Goal: Task Accomplishment & Management: Use online tool/utility

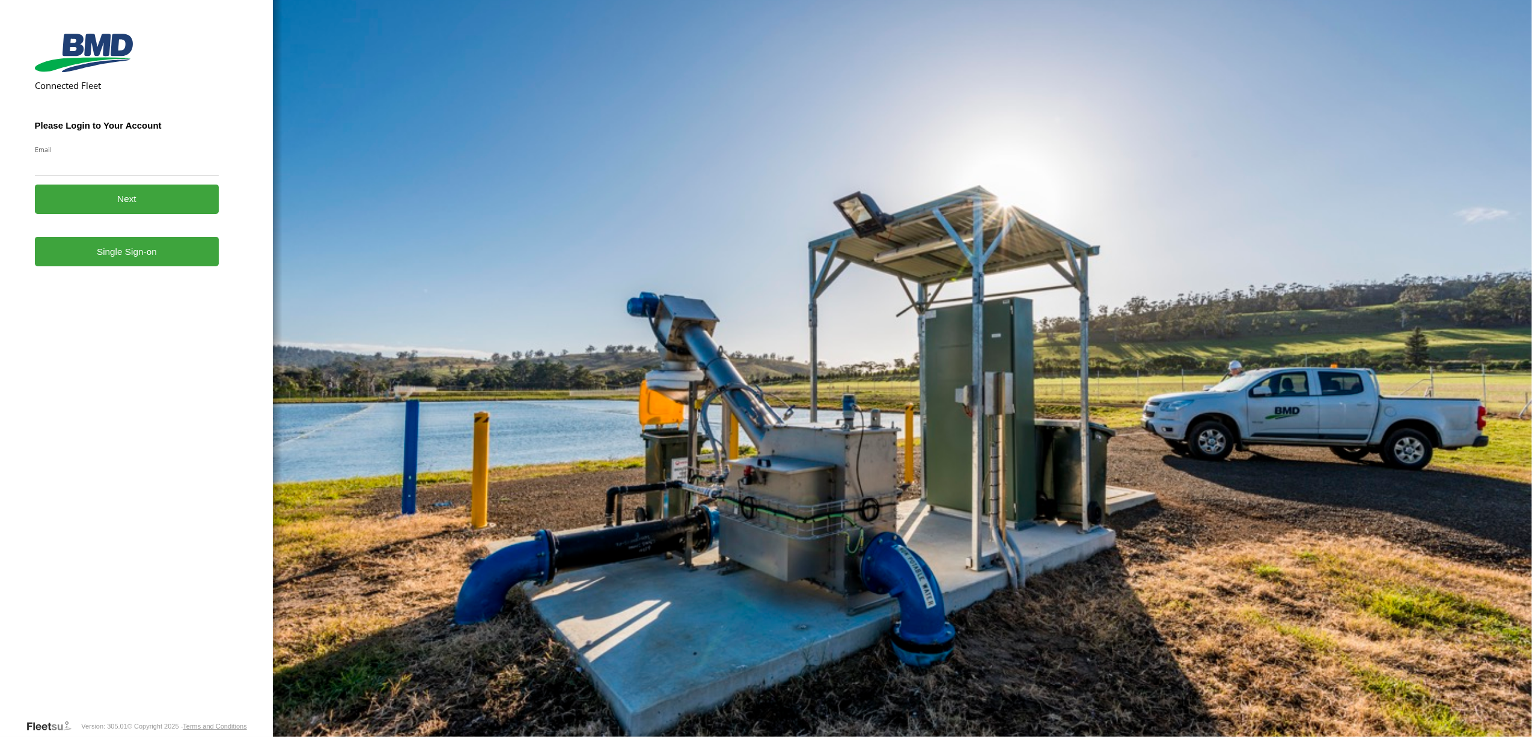
click at [120, 265] on form "Connected Fleet Please Login to Your Account Email Enter a valid login email ad…" at bounding box center [137, 374] width 204 height 690
click at [109, 254] on link "Single Sign-on" at bounding box center [127, 251] width 185 height 29
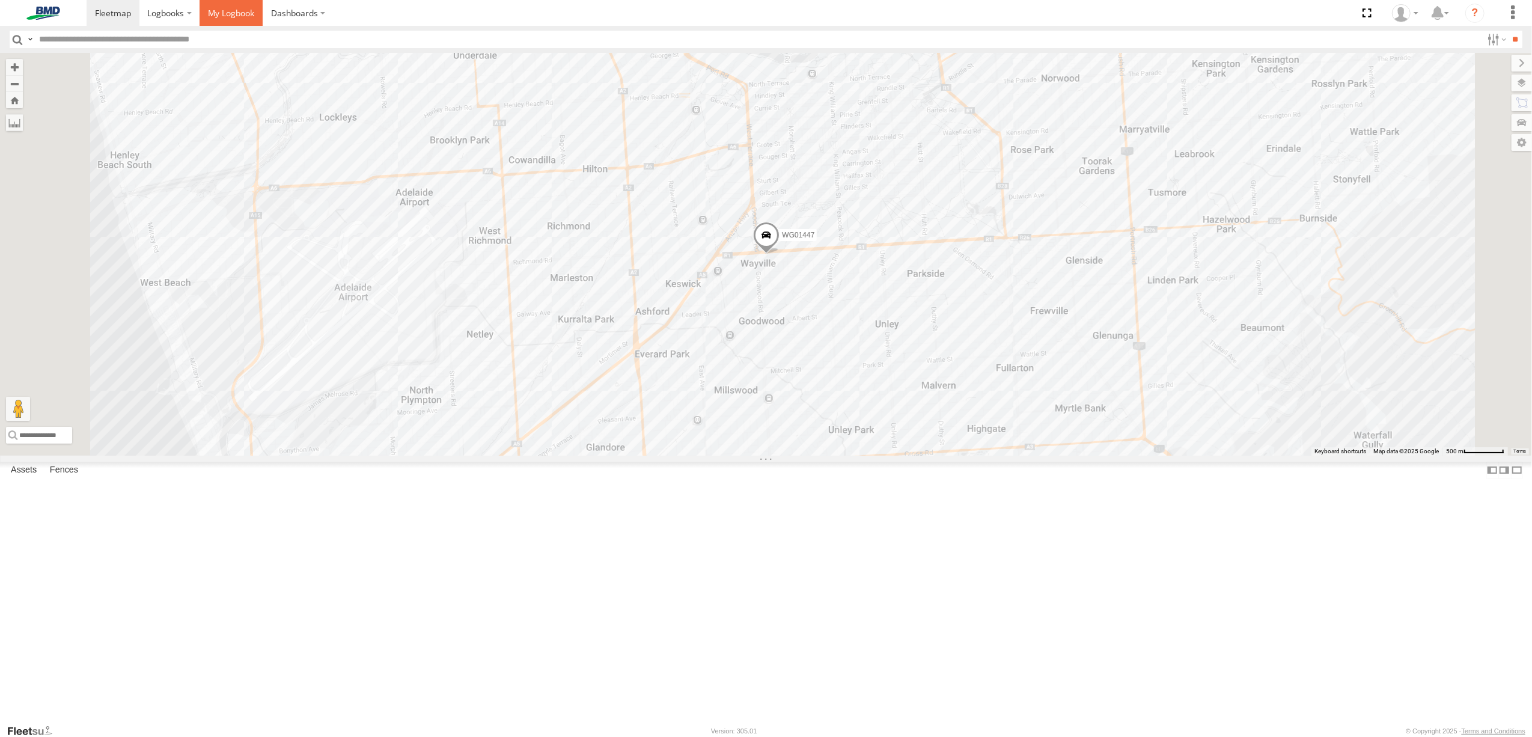
click at [230, 15] on span at bounding box center [231, 12] width 46 height 11
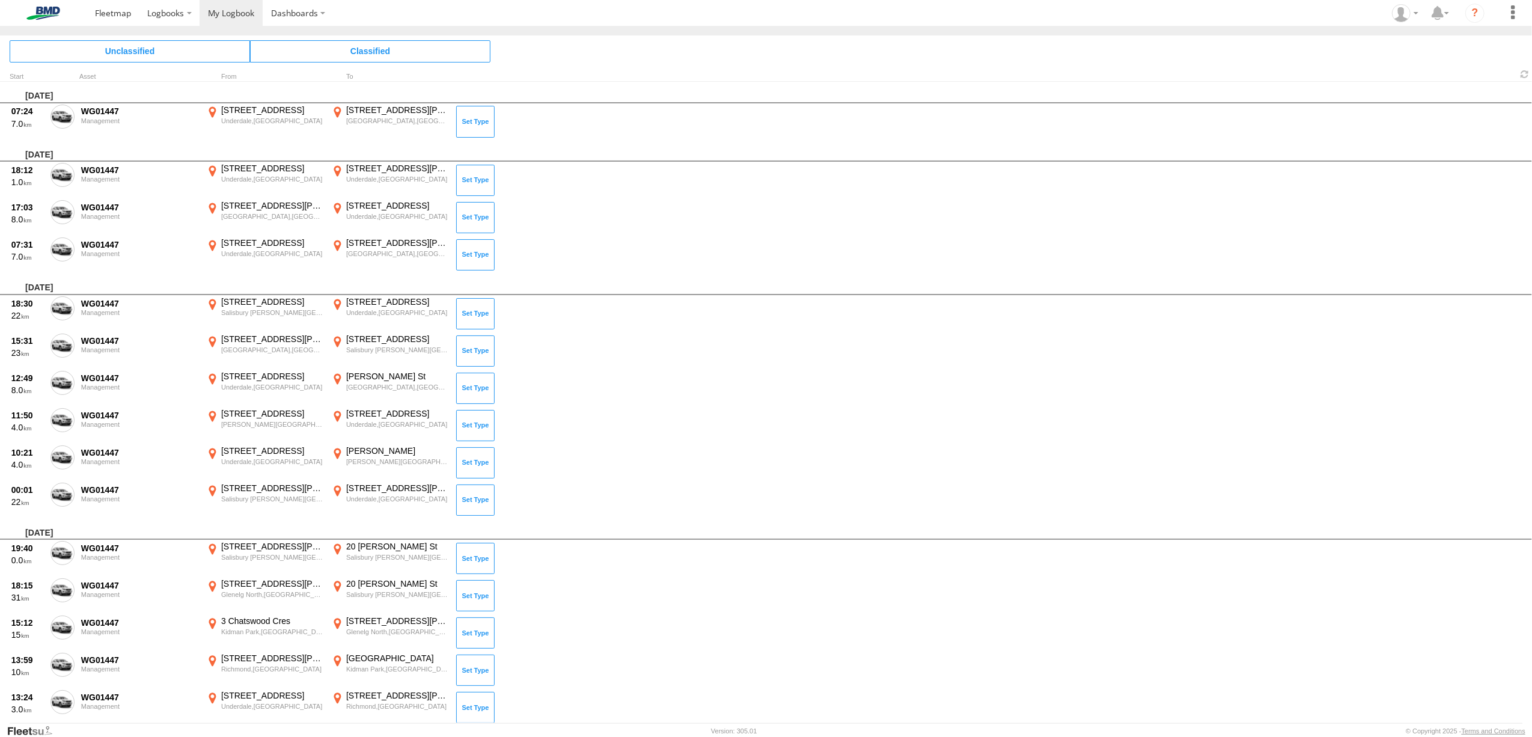
click at [0, 0] on span at bounding box center [0, 0] width 0 height 0
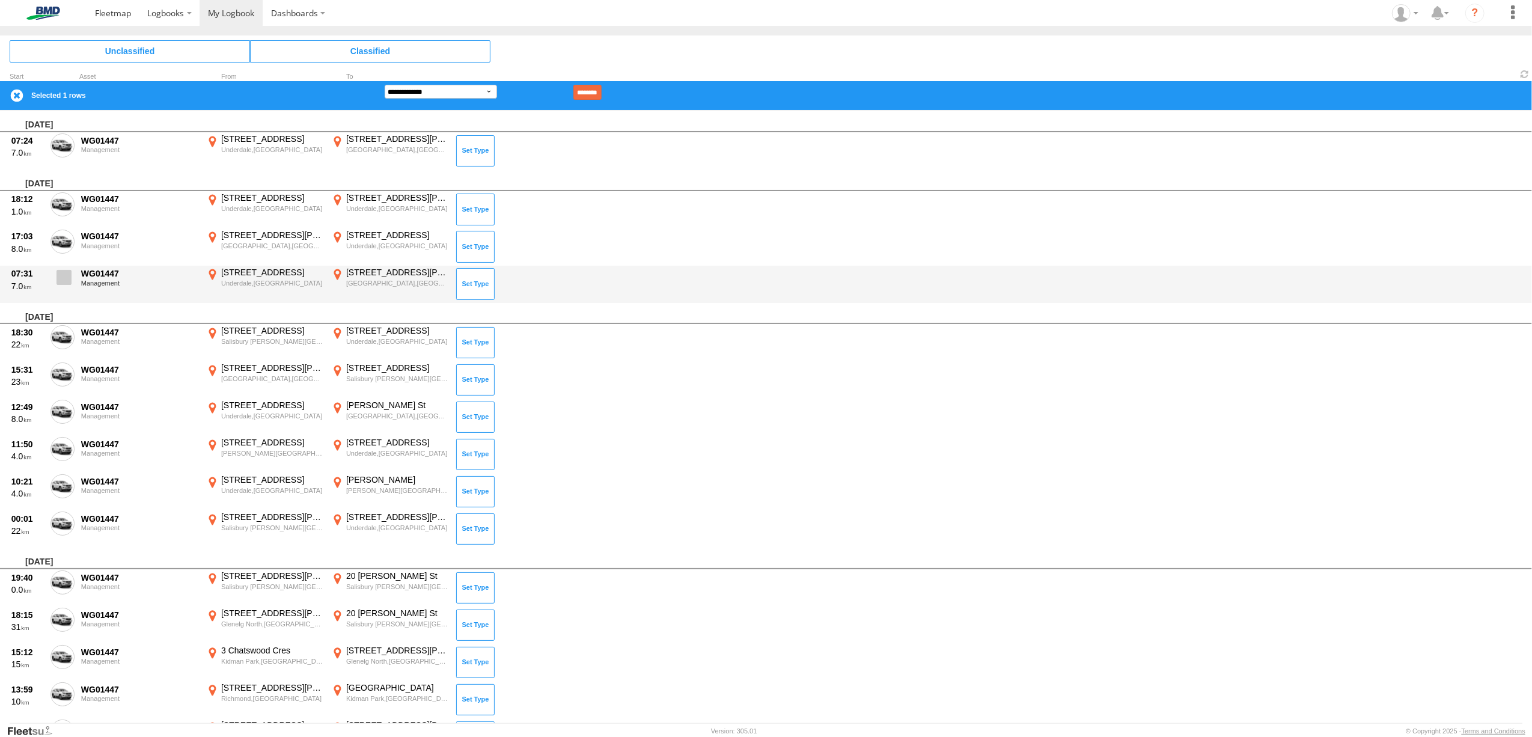
click at [58, 283] on span at bounding box center [64, 277] width 15 height 15
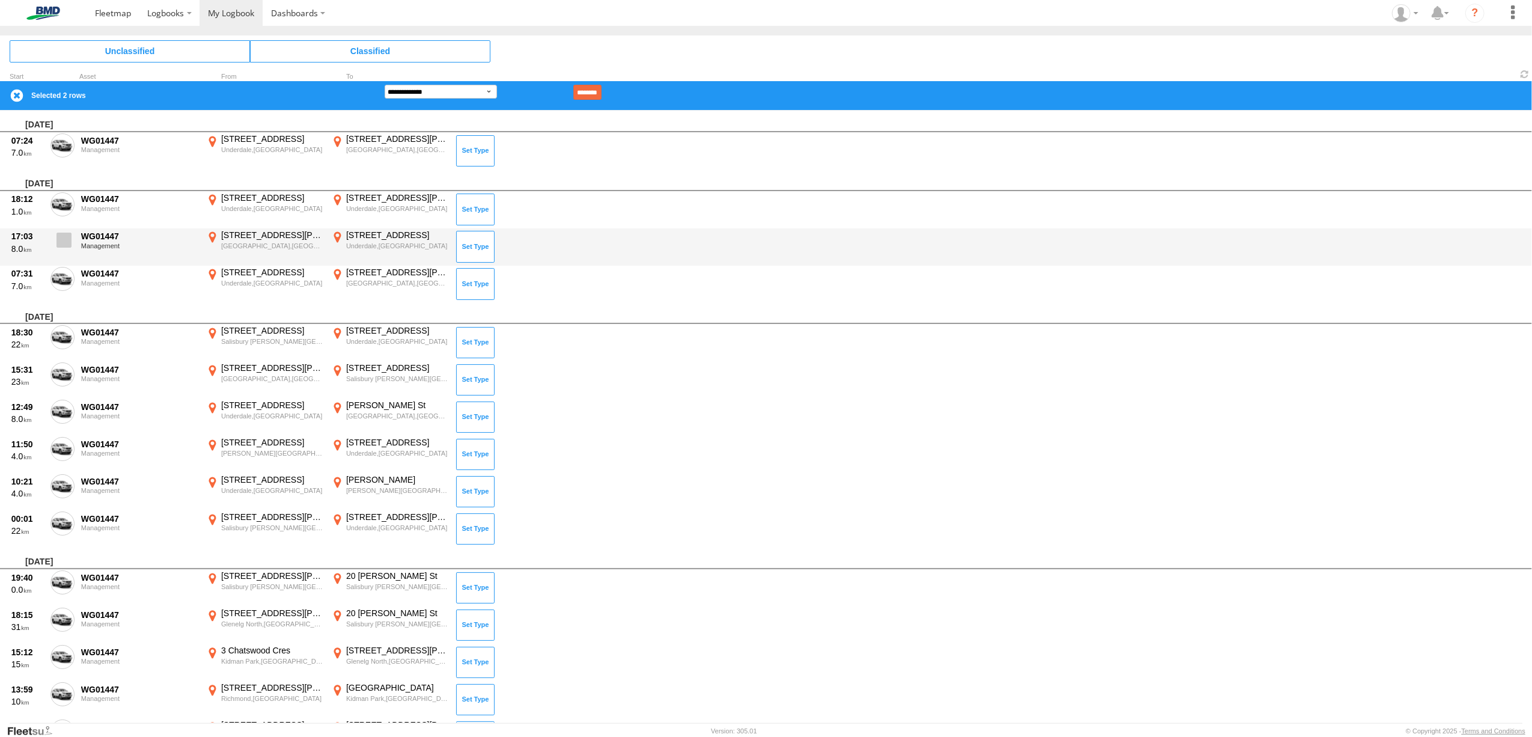
drag, startPoint x: 59, startPoint y: 240, endPoint x: 60, endPoint y: 233, distance: 7.3
click at [60, 240] on span at bounding box center [64, 240] width 15 height 15
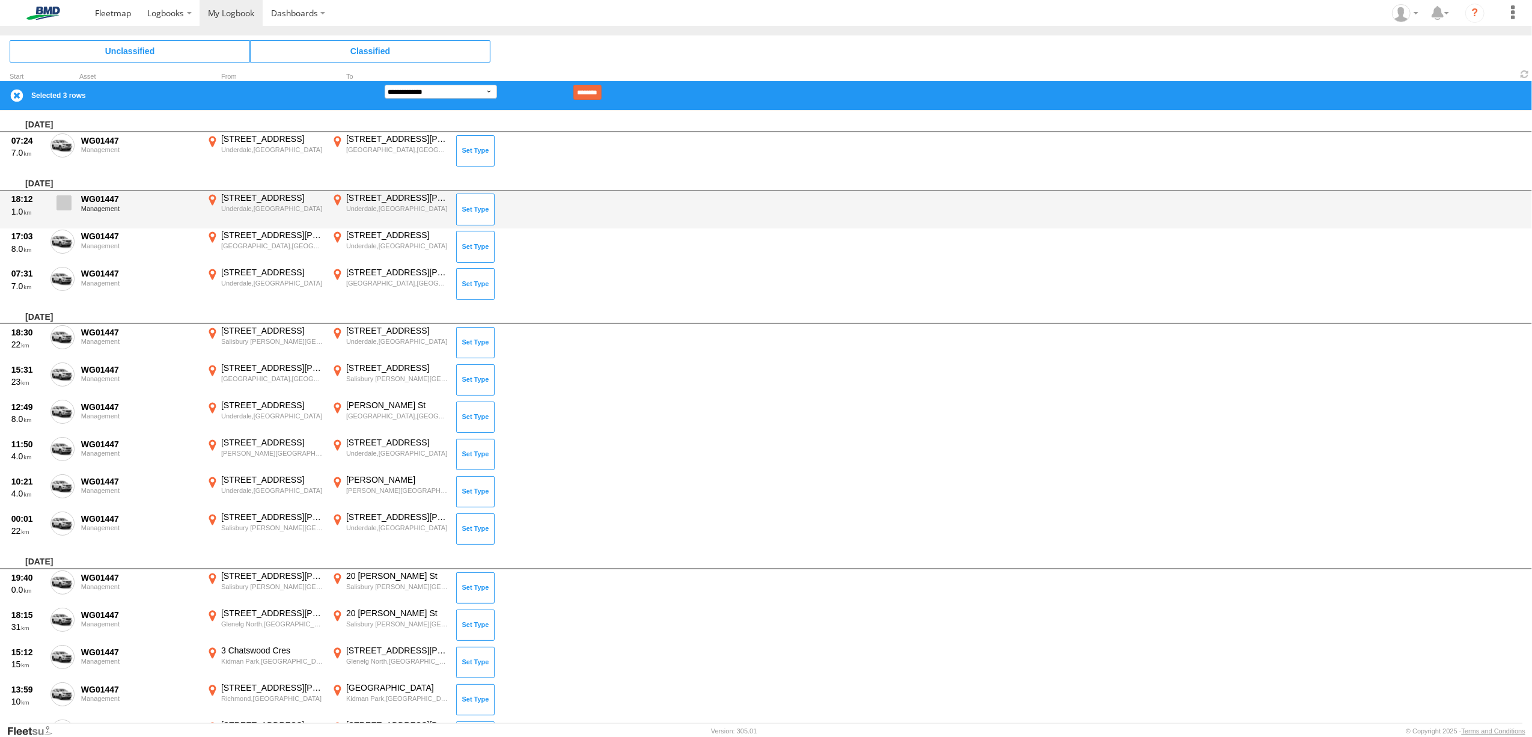
click at [57, 203] on span at bounding box center [64, 202] width 15 height 15
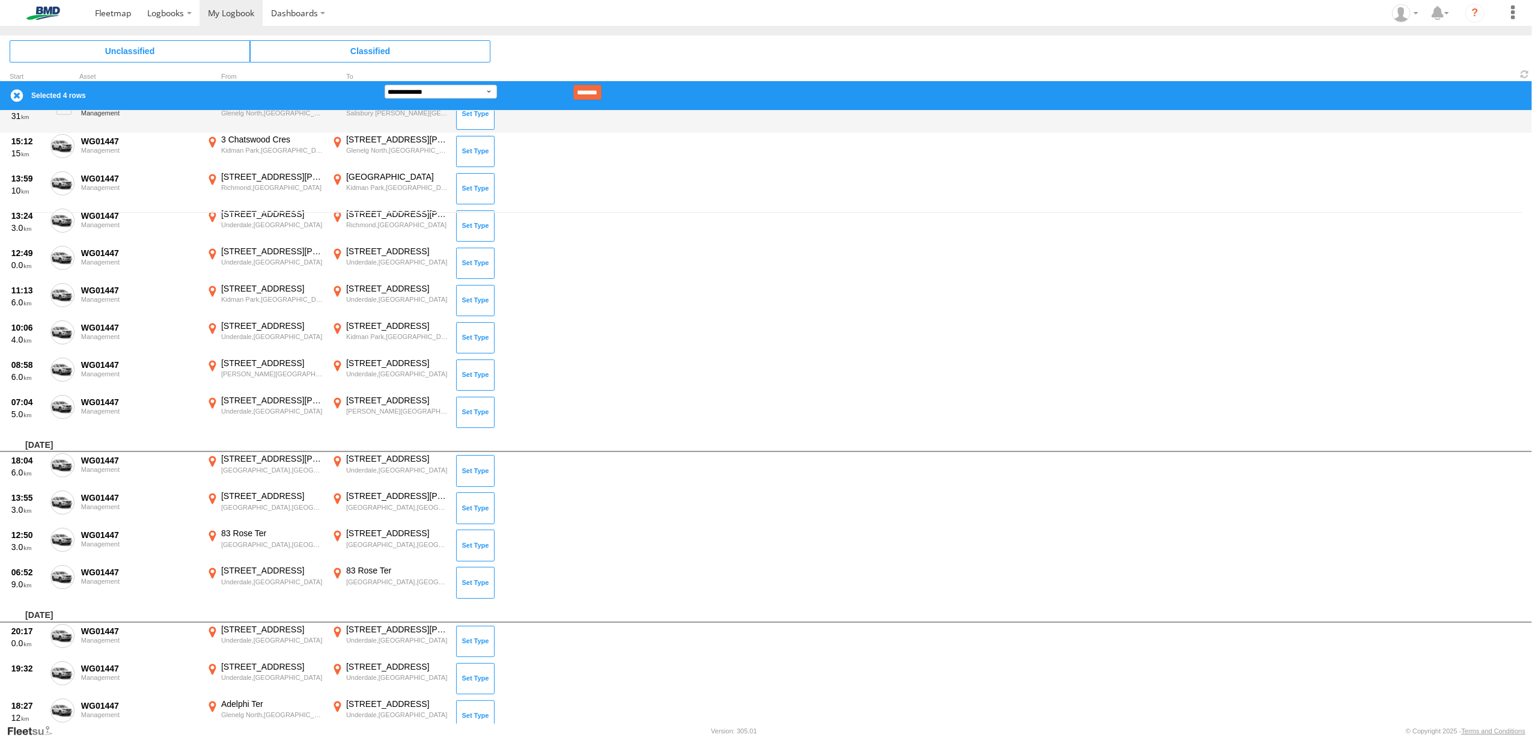
scroll to position [561, 0]
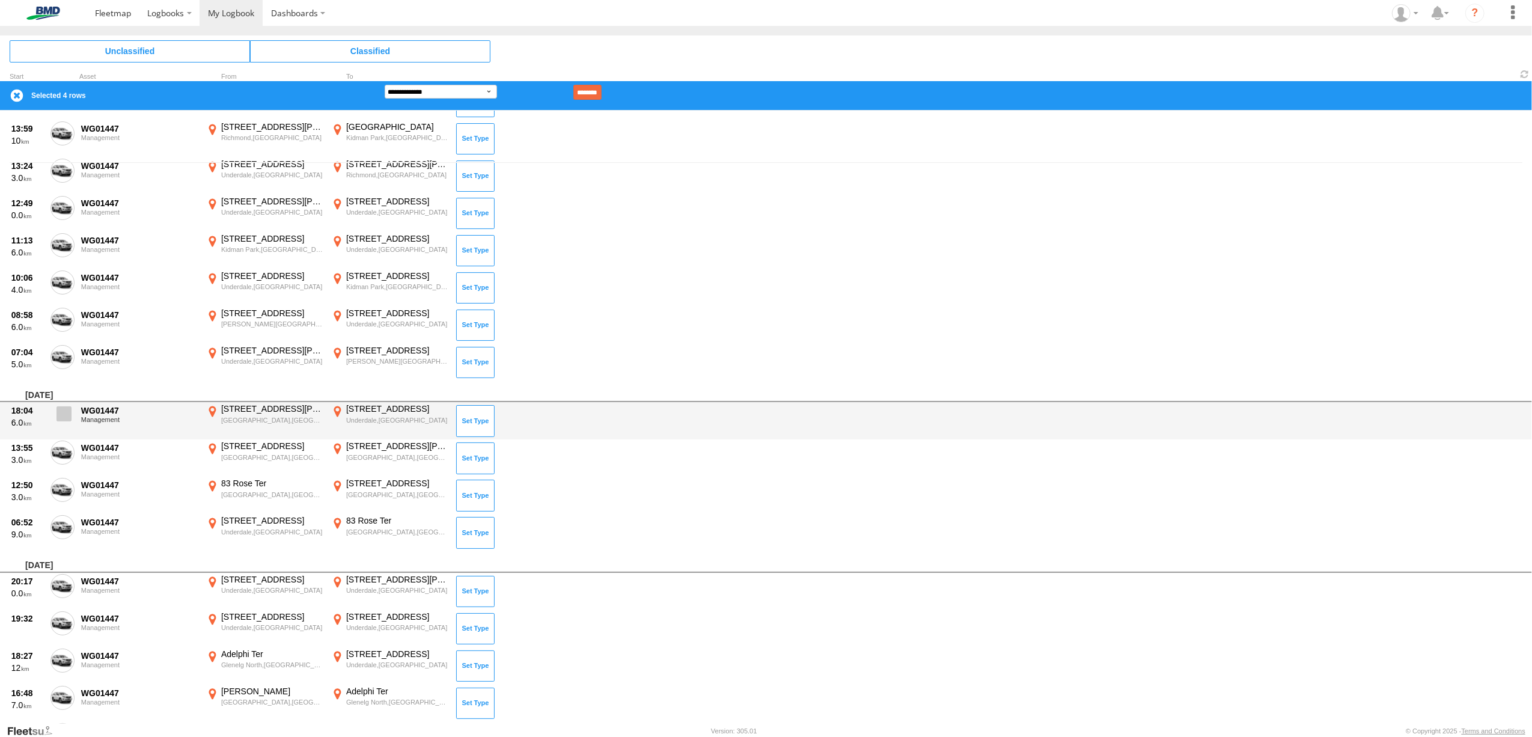
click at [63, 414] on span at bounding box center [64, 413] width 15 height 15
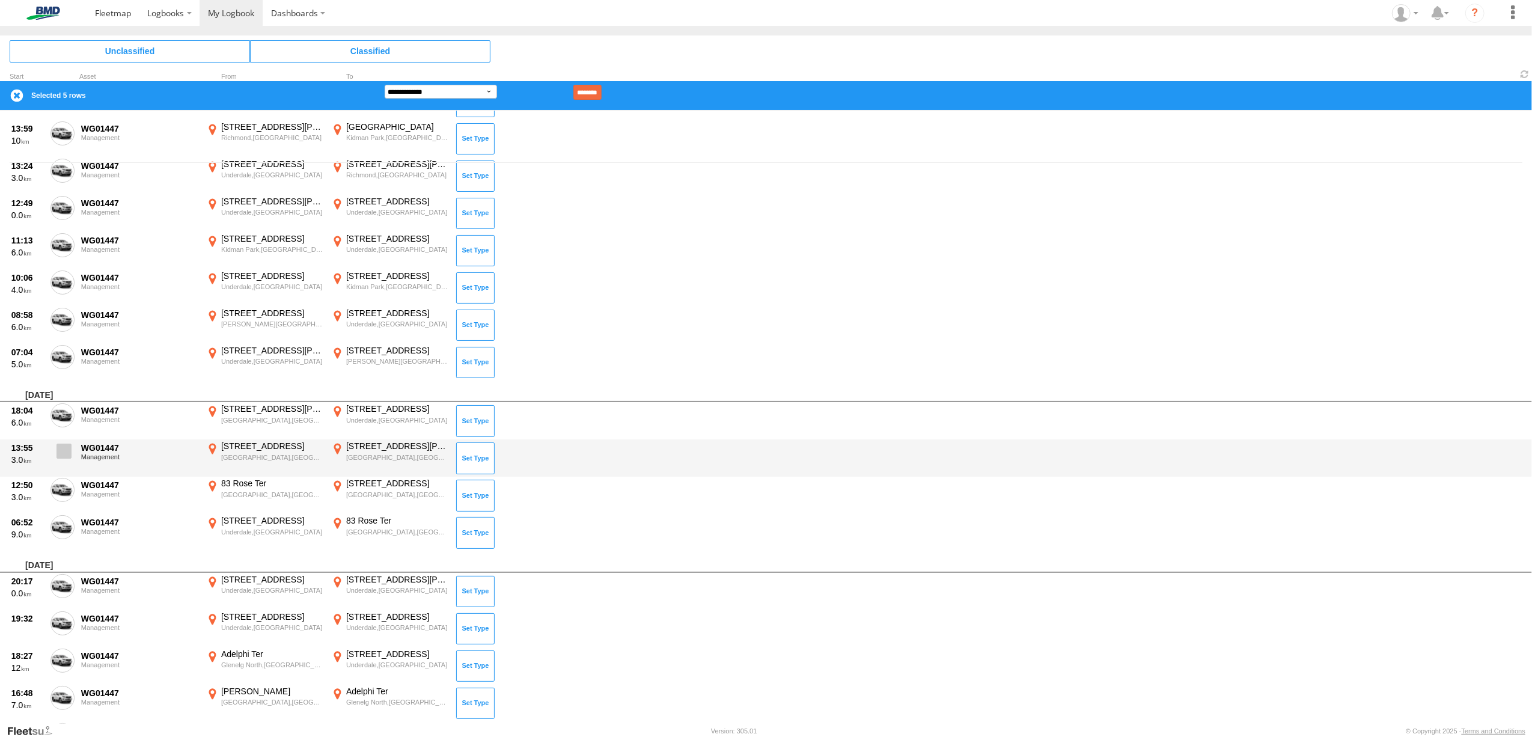
click at [61, 447] on span at bounding box center [64, 451] width 15 height 15
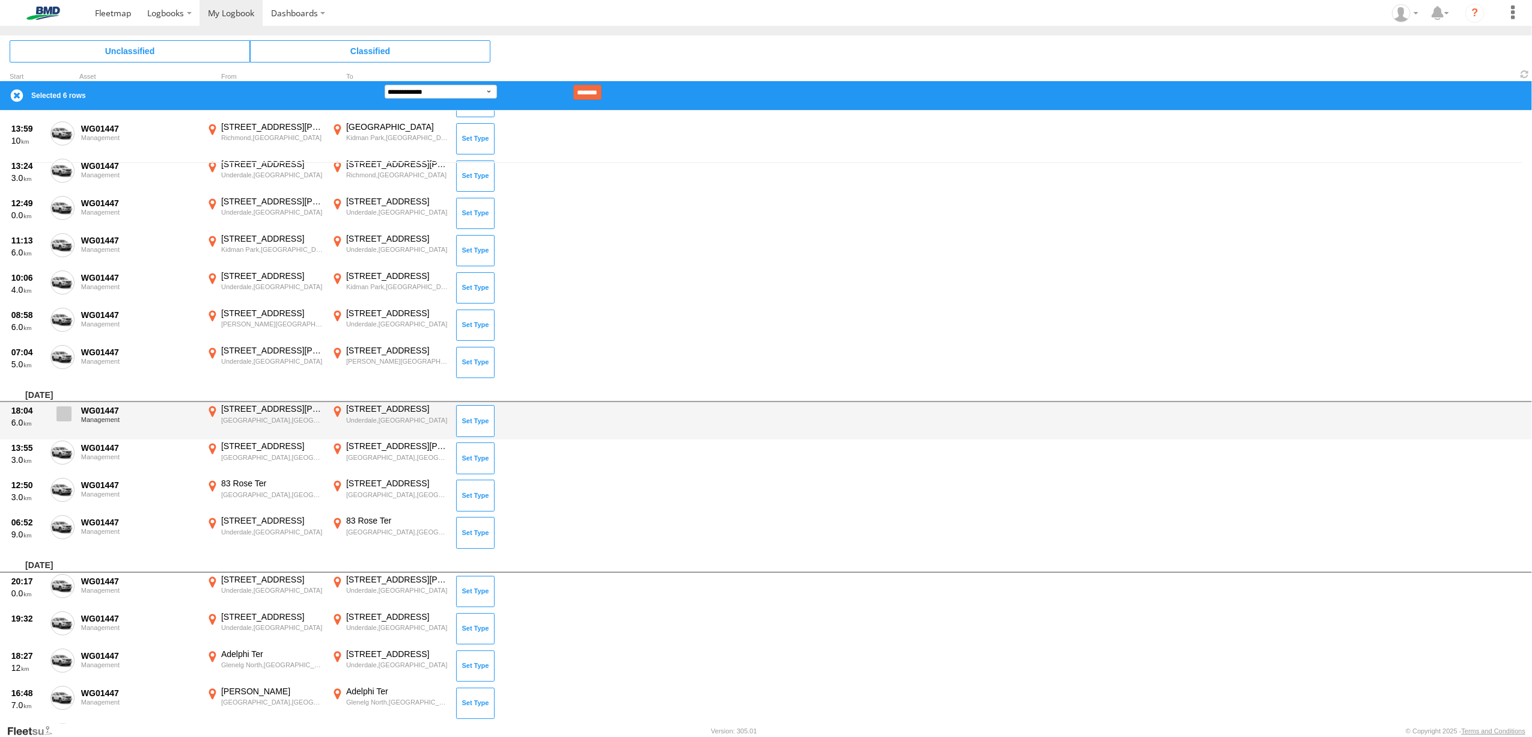
click at [66, 408] on span at bounding box center [64, 413] width 15 height 15
click at [61, 421] on label at bounding box center [62, 417] width 24 height 28
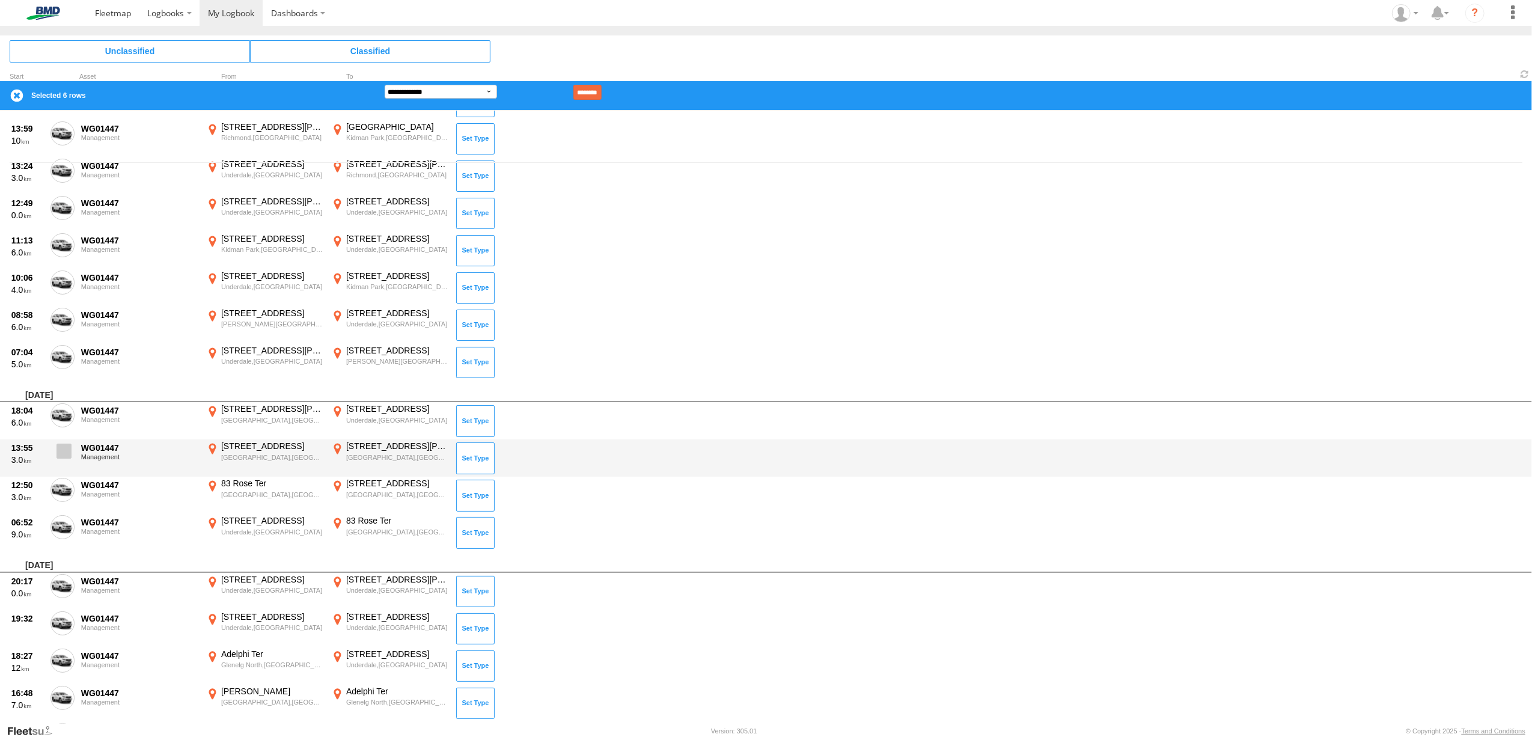
click at [61, 456] on span at bounding box center [64, 451] width 15 height 15
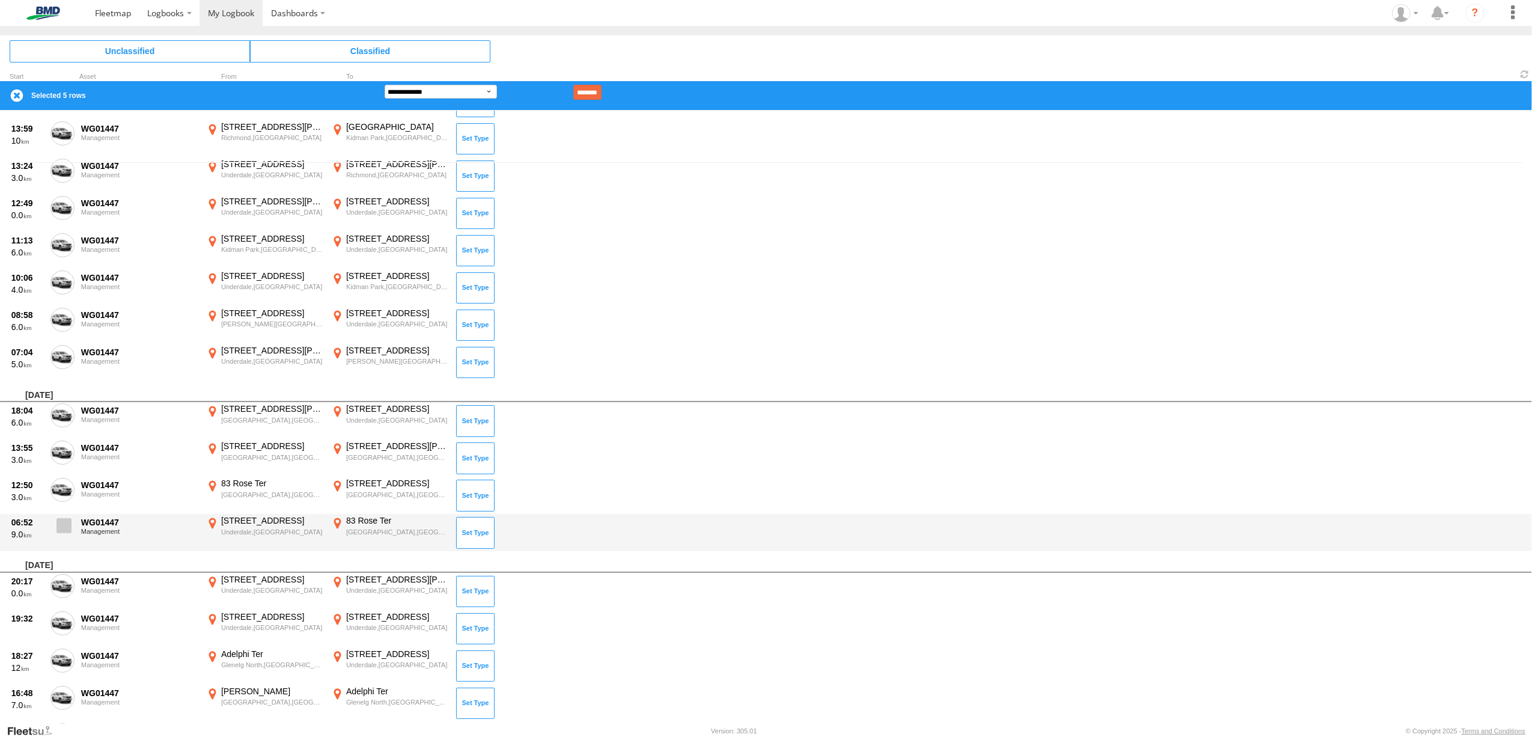
click at [63, 528] on span at bounding box center [64, 525] width 15 height 15
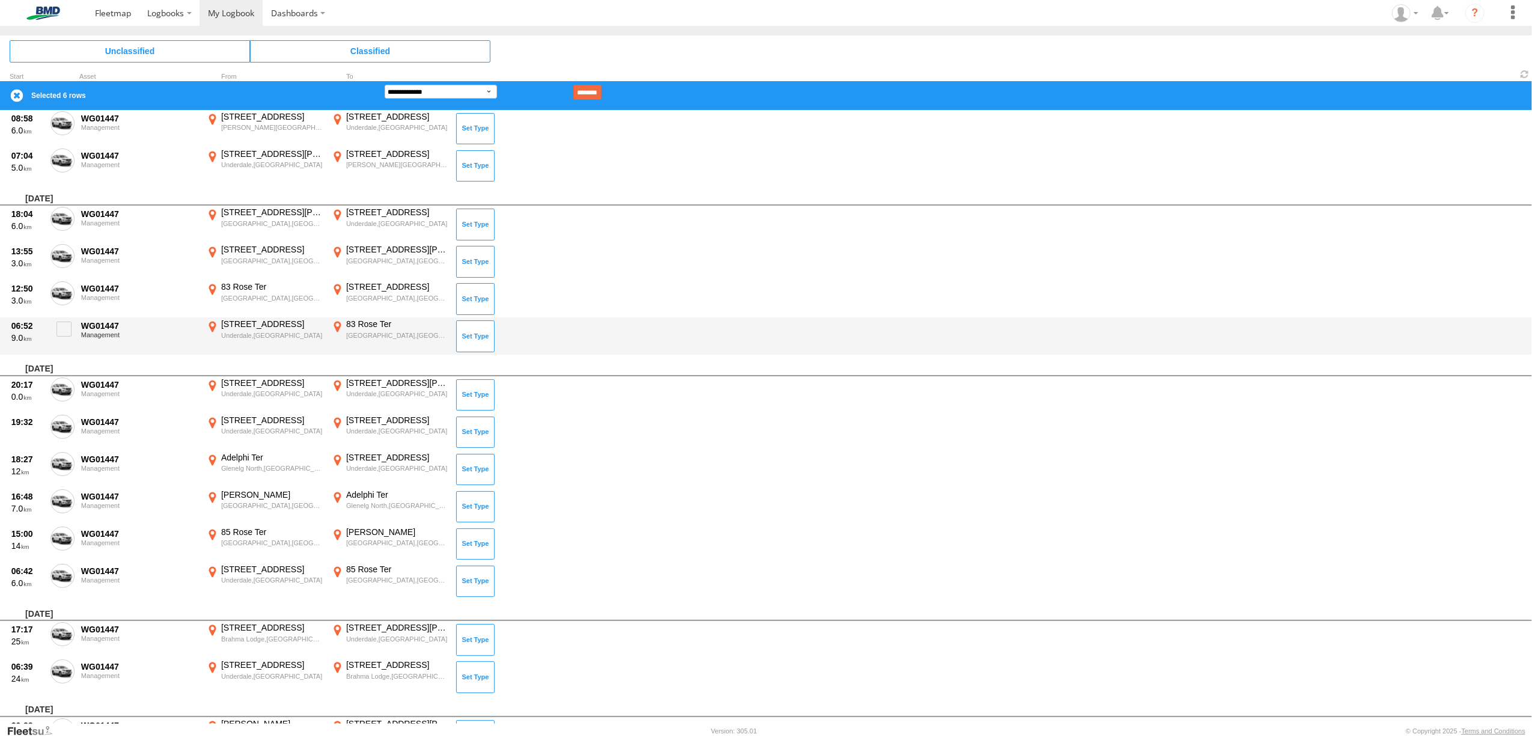
scroll to position [801, 0]
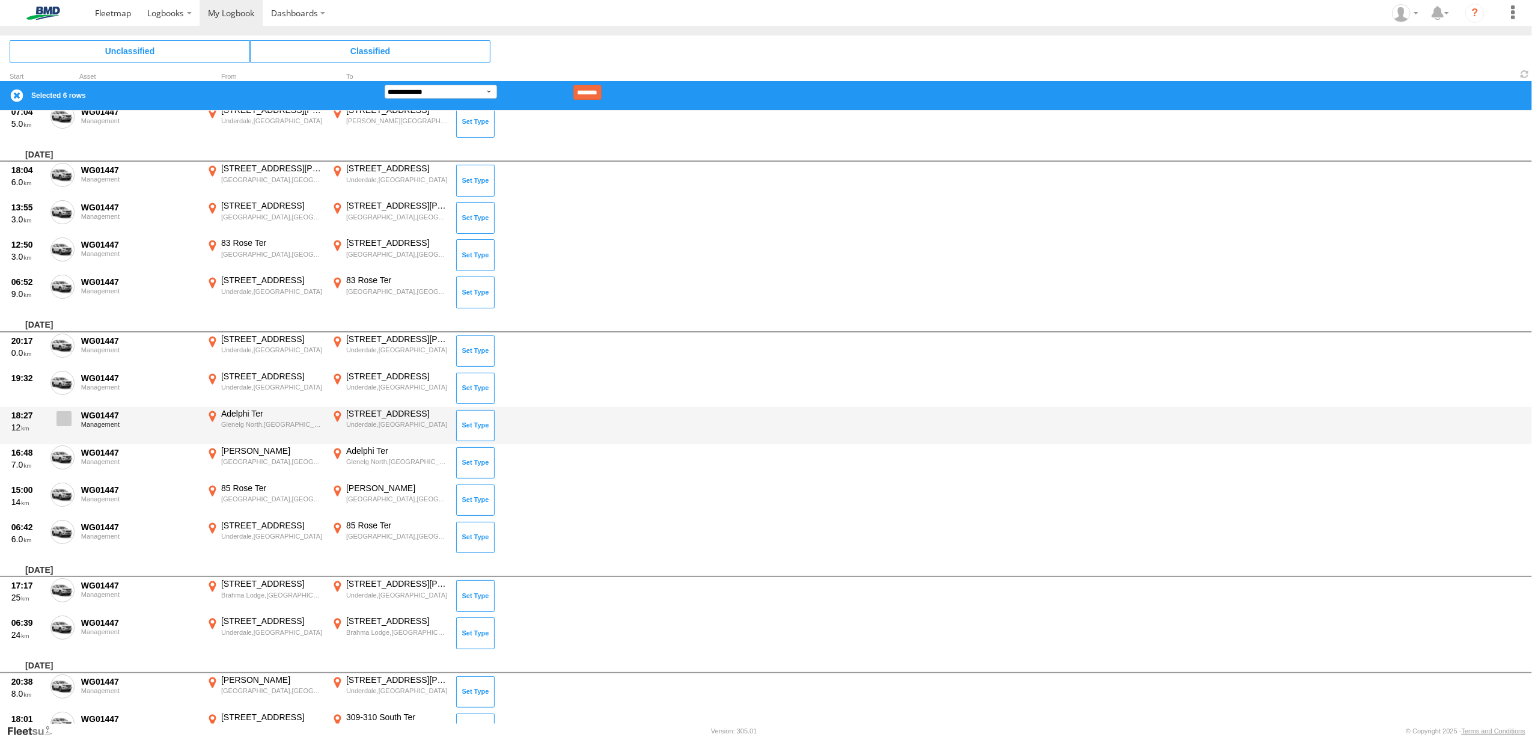
click at [61, 420] on span at bounding box center [64, 418] width 15 height 15
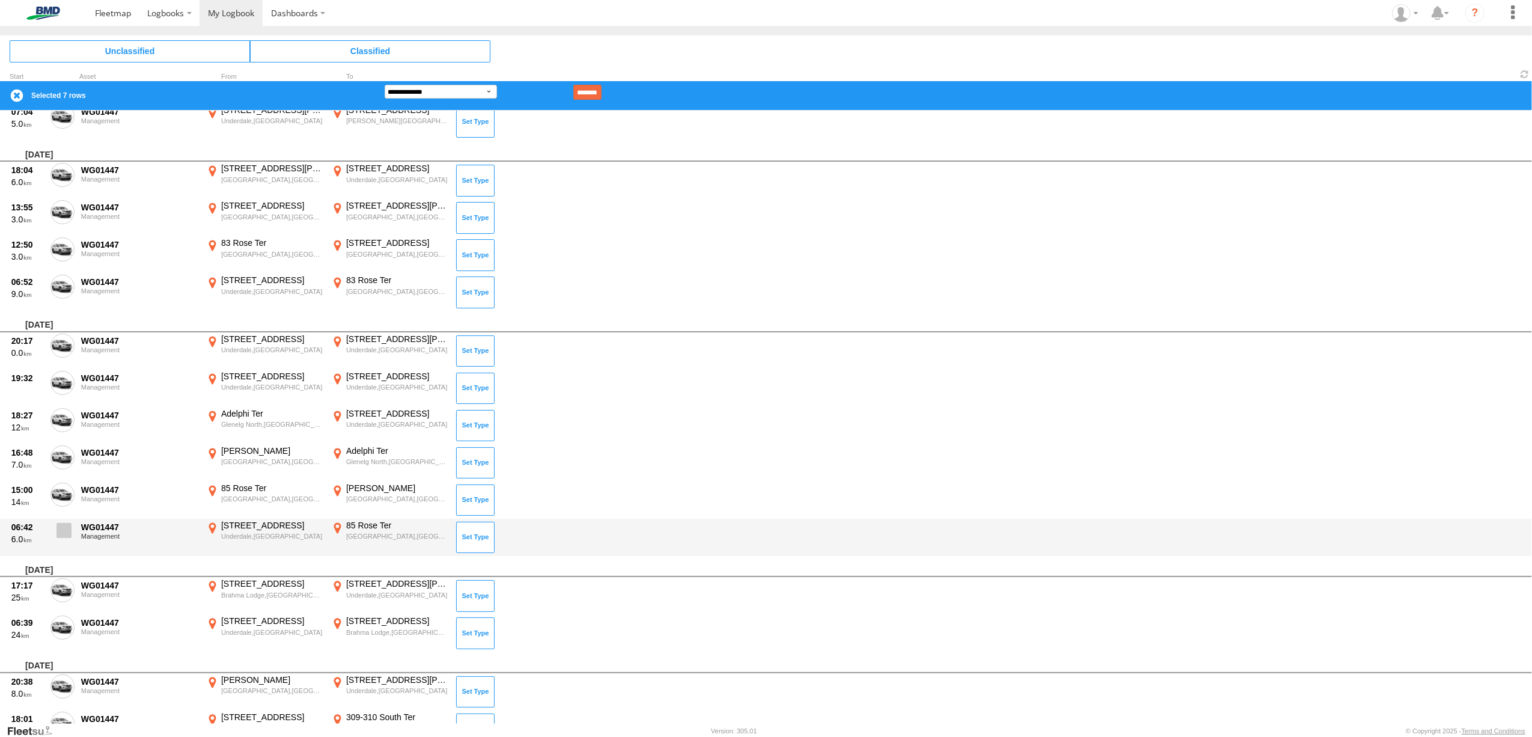
click at [66, 527] on span at bounding box center [64, 530] width 15 height 15
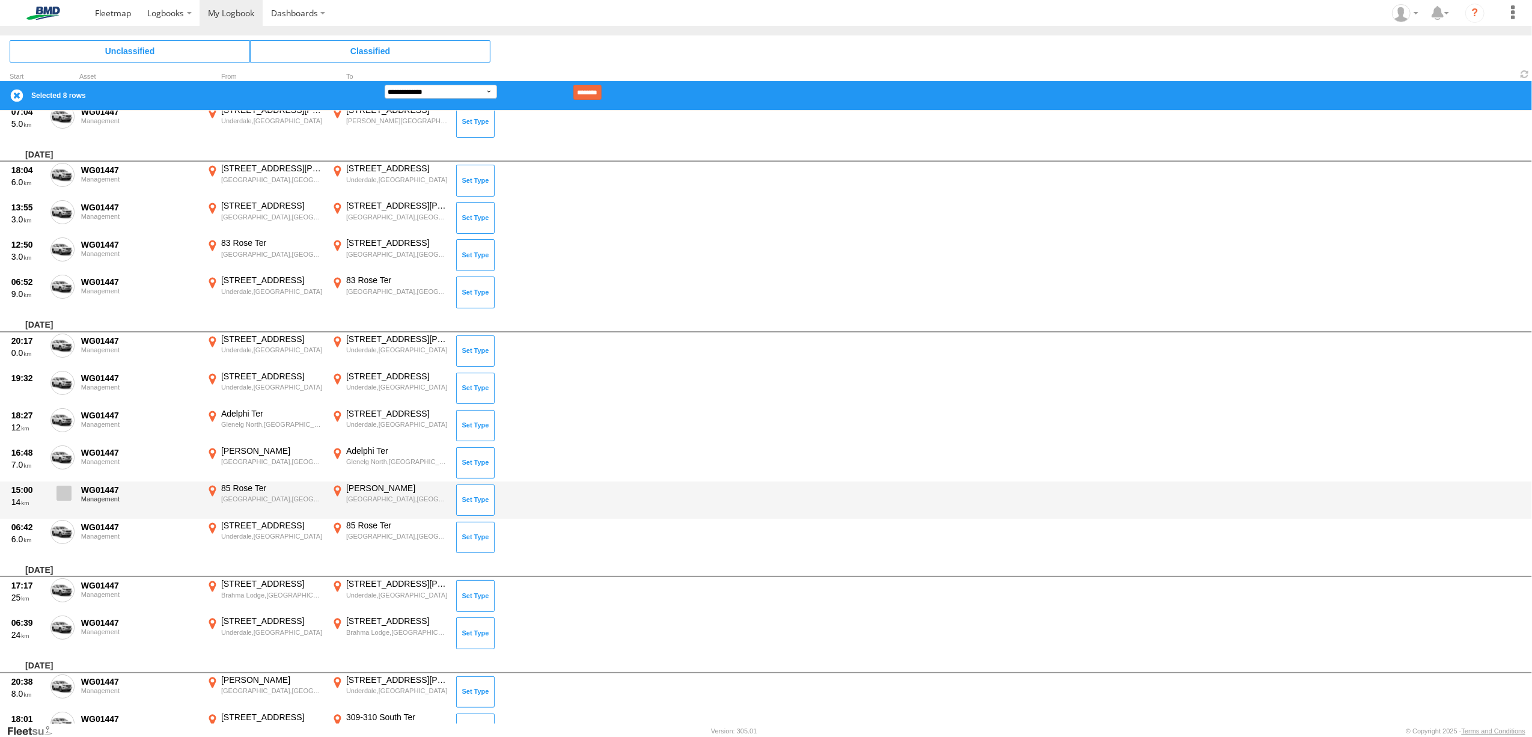
click at [63, 491] on span at bounding box center [64, 493] width 15 height 15
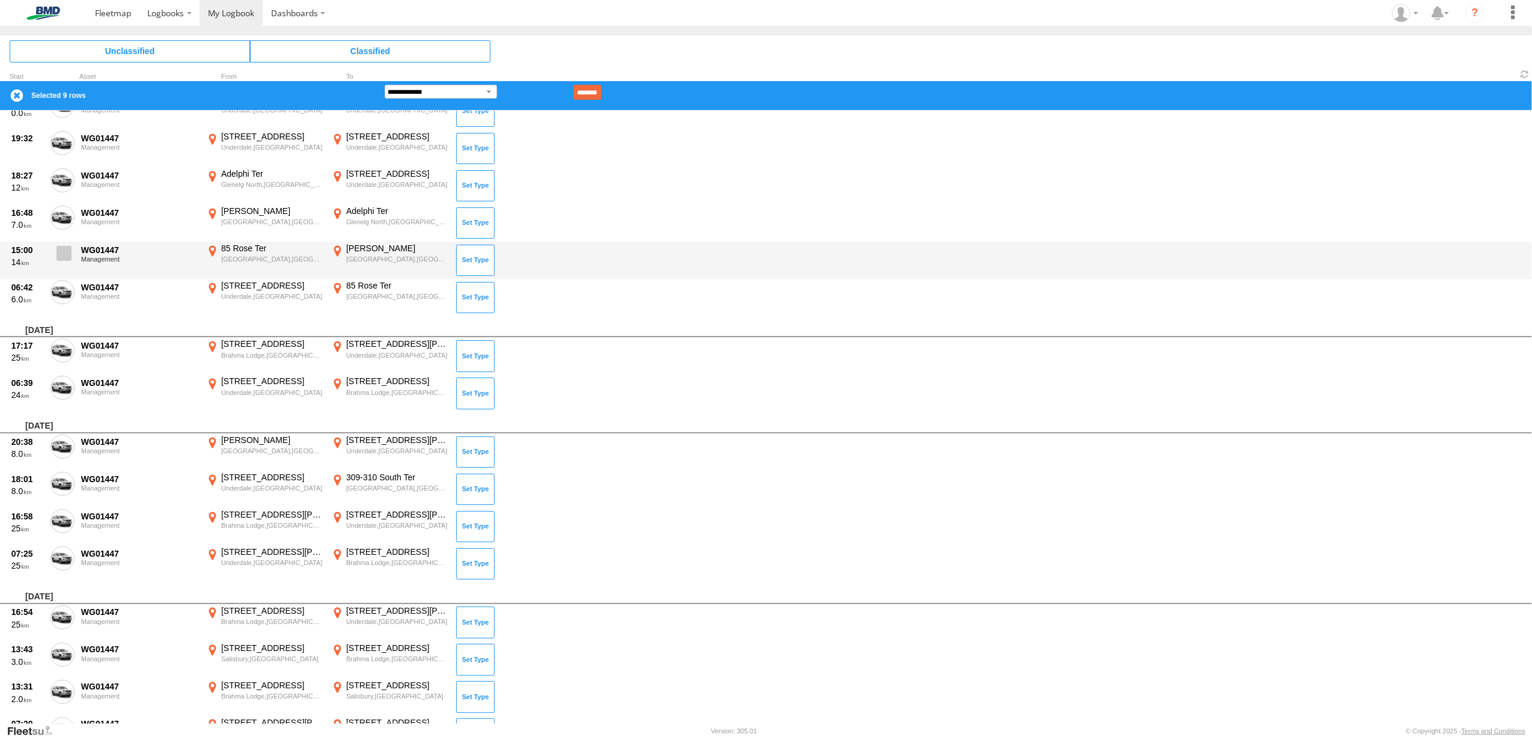
scroll to position [1042, 0]
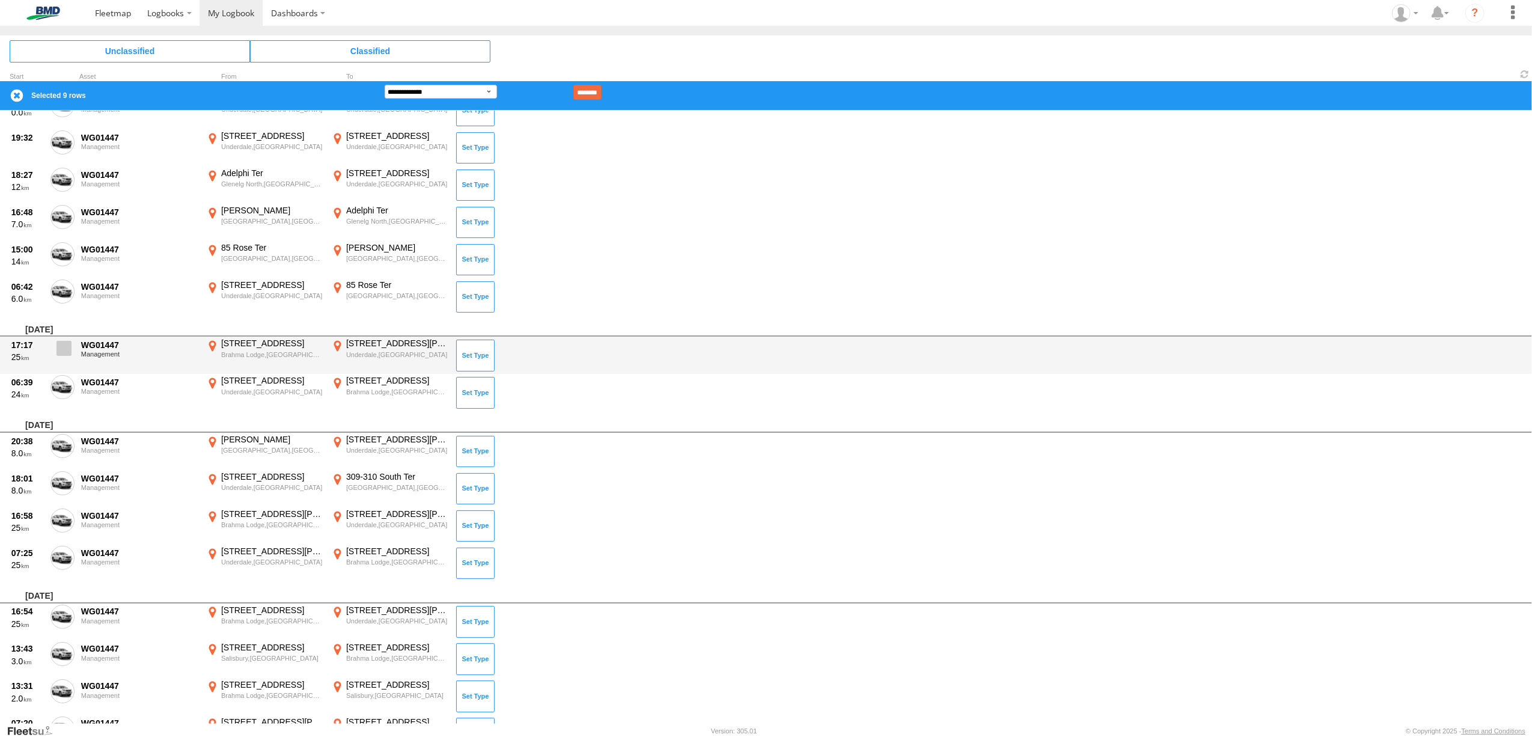
click at [60, 341] on span at bounding box center [64, 348] width 15 height 15
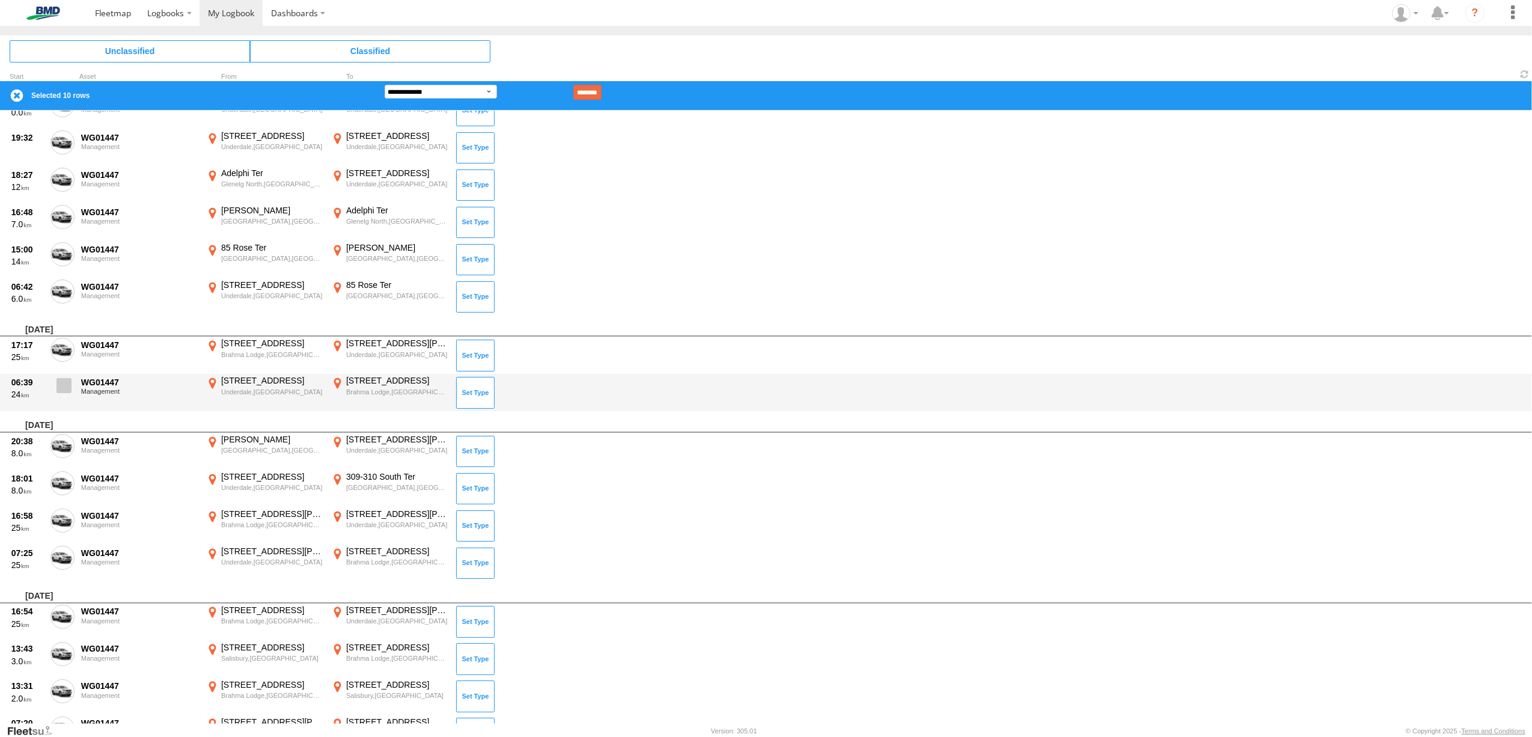
click at [61, 387] on span at bounding box center [64, 385] width 15 height 15
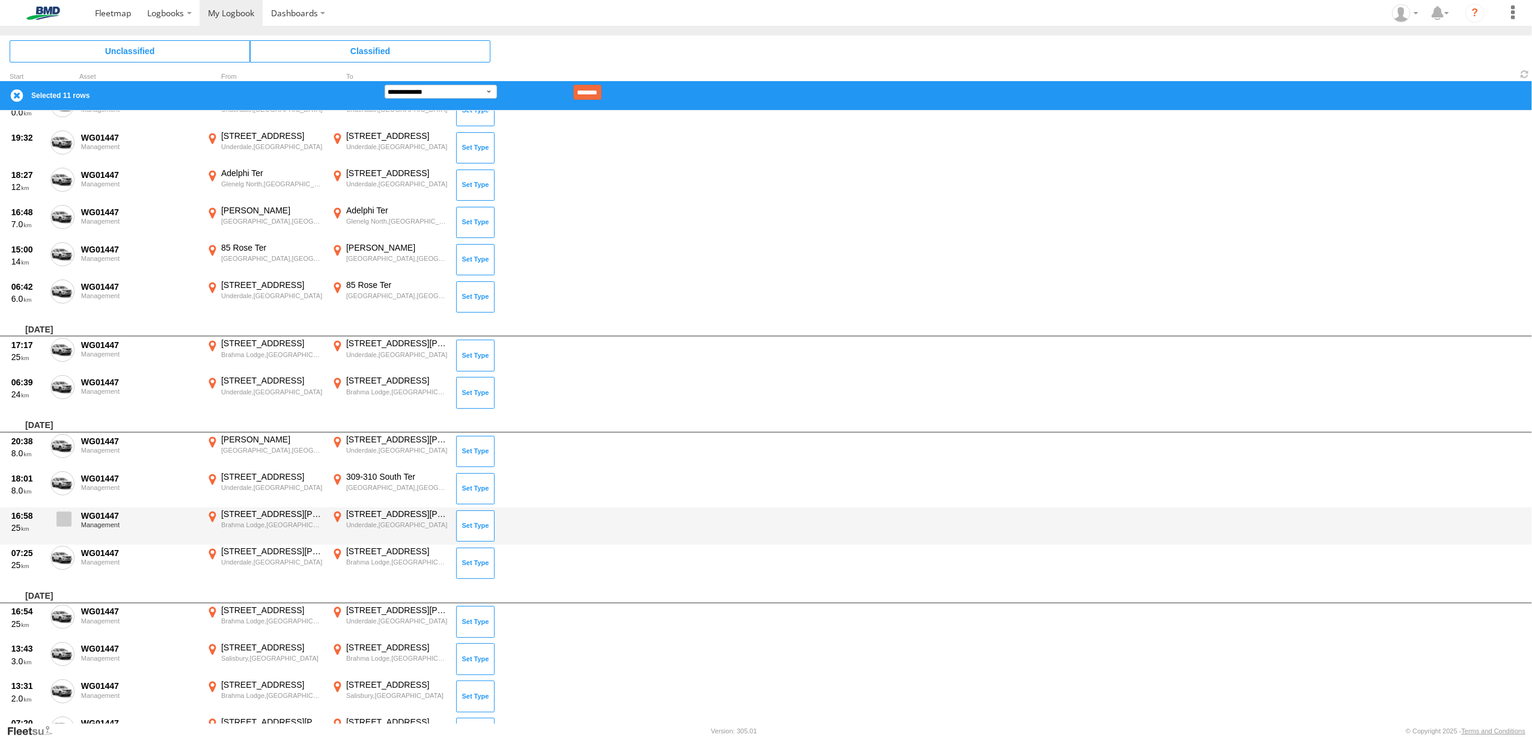
click at [61, 518] on span at bounding box center [64, 519] width 15 height 15
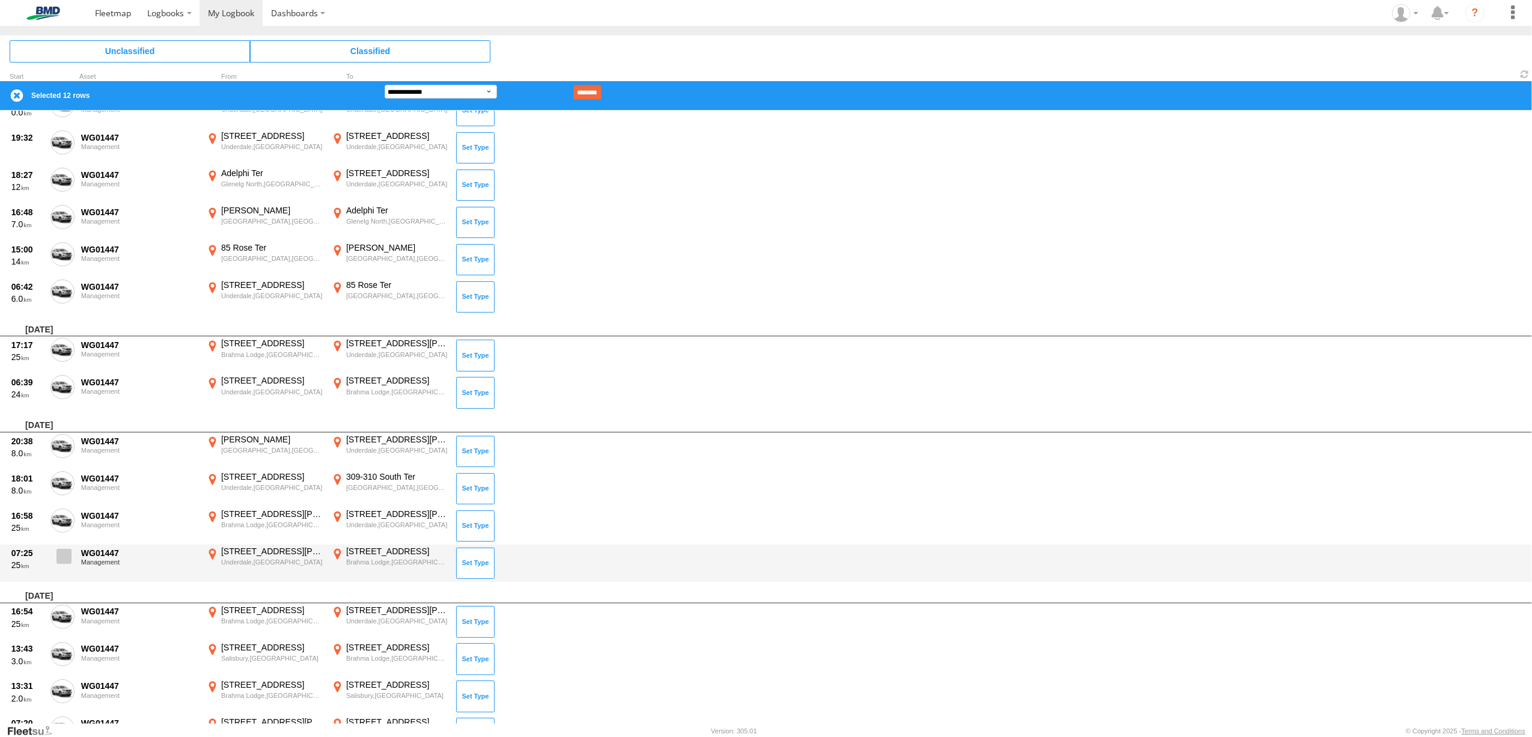
click at [61, 554] on span at bounding box center [64, 556] width 15 height 15
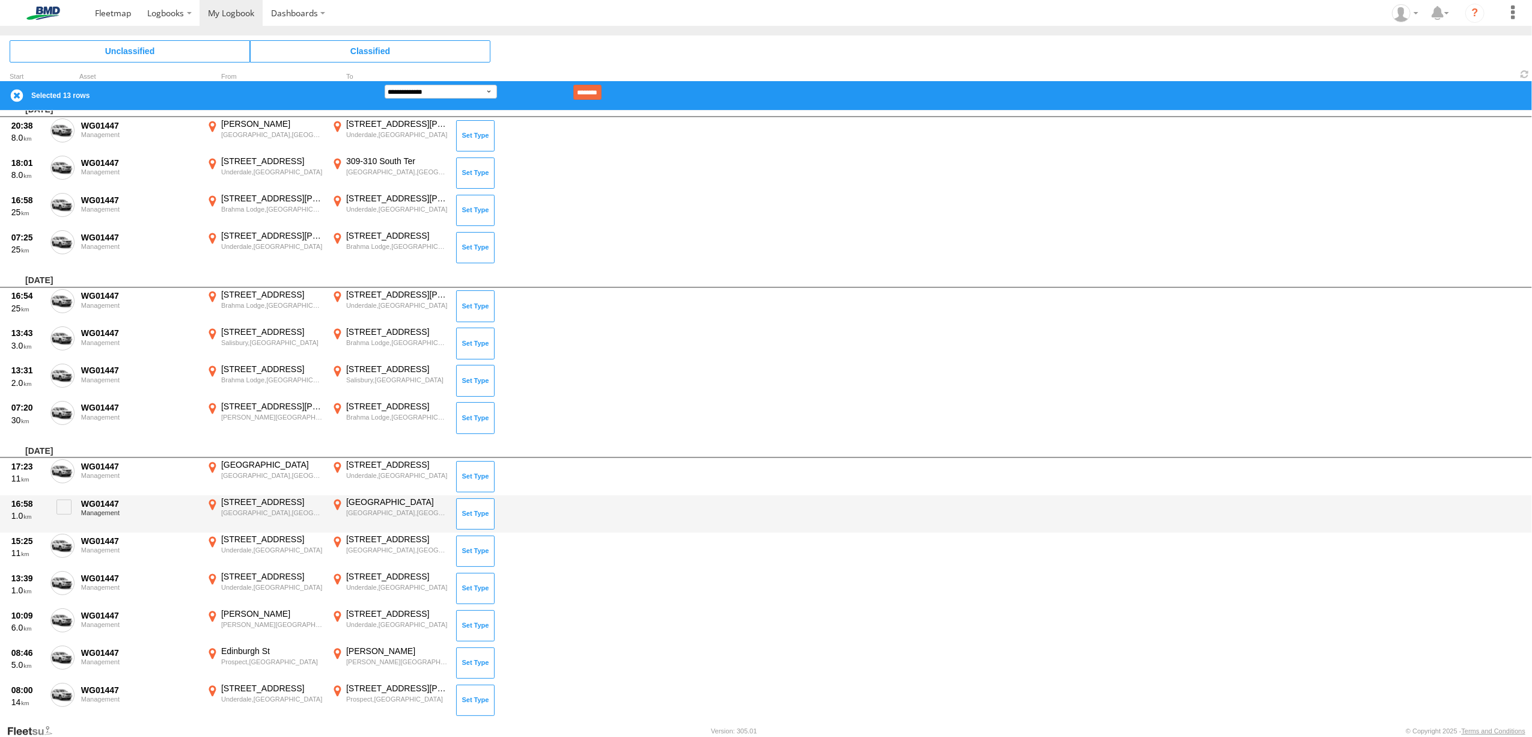
scroll to position [1362, 0]
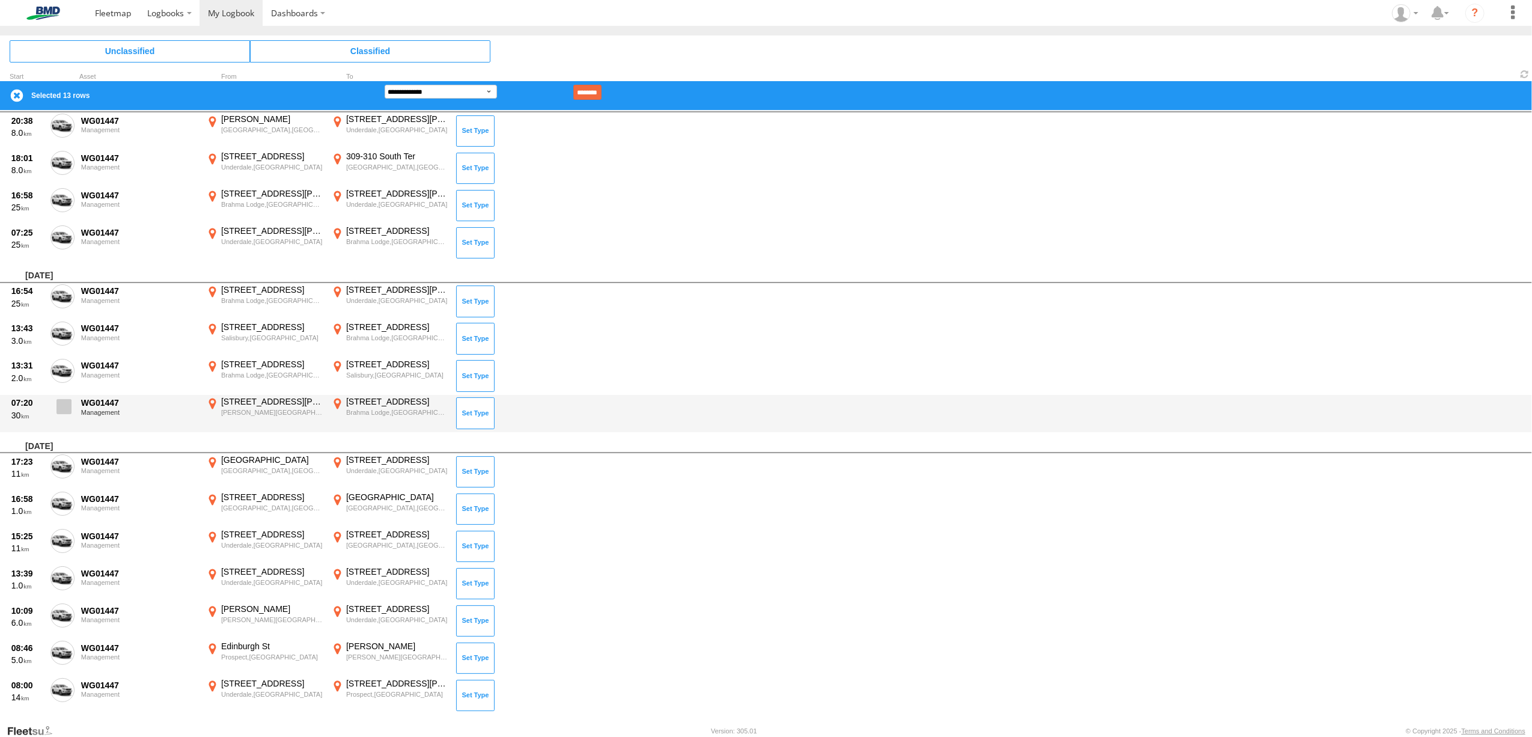
click at [61, 407] on span at bounding box center [64, 406] width 15 height 15
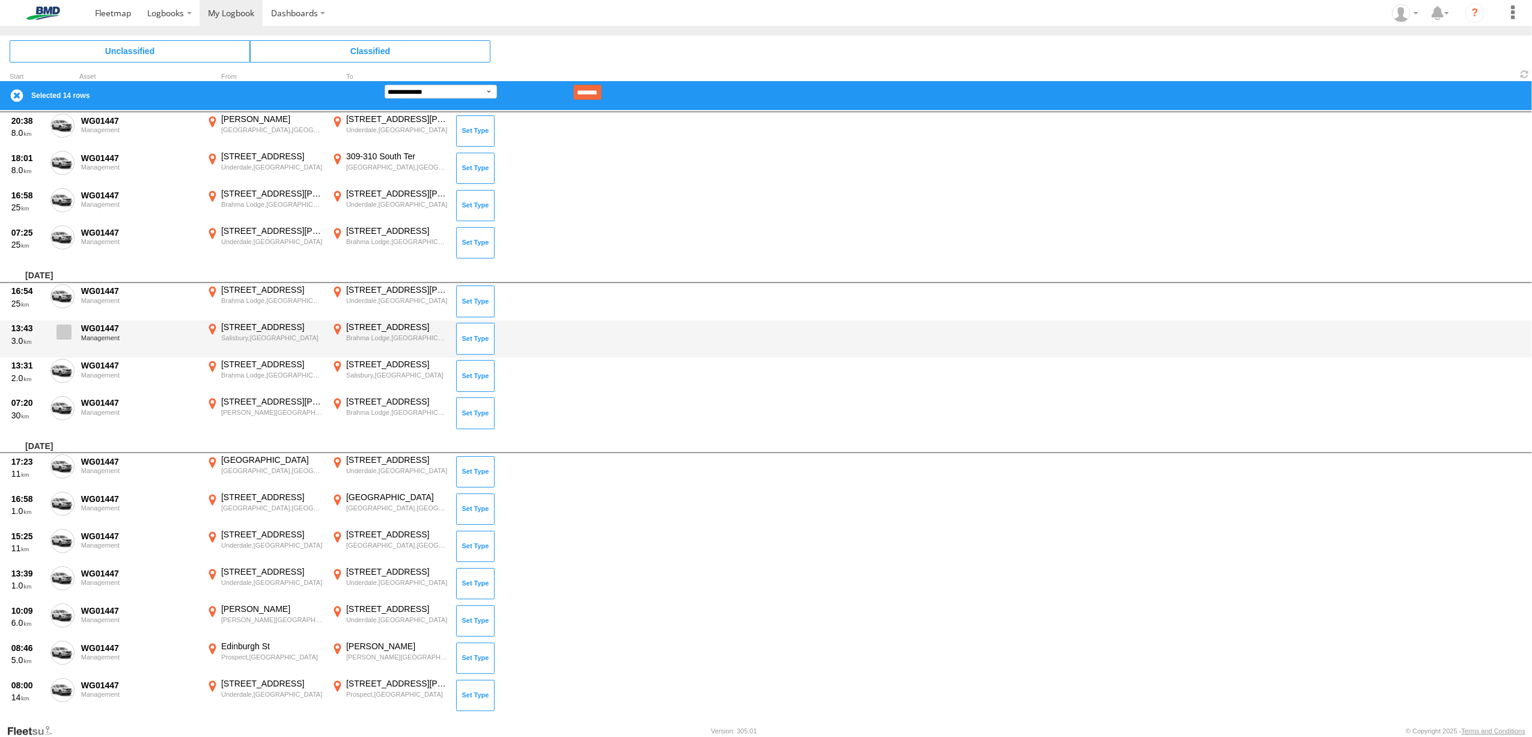
click at [58, 328] on span at bounding box center [64, 332] width 15 height 15
click at [66, 333] on span at bounding box center [64, 332] width 15 height 15
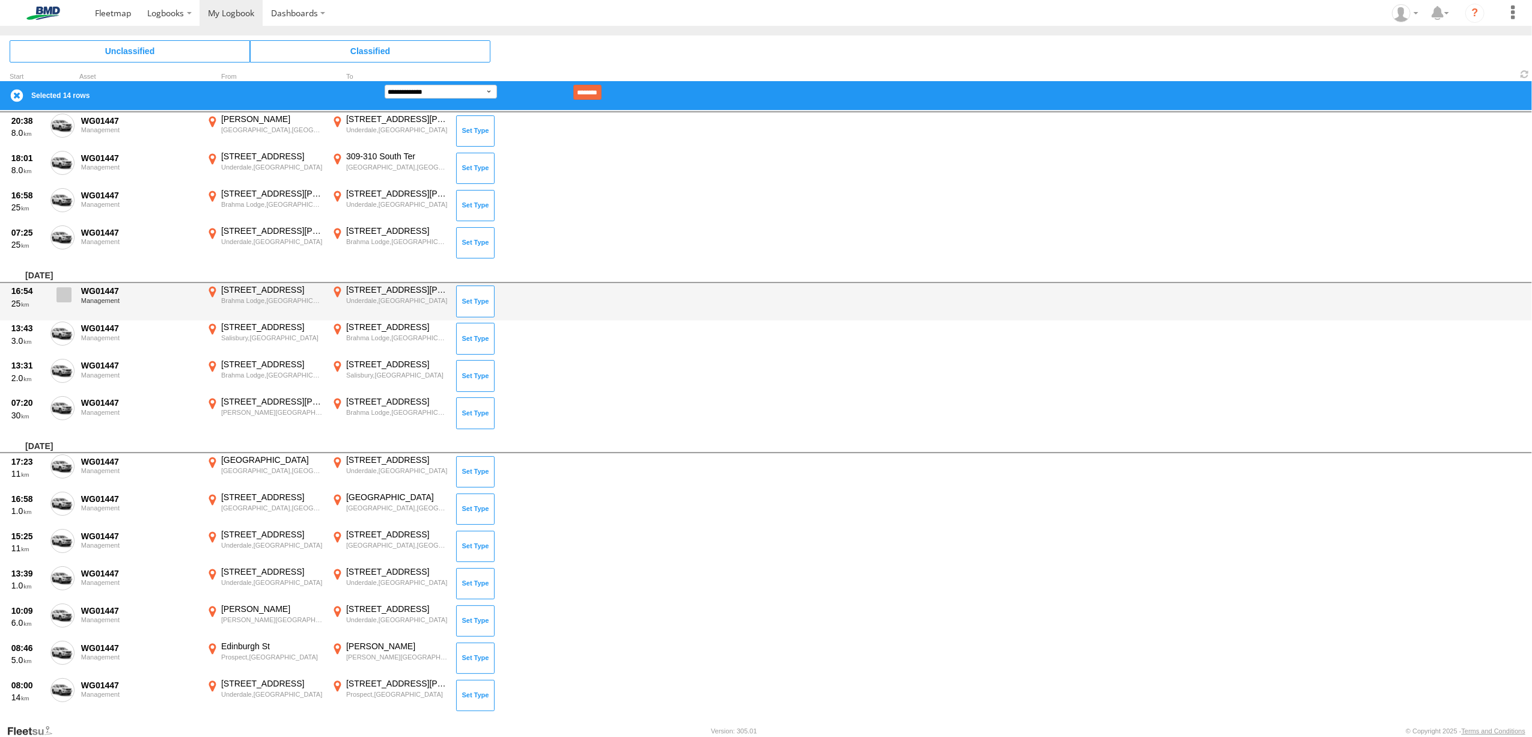
click at [65, 297] on span at bounding box center [64, 294] width 15 height 15
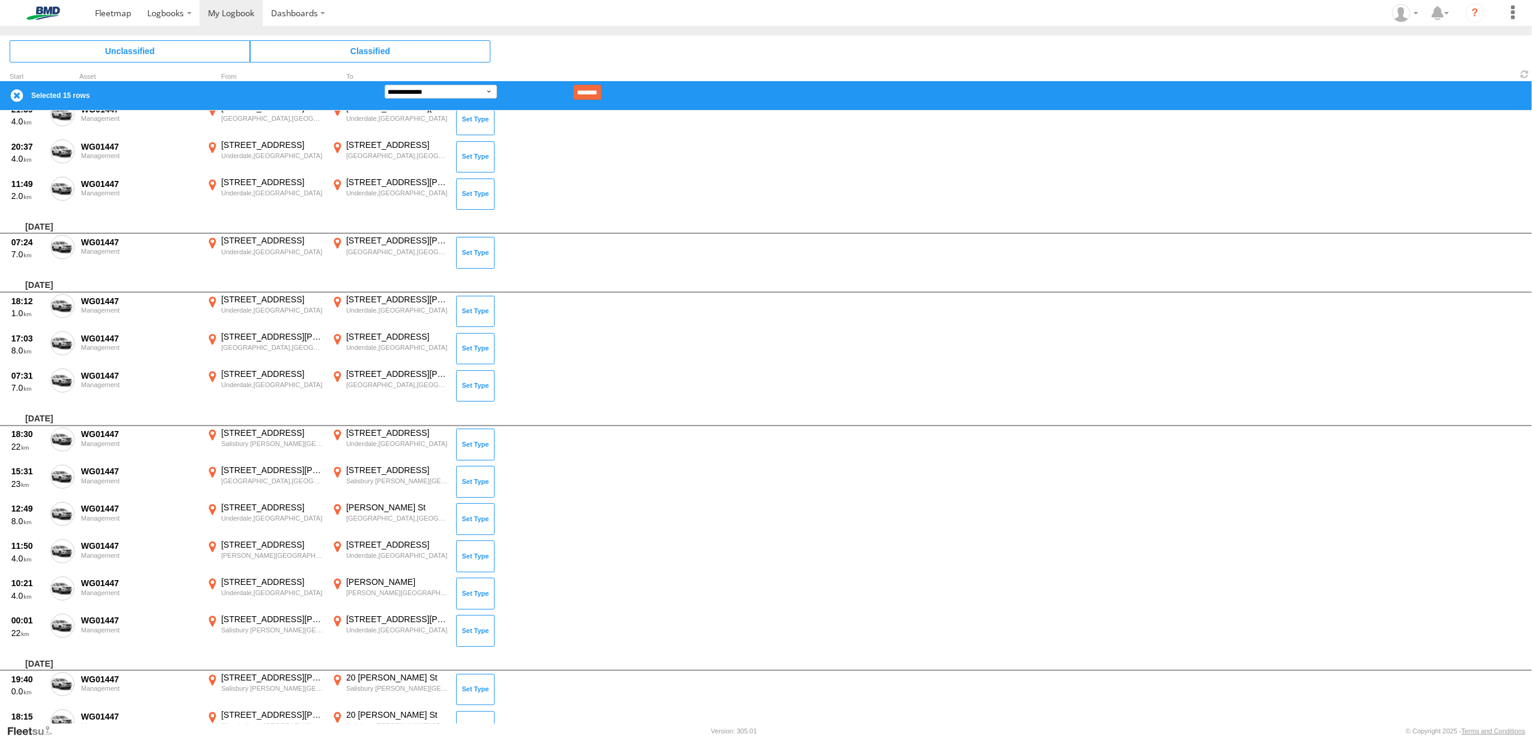
scroll to position [2004, 0]
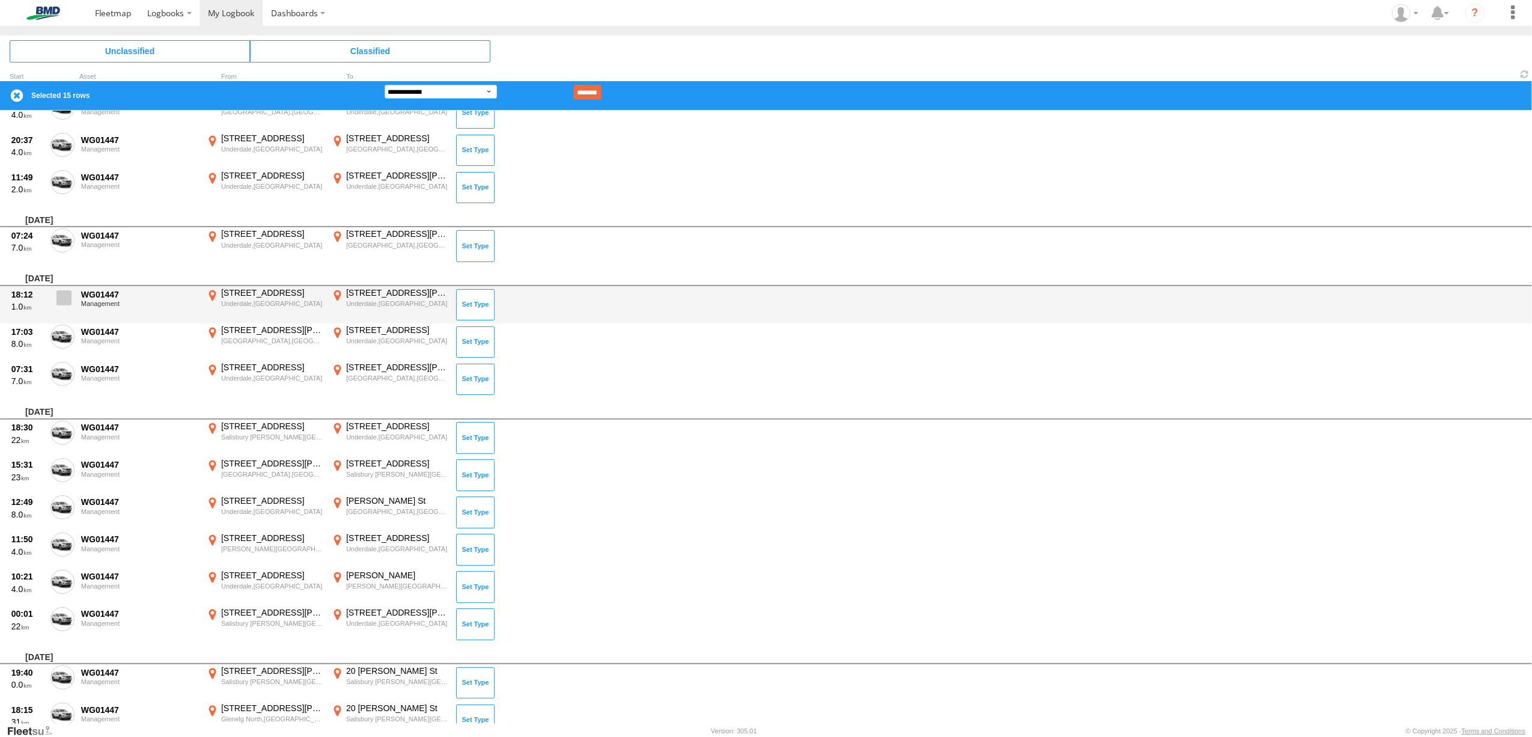
click at [59, 297] on span at bounding box center [64, 297] width 15 height 15
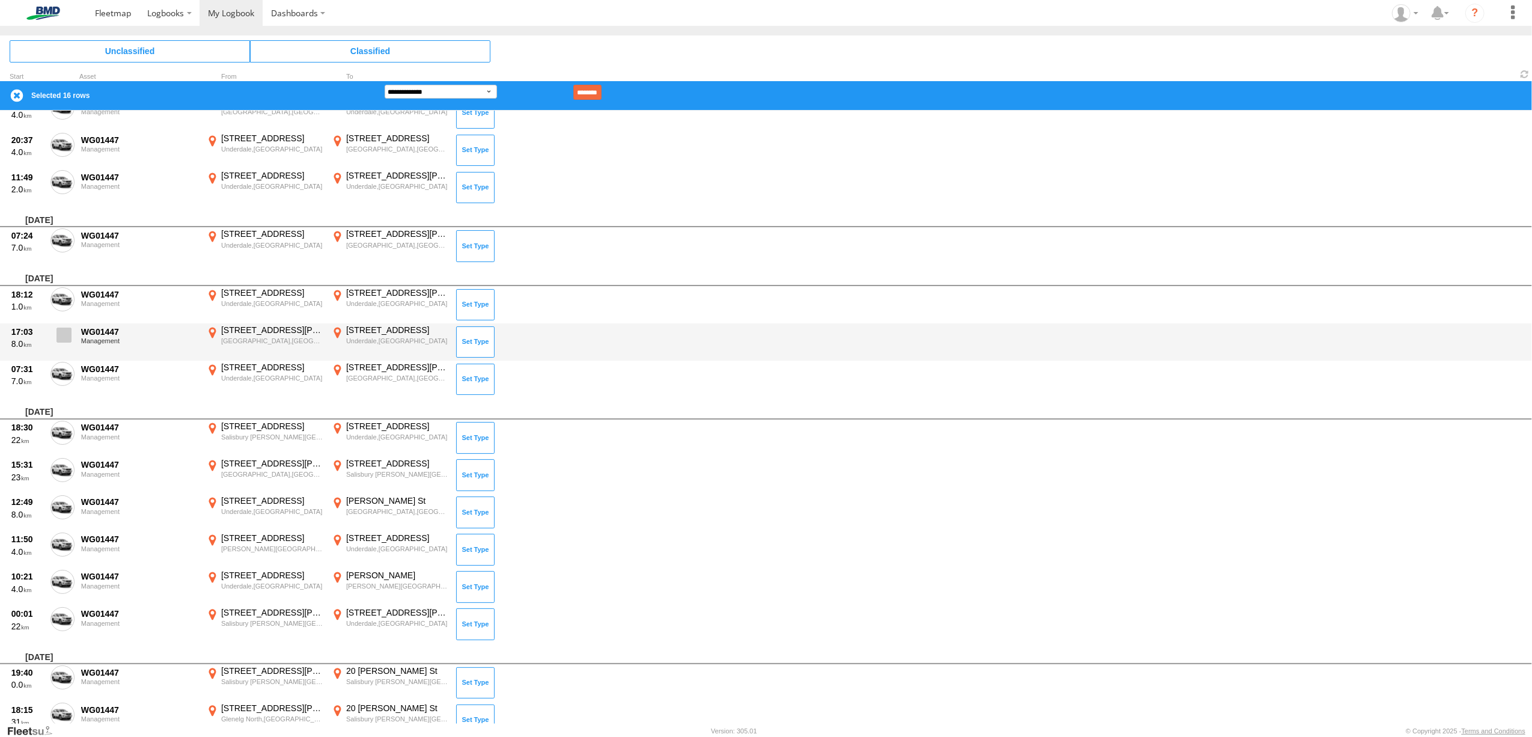
click at [64, 334] on span at bounding box center [64, 335] width 15 height 15
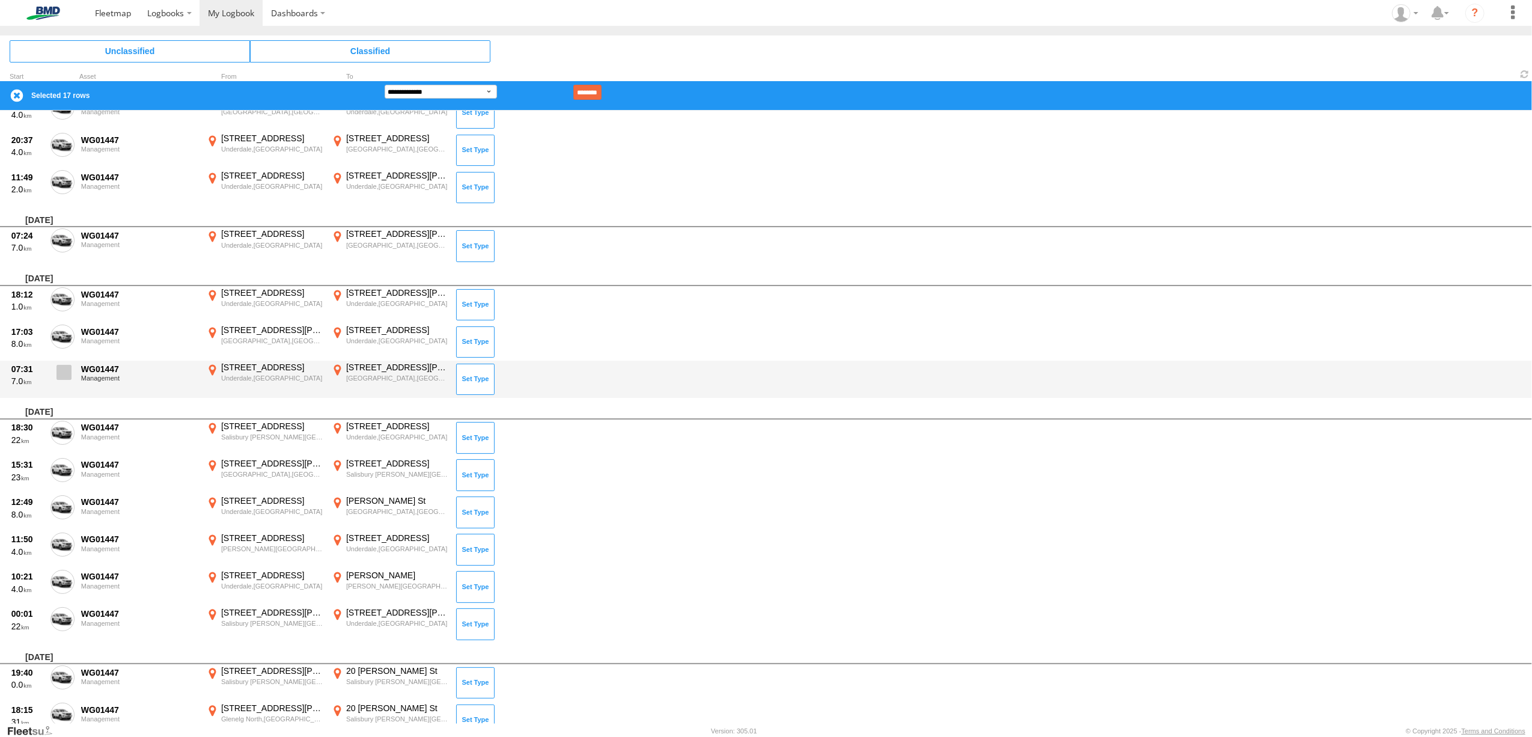
click at [66, 368] on span at bounding box center [64, 372] width 15 height 15
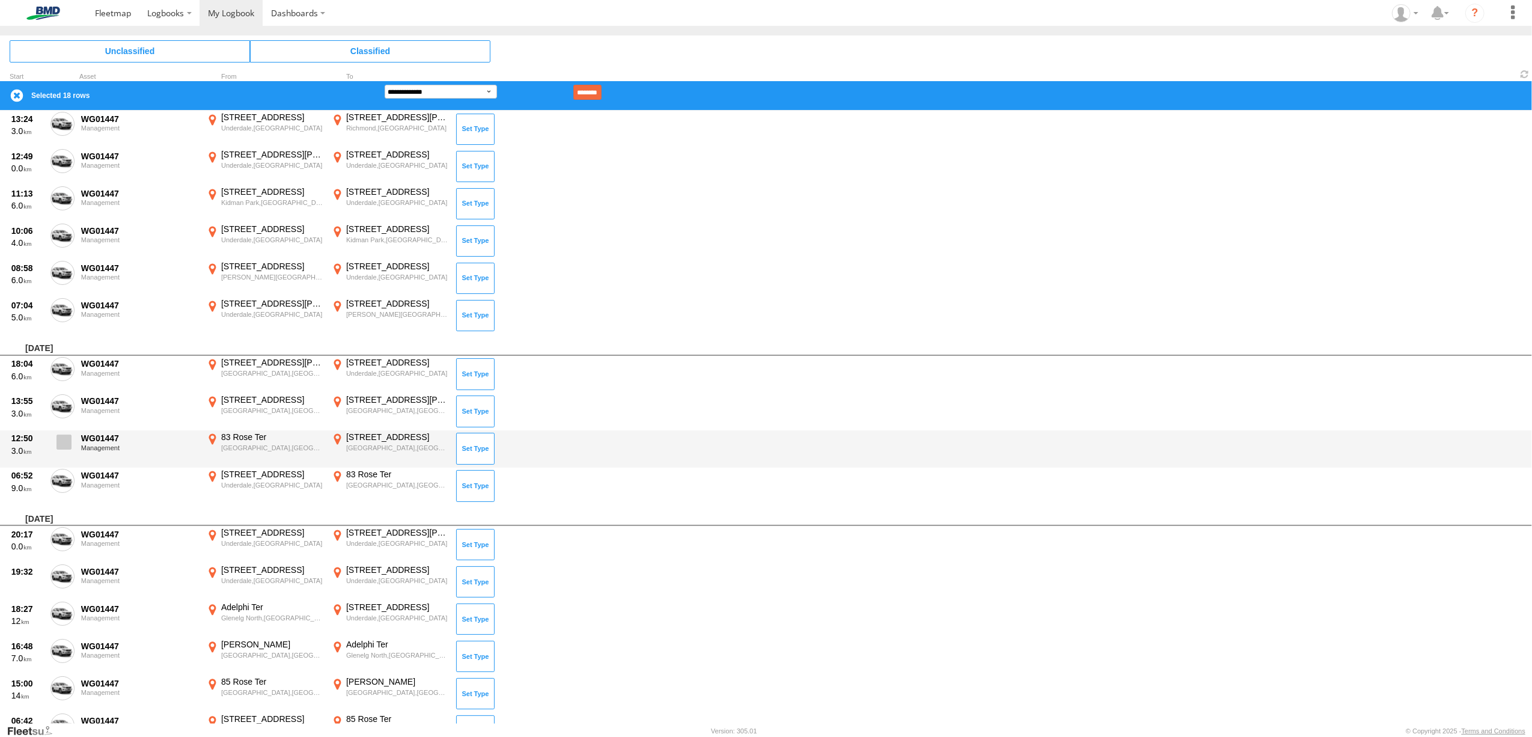
scroll to position [2725, 0]
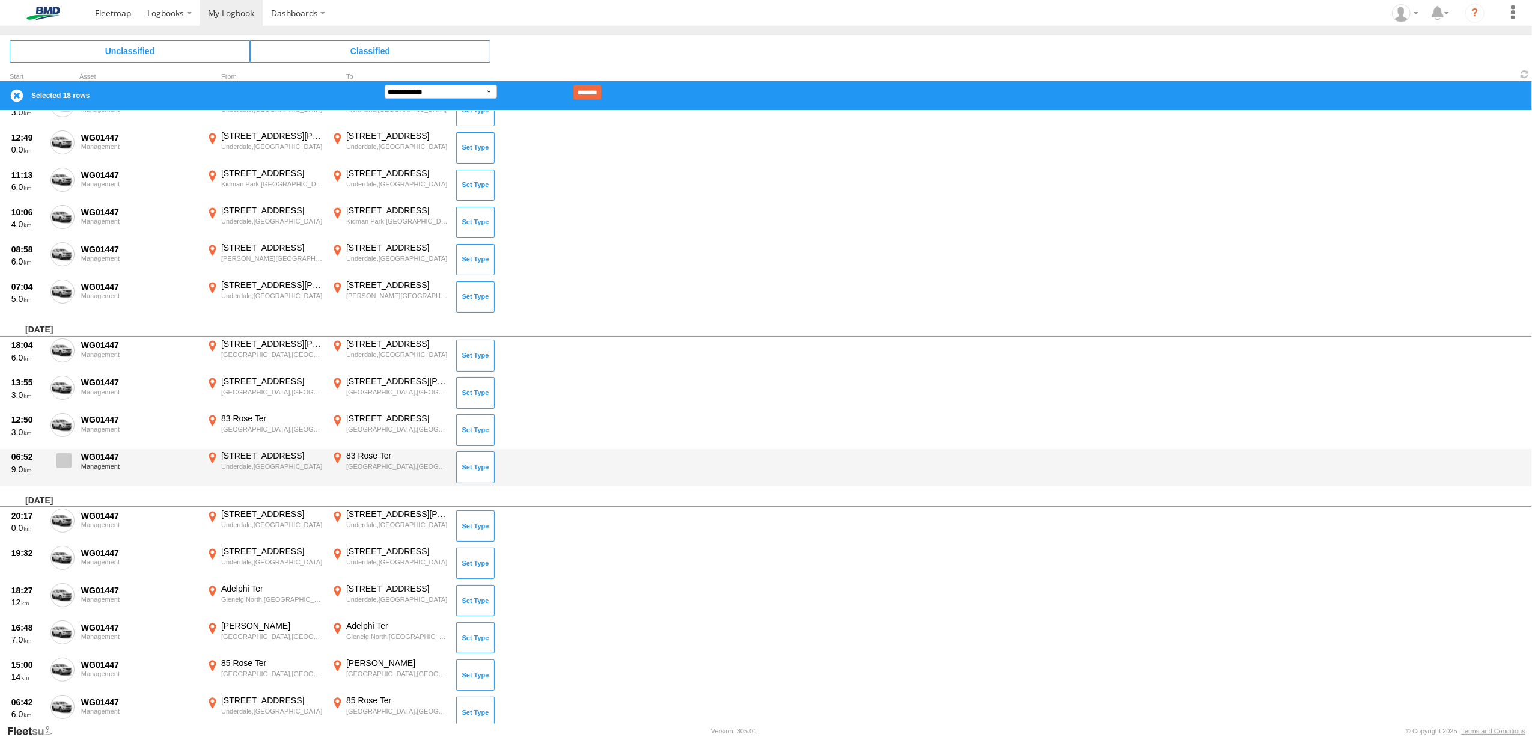
click at [61, 456] on span at bounding box center [64, 460] width 15 height 15
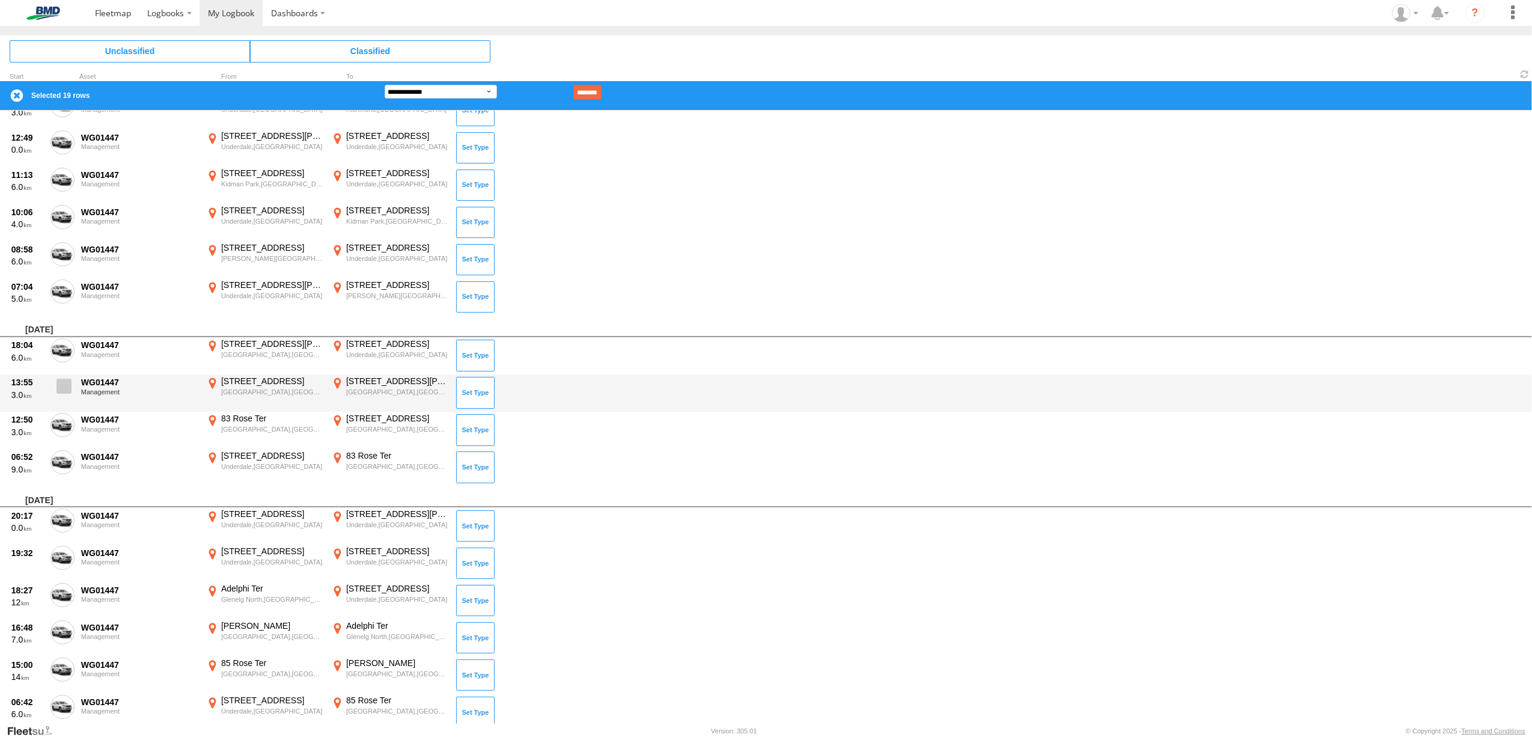
click at [61, 385] on span at bounding box center [64, 386] width 15 height 15
click at [63, 386] on span at bounding box center [64, 386] width 15 height 15
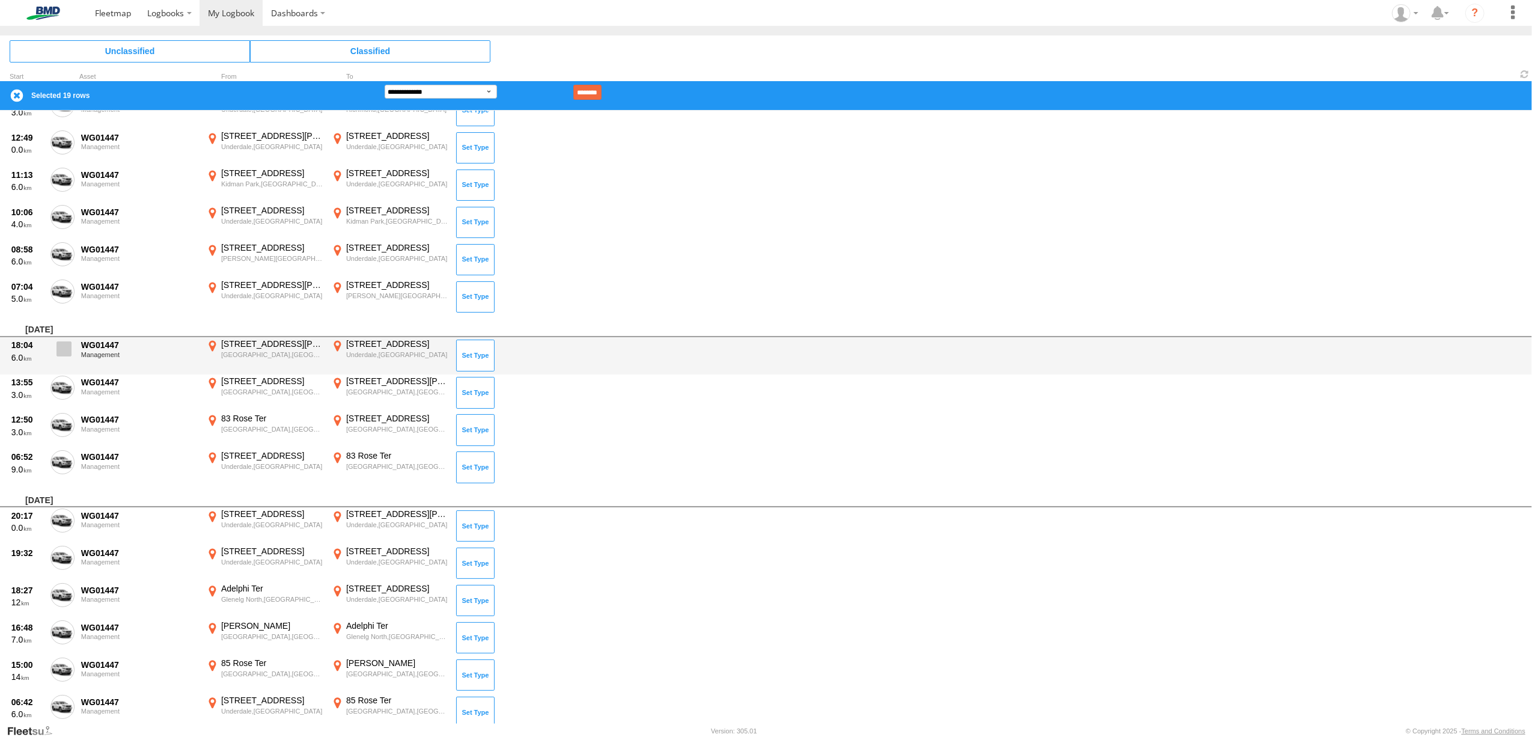
click at [65, 344] on span at bounding box center [64, 348] width 15 height 15
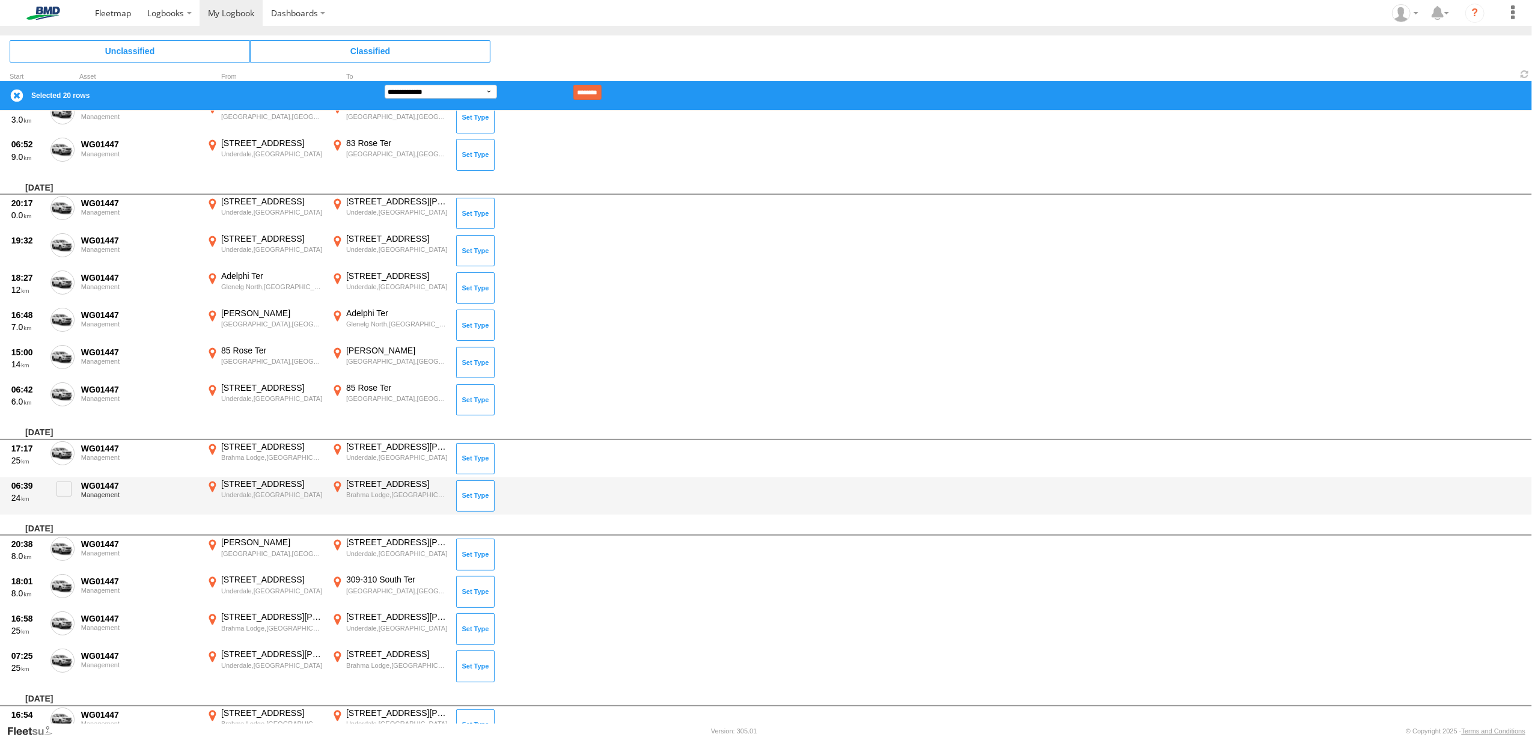
scroll to position [3045, 0]
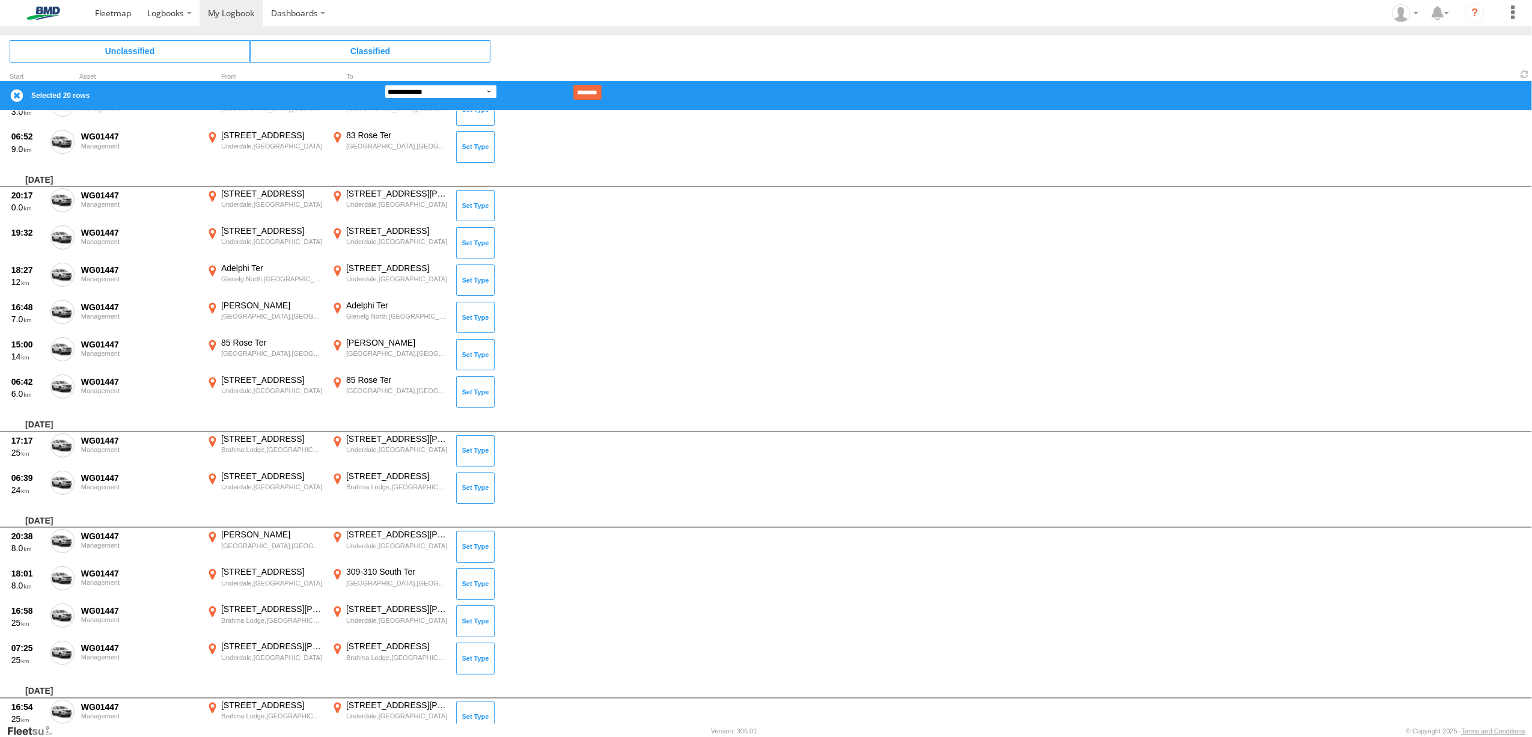
click at [486, 89] on select "**********" at bounding box center [441, 92] width 112 height 14
click at [385, 85] on select "**********" at bounding box center [441, 92] width 112 height 14
click at [598, 90] on input "********" at bounding box center [587, 92] width 28 height 15
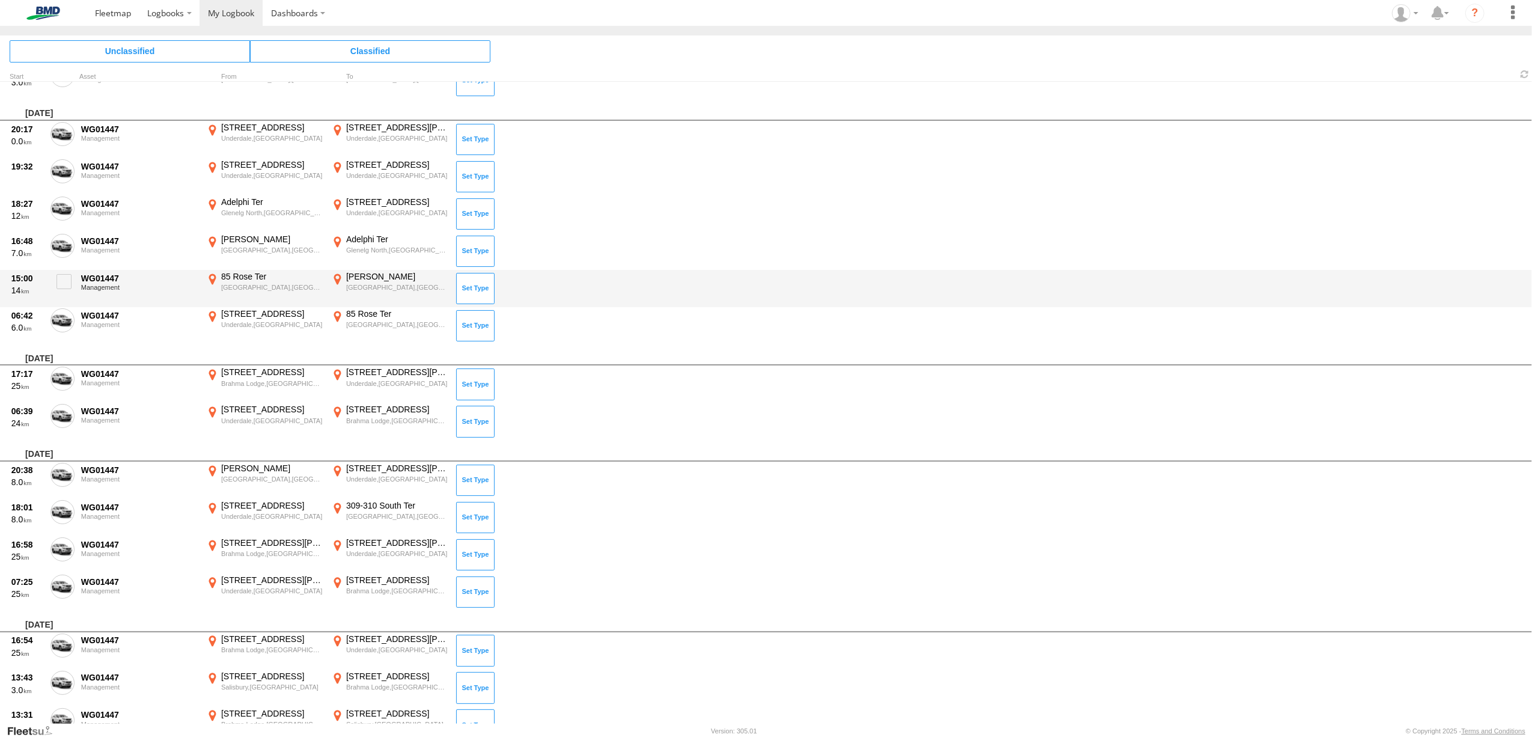
scroll to position [2871, 0]
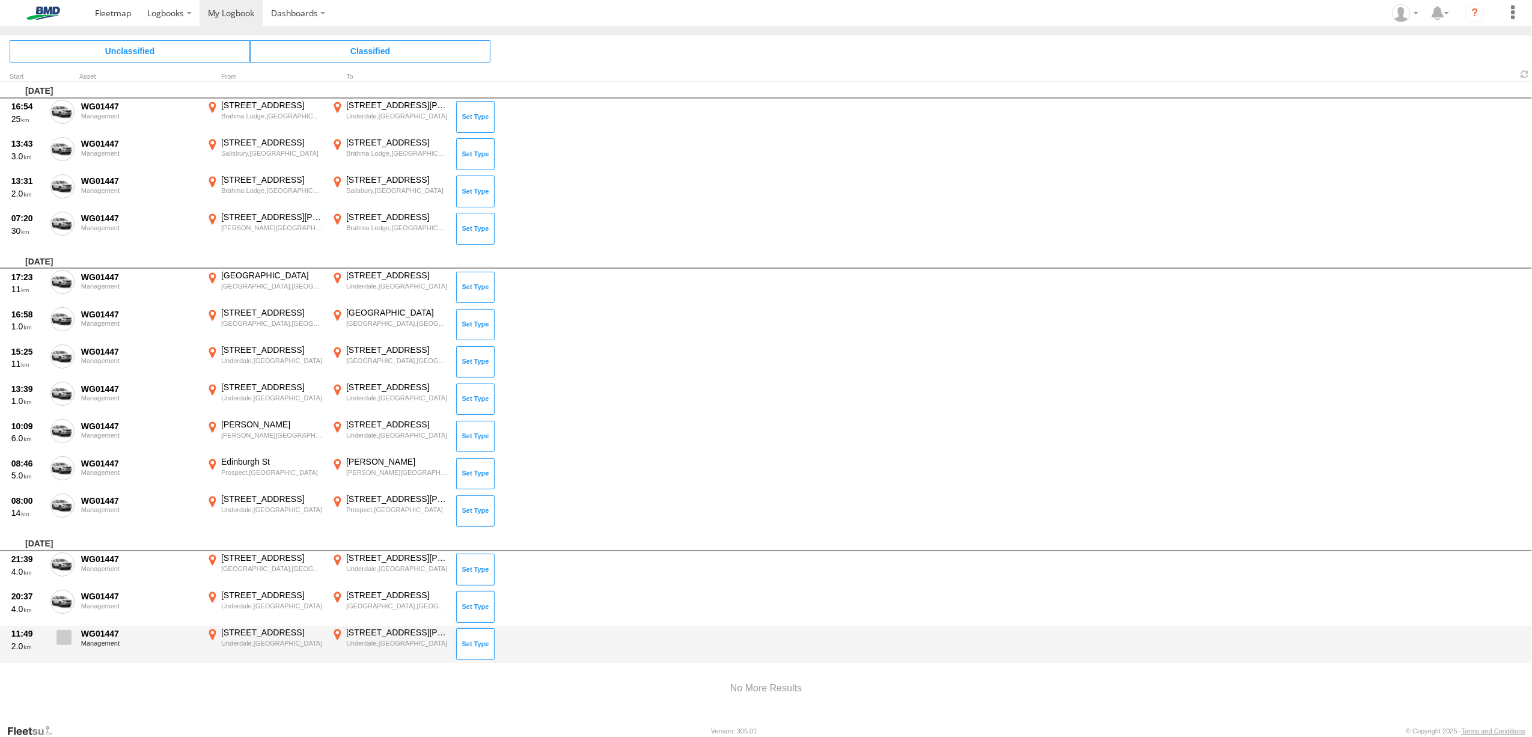
click at [66, 630] on span at bounding box center [64, 637] width 15 height 15
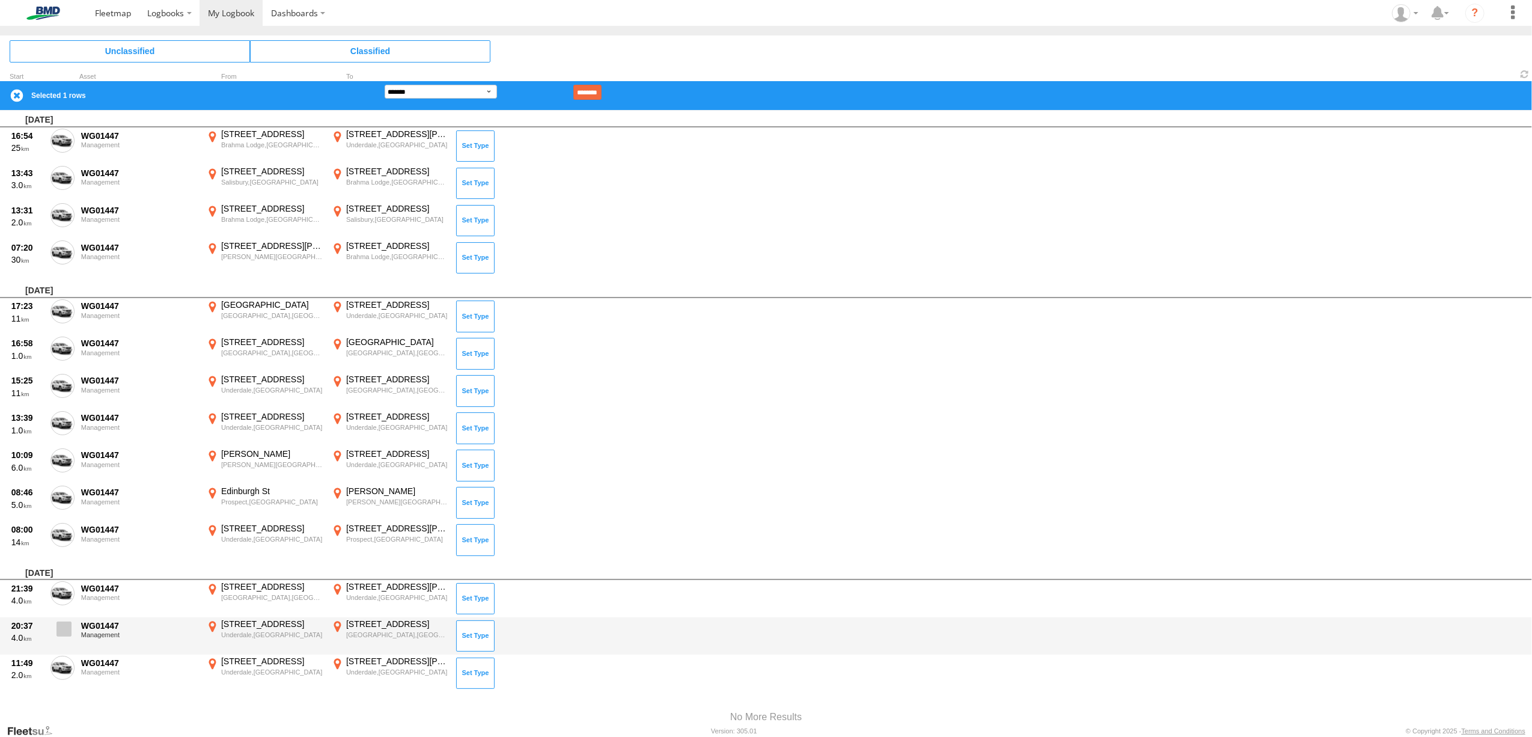
click at [63, 622] on span at bounding box center [64, 629] width 15 height 15
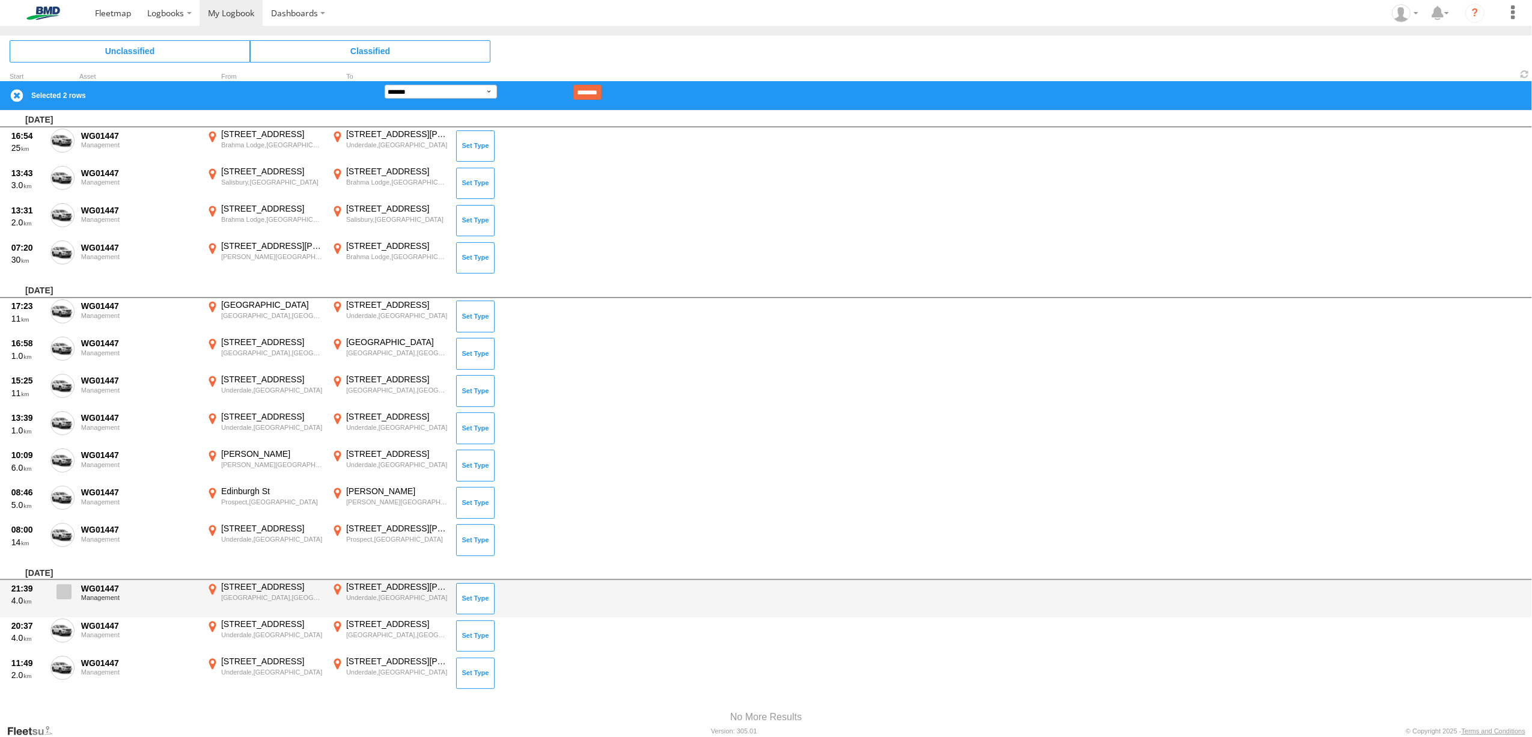
click at [59, 587] on span at bounding box center [64, 591] width 15 height 15
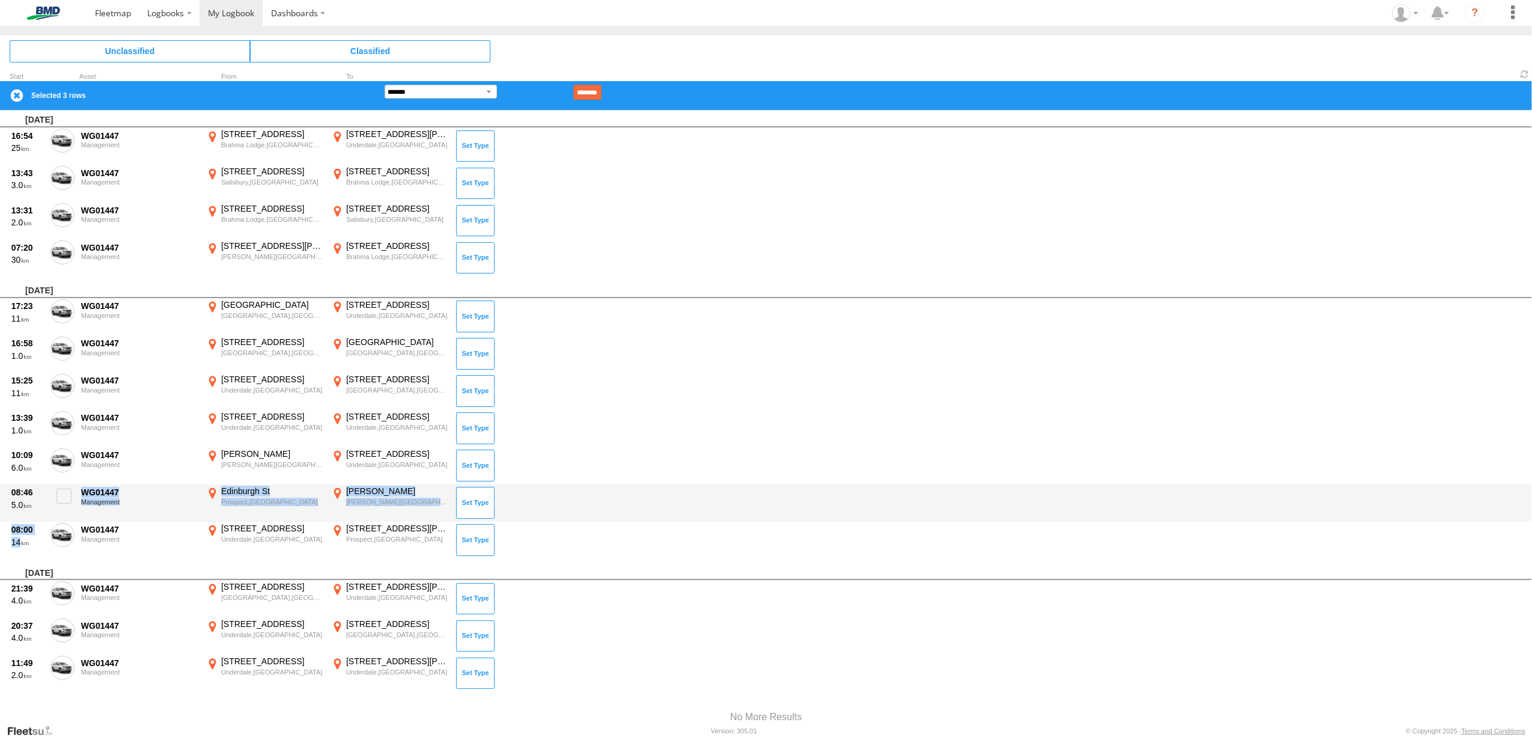
drag, startPoint x: 63, startPoint y: 513, endPoint x: 61, endPoint y: 483, distance: 29.5
click at [61, 489] on span at bounding box center [64, 496] width 15 height 15
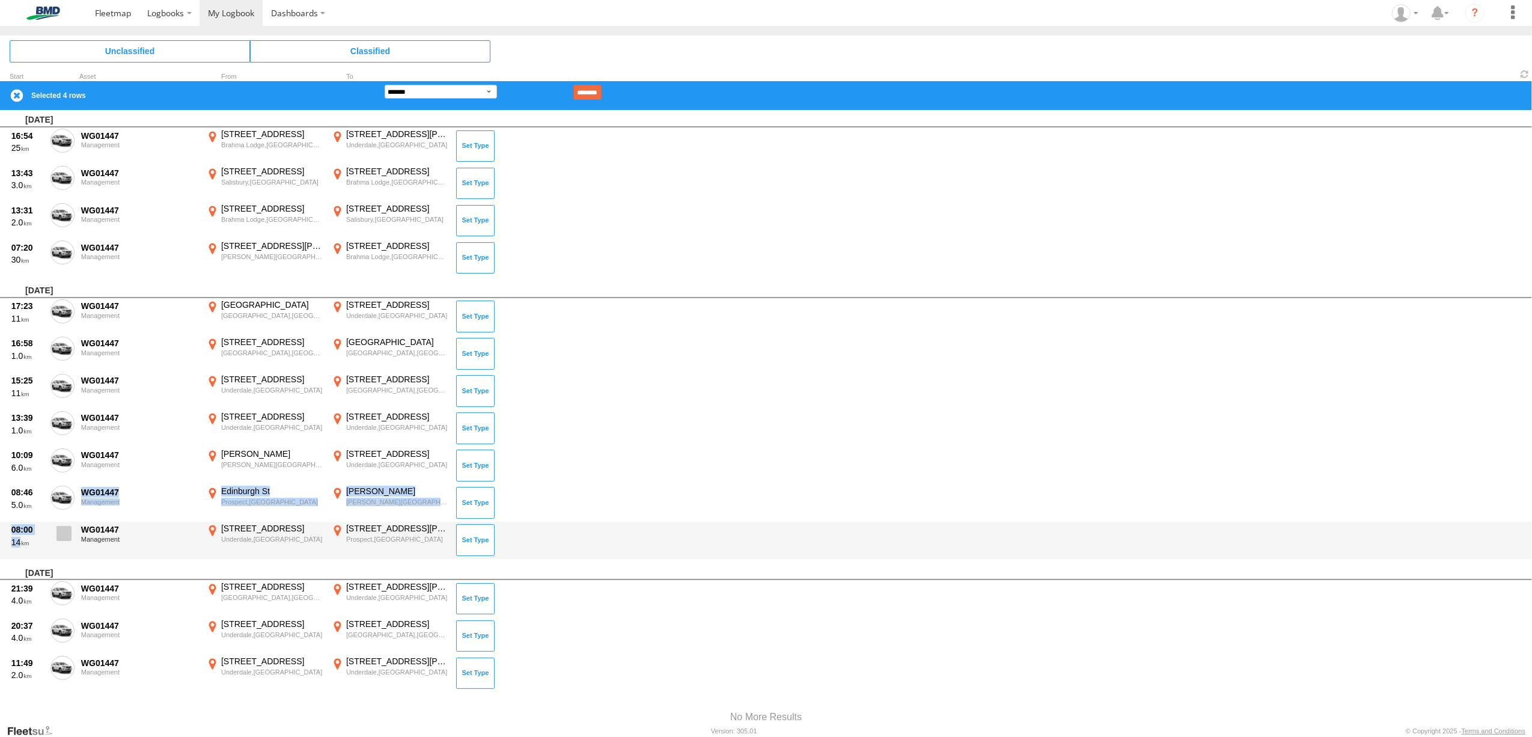
click at [59, 526] on span at bounding box center [64, 533] width 15 height 15
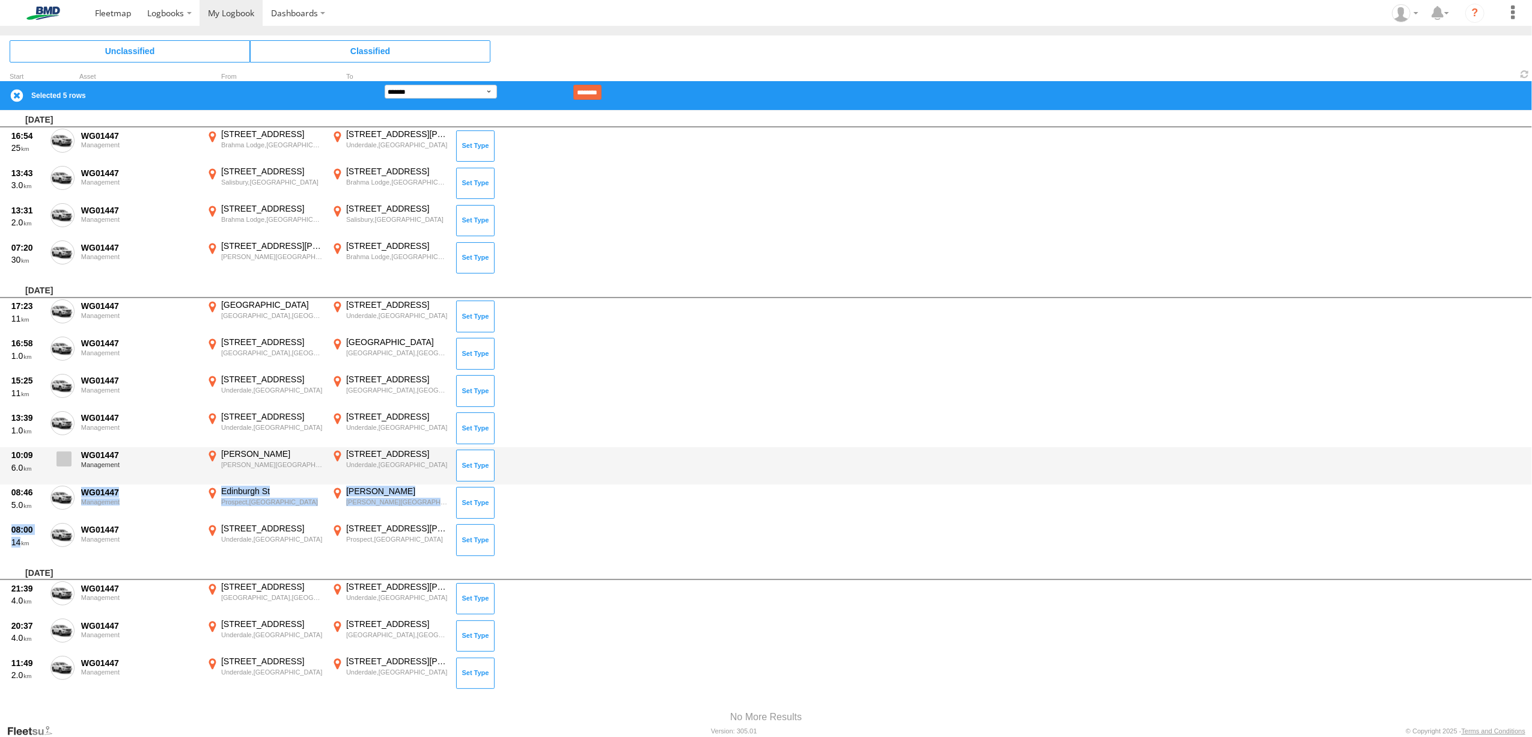
click at [65, 462] on label at bounding box center [62, 462] width 24 height 28
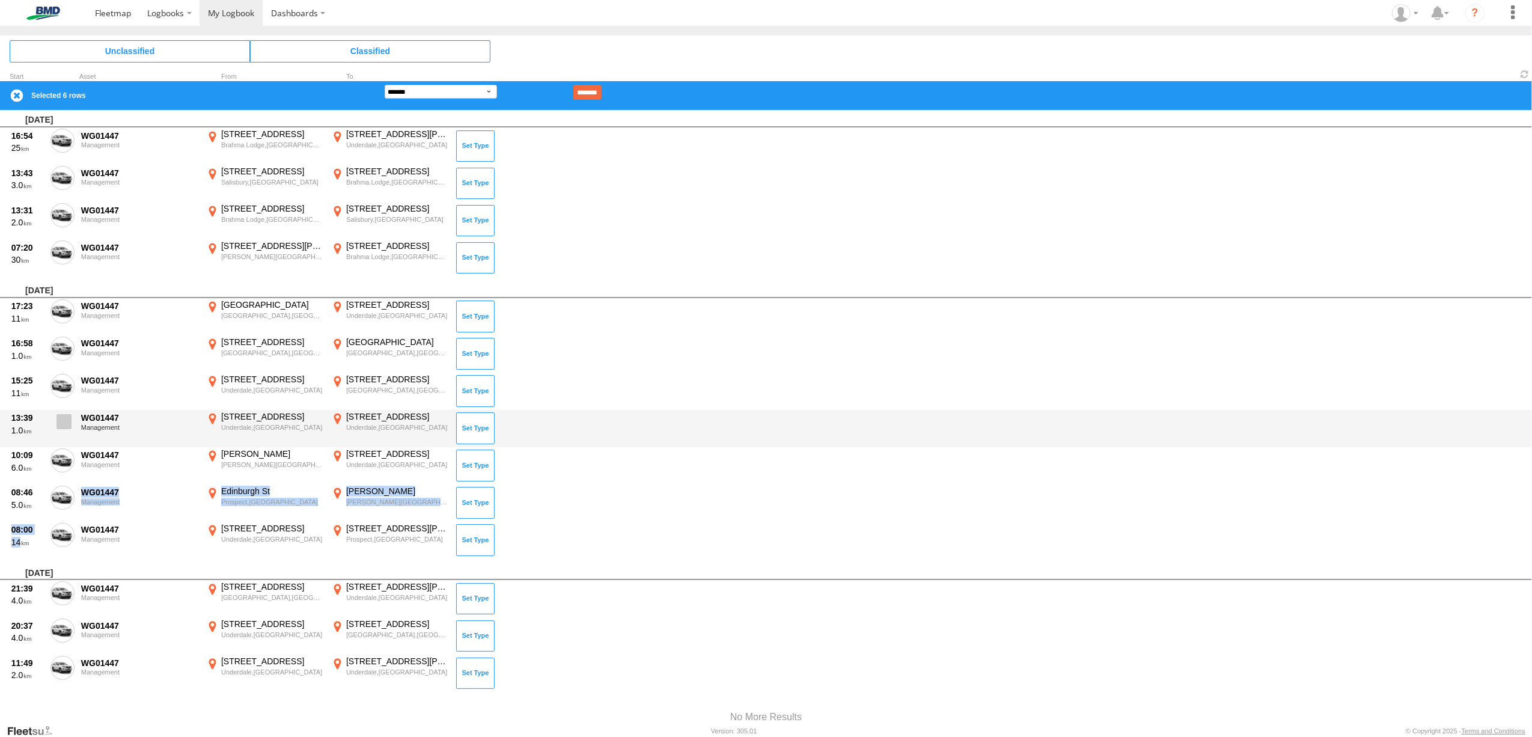
click at [61, 414] on span at bounding box center [64, 421] width 15 height 15
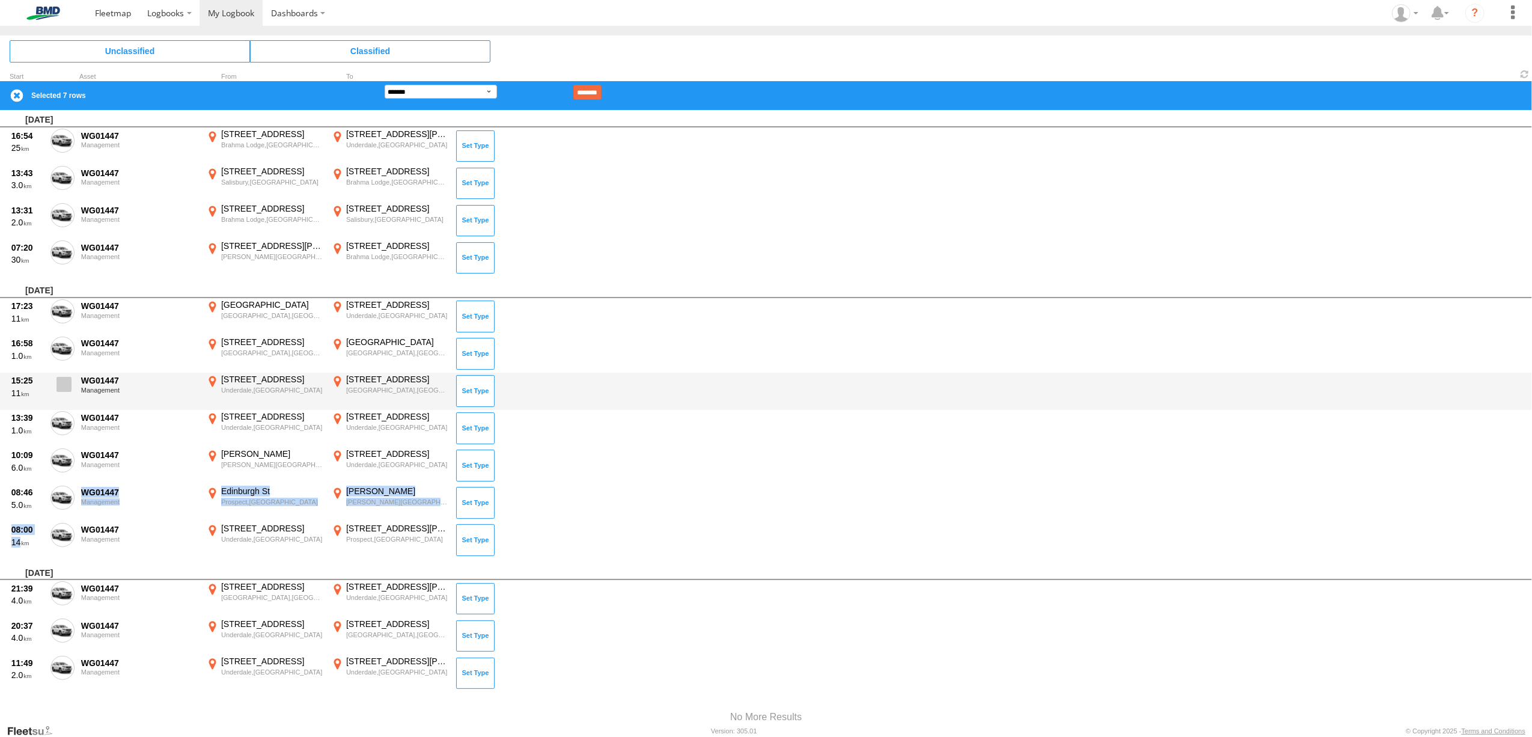
click at [63, 377] on span at bounding box center [64, 384] width 15 height 15
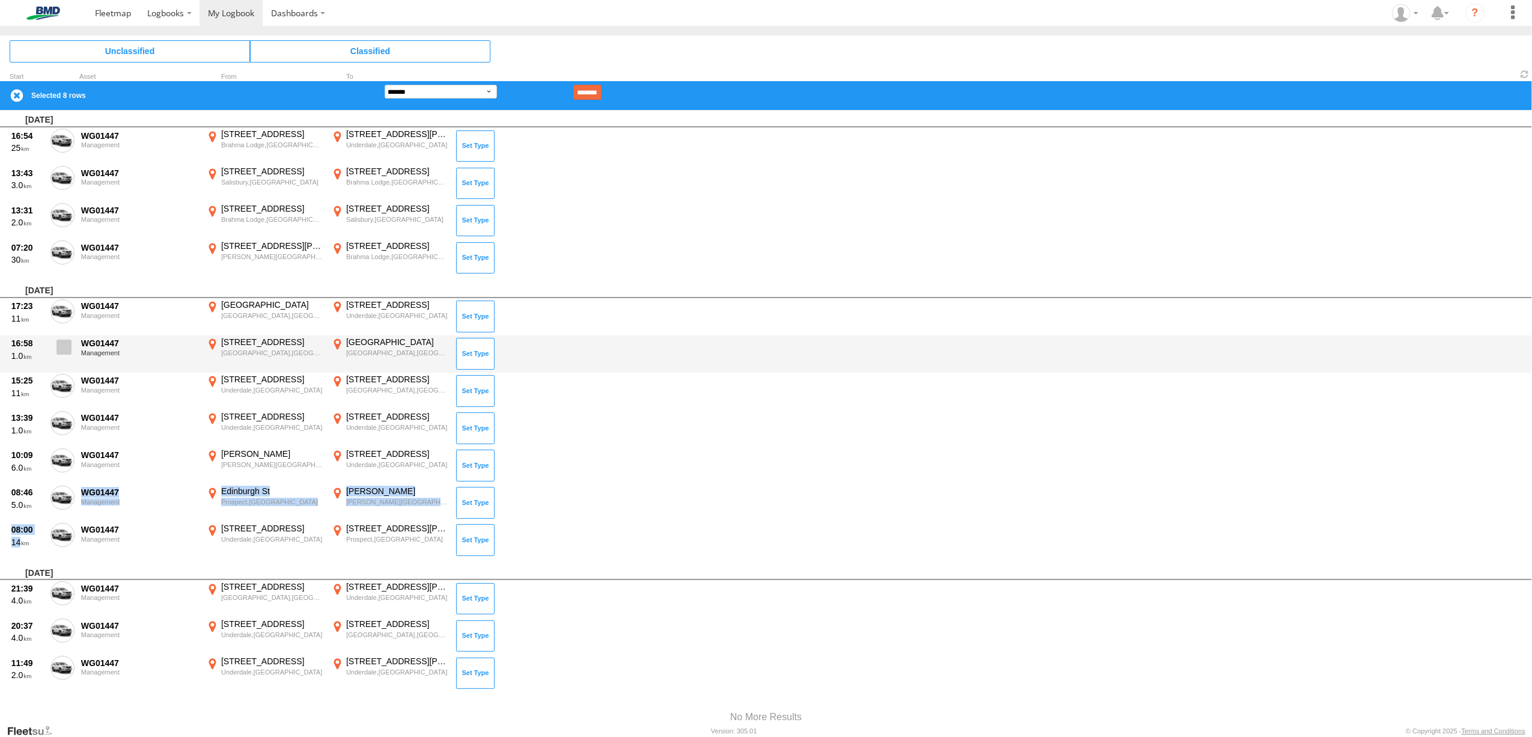
click at [65, 340] on span at bounding box center [64, 347] width 15 height 15
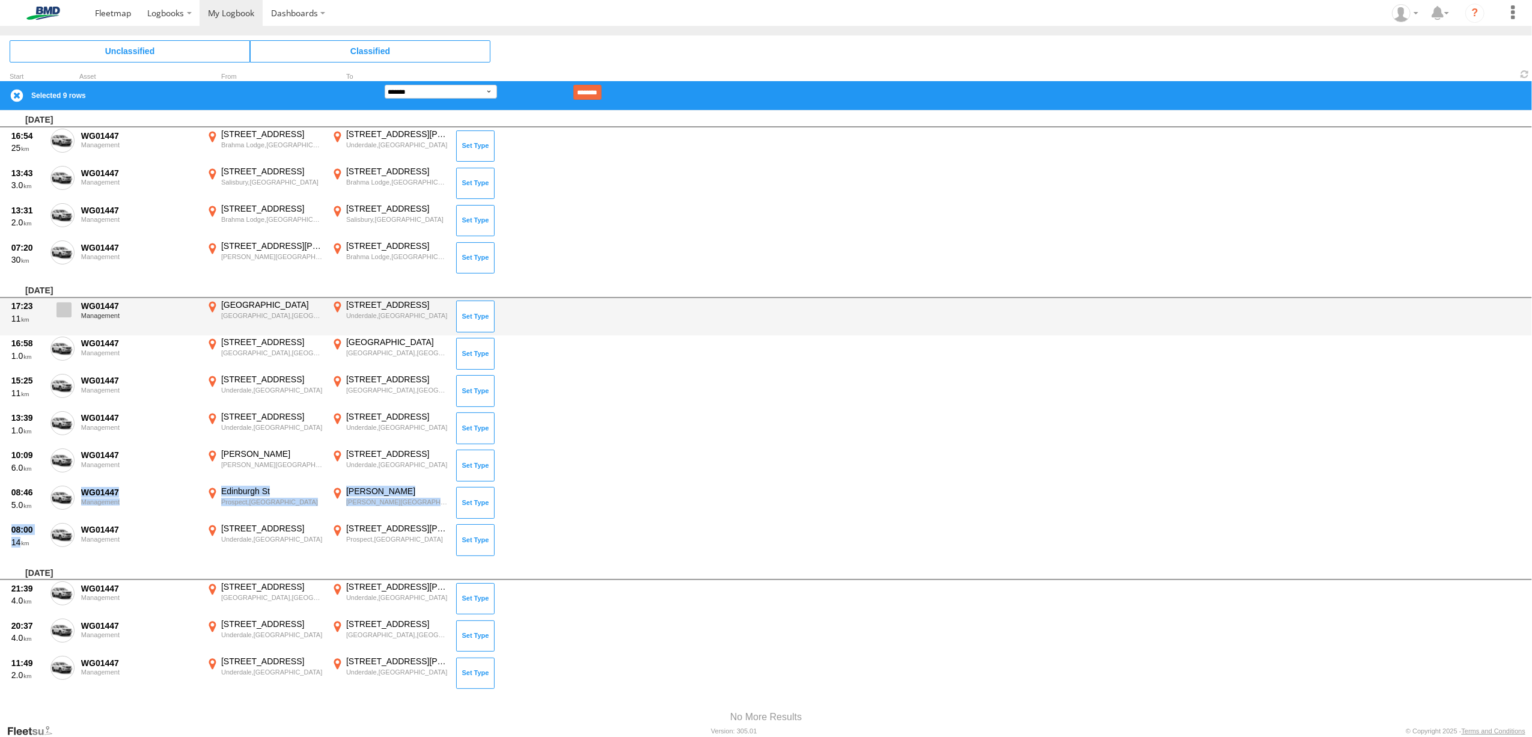
click at [67, 308] on span at bounding box center [64, 309] width 15 height 15
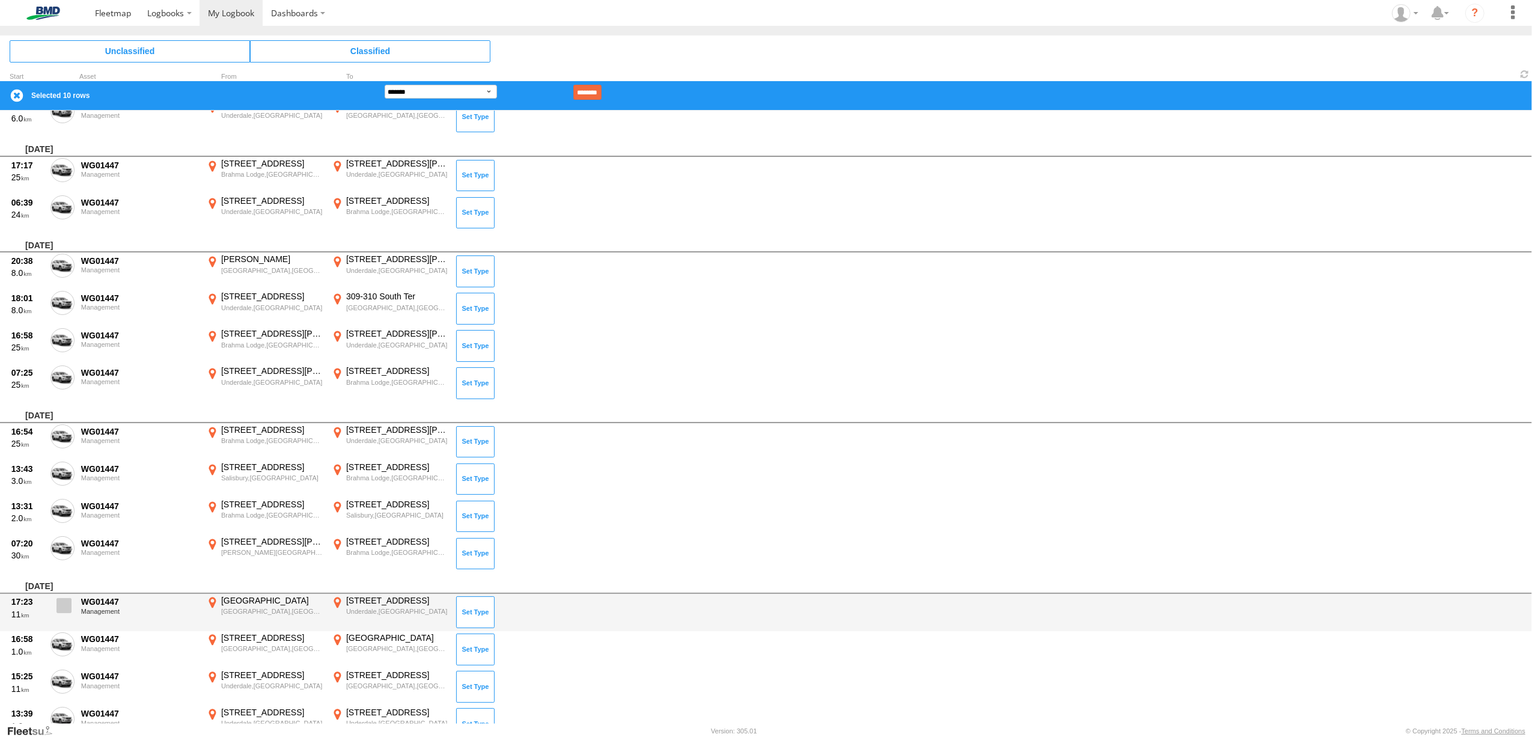
scroll to position [2550, 0]
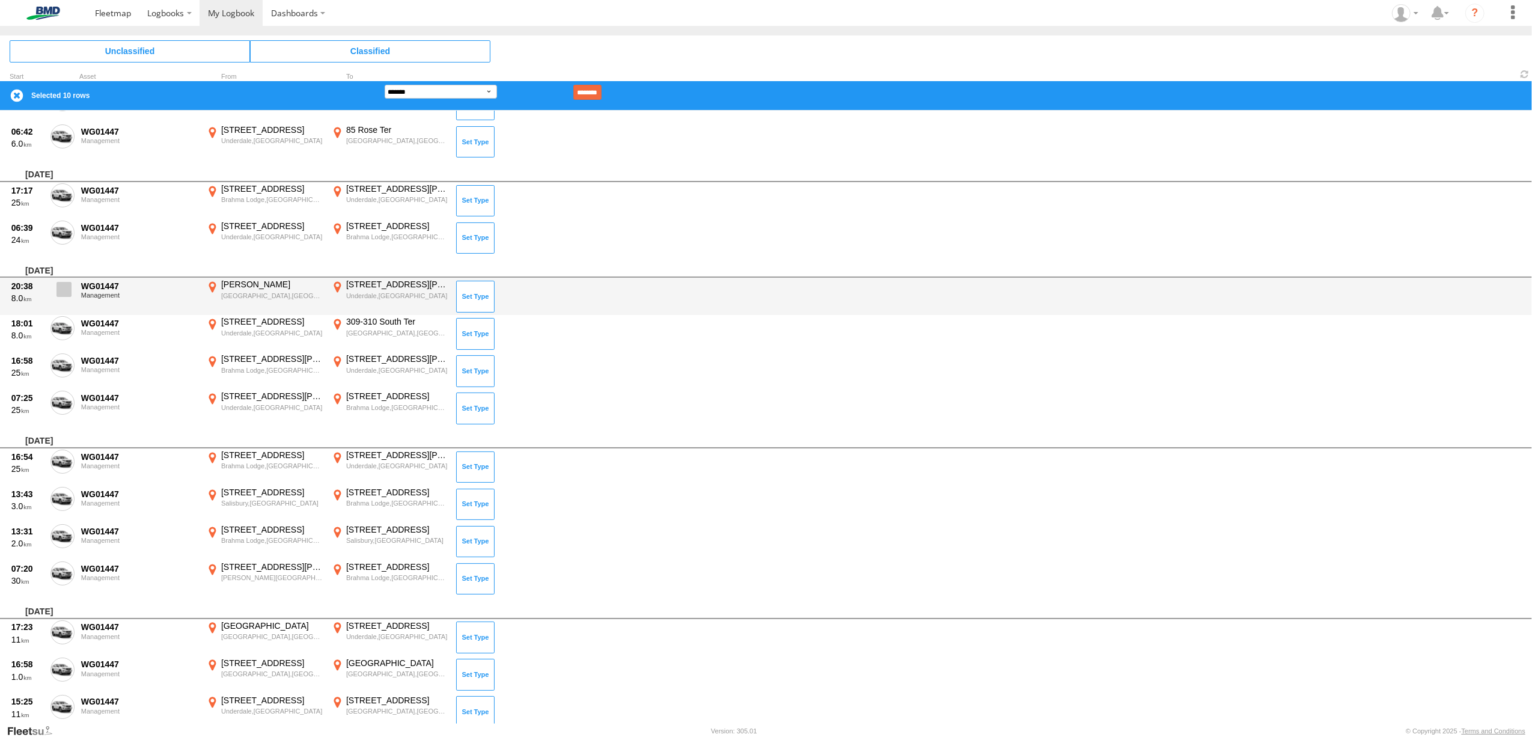
click at [63, 284] on span at bounding box center [64, 289] width 15 height 15
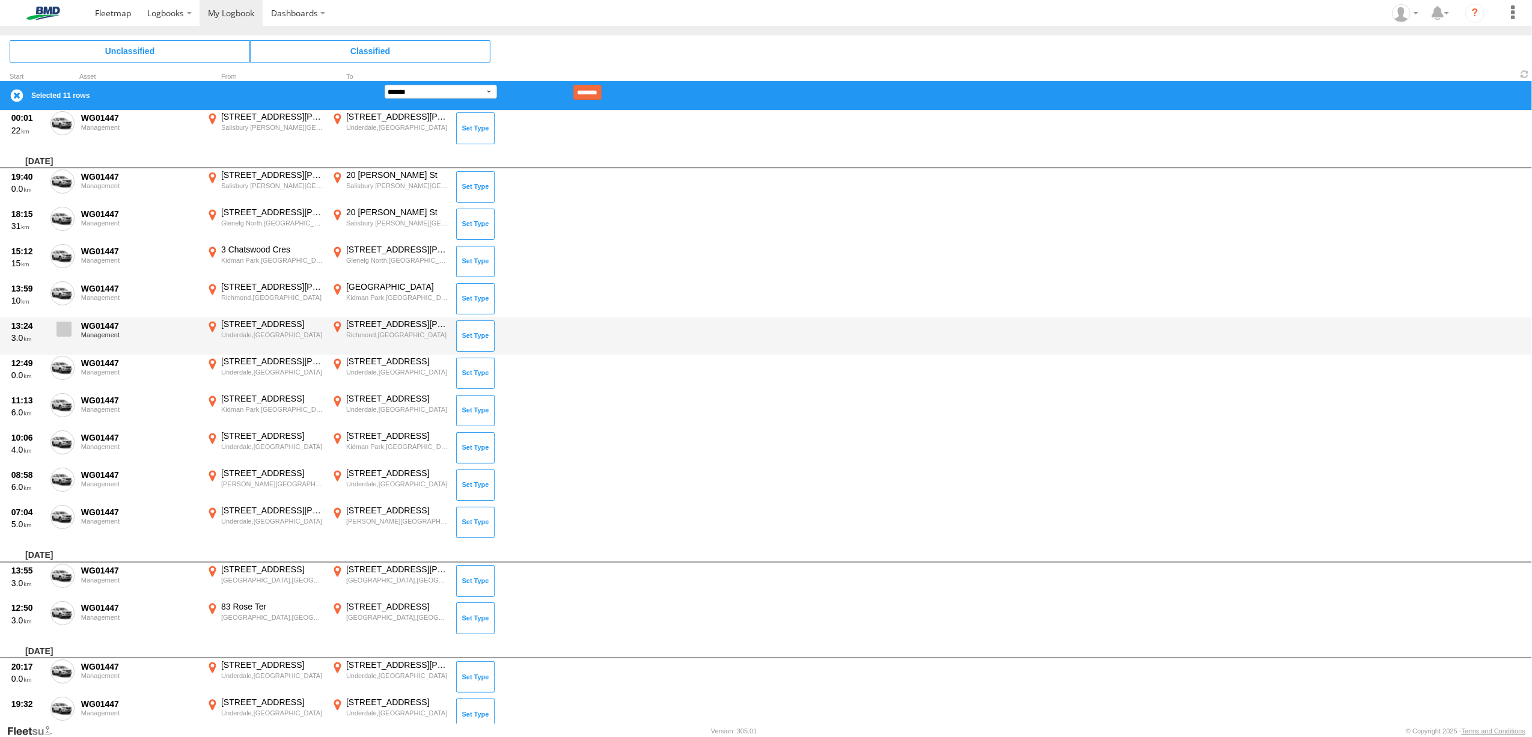
scroll to position [1749, 0]
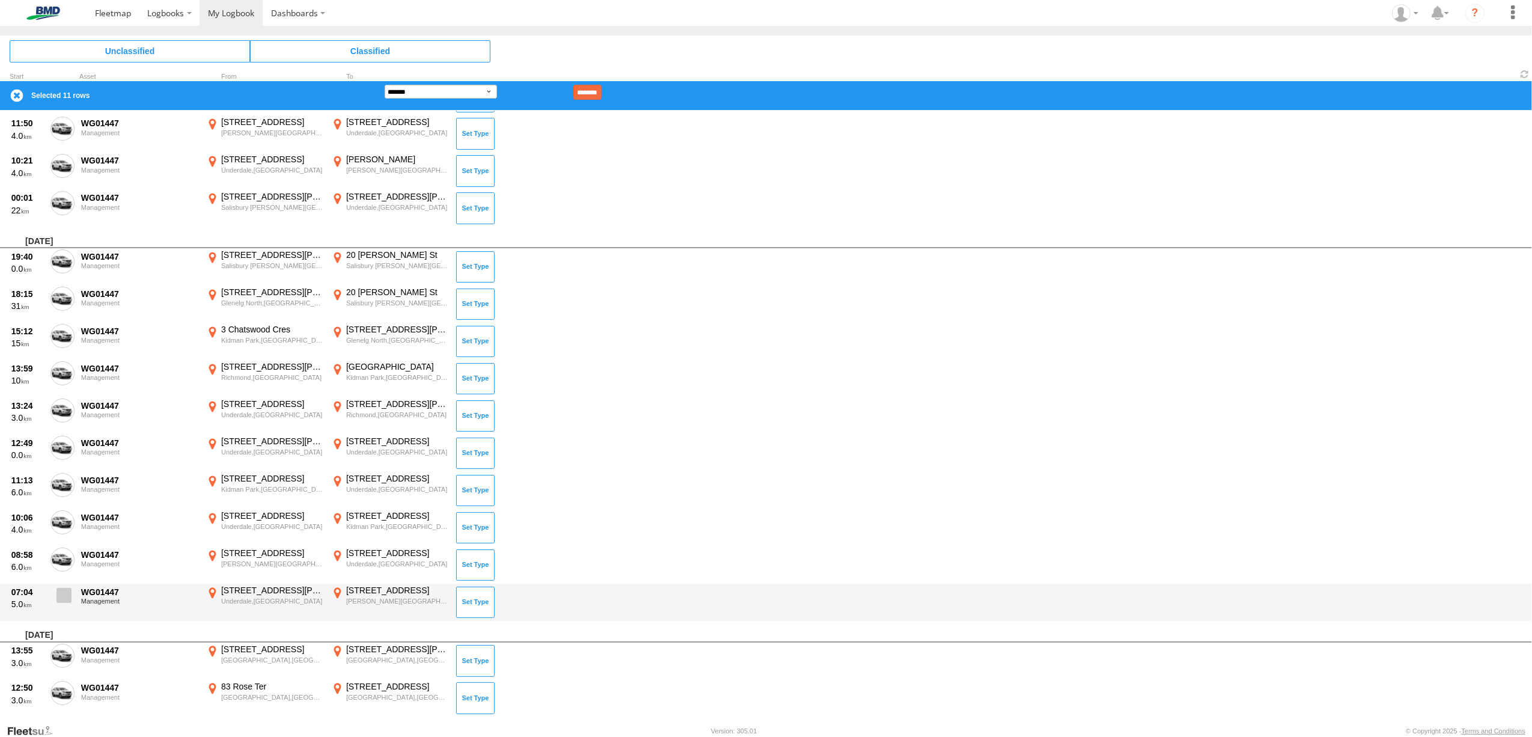
click at [61, 595] on span at bounding box center [64, 595] width 15 height 15
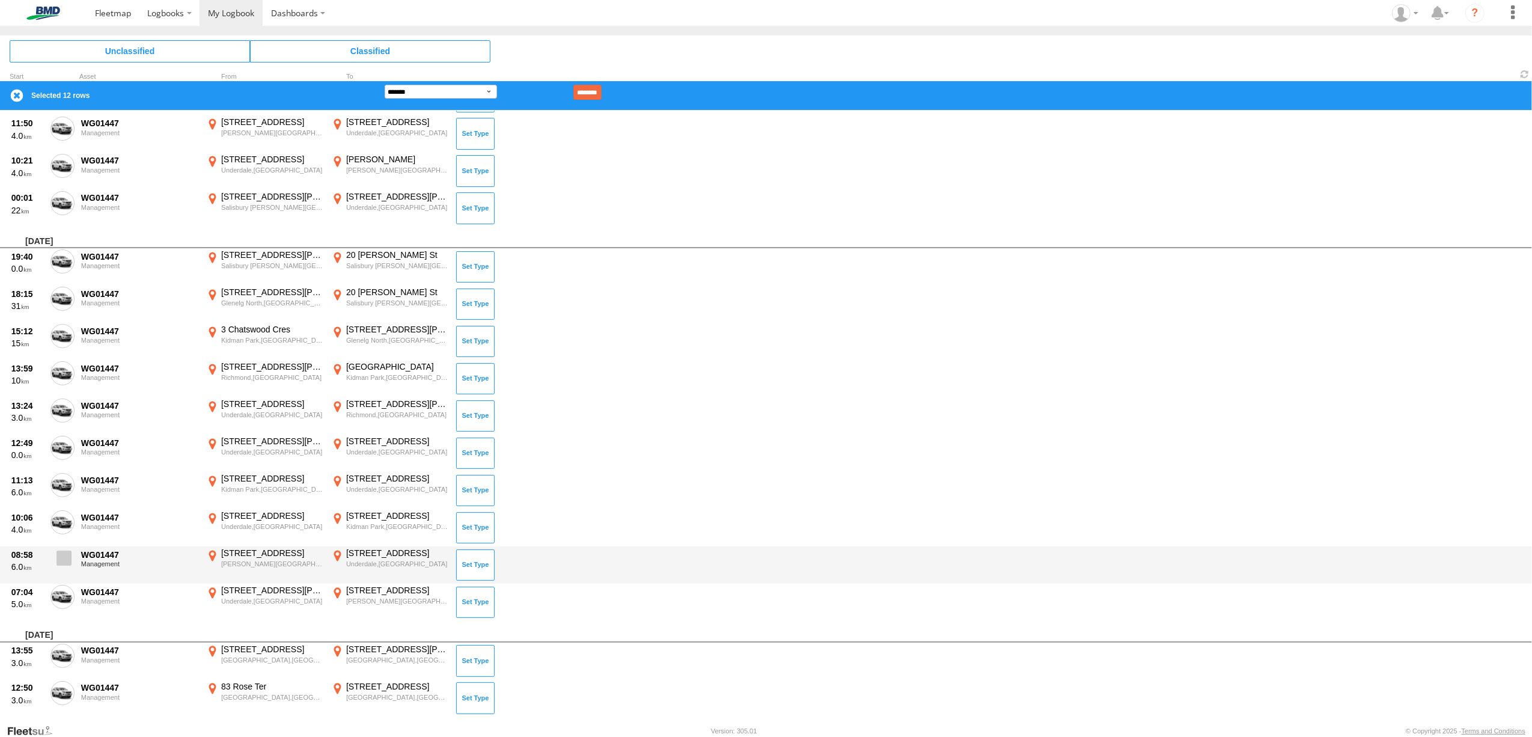
click at [63, 558] on span at bounding box center [64, 558] width 15 height 15
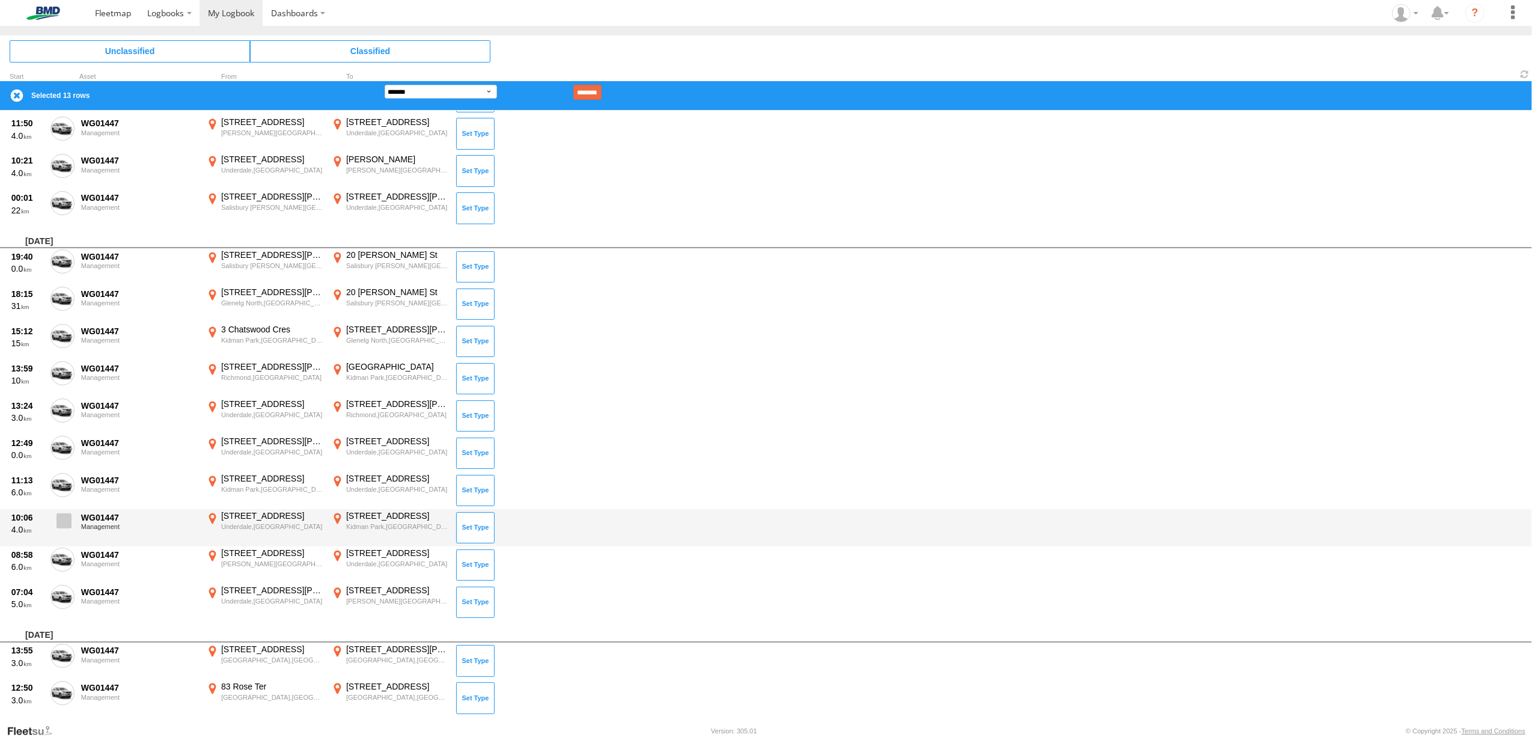
click at [60, 517] on span at bounding box center [64, 520] width 15 height 15
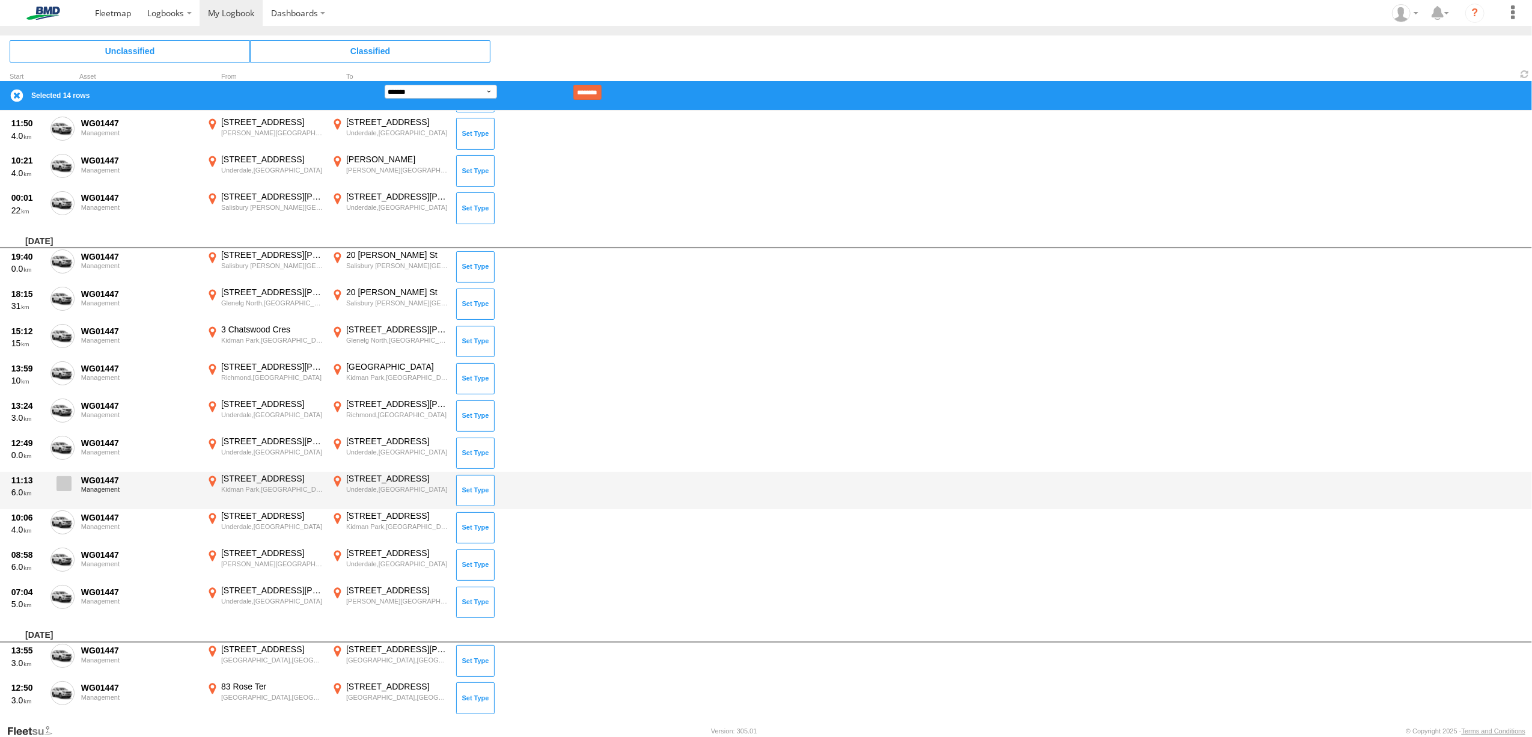
click at [61, 479] on span at bounding box center [64, 483] width 15 height 15
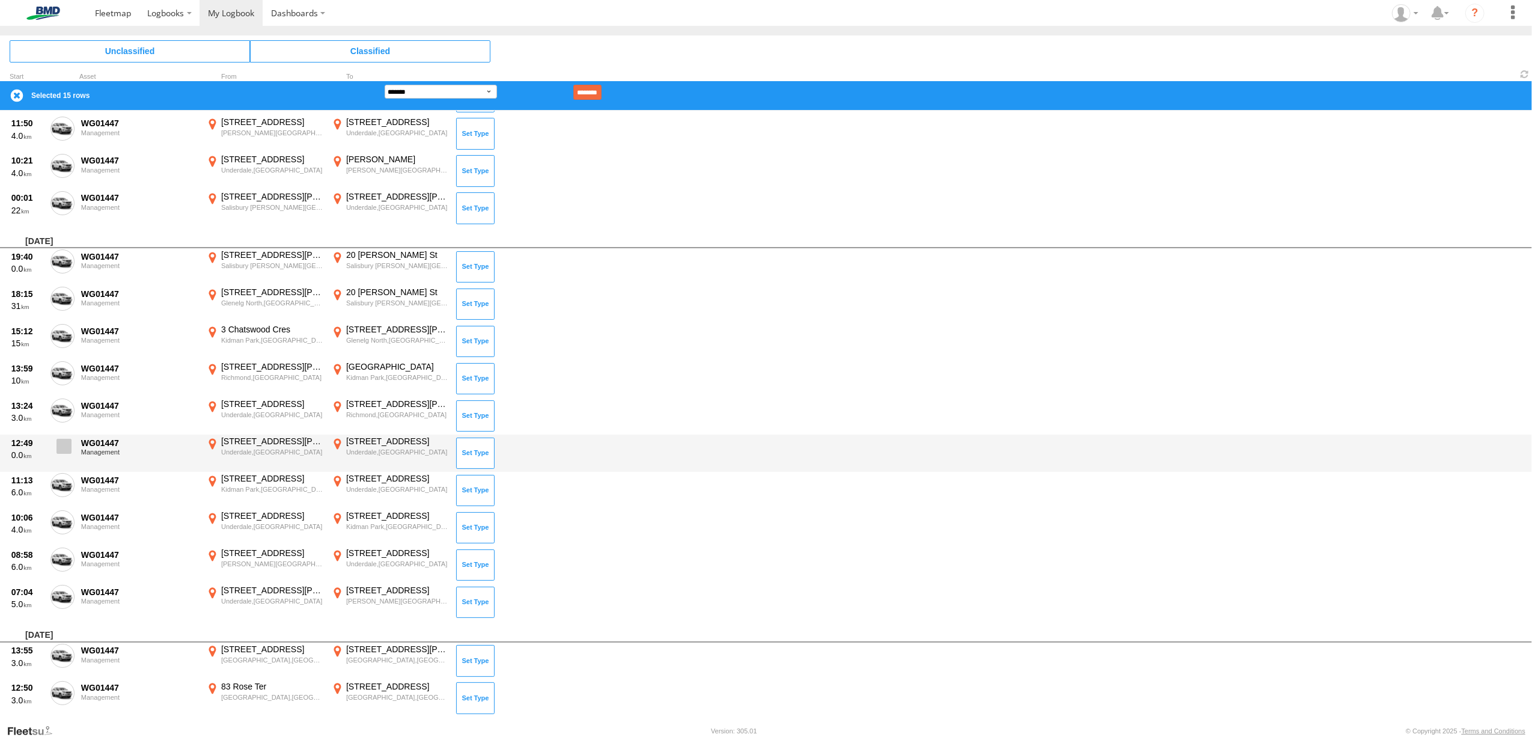
click at [64, 441] on span at bounding box center [64, 446] width 15 height 15
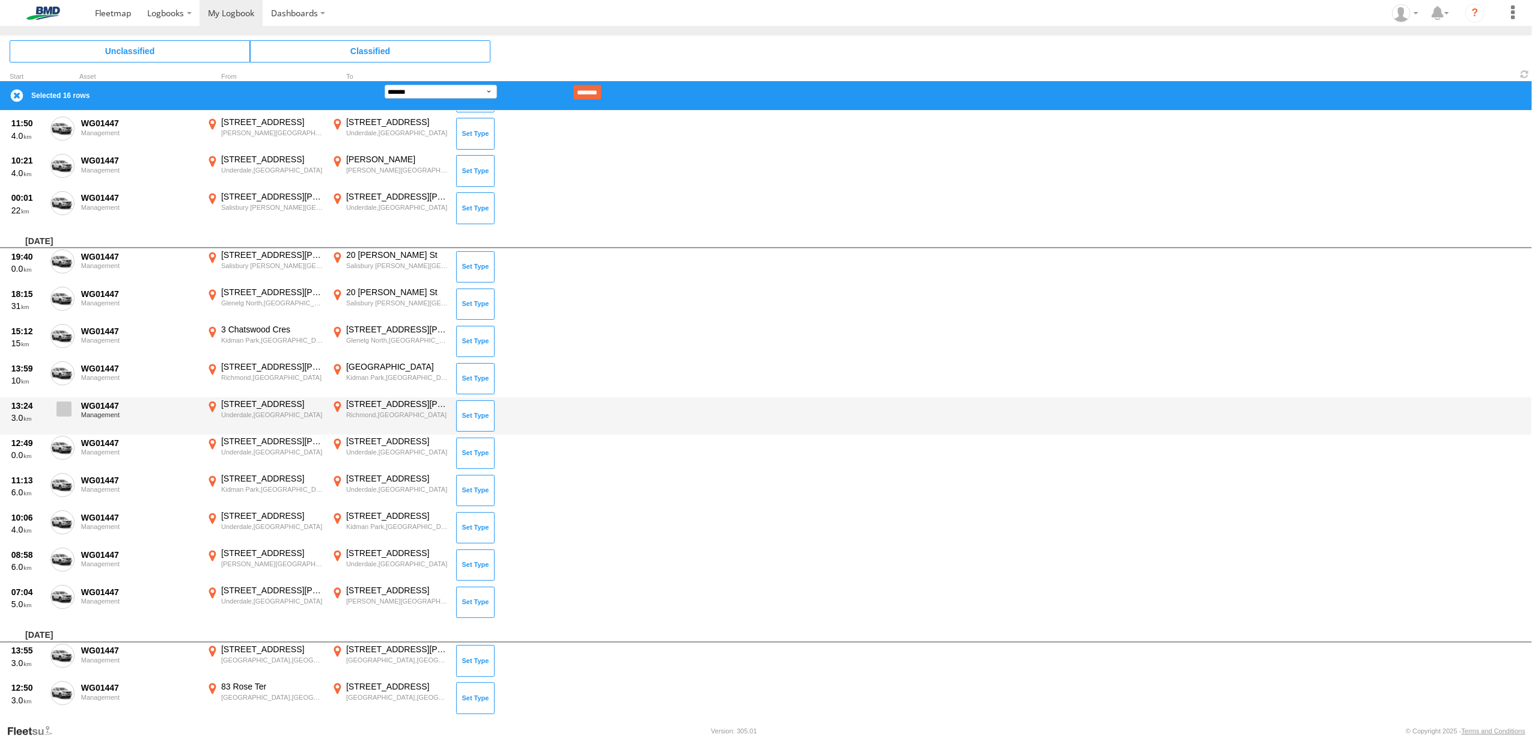
click at [67, 404] on span at bounding box center [64, 409] width 15 height 15
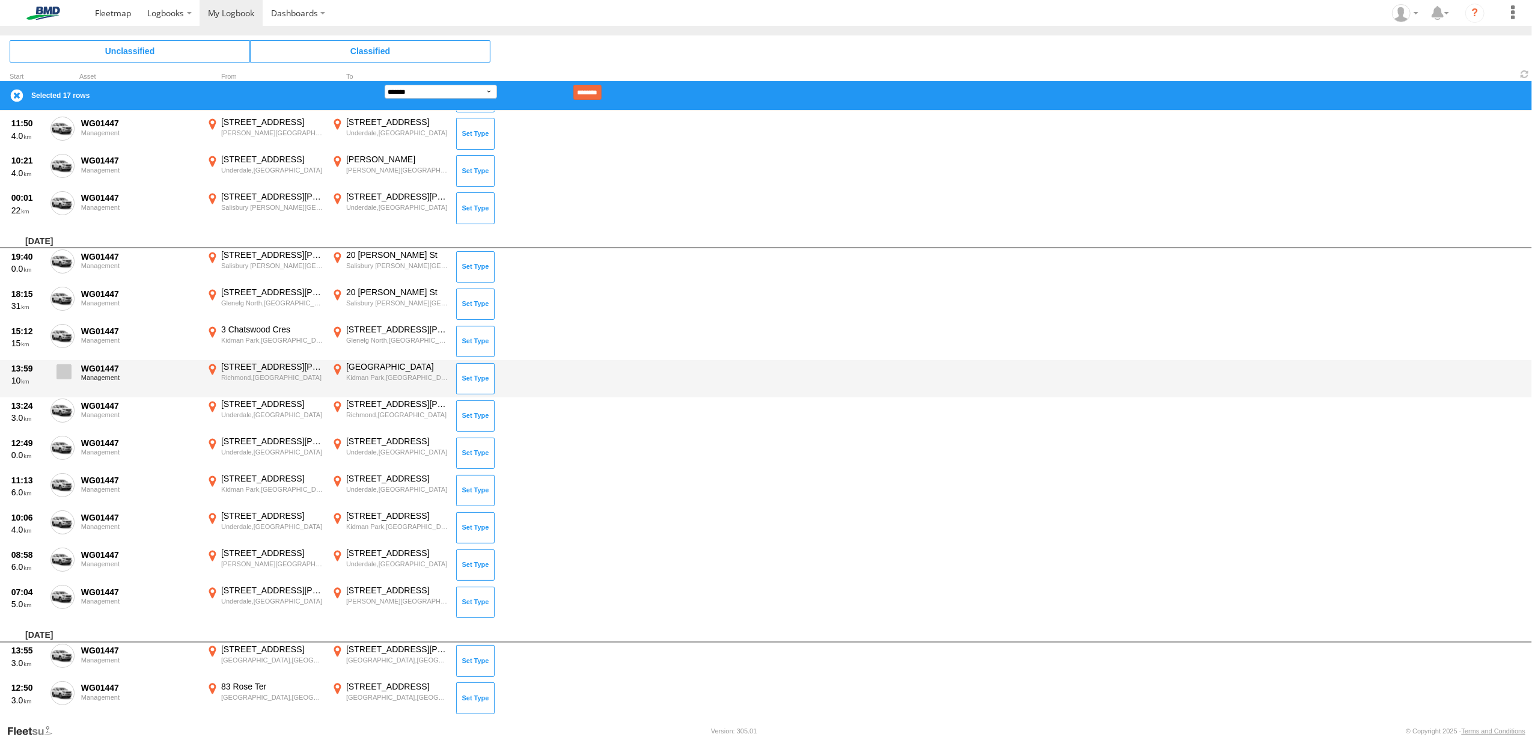
click at [63, 371] on span at bounding box center [64, 371] width 15 height 15
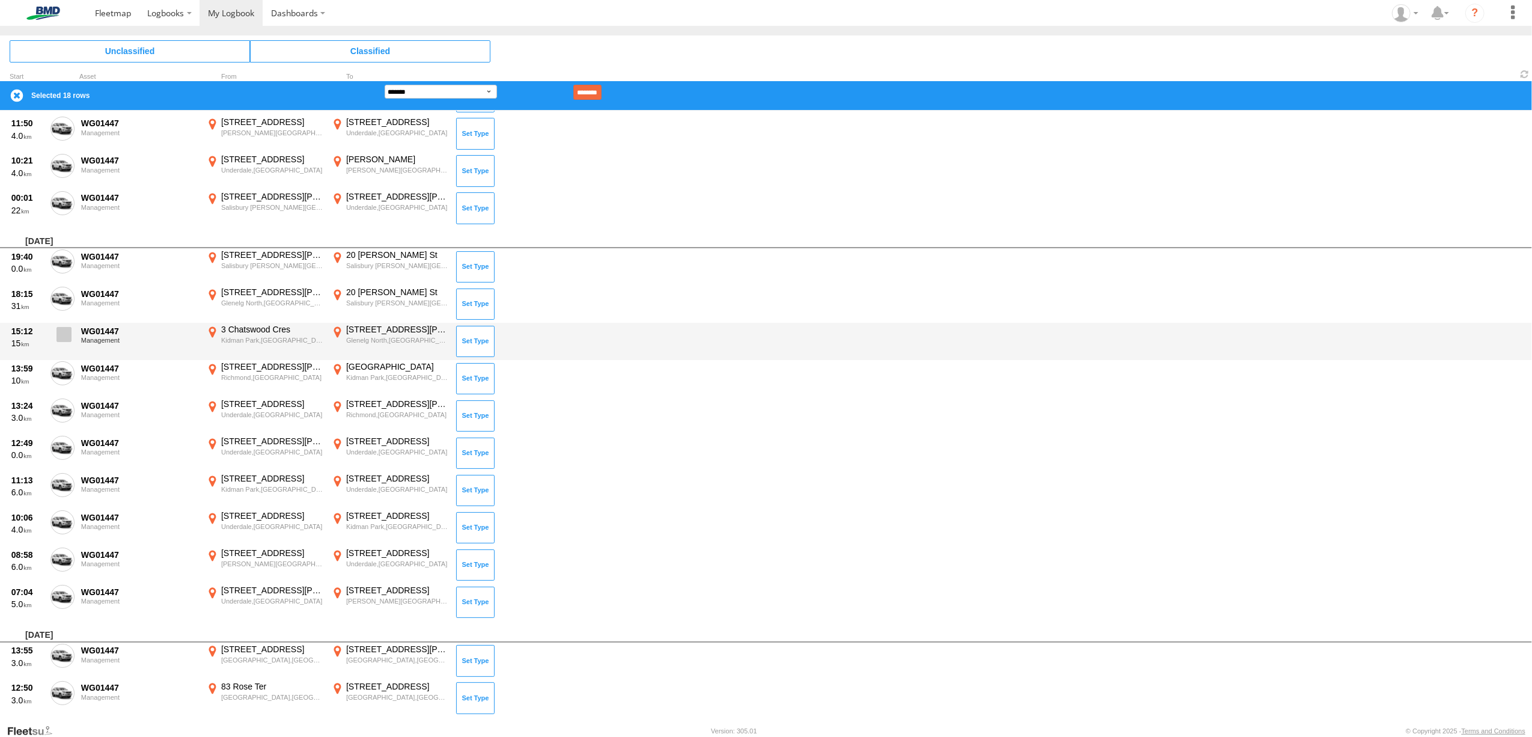
click at [63, 328] on span at bounding box center [64, 334] width 15 height 15
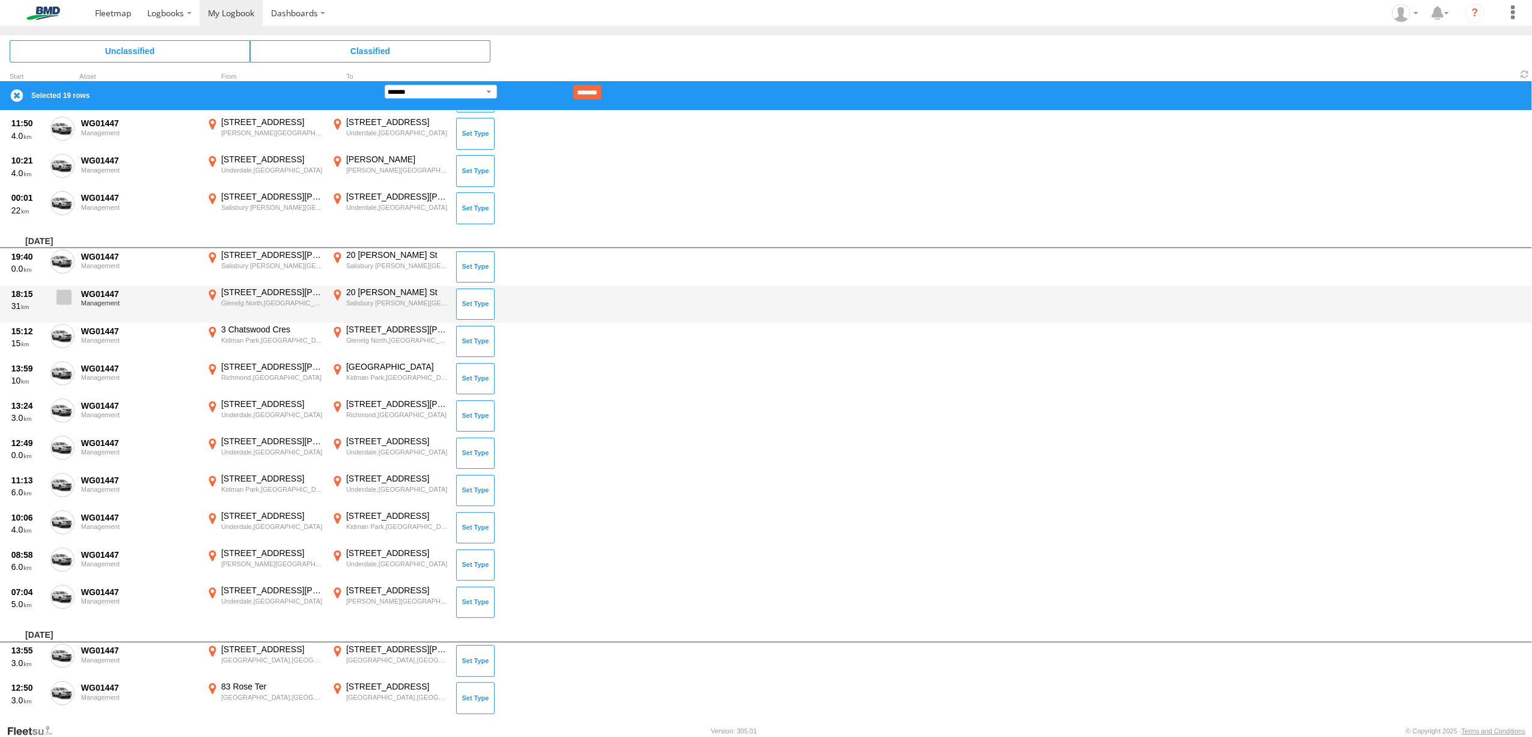
click at [60, 296] on span at bounding box center [64, 297] width 15 height 15
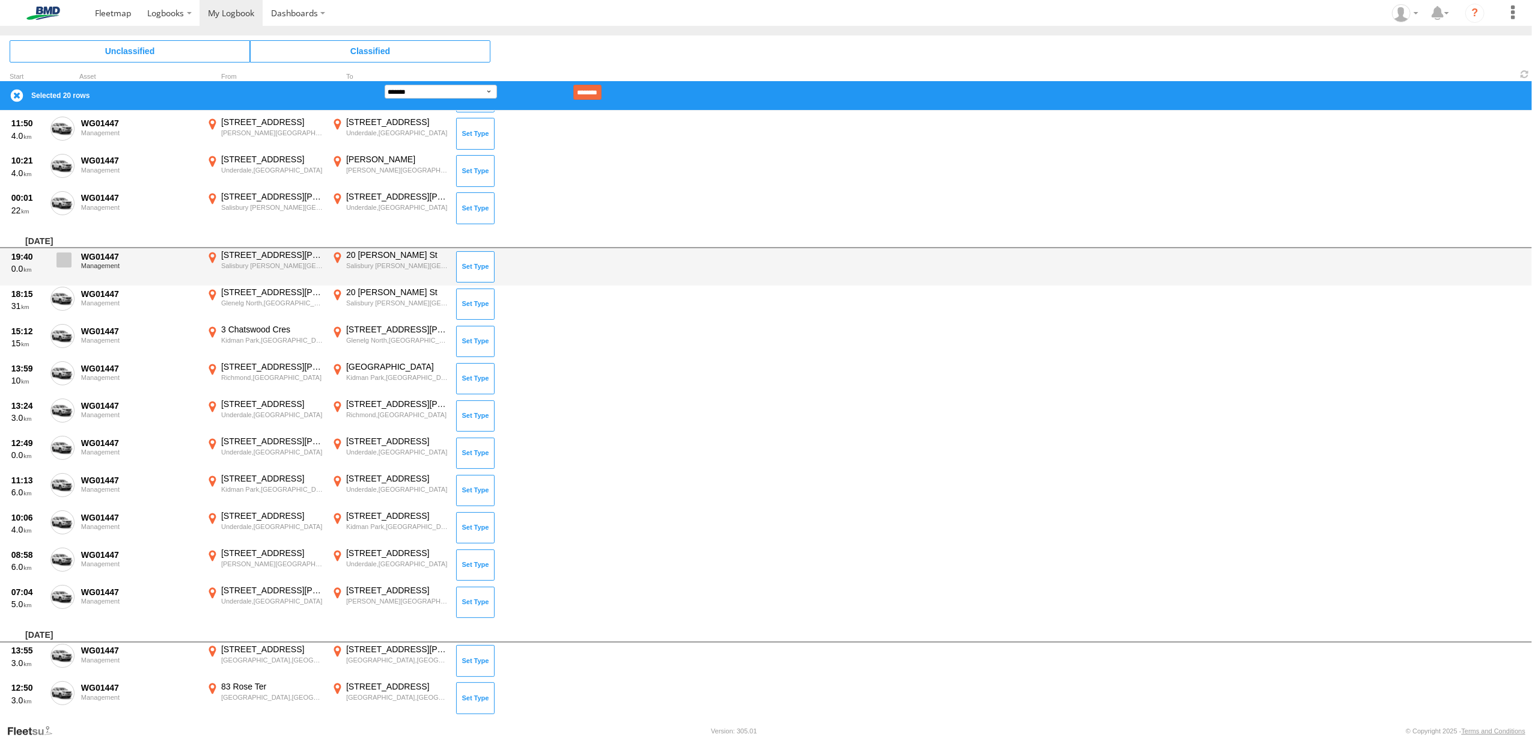
click at [59, 255] on span at bounding box center [64, 259] width 15 height 15
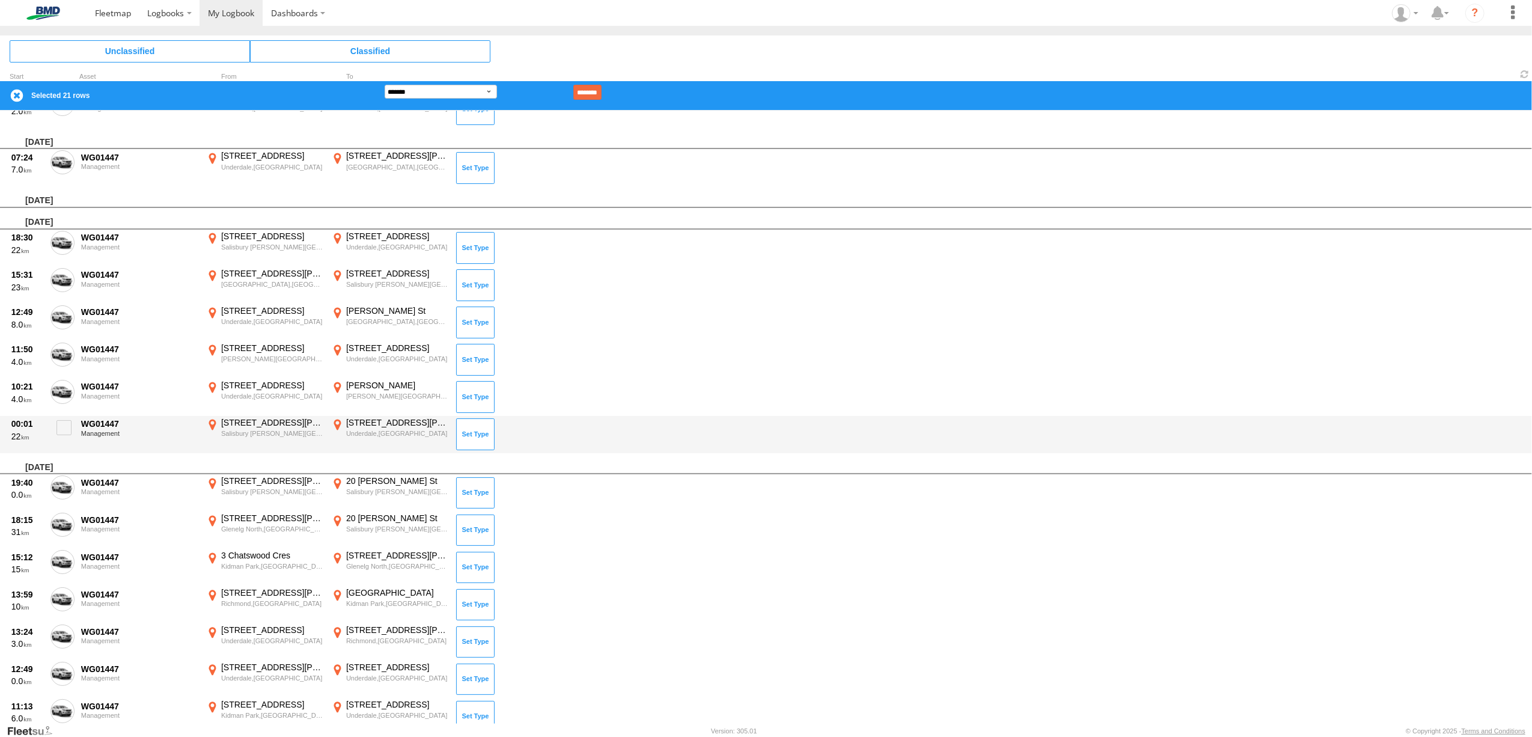
scroll to position [1508, 0]
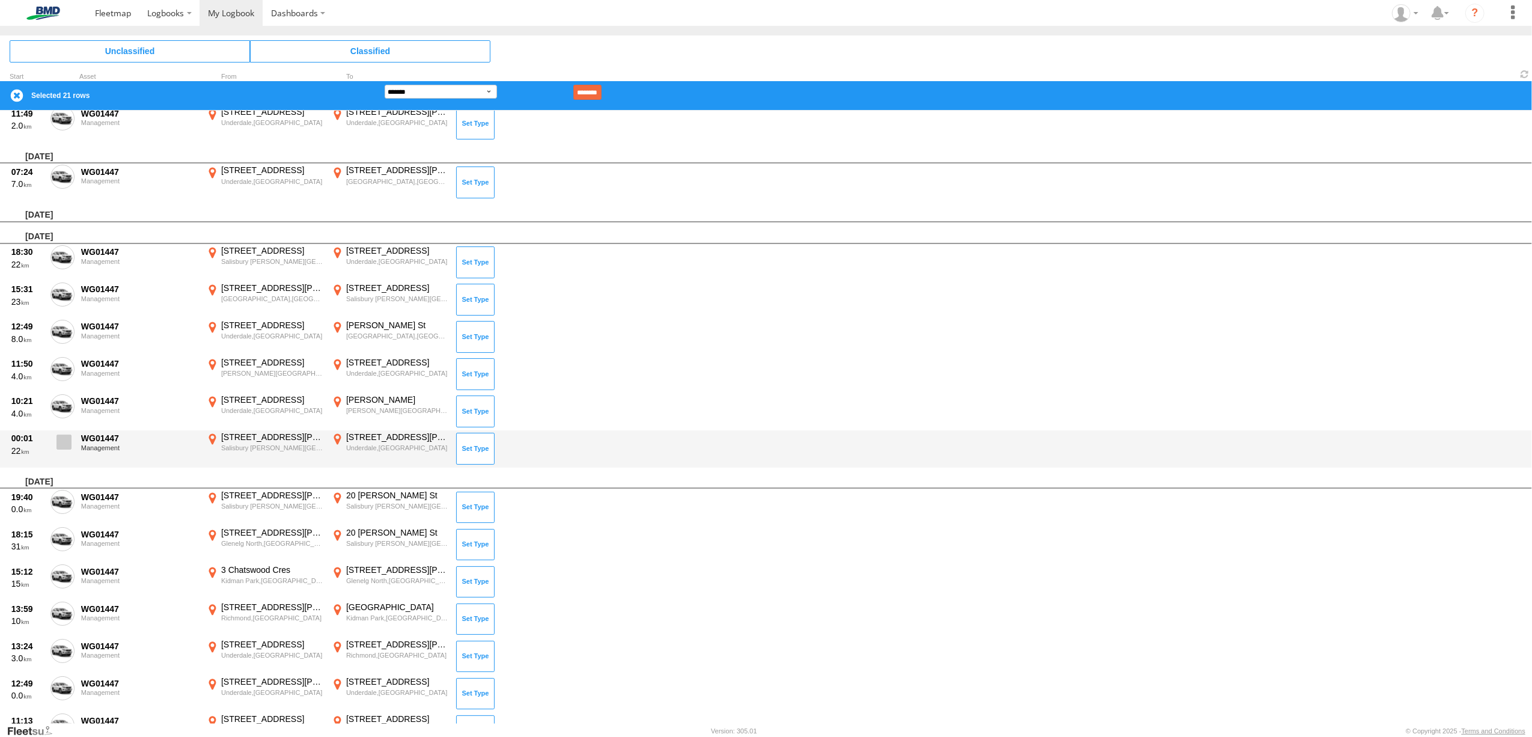
click at [60, 436] on span at bounding box center [64, 442] width 15 height 15
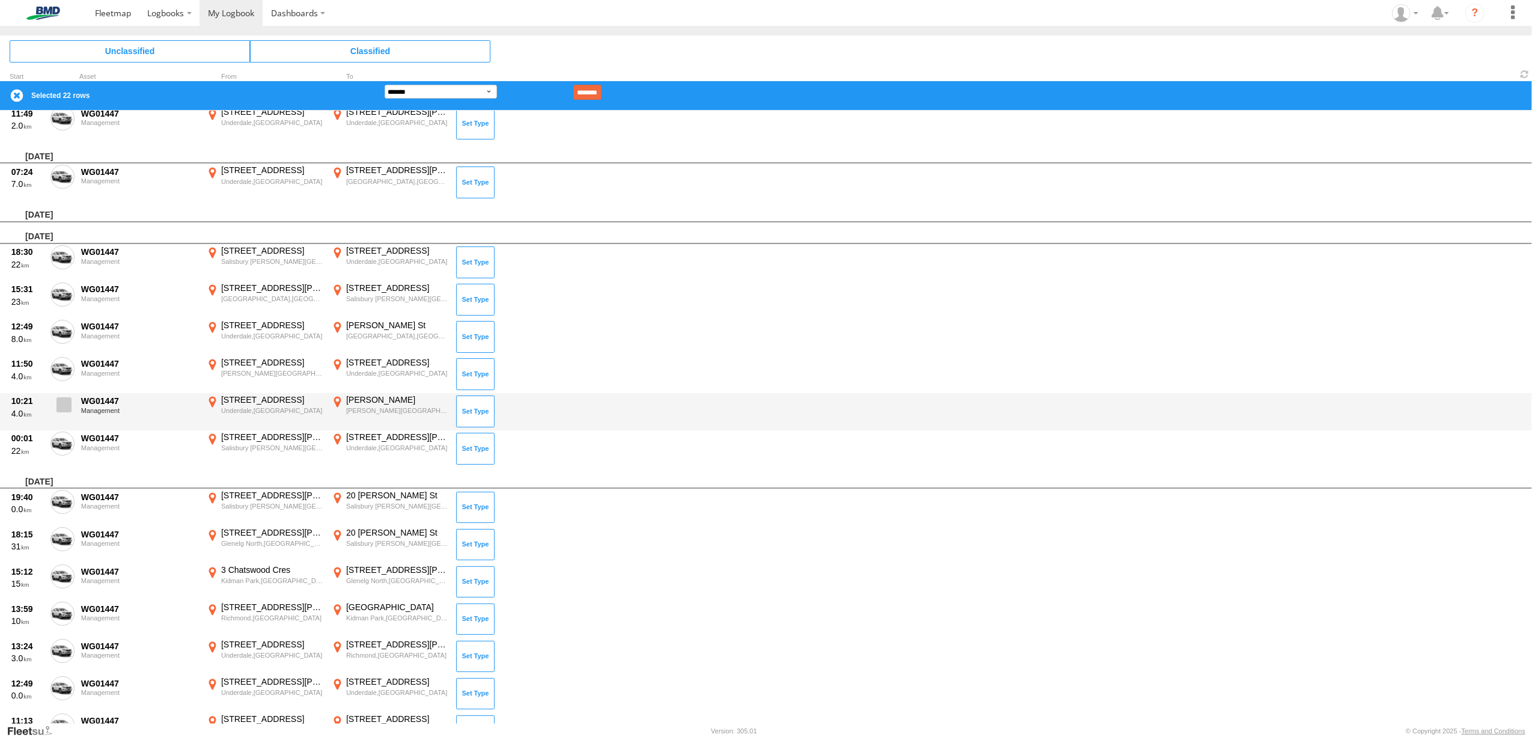
click at [65, 405] on span at bounding box center [64, 404] width 15 height 15
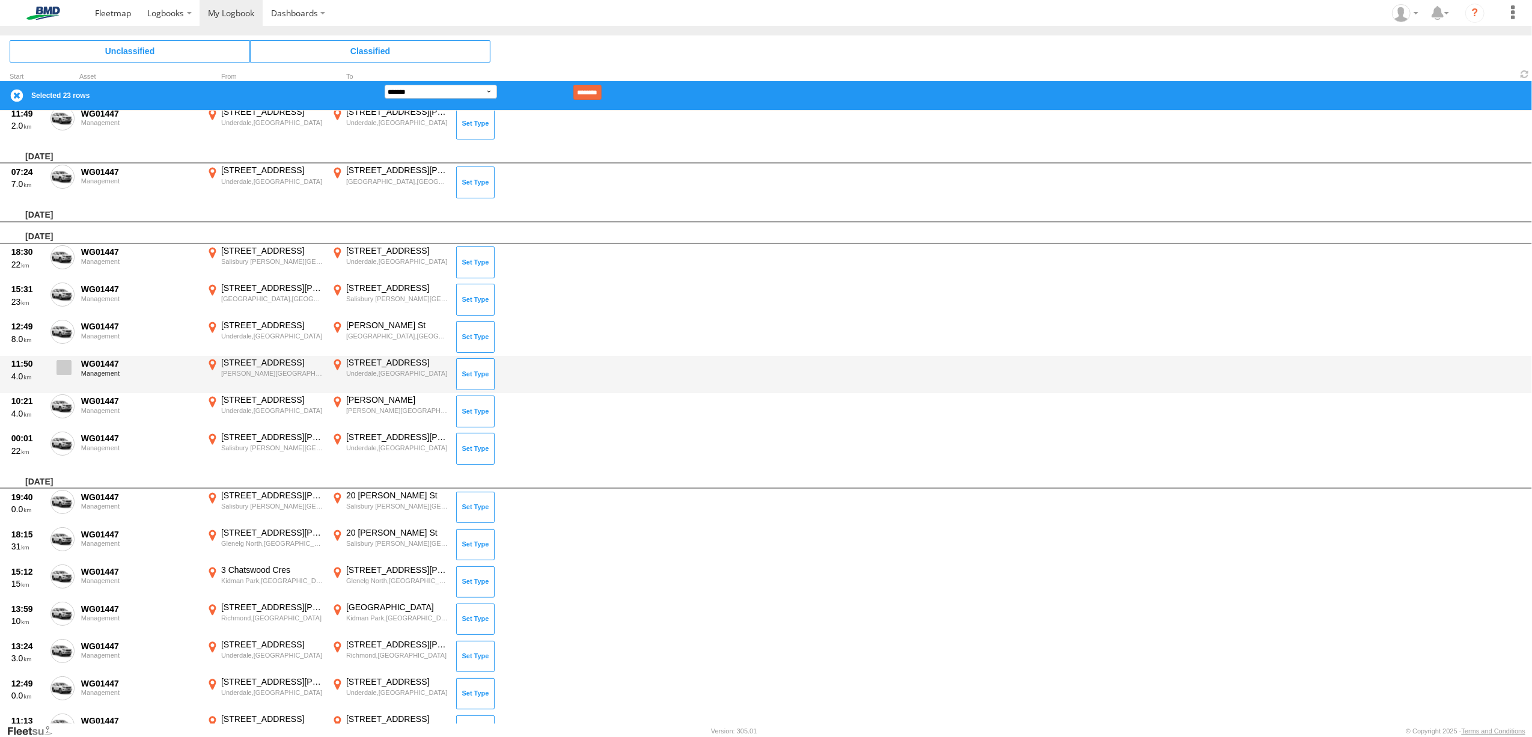
click at [58, 360] on span at bounding box center [64, 367] width 15 height 15
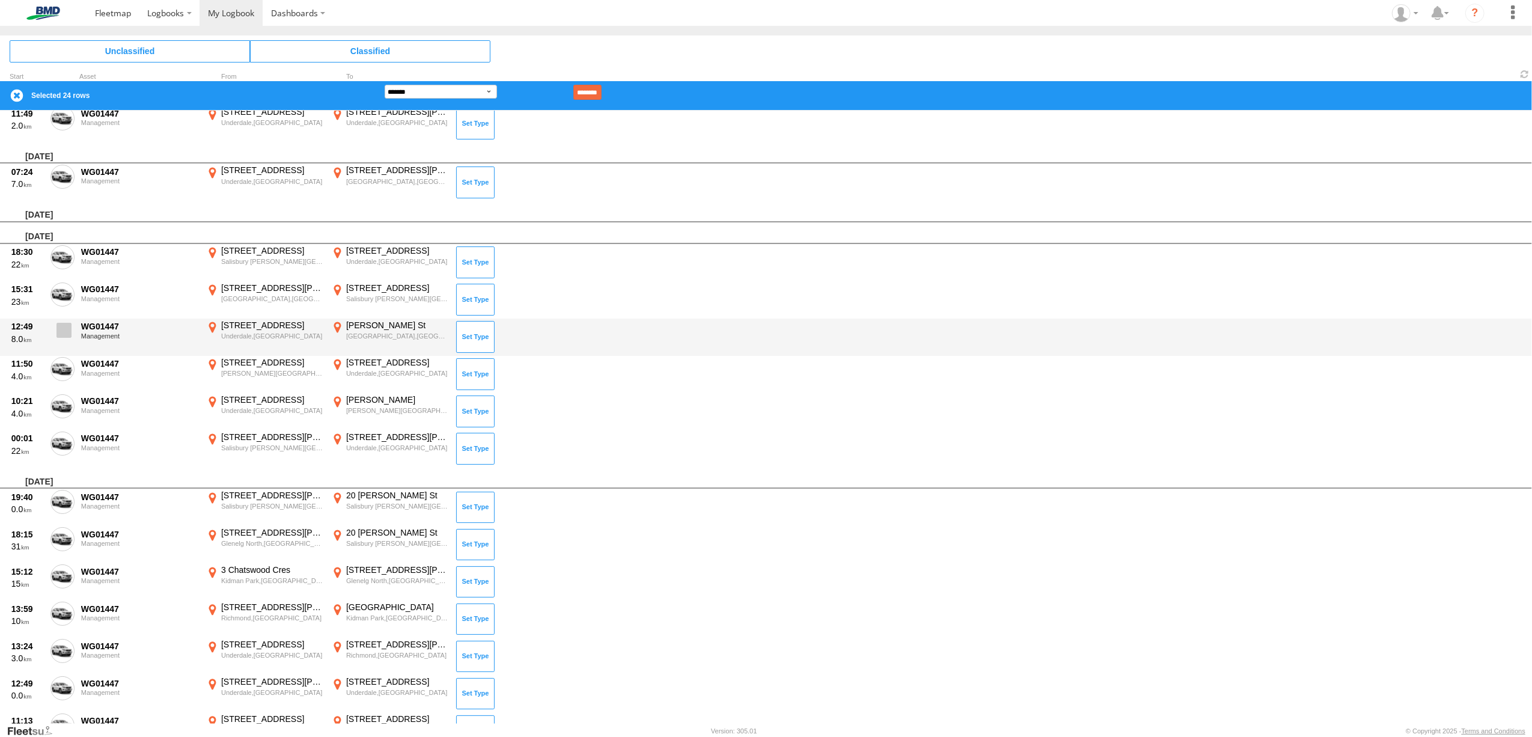
click at [63, 323] on span at bounding box center [64, 330] width 15 height 15
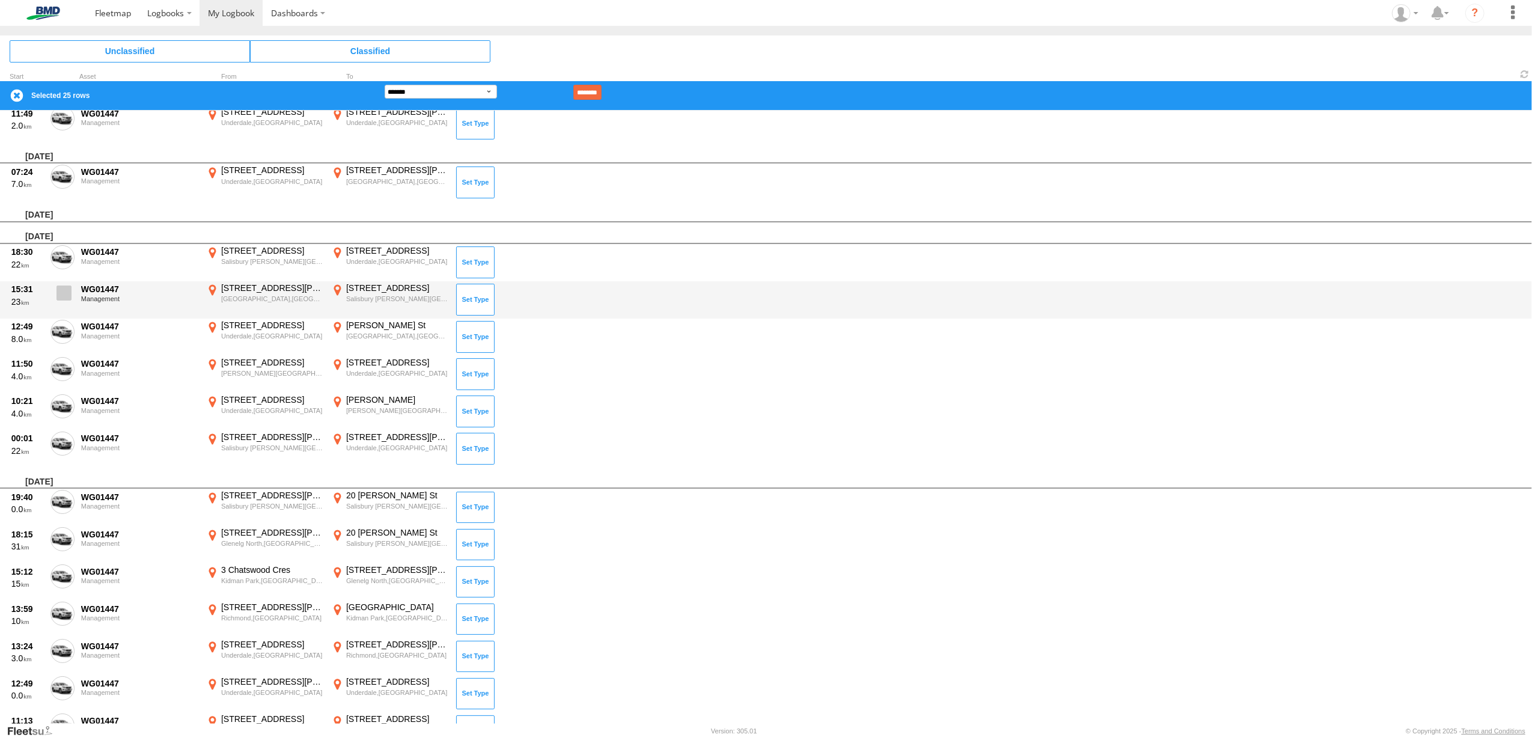
click at [63, 287] on span at bounding box center [64, 293] width 15 height 15
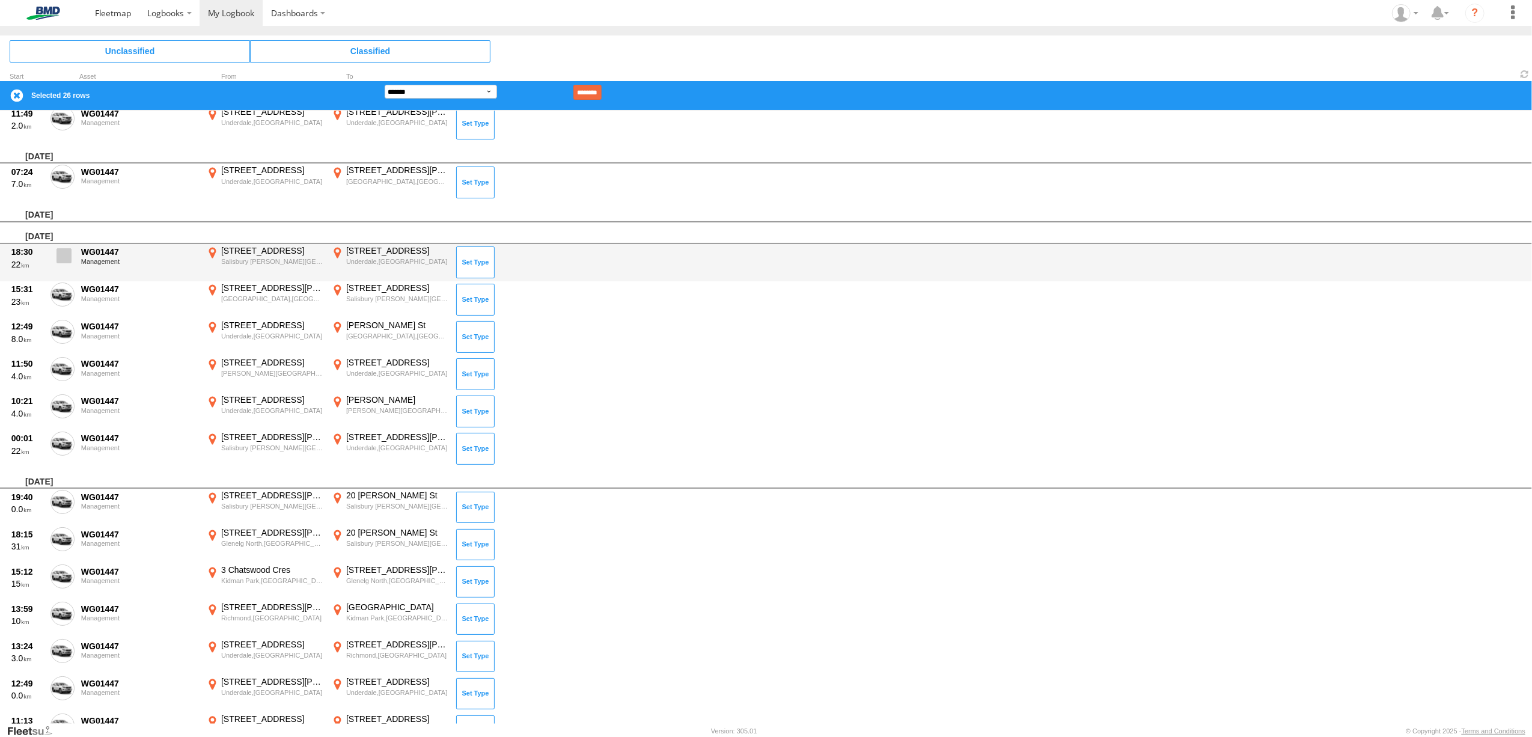
click at [63, 252] on span at bounding box center [64, 255] width 15 height 15
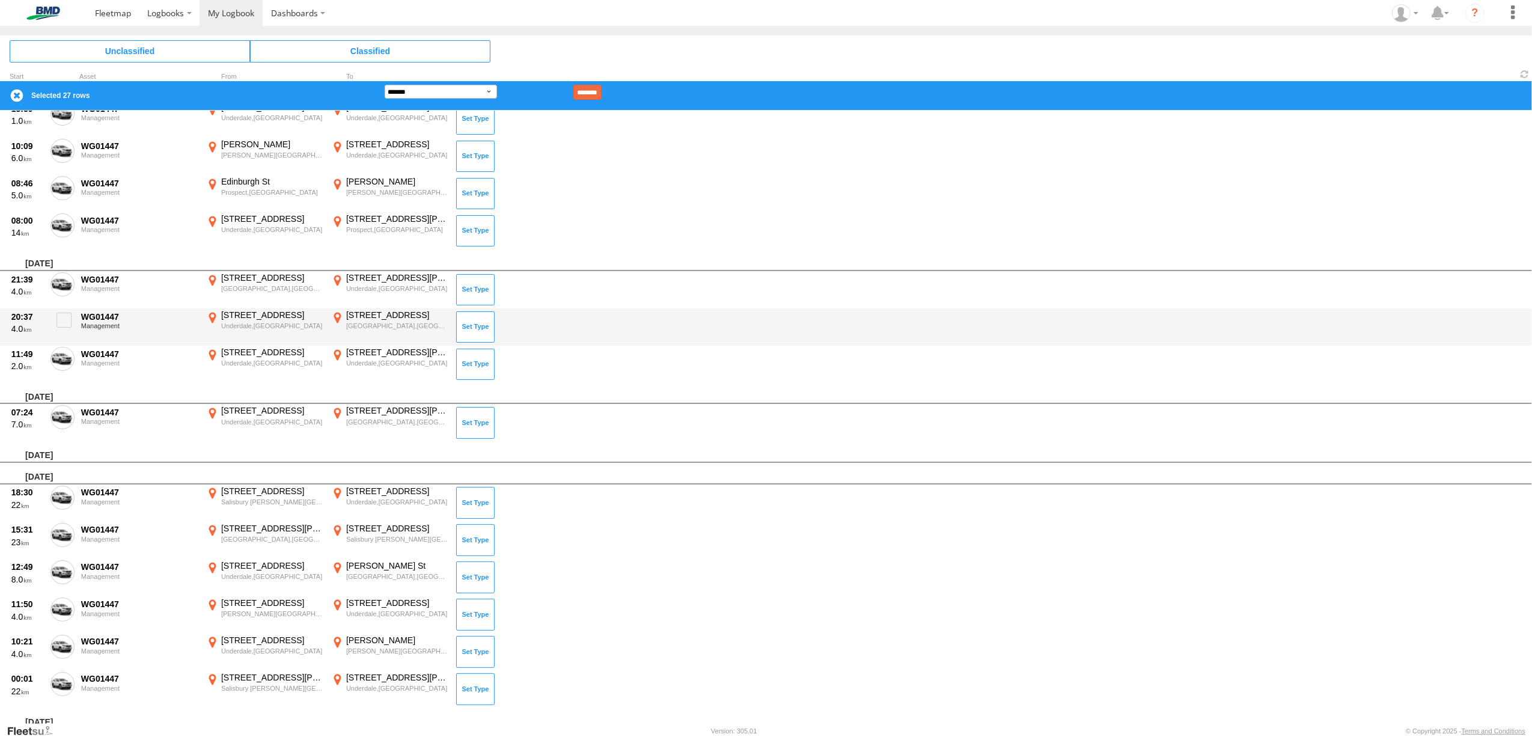
scroll to position [1188, 0]
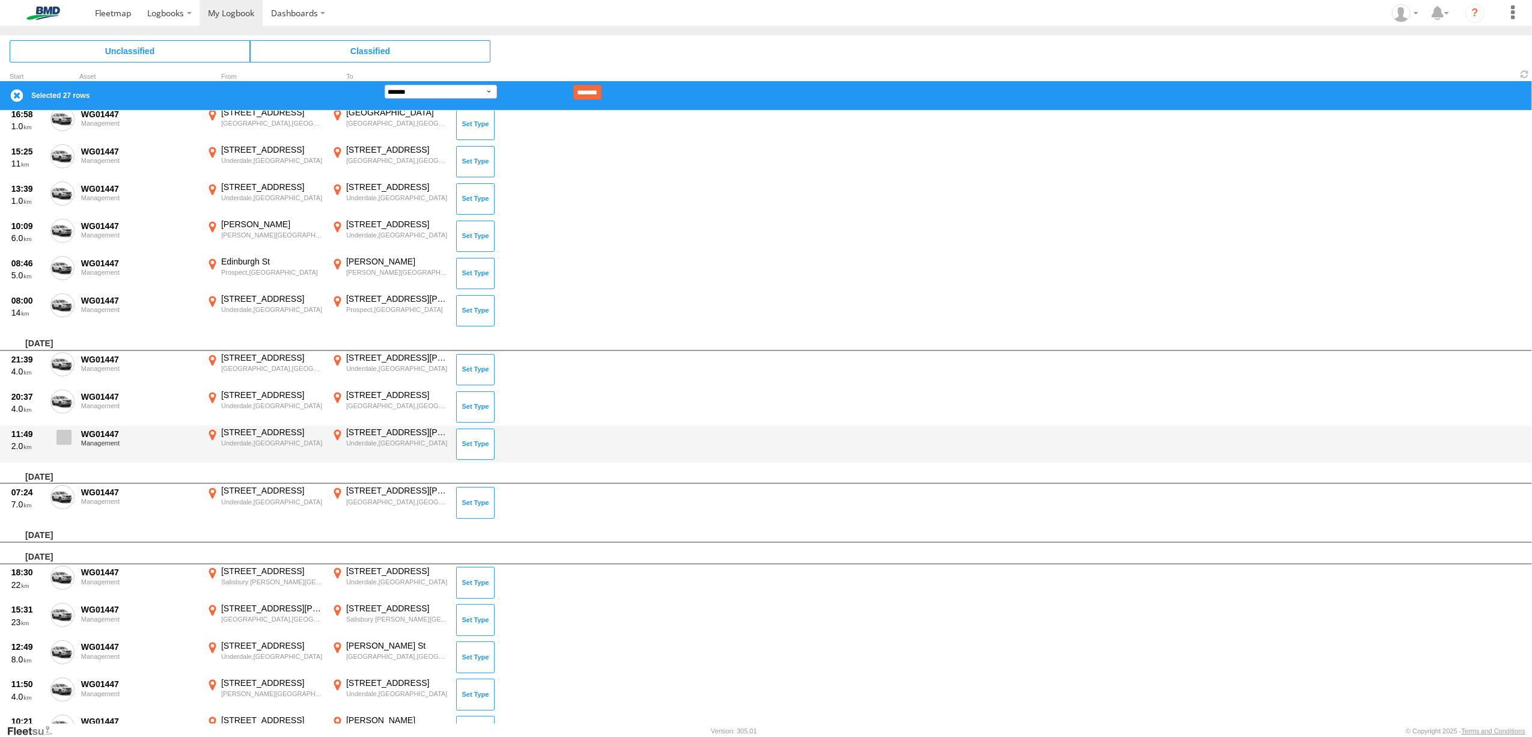
click at [64, 431] on span at bounding box center [64, 437] width 15 height 15
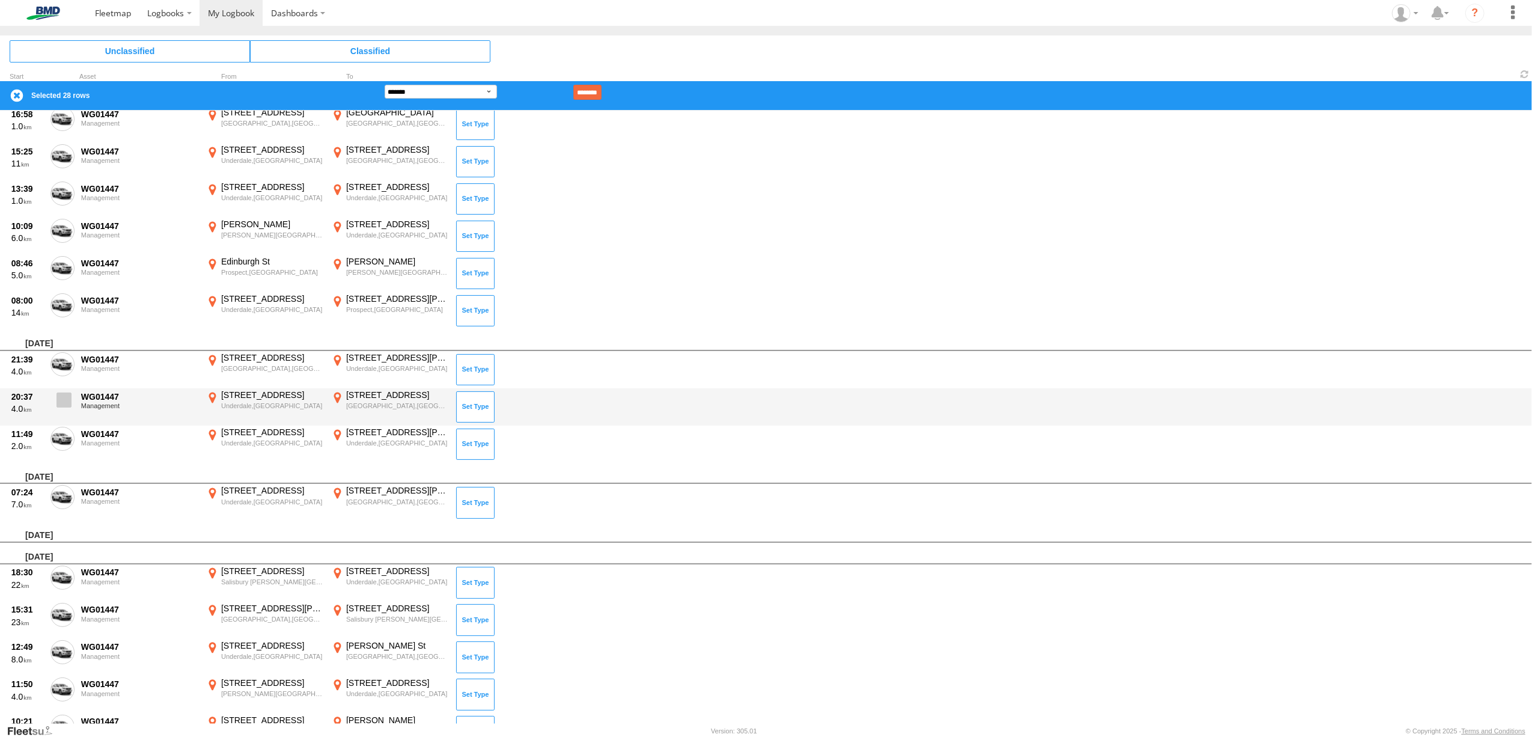
click at [63, 397] on span at bounding box center [64, 400] width 15 height 15
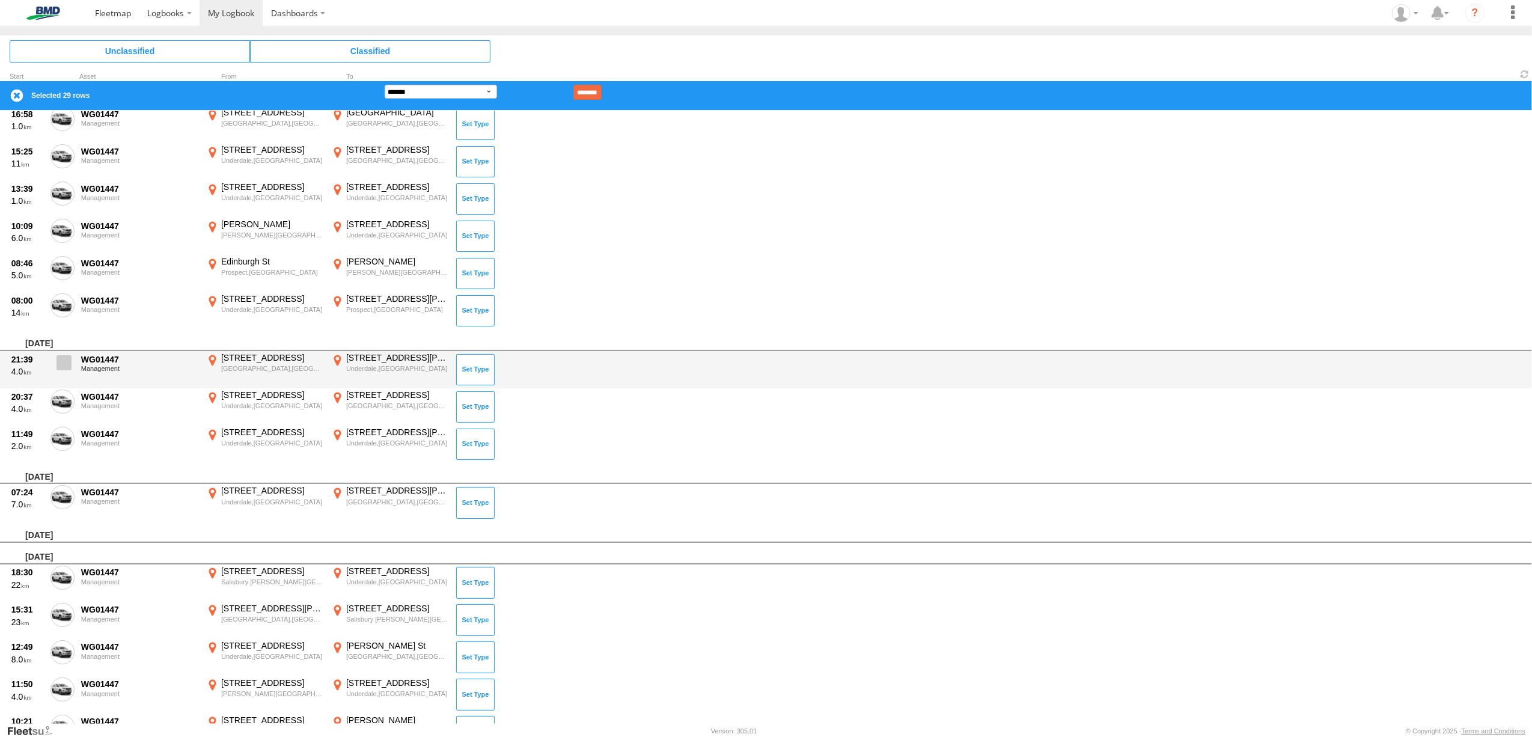
click at [60, 356] on span at bounding box center [64, 362] width 15 height 15
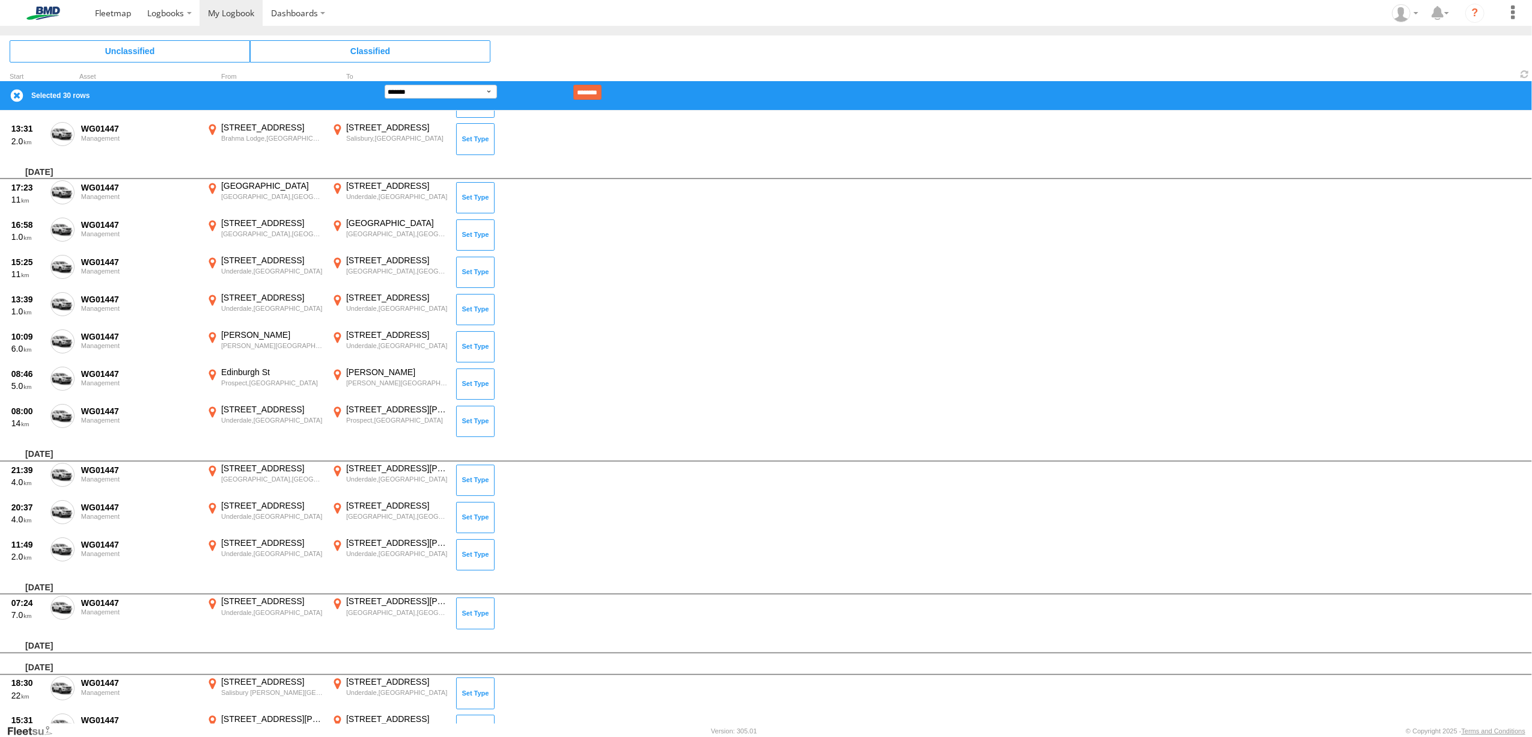
scroll to position [867, 0]
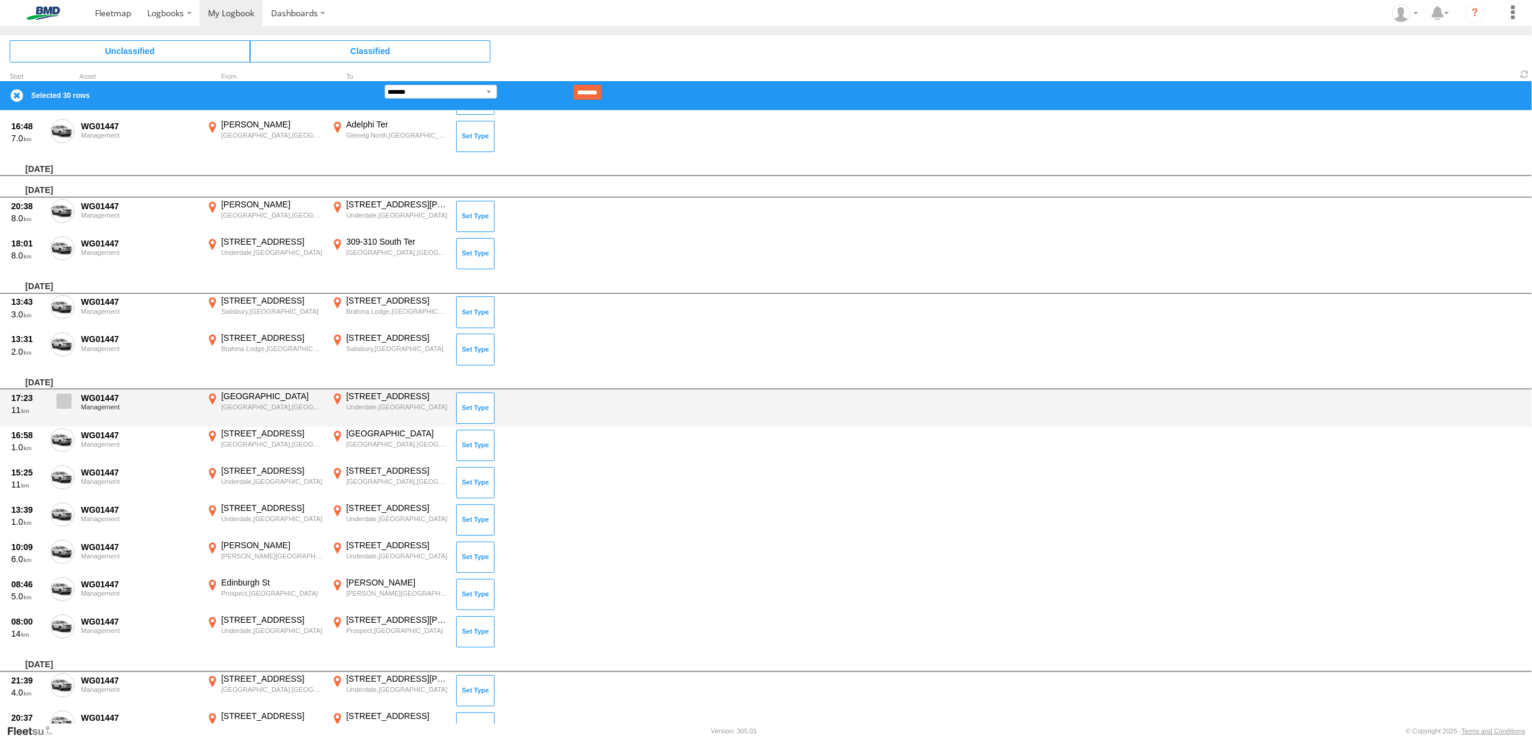
click at [58, 403] on span at bounding box center [64, 401] width 15 height 15
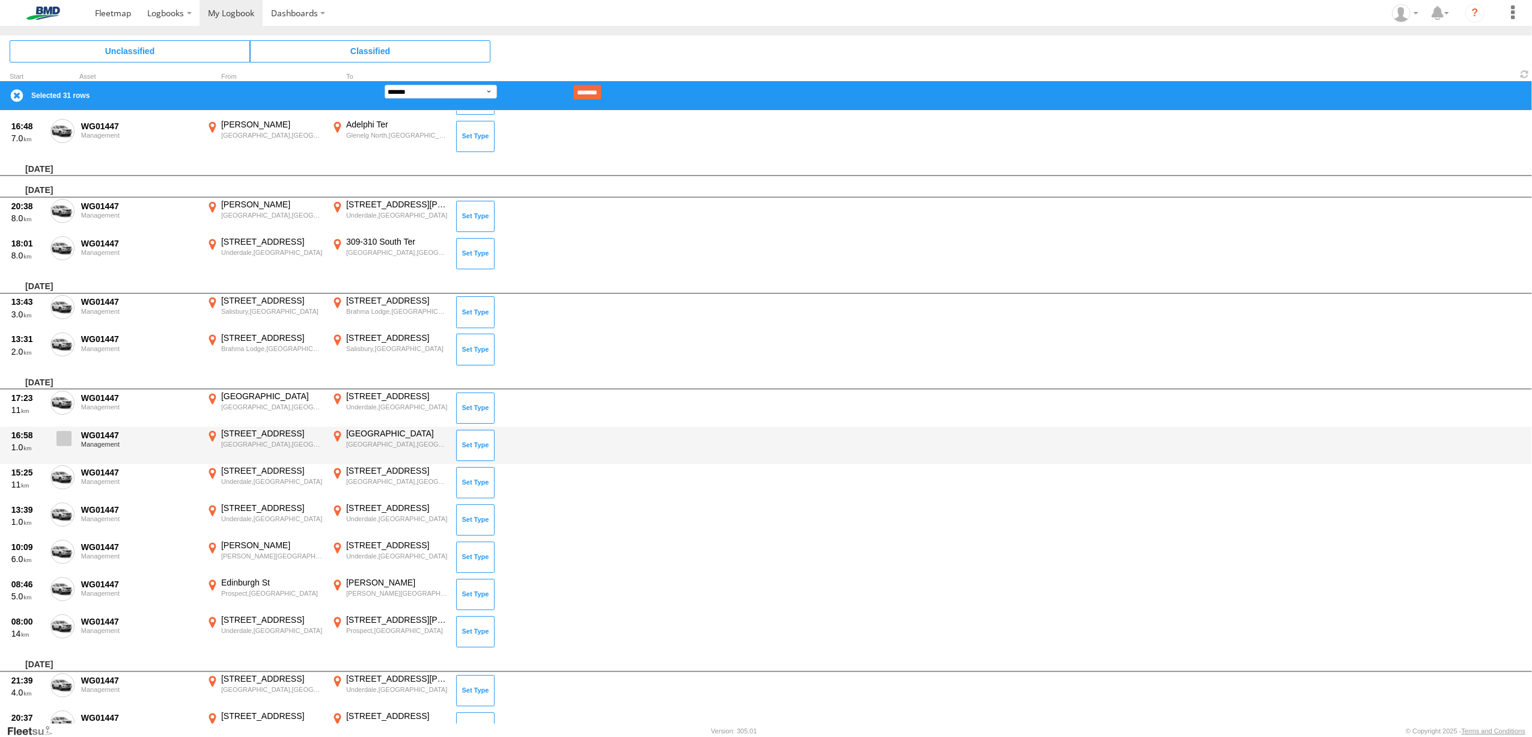
click at [61, 432] on span at bounding box center [64, 438] width 15 height 15
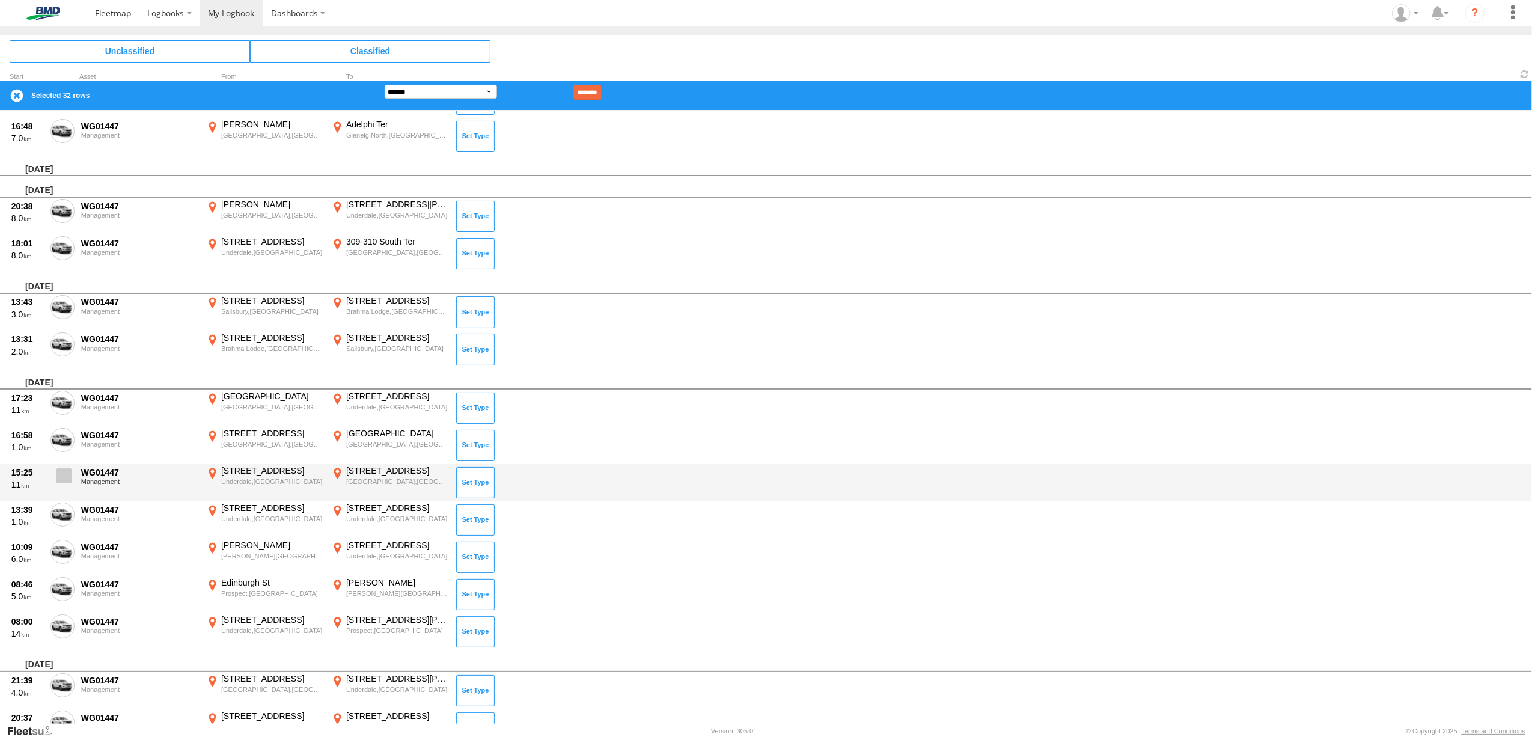
click at [58, 478] on span at bounding box center [64, 475] width 15 height 15
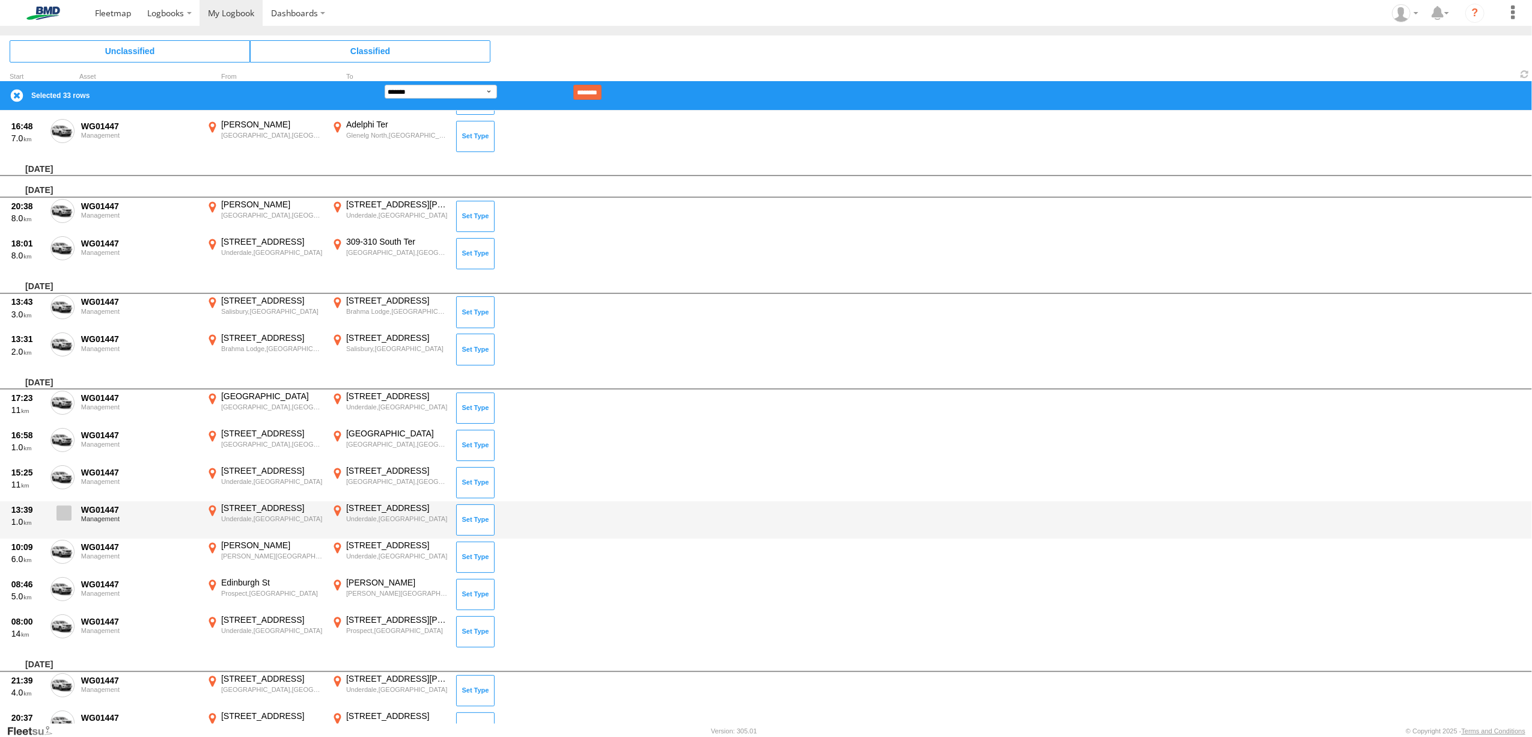
click at [63, 513] on span at bounding box center [64, 513] width 15 height 15
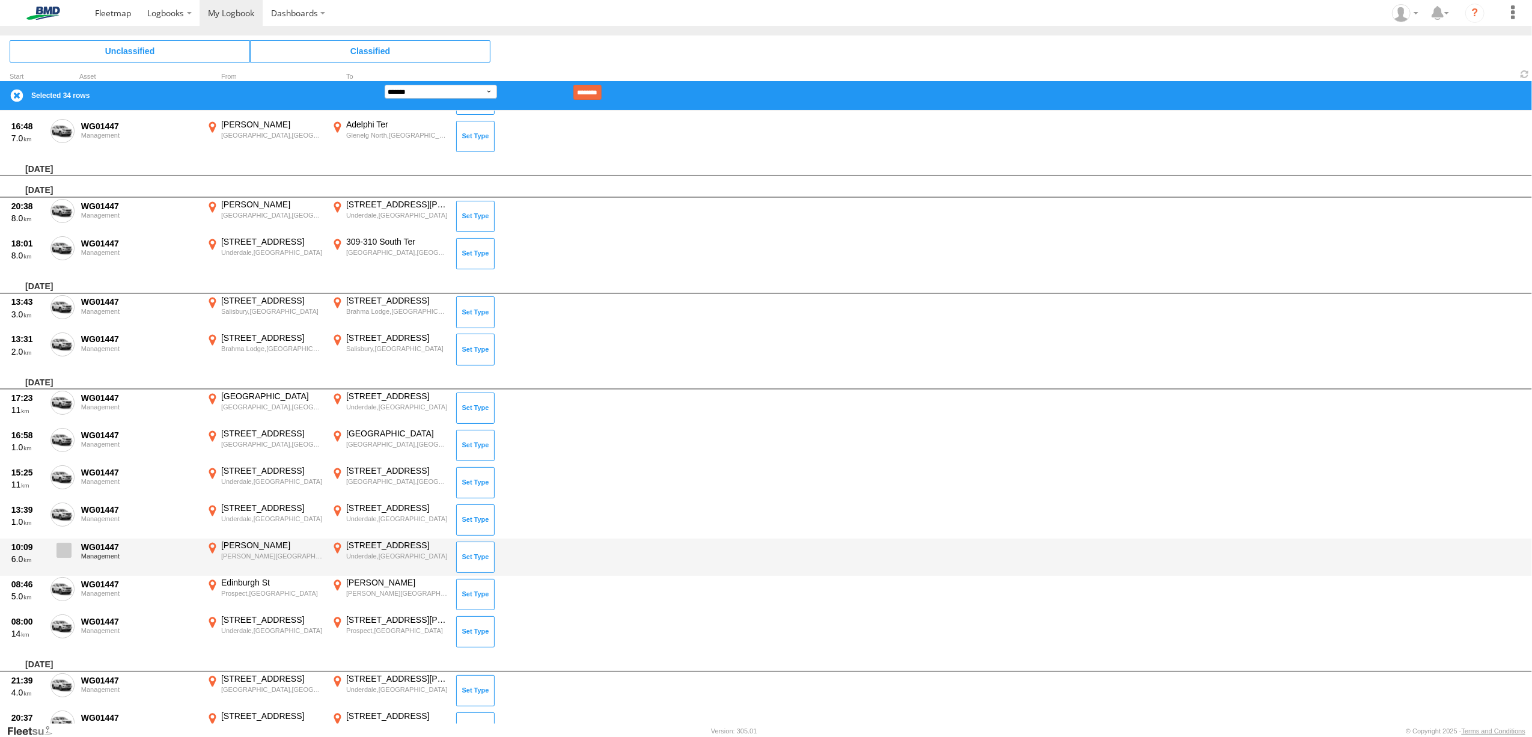
click at [63, 549] on span at bounding box center [64, 550] width 15 height 15
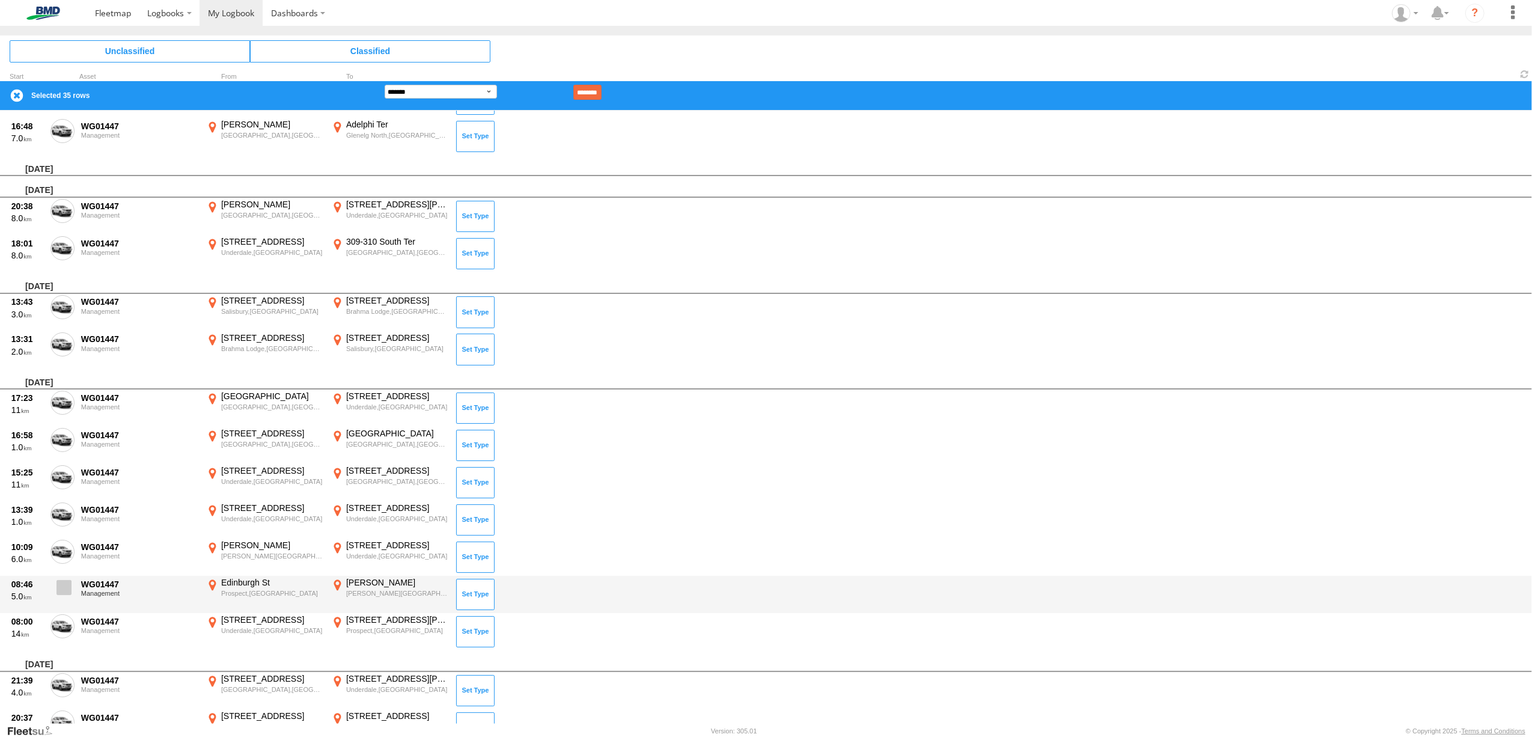
click at [61, 585] on span at bounding box center [64, 587] width 15 height 15
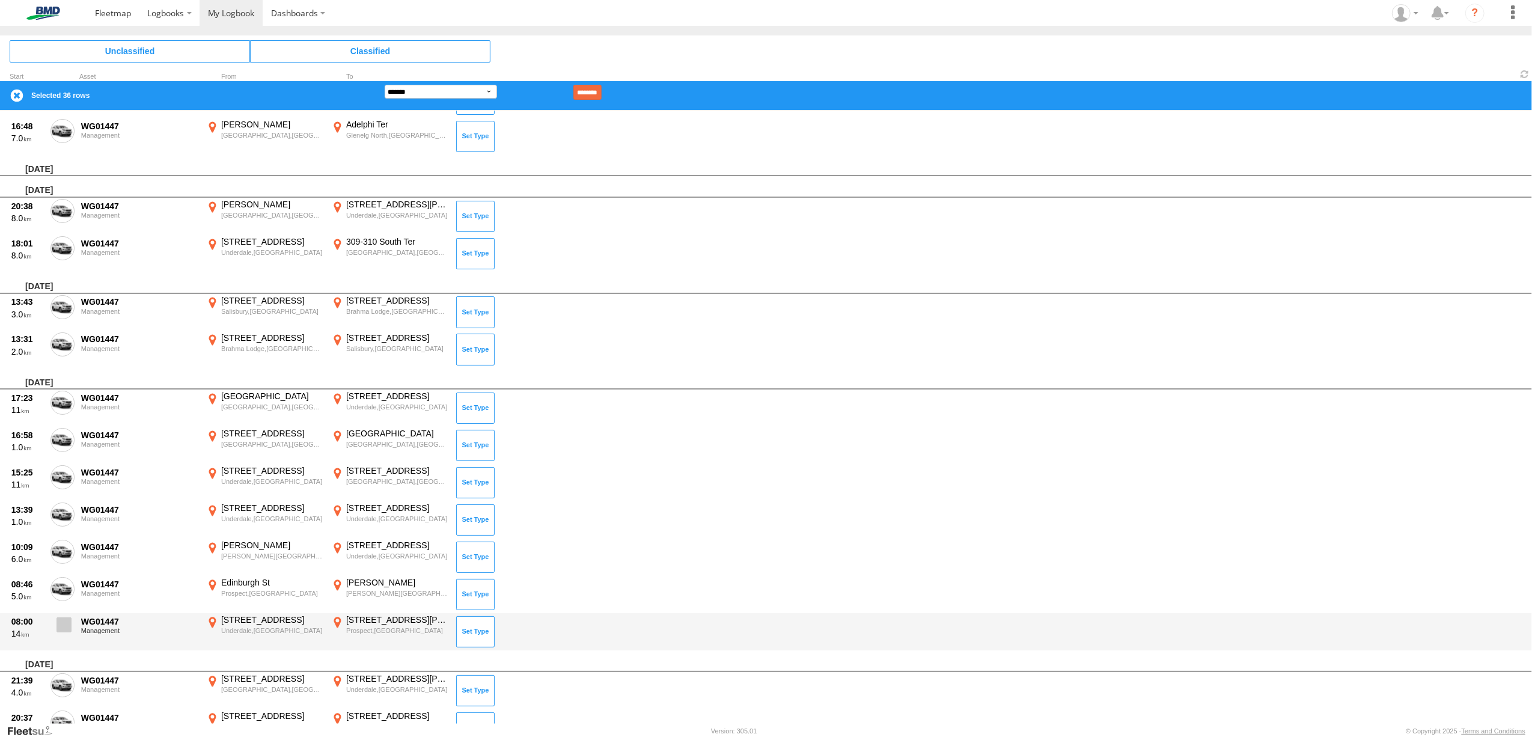
click at [66, 619] on span at bounding box center [64, 624] width 15 height 15
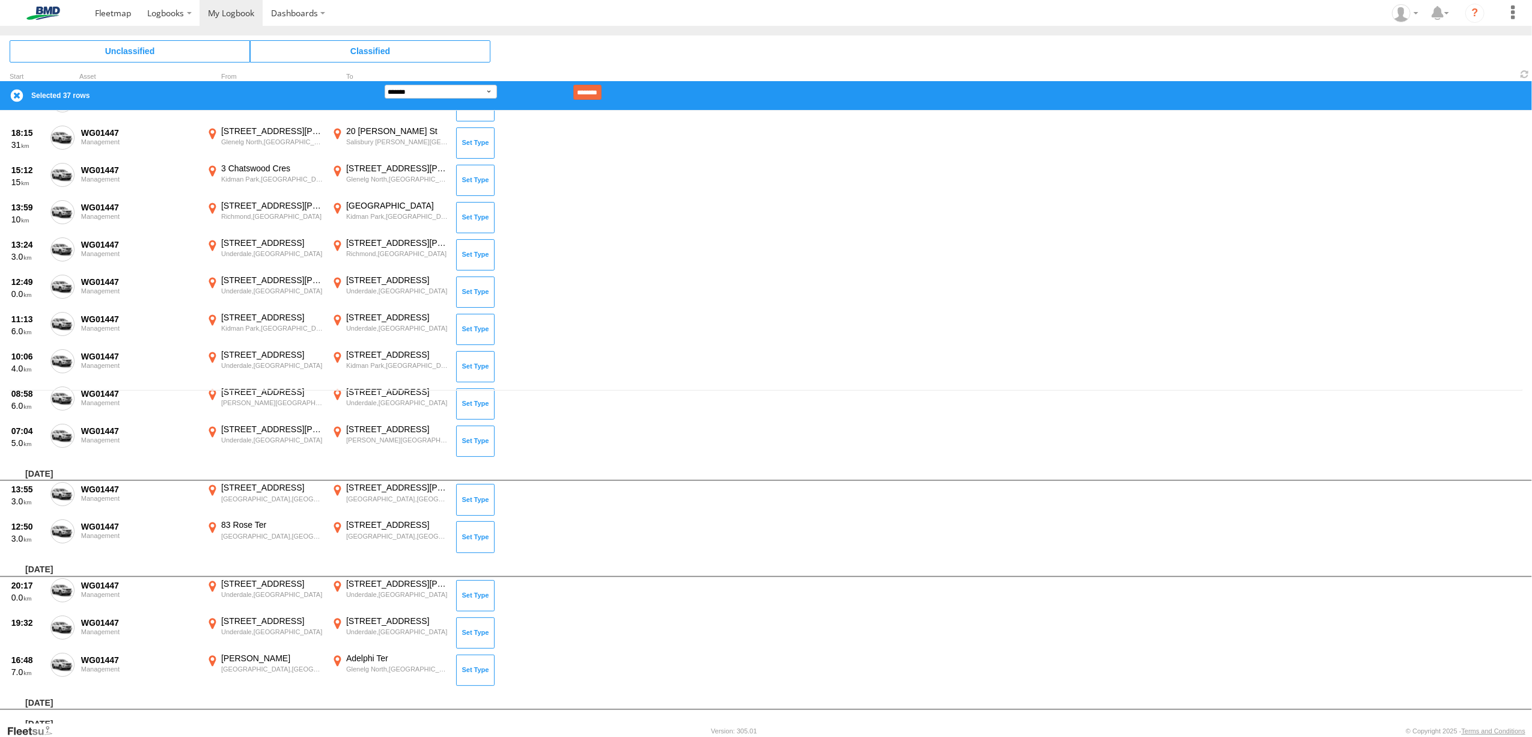
scroll to position [306, 0]
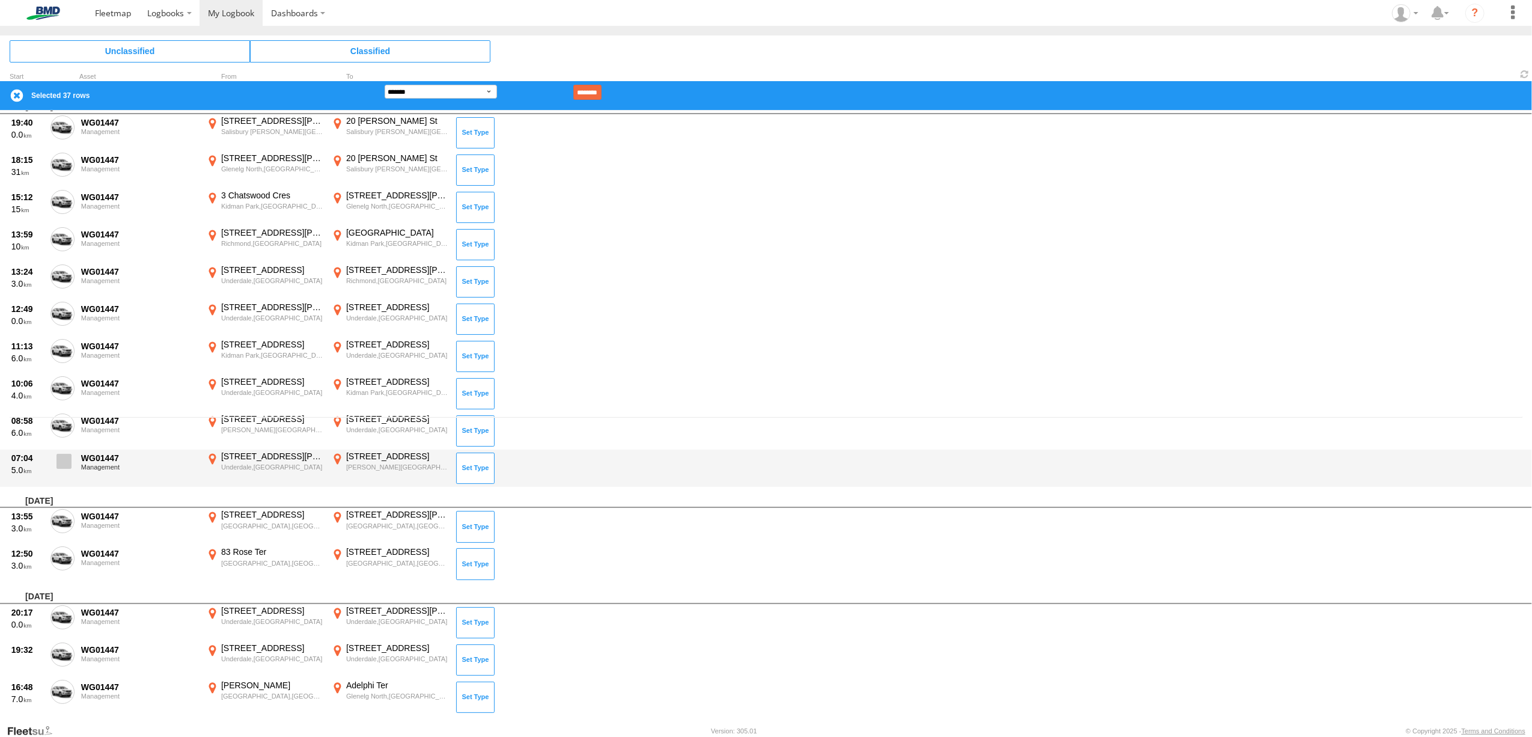
click at [63, 465] on span at bounding box center [64, 461] width 15 height 15
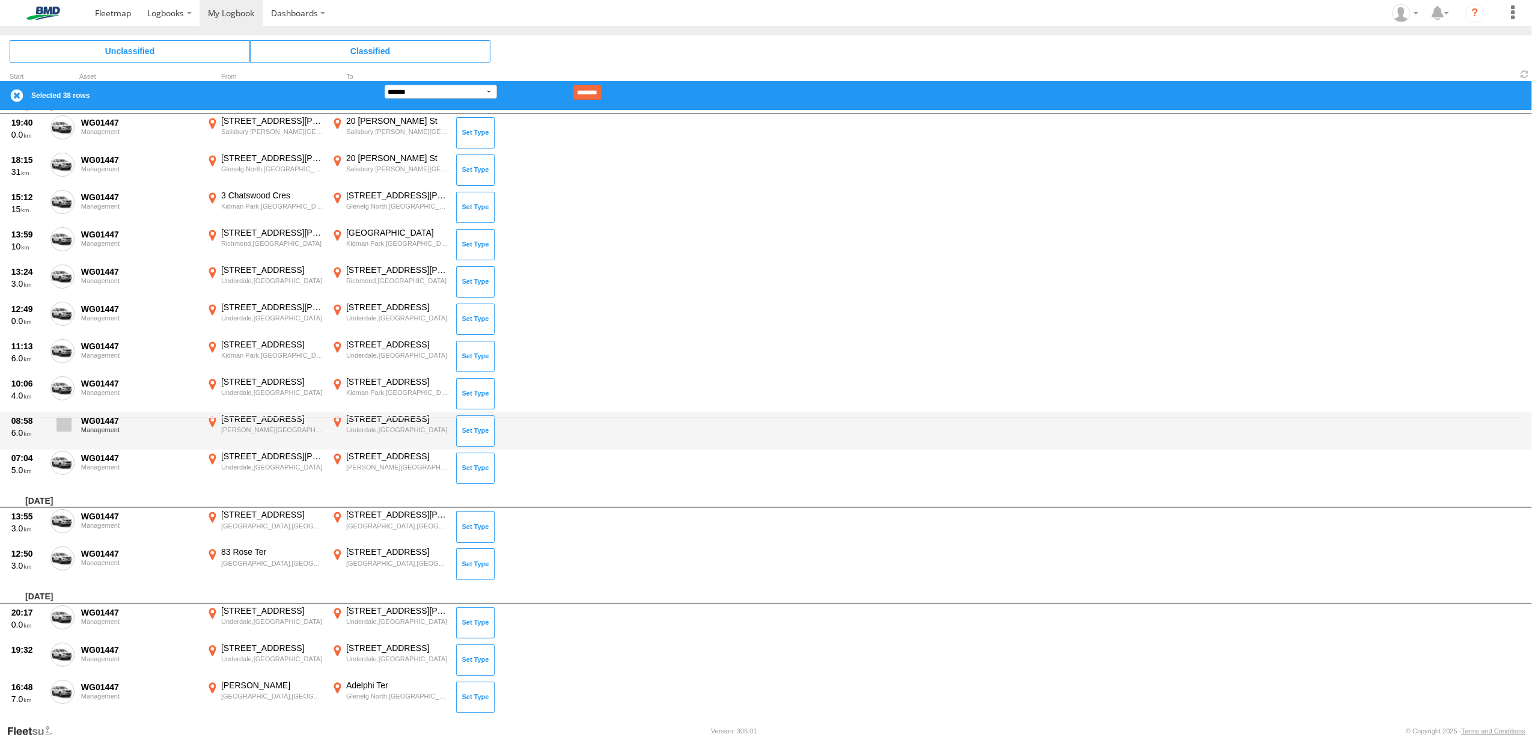
click at [63, 424] on span at bounding box center [64, 424] width 15 height 15
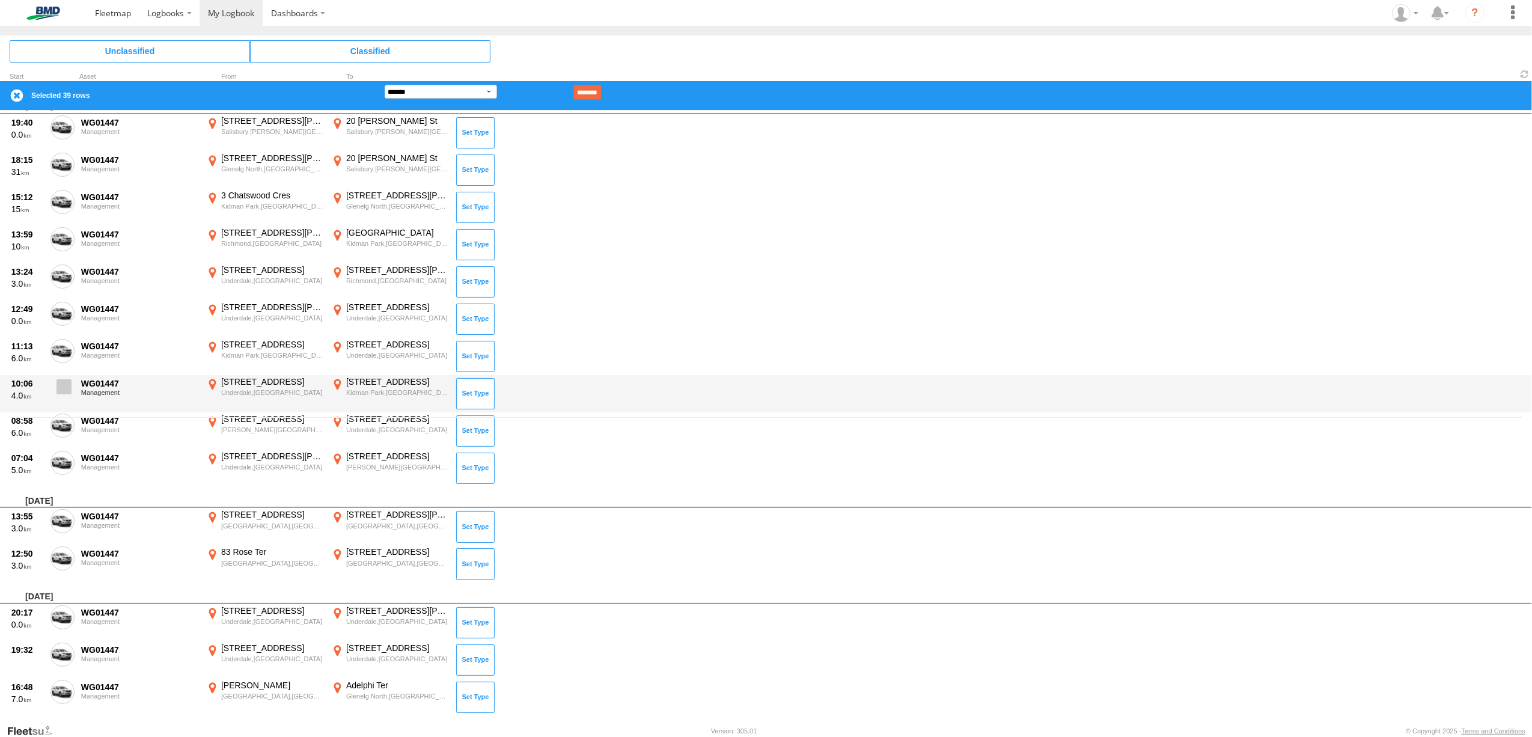
click at [72, 390] on label at bounding box center [62, 390] width 24 height 28
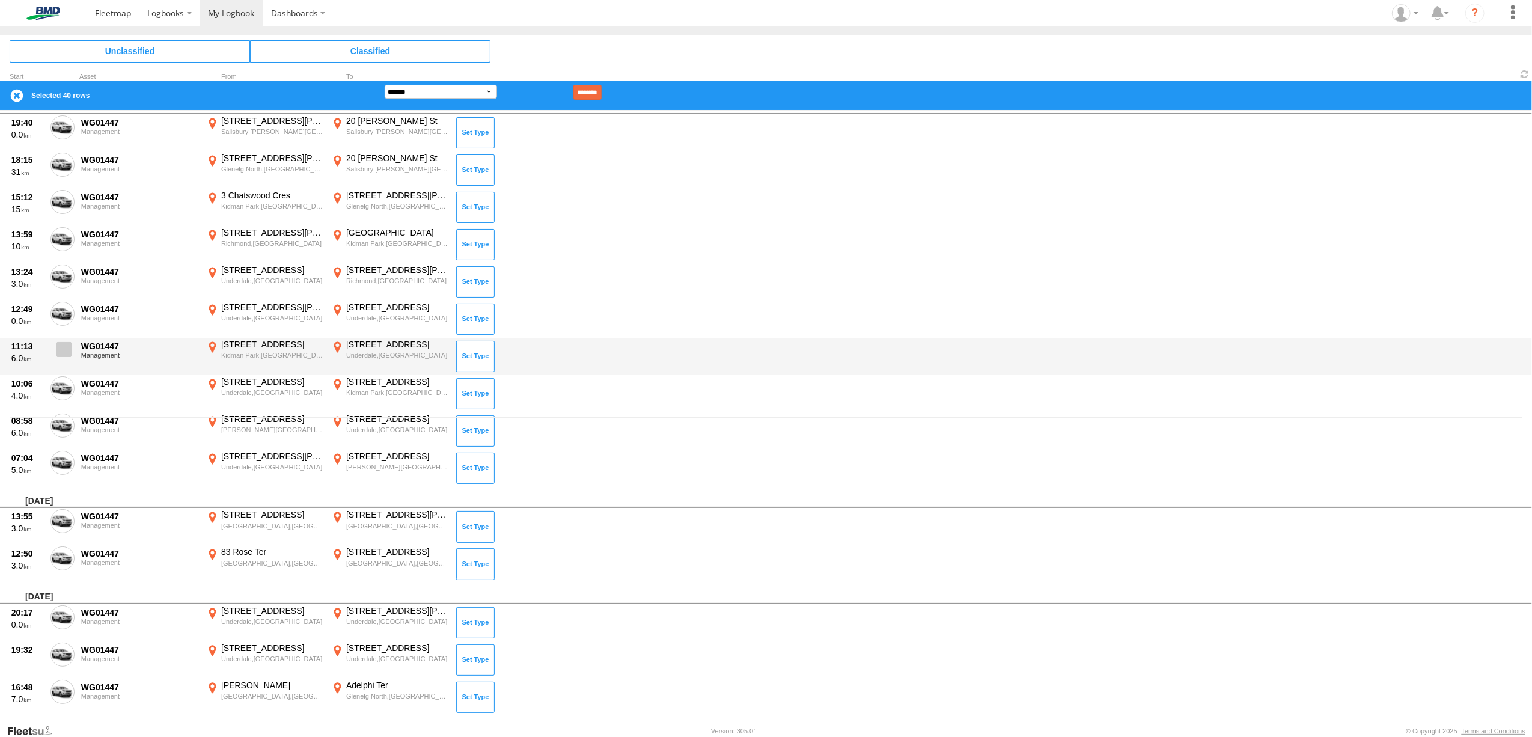
click at [65, 342] on span at bounding box center [64, 349] width 15 height 15
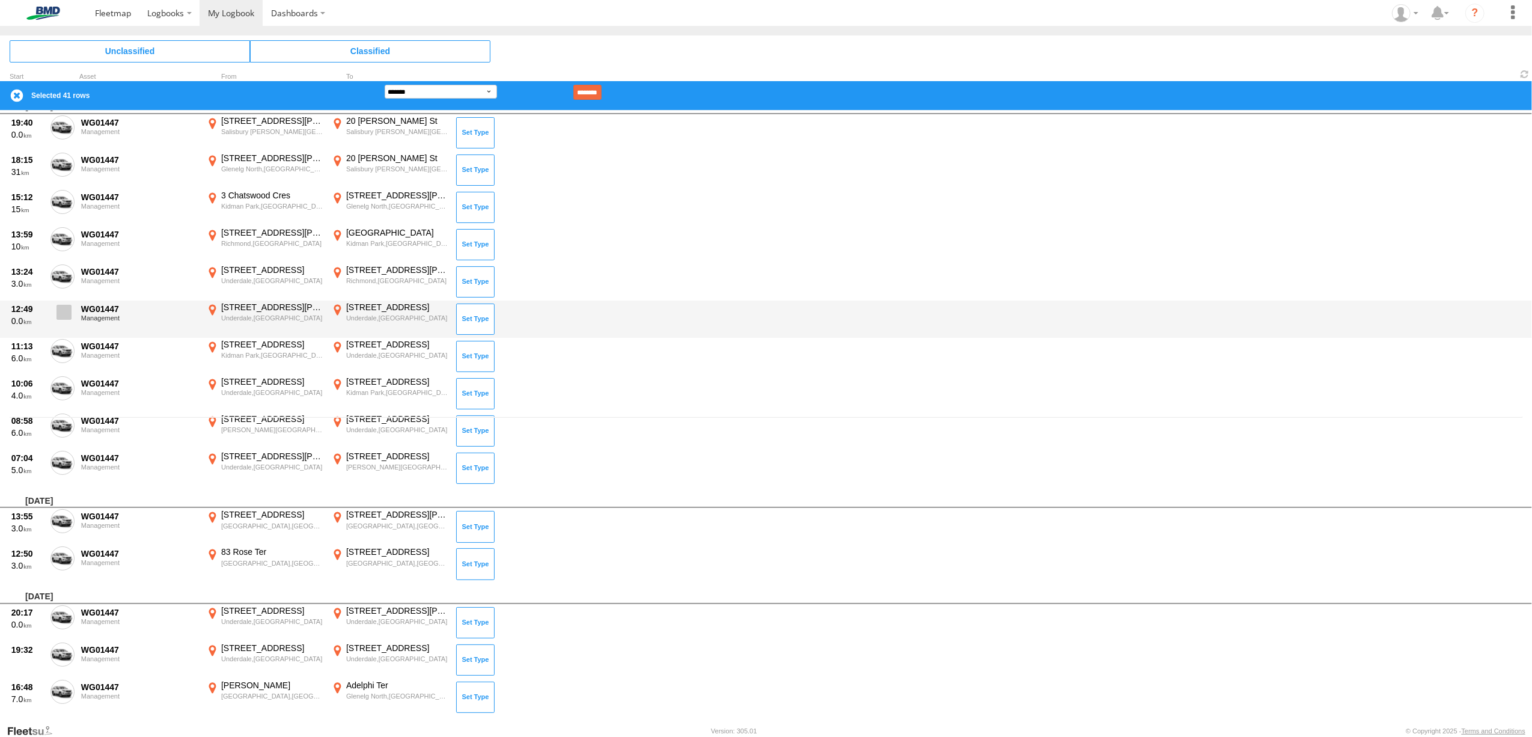
click at [61, 305] on span at bounding box center [64, 312] width 15 height 15
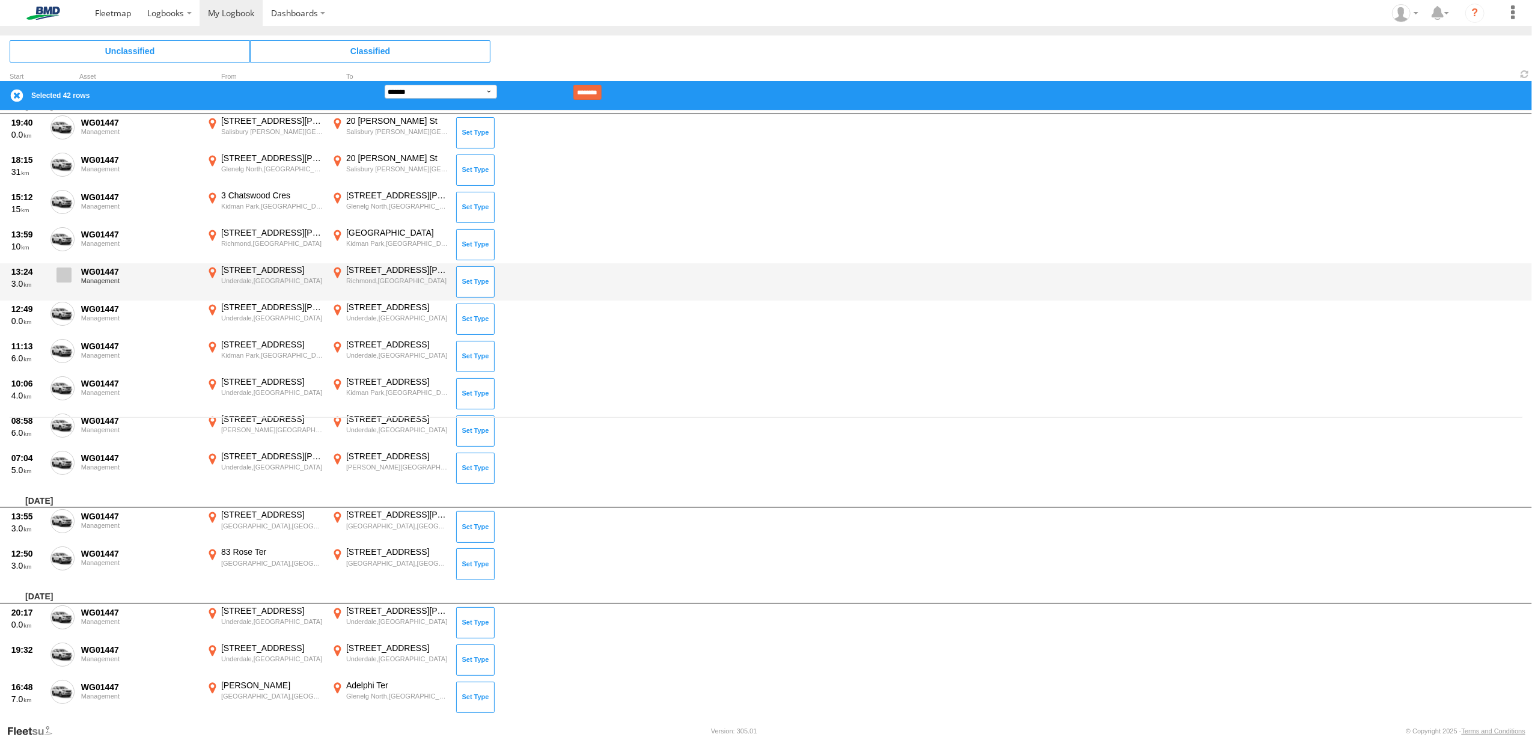
click at [61, 272] on span at bounding box center [64, 274] width 15 height 15
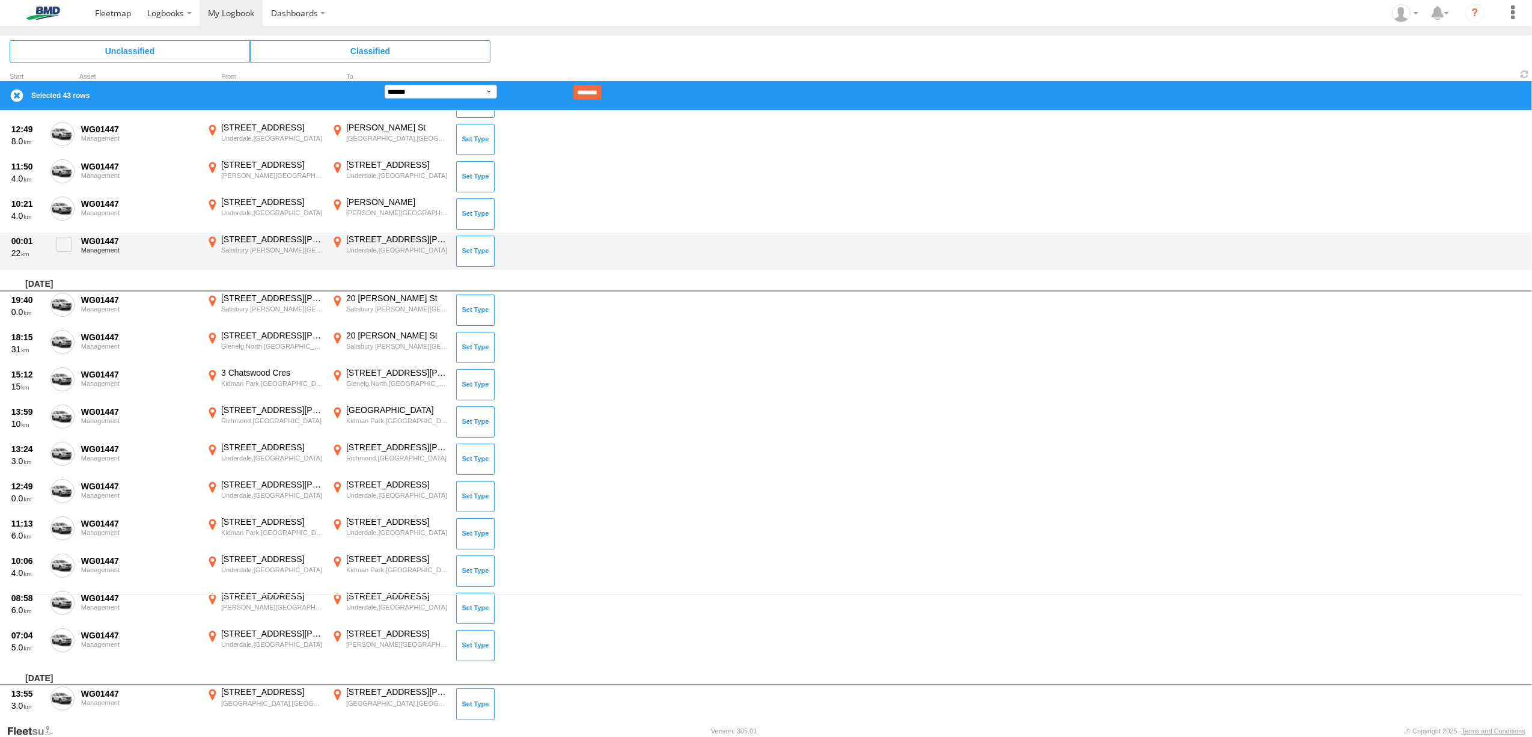
scroll to position [66, 0]
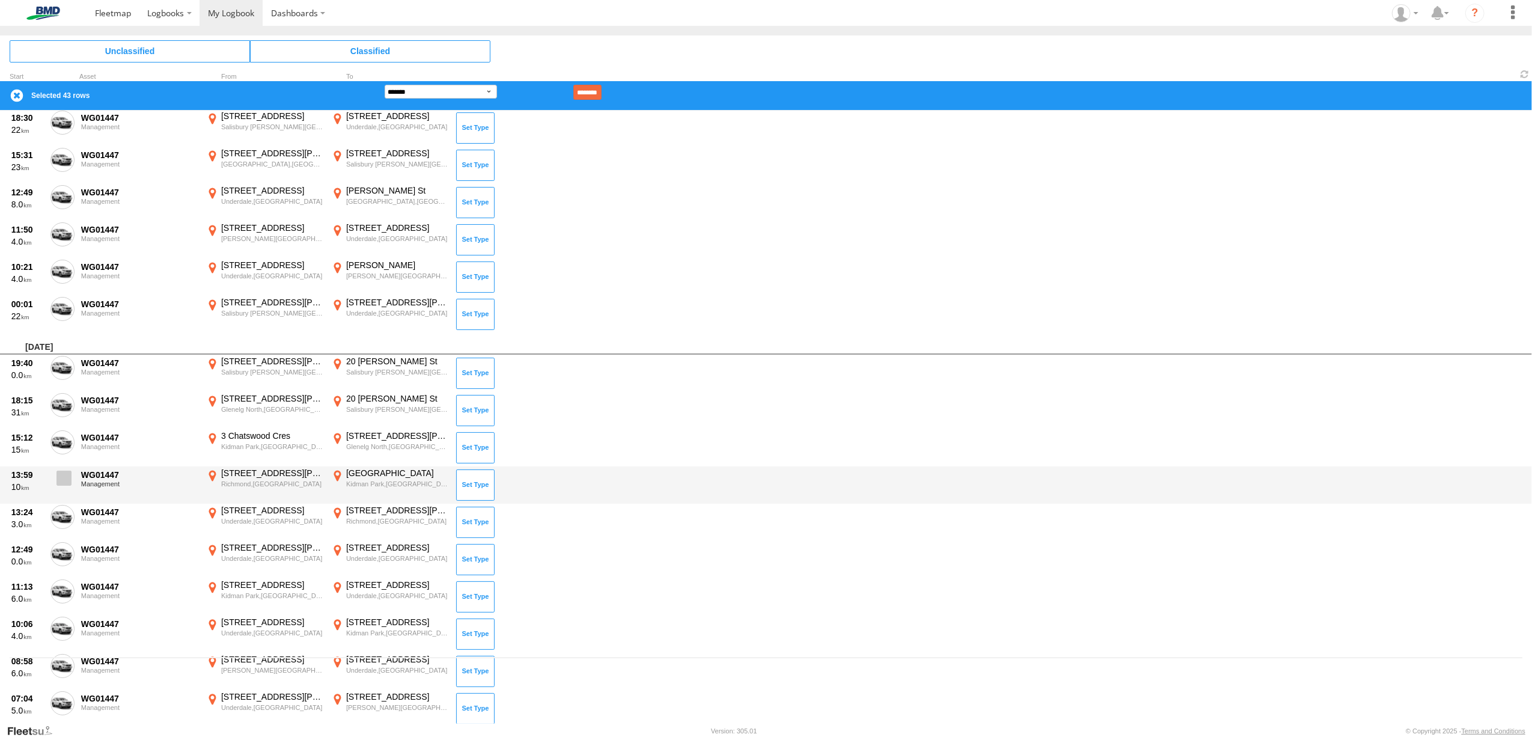
click at [68, 476] on span at bounding box center [64, 478] width 15 height 15
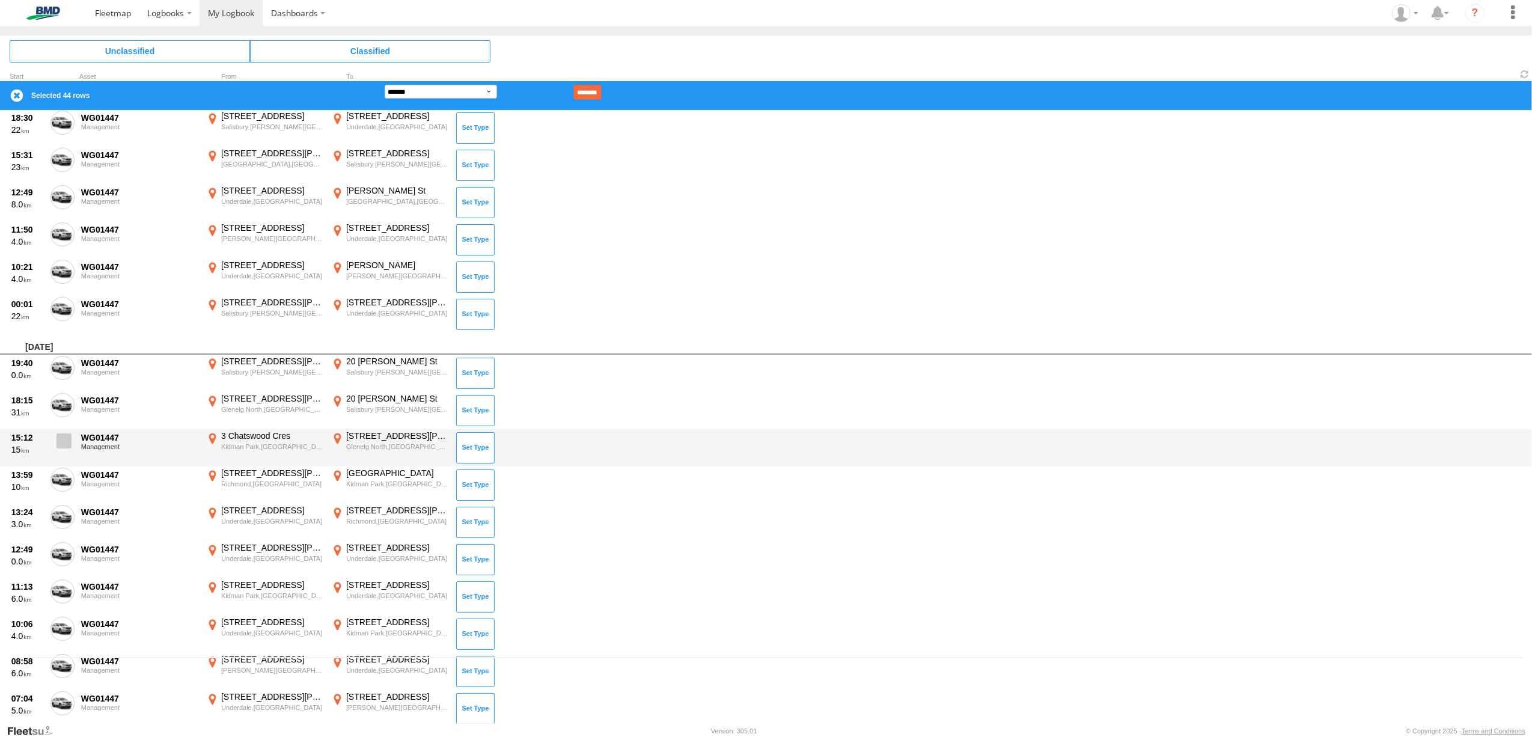
click at [59, 436] on span at bounding box center [64, 440] width 15 height 15
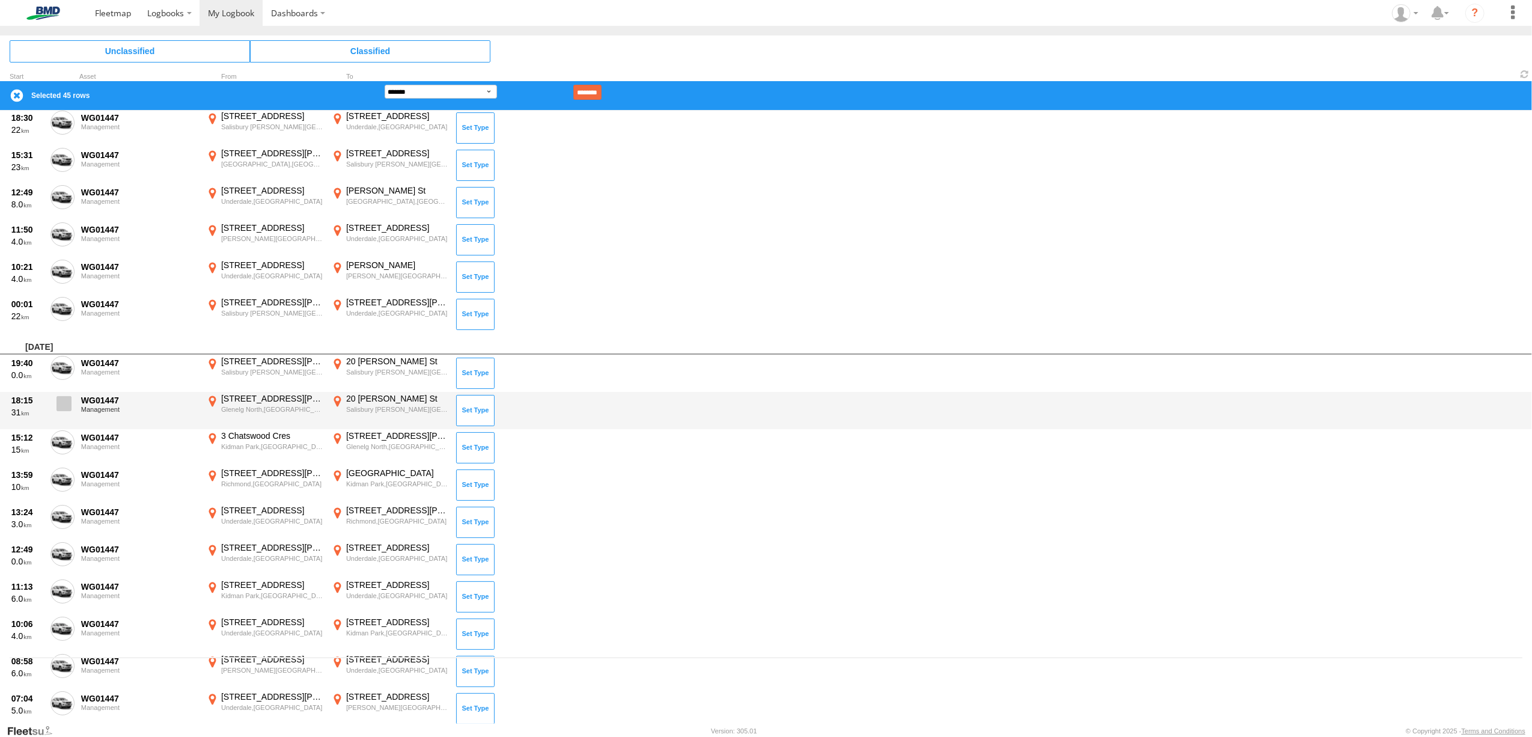
click at [60, 405] on span at bounding box center [64, 403] width 15 height 15
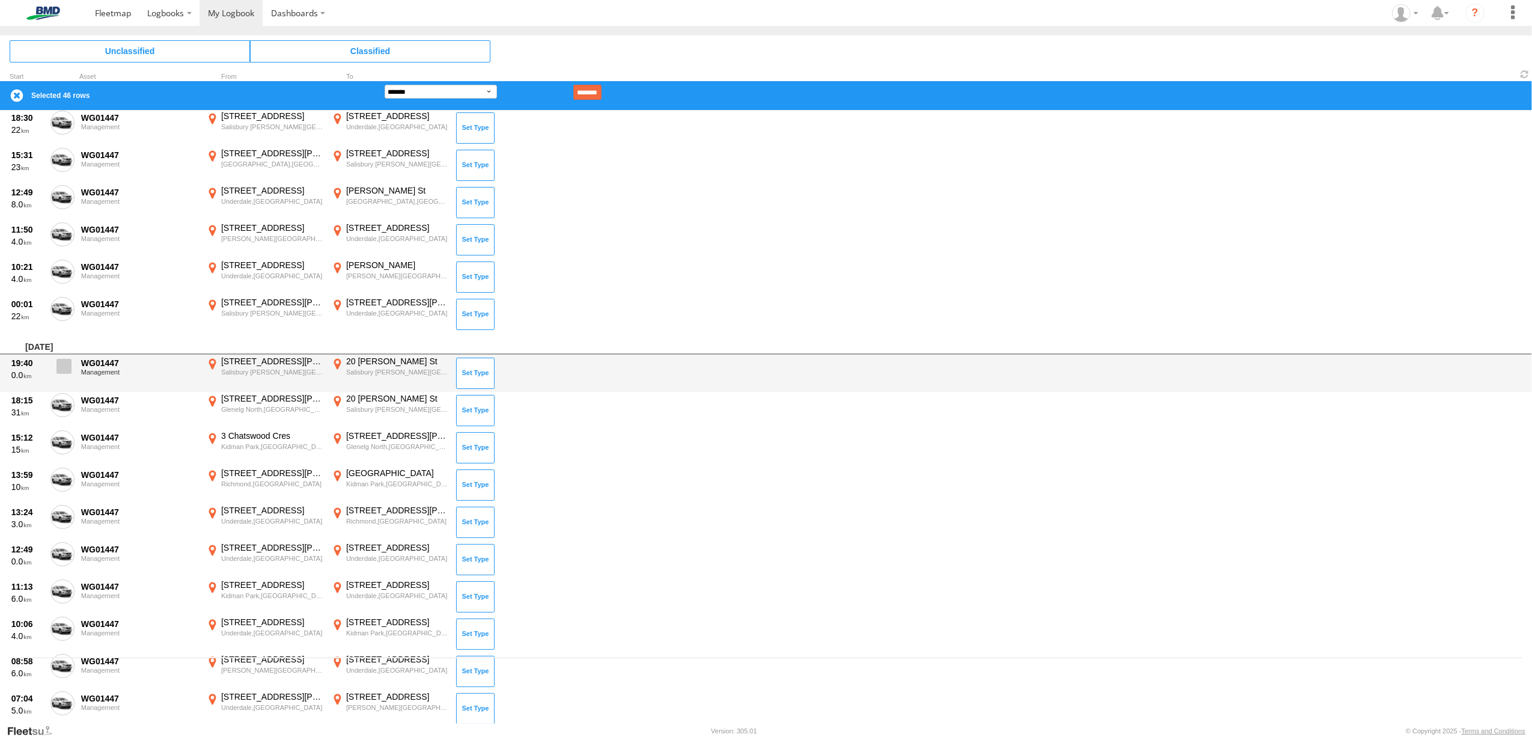
click at [59, 366] on span at bounding box center [64, 366] width 15 height 15
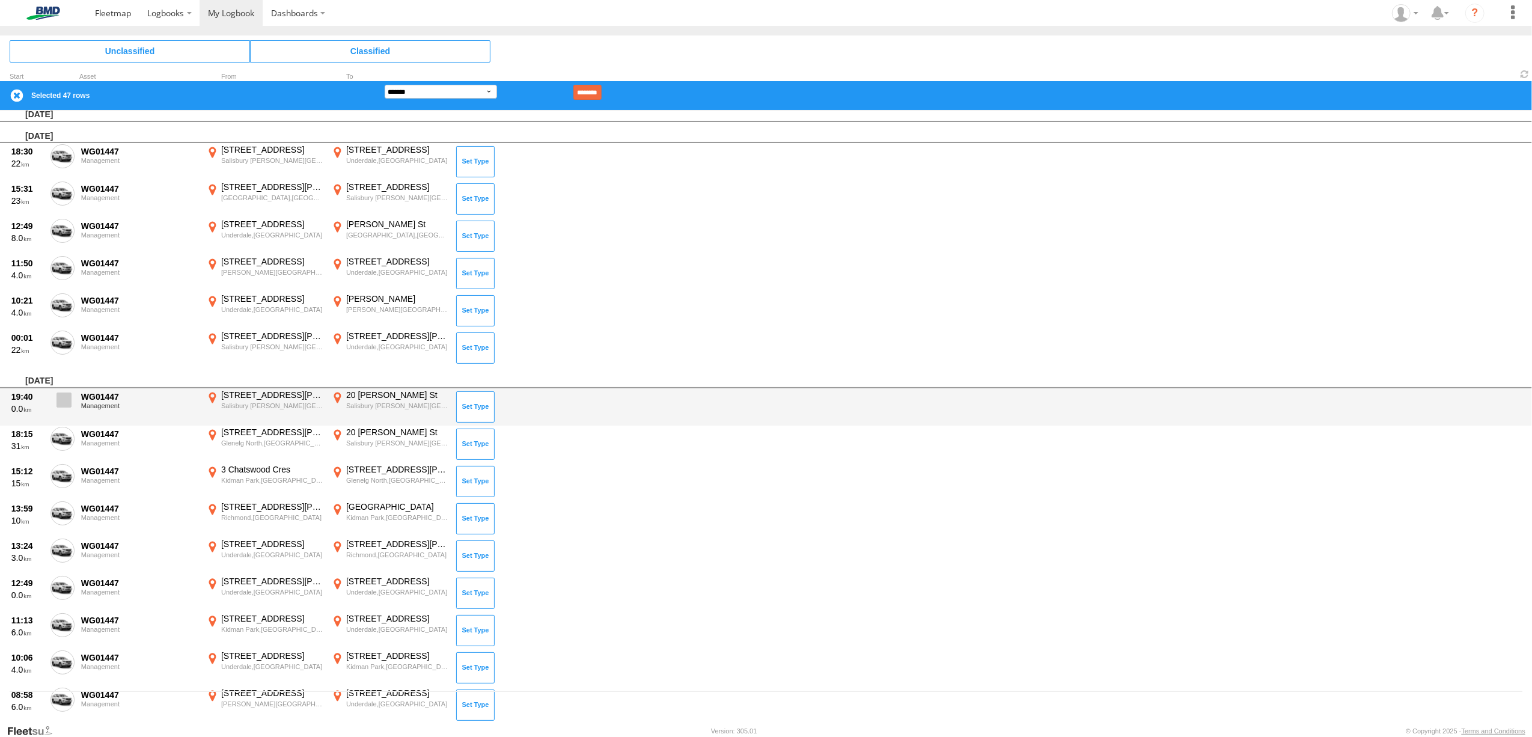
scroll to position [0, 0]
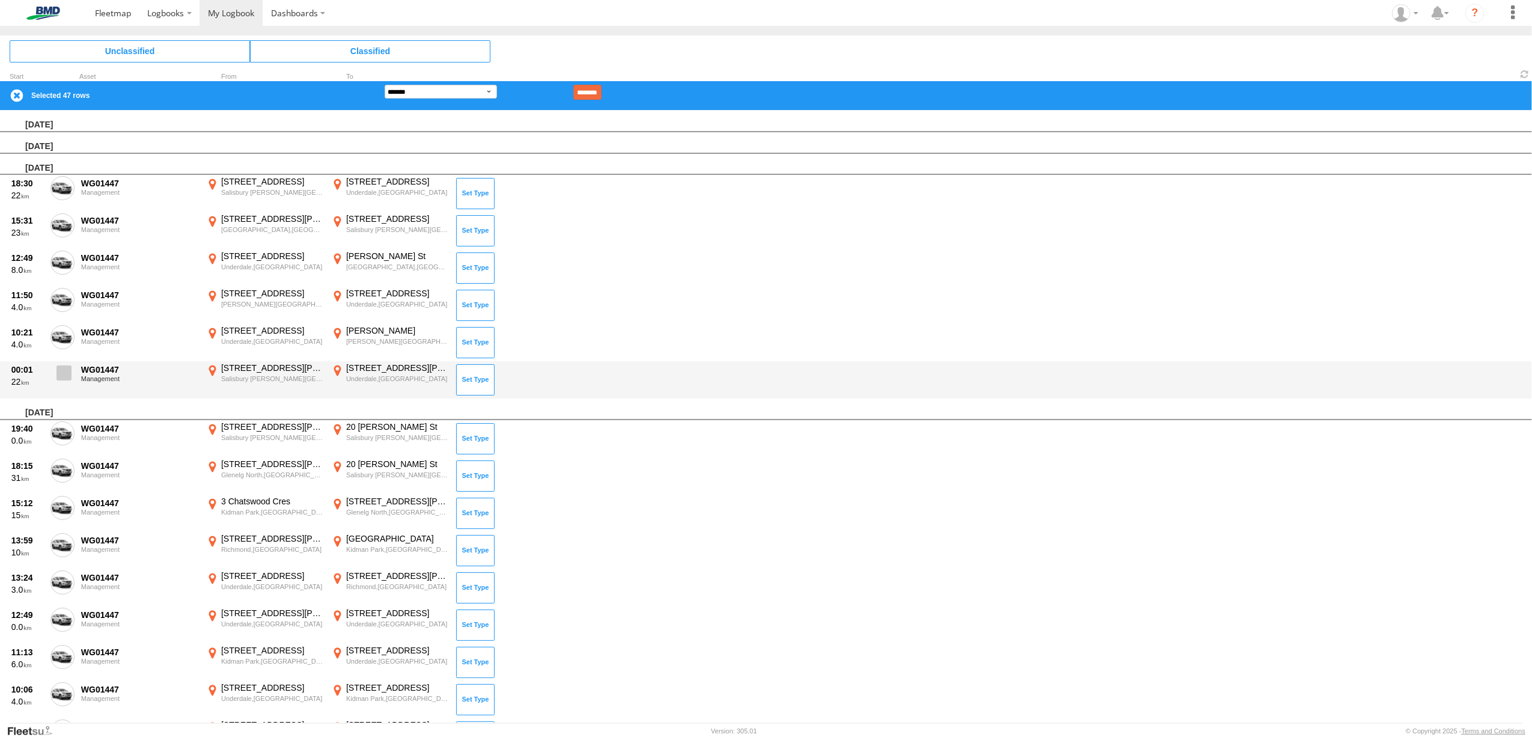
click at [67, 368] on span at bounding box center [64, 372] width 15 height 15
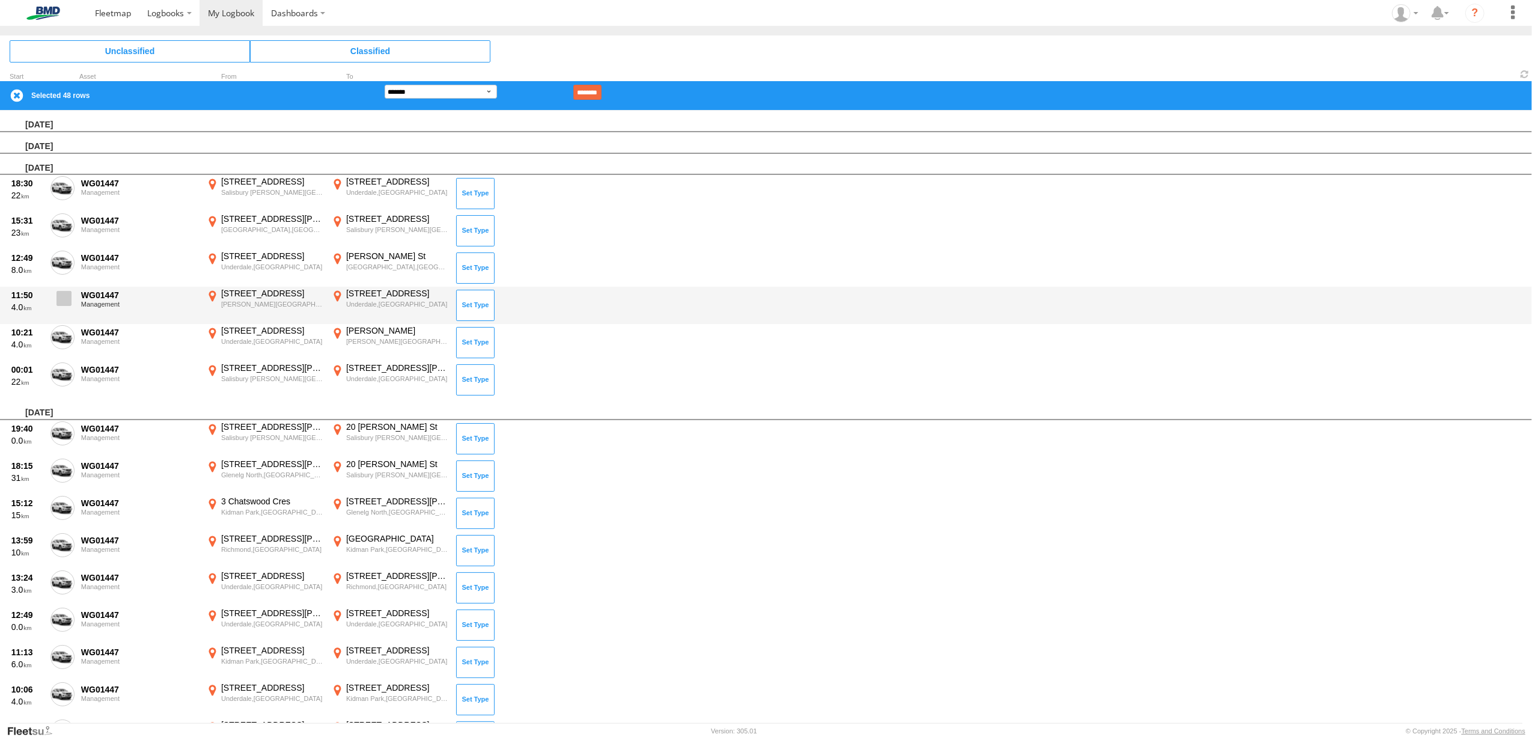
drag, startPoint x: 61, startPoint y: 337, endPoint x: 57, endPoint y: 304, distance: 32.7
click at [0, 0] on span at bounding box center [0, 0] width 0 height 0
click at [63, 295] on span at bounding box center [64, 298] width 15 height 15
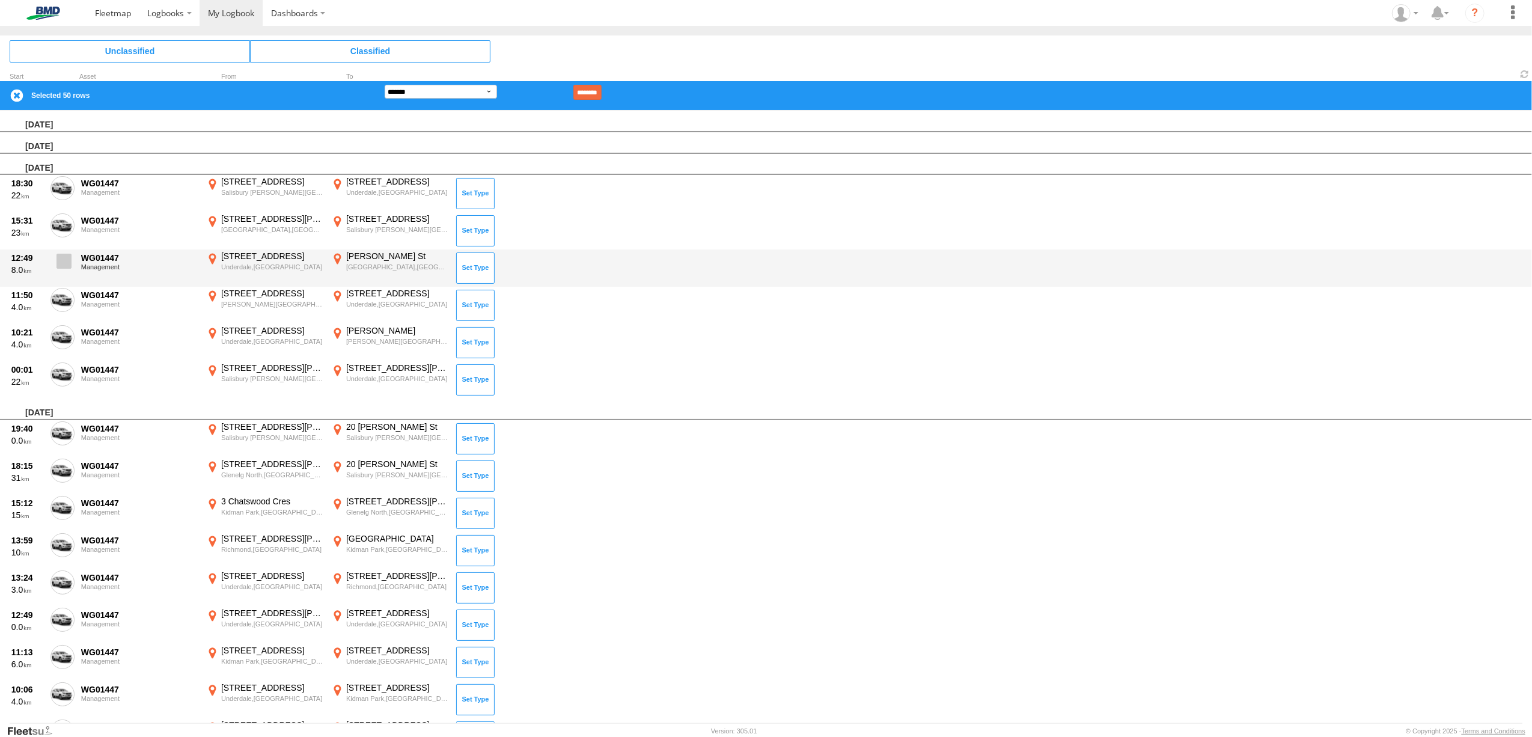
click at [61, 260] on span at bounding box center [64, 261] width 15 height 15
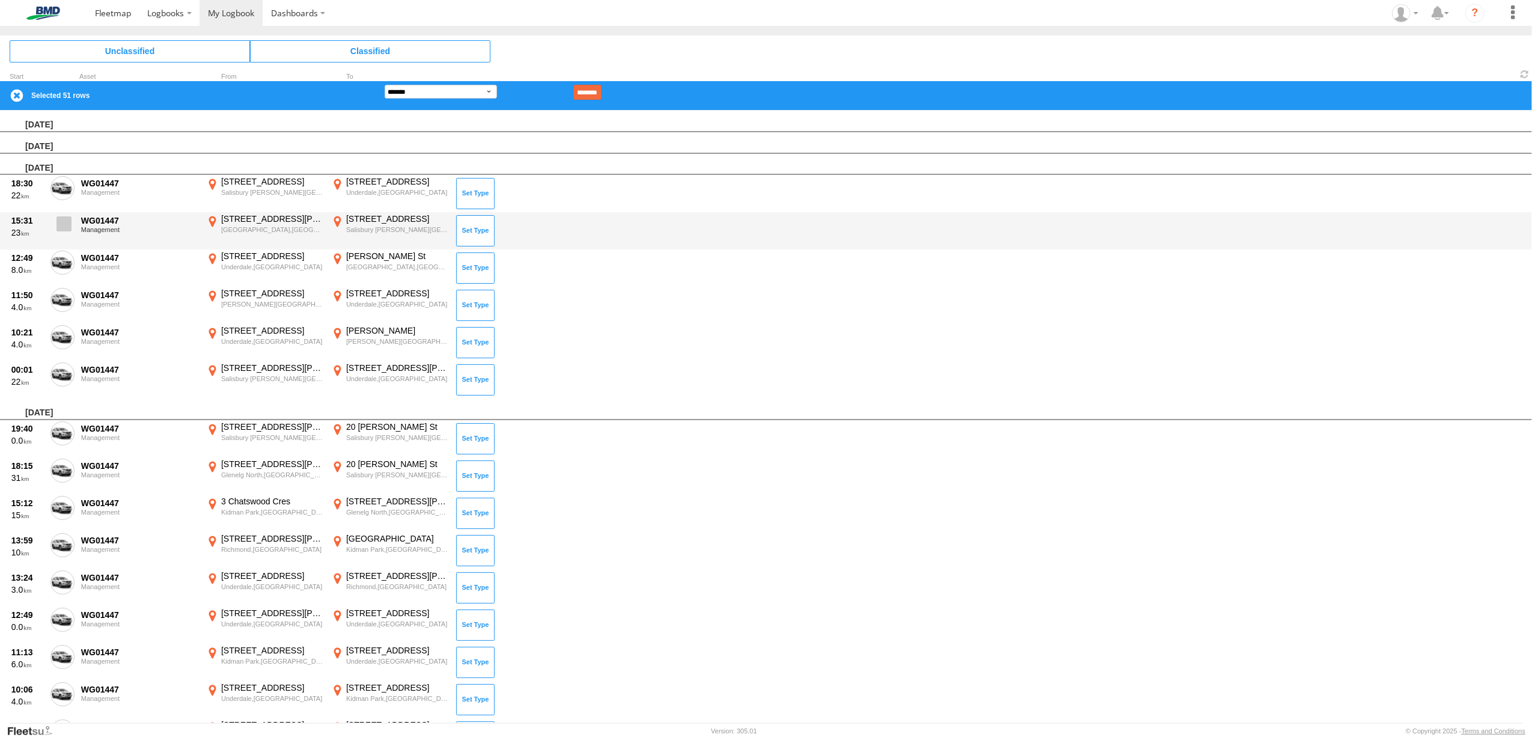
click at [61, 224] on span at bounding box center [64, 223] width 15 height 15
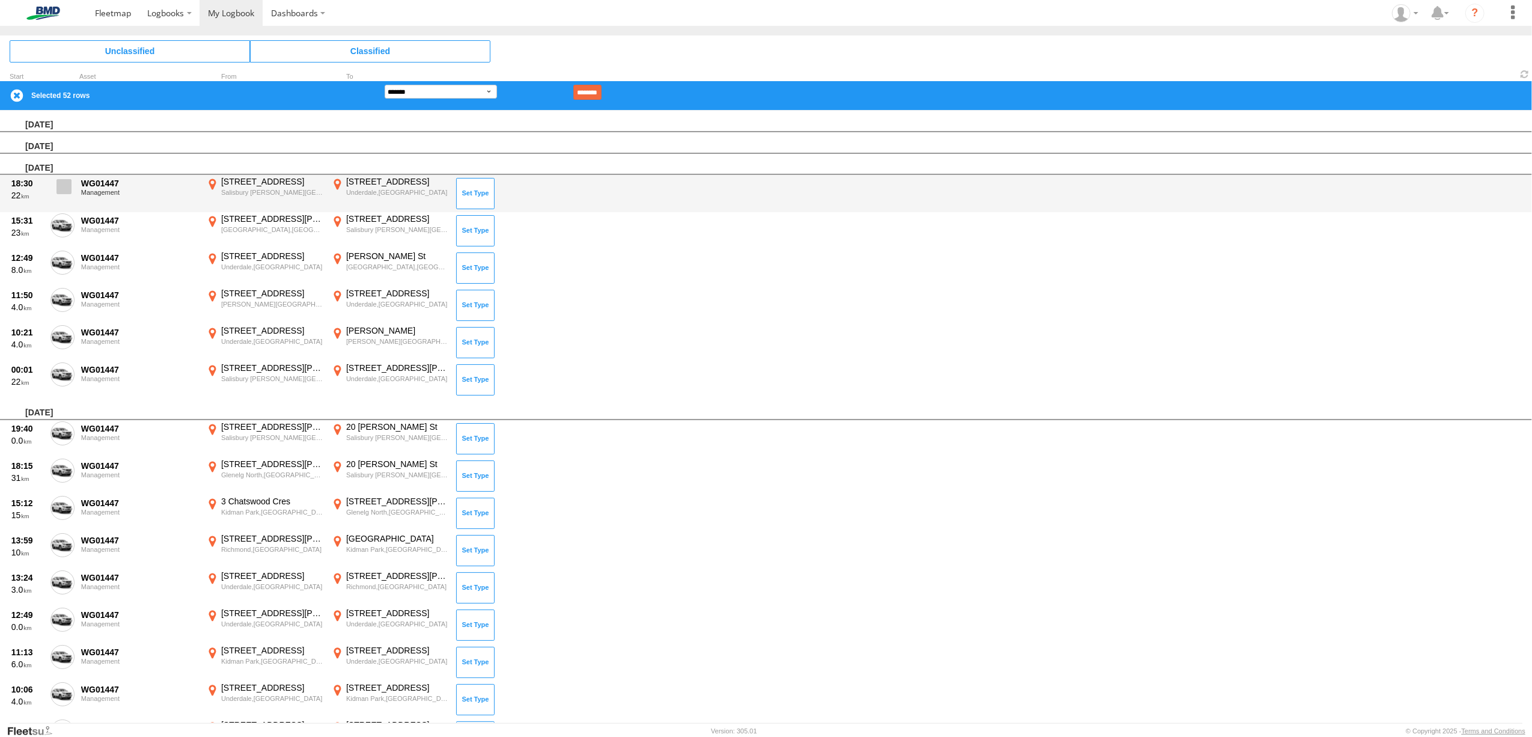
click at [53, 183] on label at bounding box center [62, 190] width 24 height 28
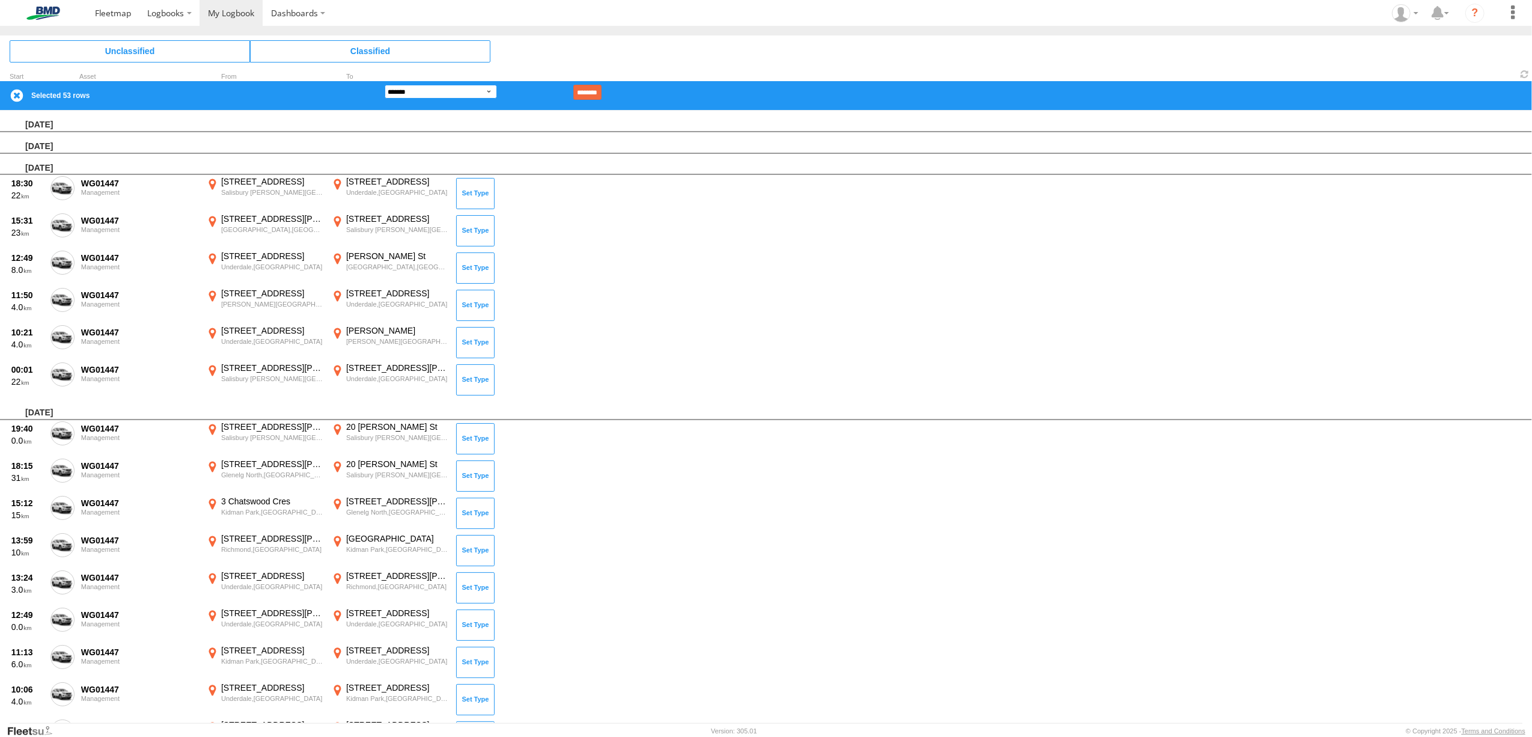
click at [488, 94] on select "**********" at bounding box center [441, 92] width 112 height 14
click at [385, 85] on select "**********" at bounding box center [441, 92] width 112 height 14
click at [602, 92] on input "********" at bounding box center [587, 92] width 28 height 15
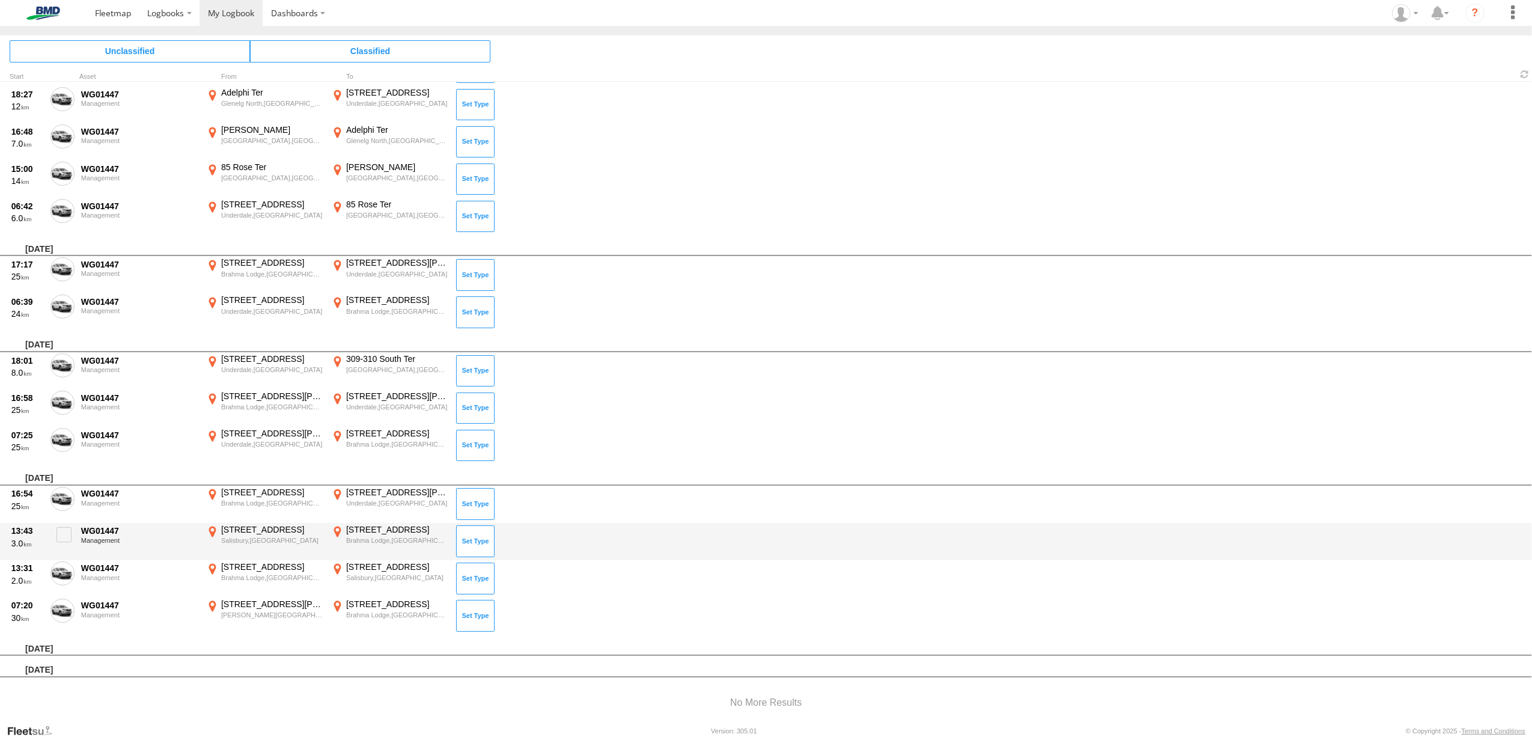
scroll to position [896, 0]
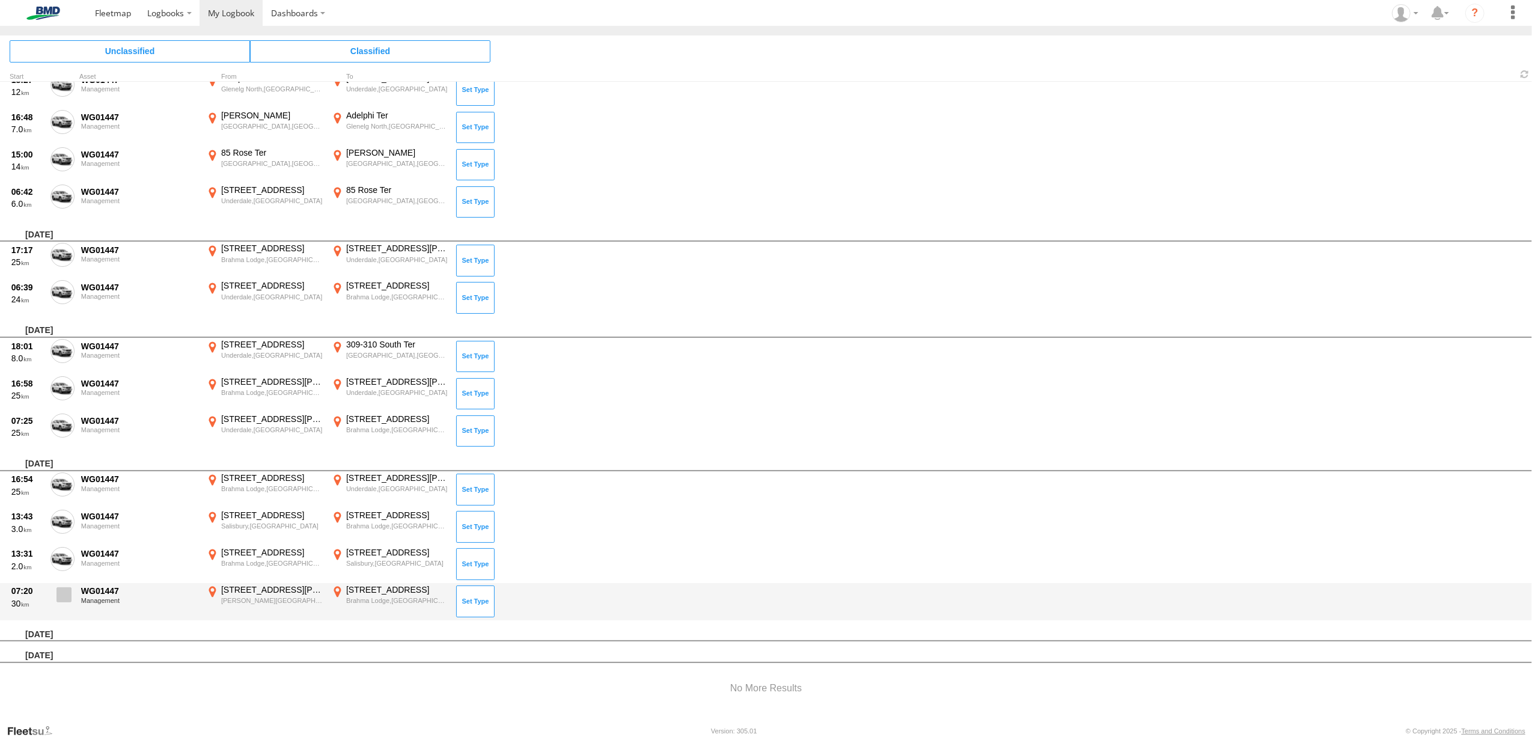
click at [61, 587] on span at bounding box center [64, 594] width 15 height 15
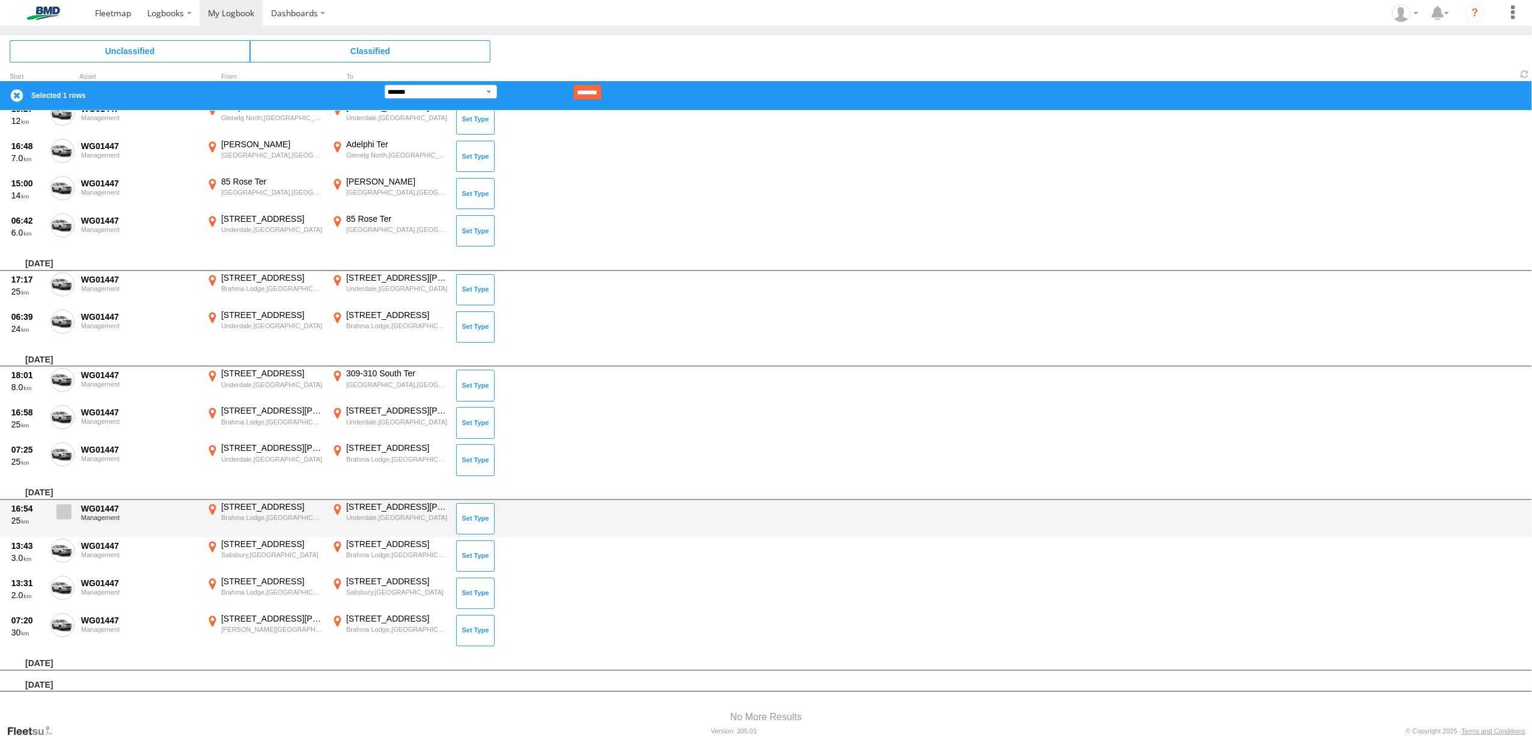
click at [63, 506] on span at bounding box center [64, 511] width 15 height 15
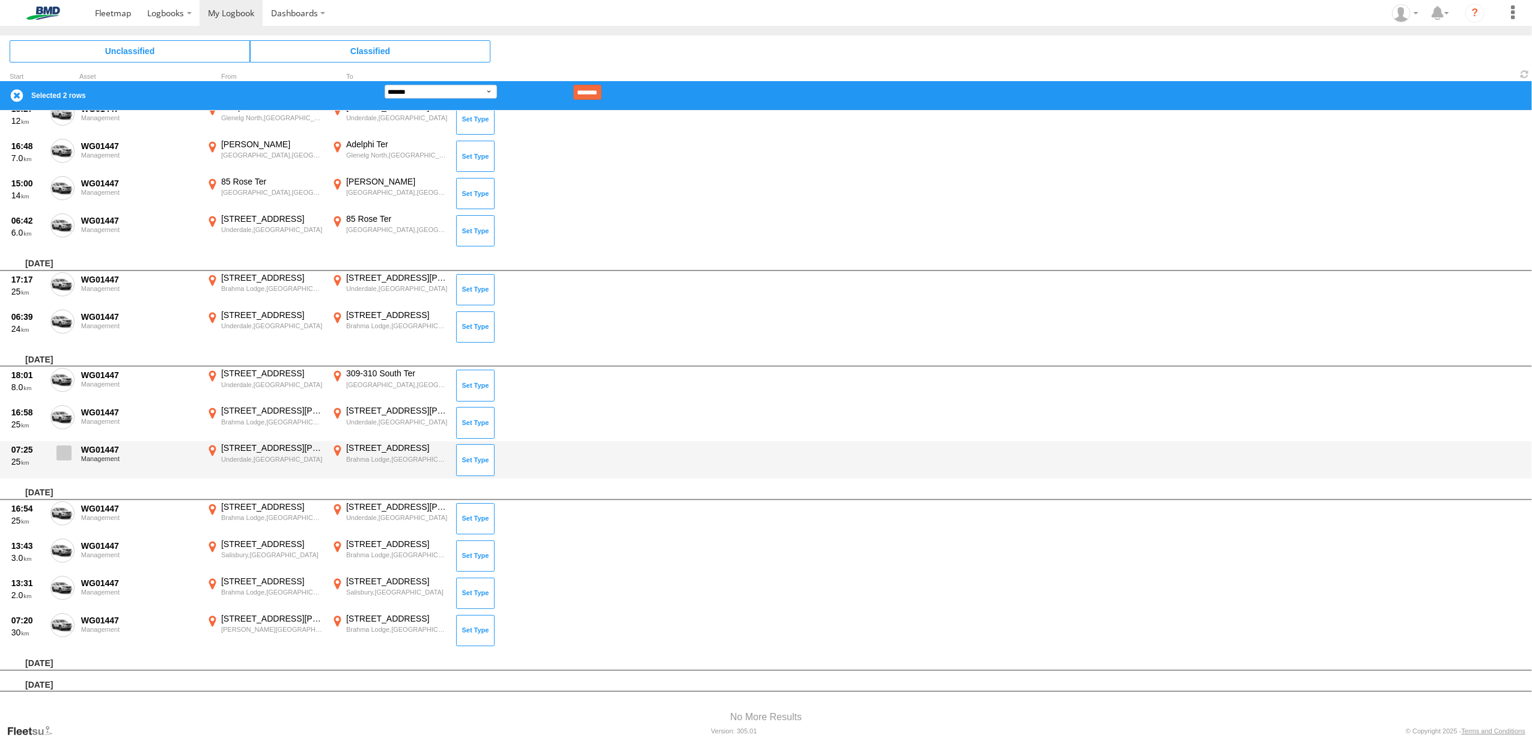
click at [67, 448] on span at bounding box center [64, 452] width 15 height 15
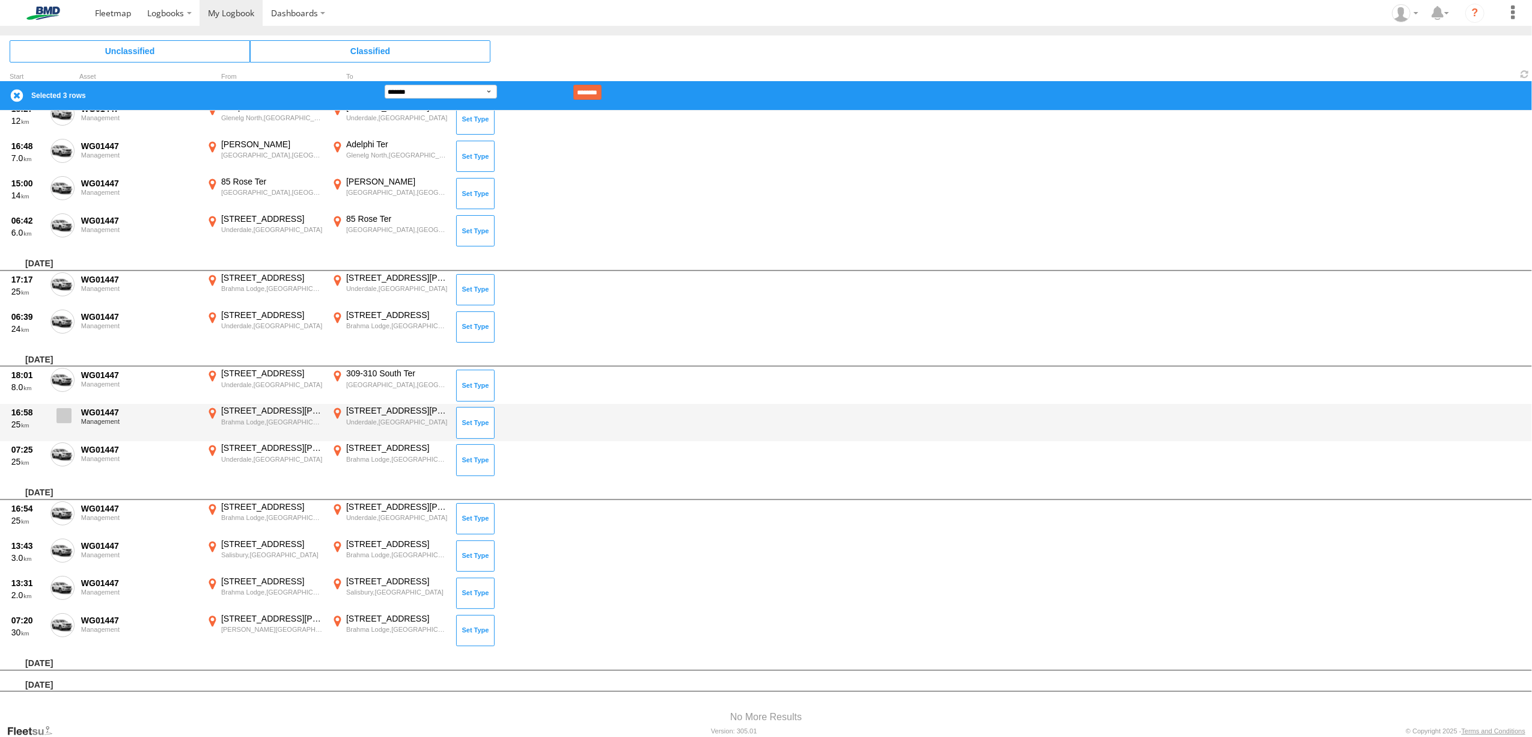
click at [64, 410] on span at bounding box center [64, 415] width 15 height 15
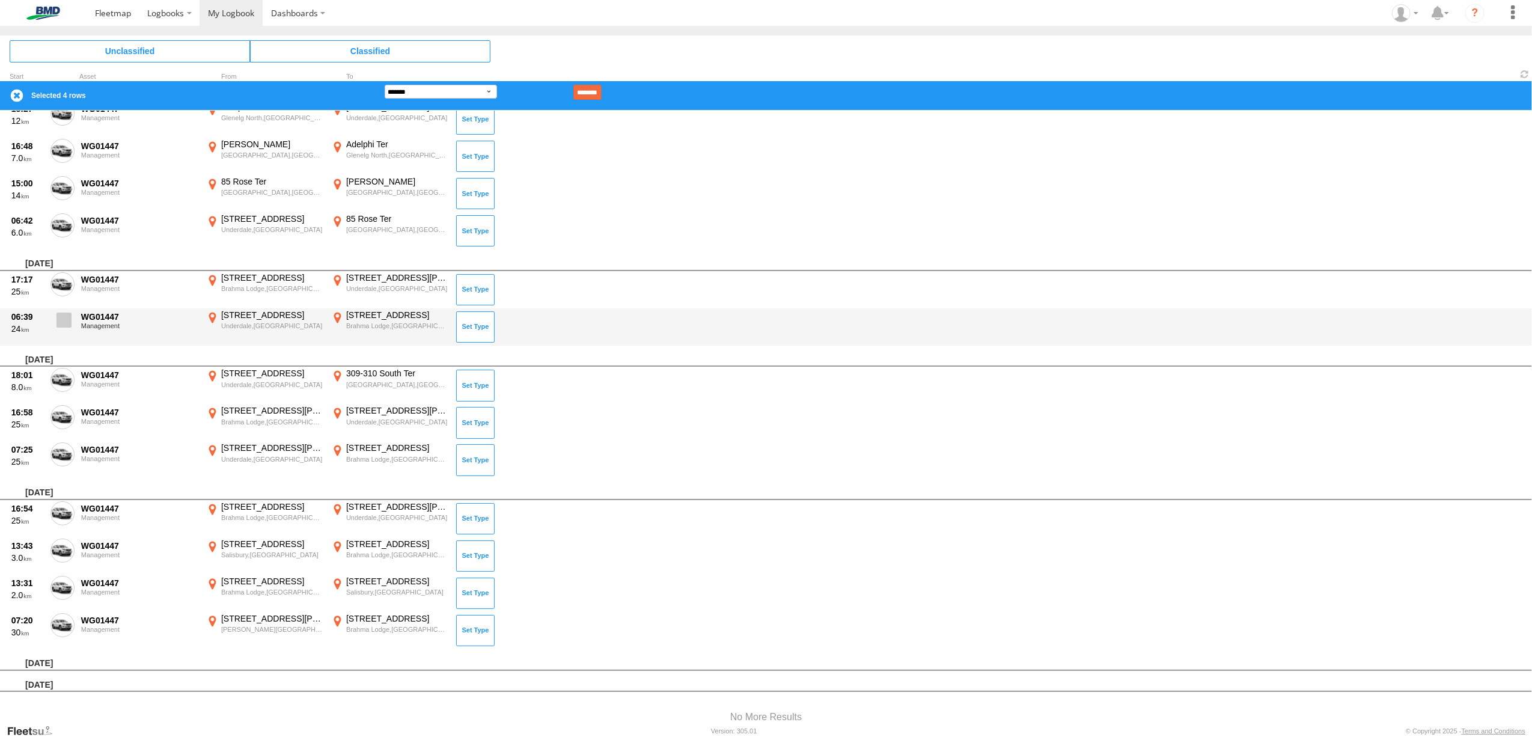
click at [61, 316] on span at bounding box center [64, 320] width 15 height 15
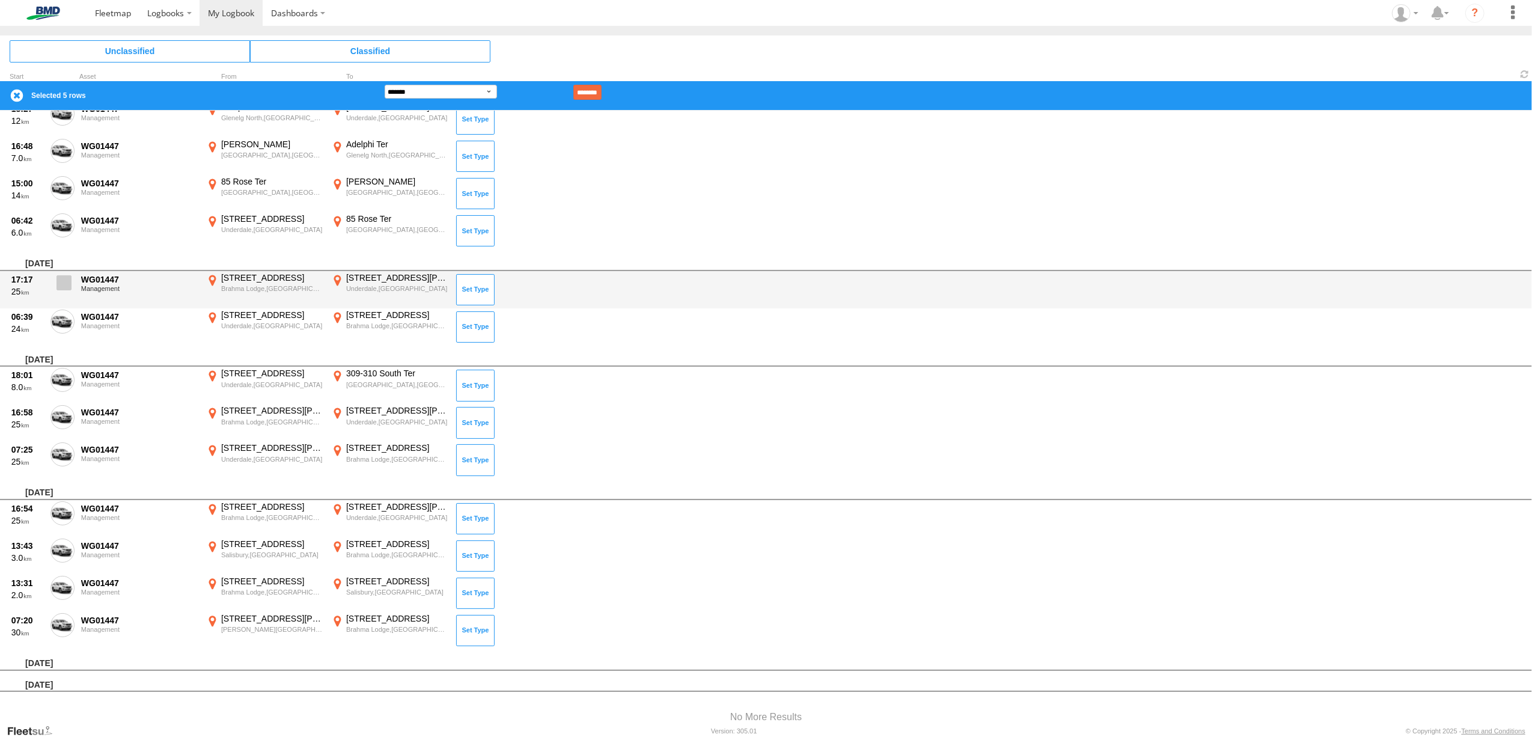
click at [66, 275] on span at bounding box center [64, 282] width 15 height 15
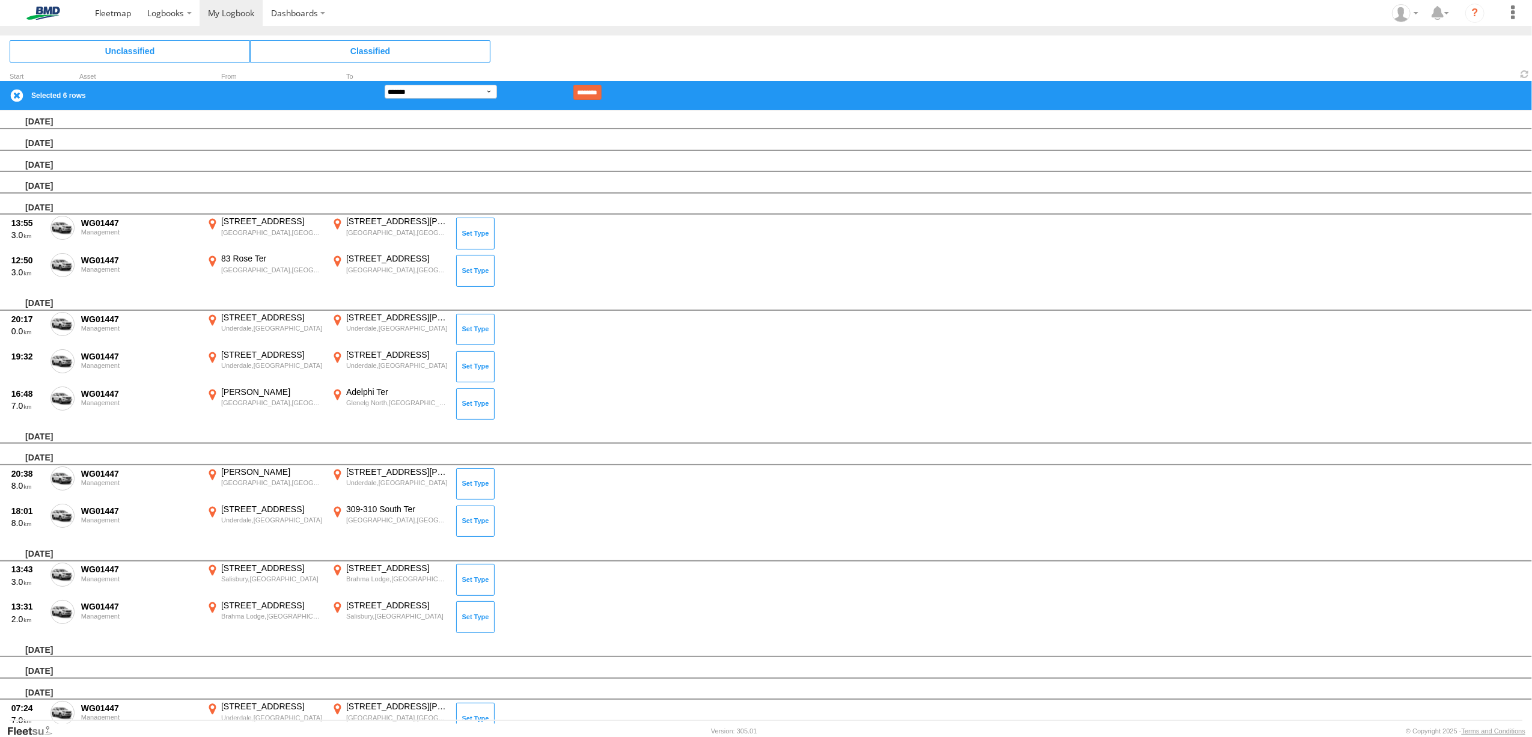
scroll to position [0, 0]
click at [488, 94] on select "**********" at bounding box center [441, 92] width 112 height 14
click at [385, 85] on select "**********" at bounding box center [441, 92] width 112 height 14
click at [599, 89] on input "********" at bounding box center [587, 92] width 28 height 15
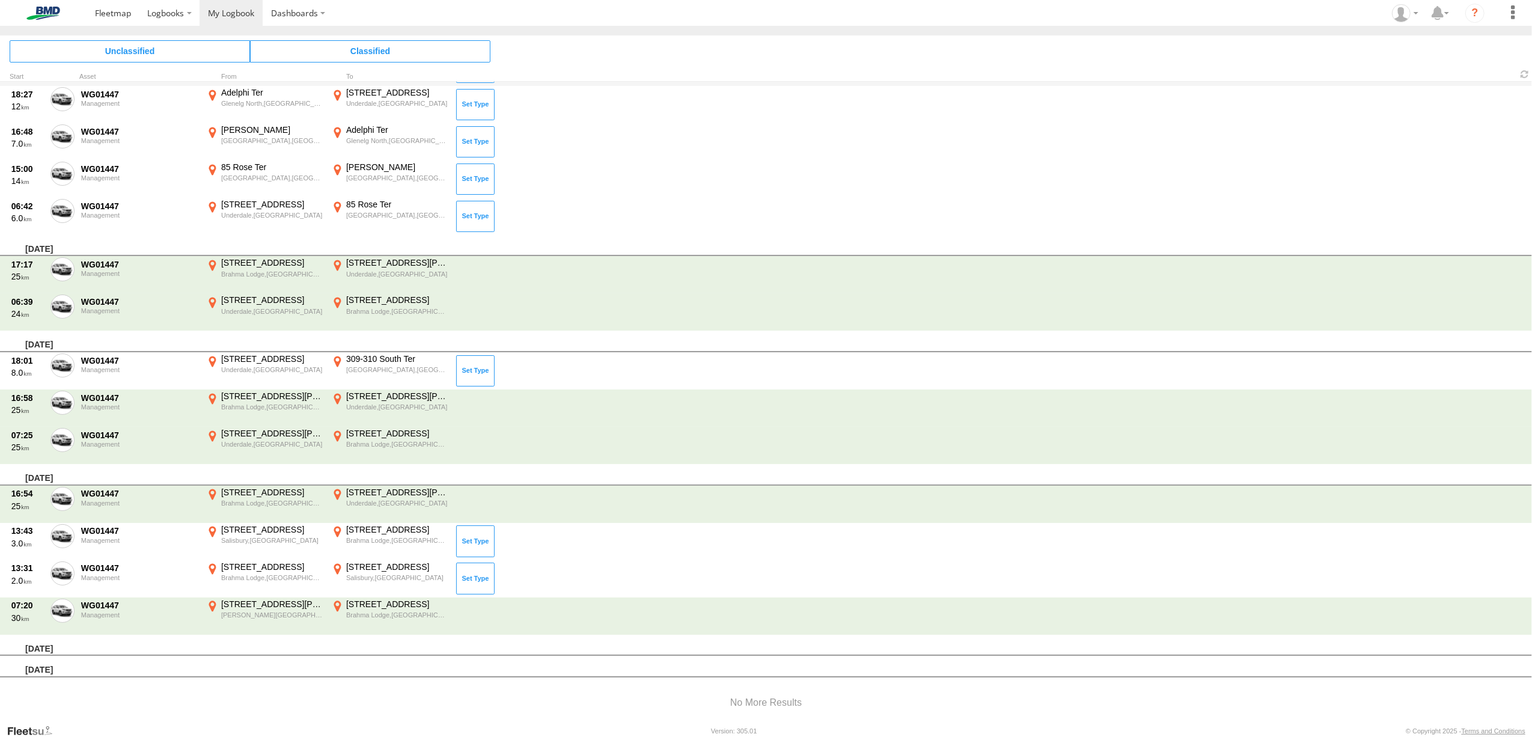
scroll to position [672, 0]
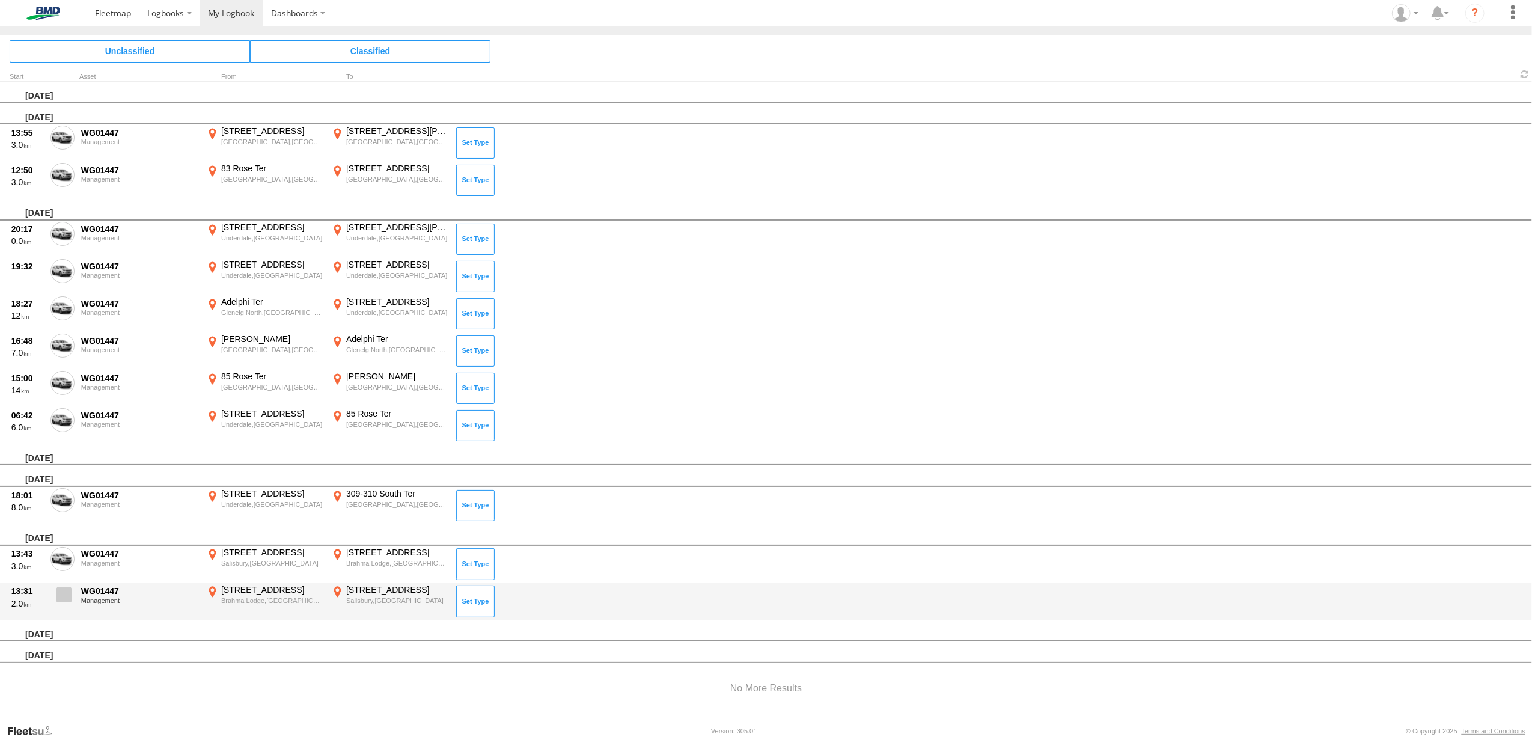
click at [65, 590] on span at bounding box center [64, 594] width 15 height 15
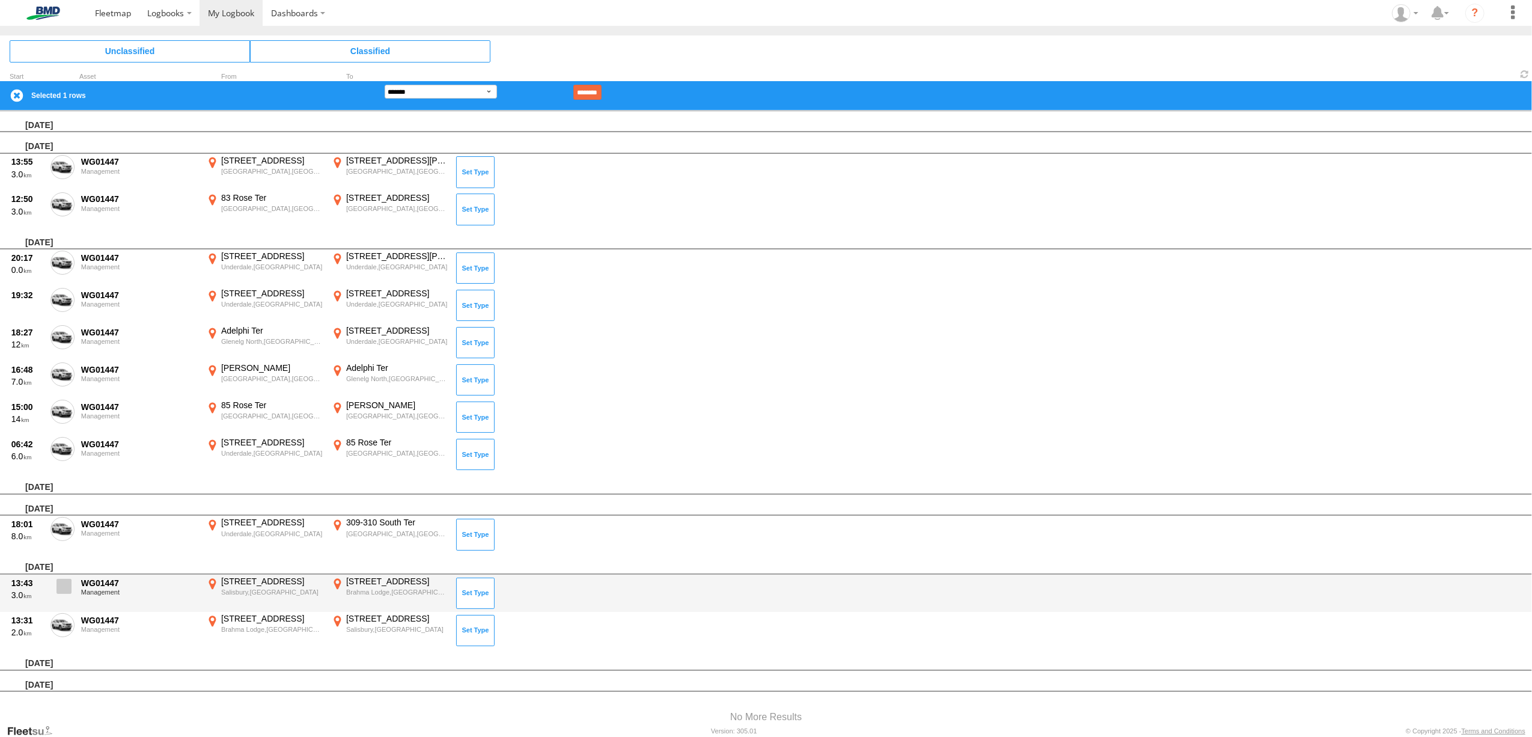
click at [60, 579] on span at bounding box center [64, 586] width 15 height 15
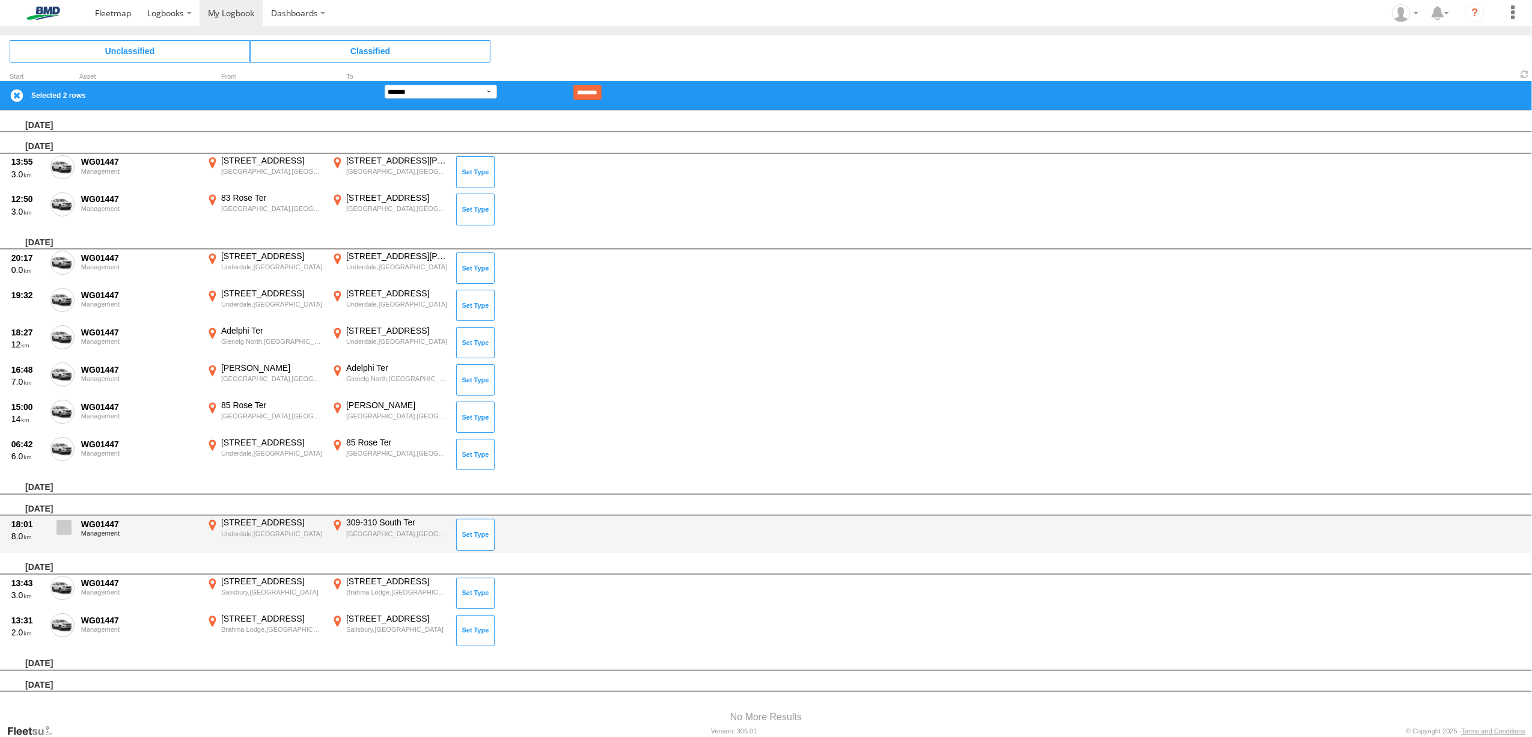
click at [59, 520] on span at bounding box center [64, 527] width 15 height 15
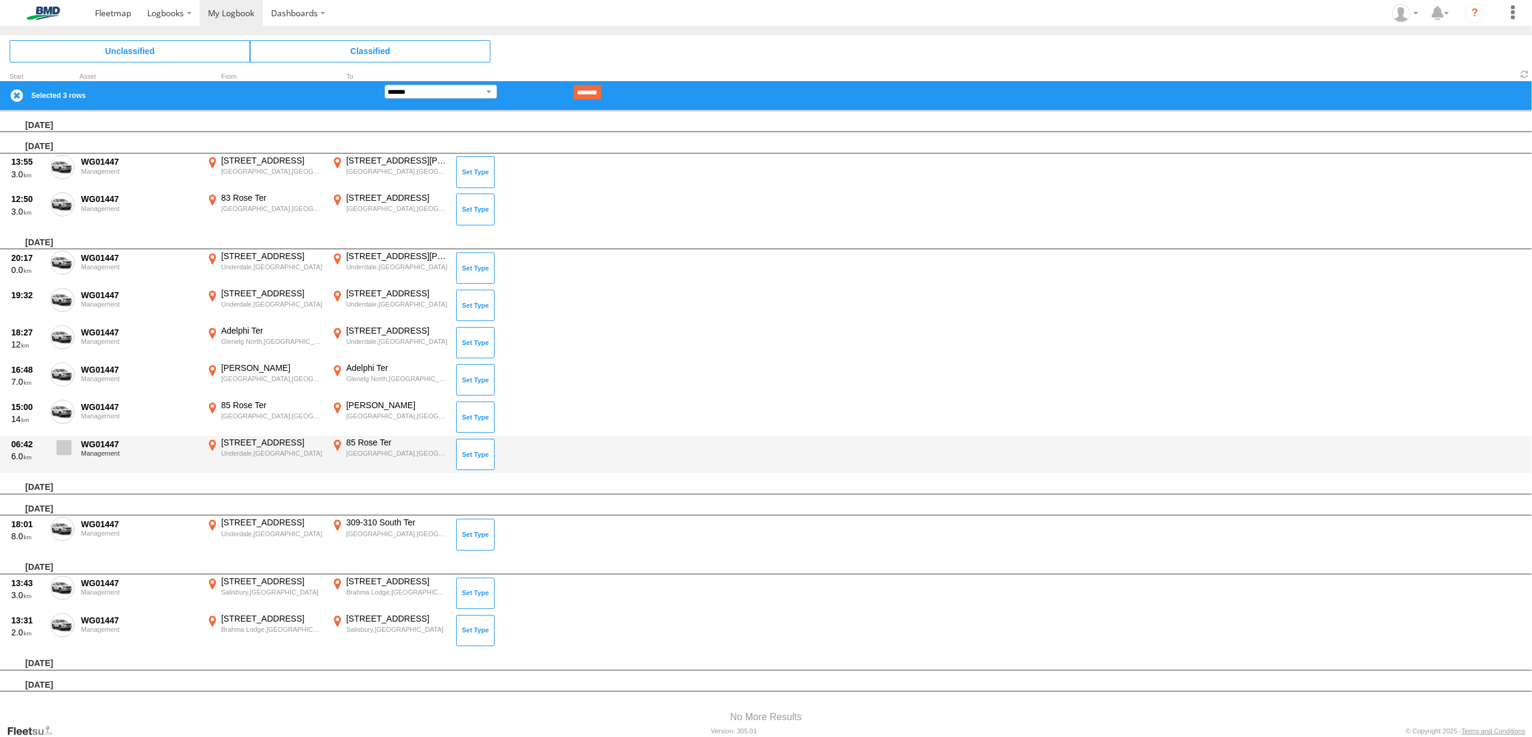
click at [64, 440] on span at bounding box center [64, 447] width 15 height 15
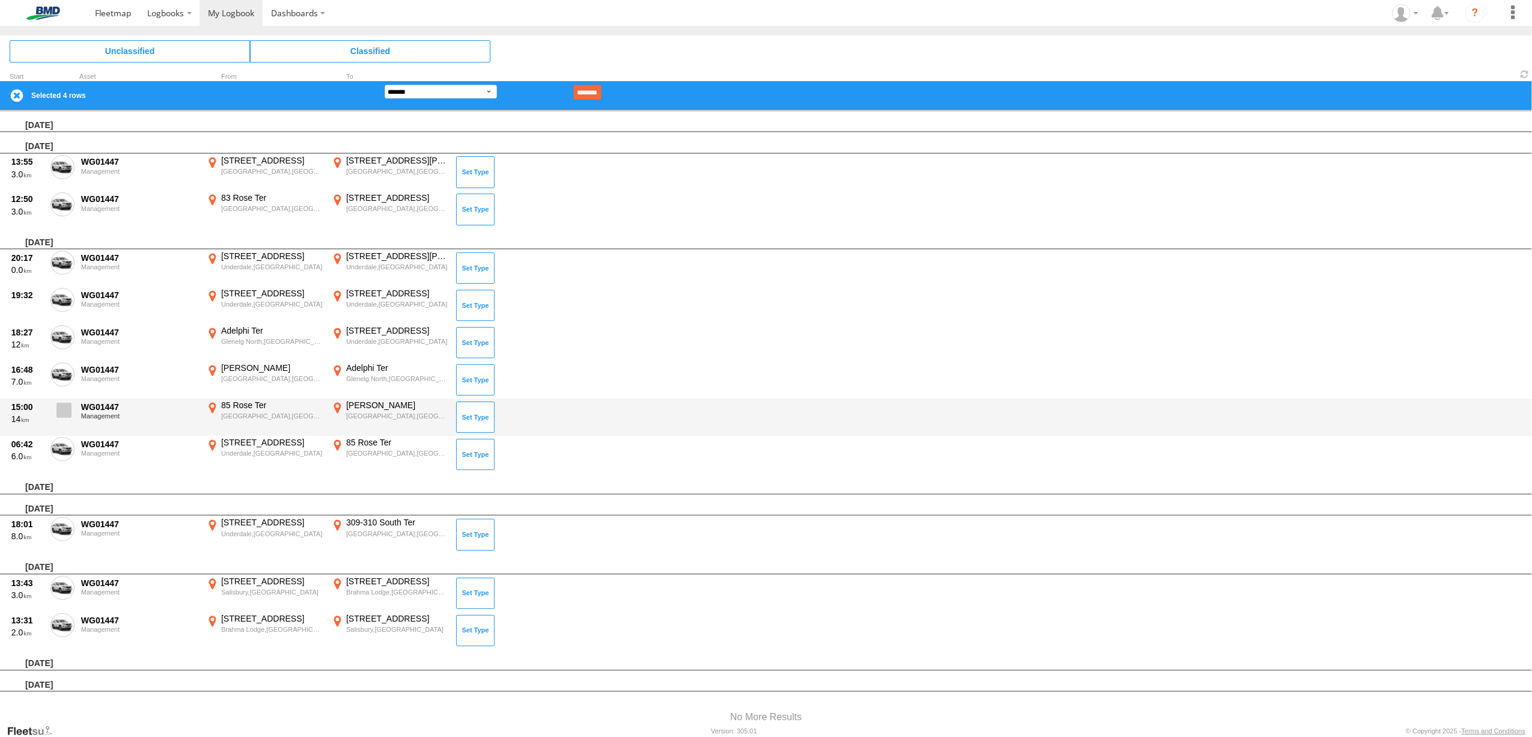
click at [65, 405] on span at bounding box center [64, 410] width 15 height 15
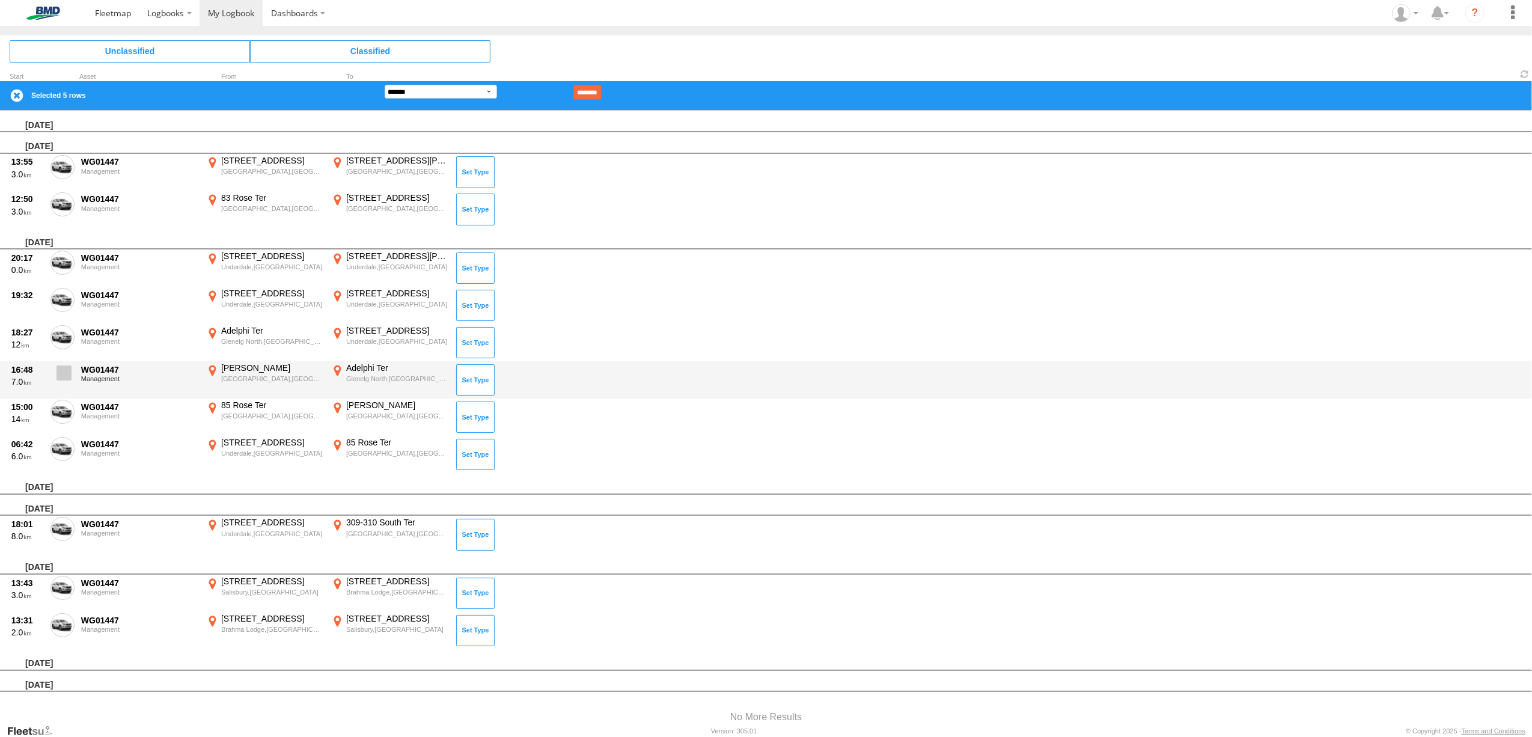
click at [64, 365] on span at bounding box center [64, 372] width 15 height 15
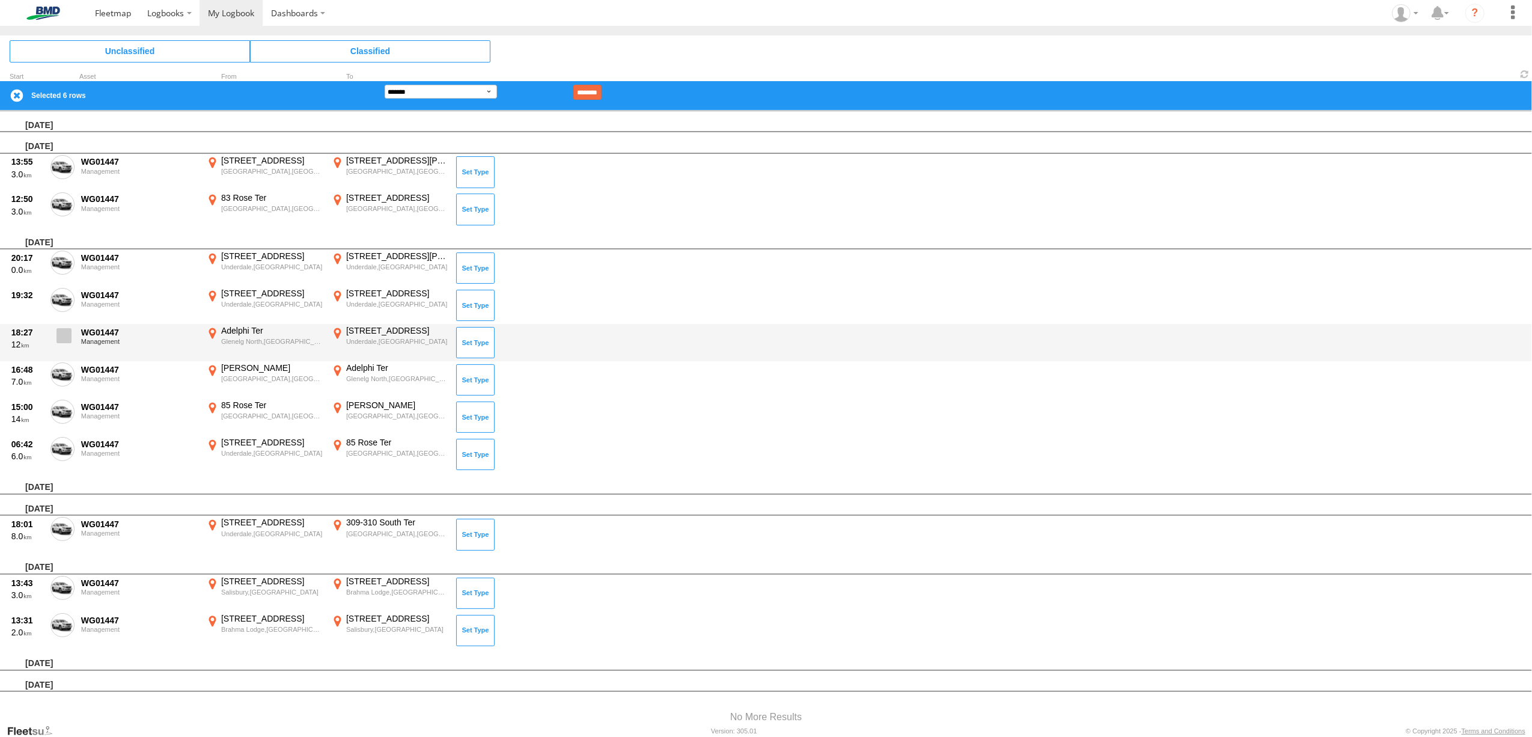
click at [69, 328] on span at bounding box center [64, 335] width 15 height 15
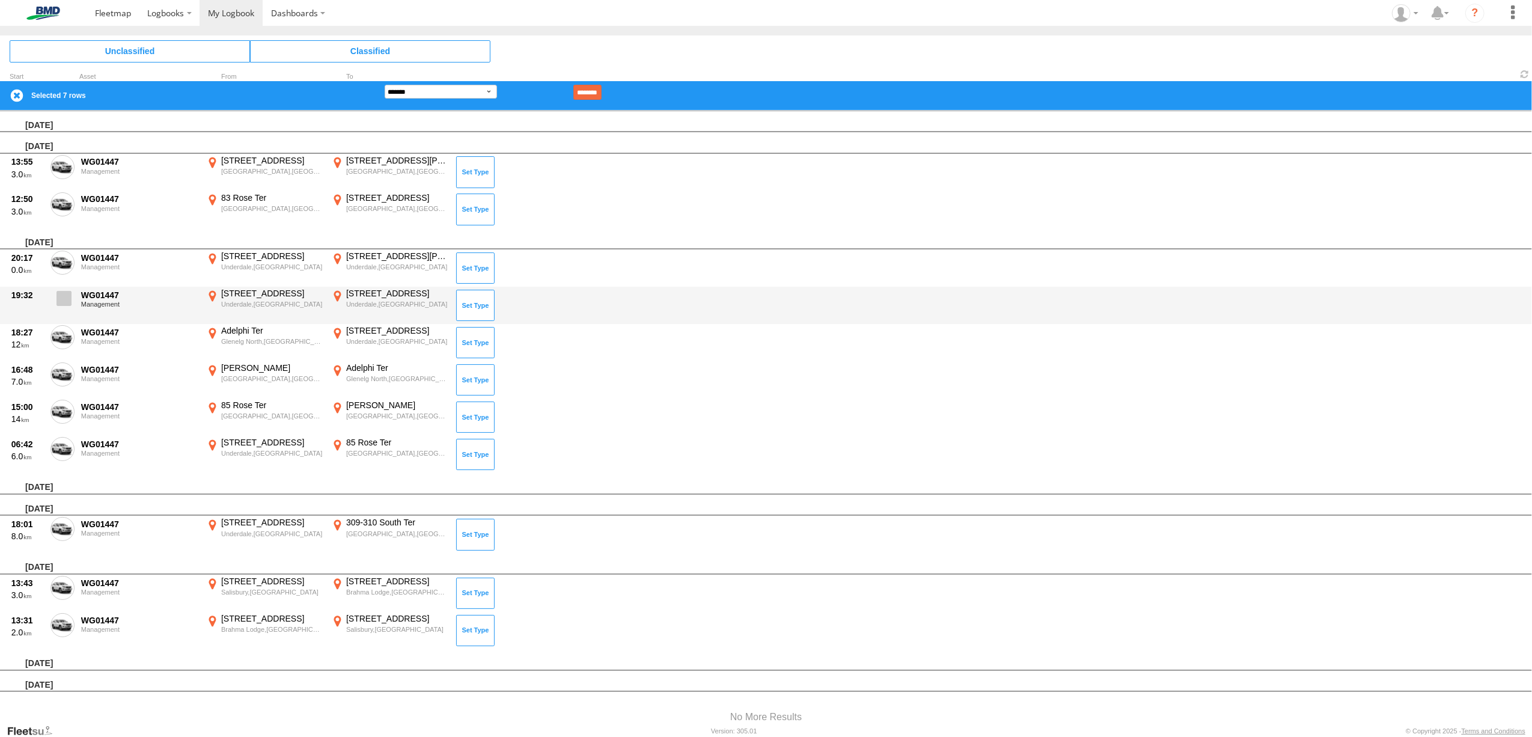
click at [64, 291] on span at bounding box center [64, 298] width 15 height 15
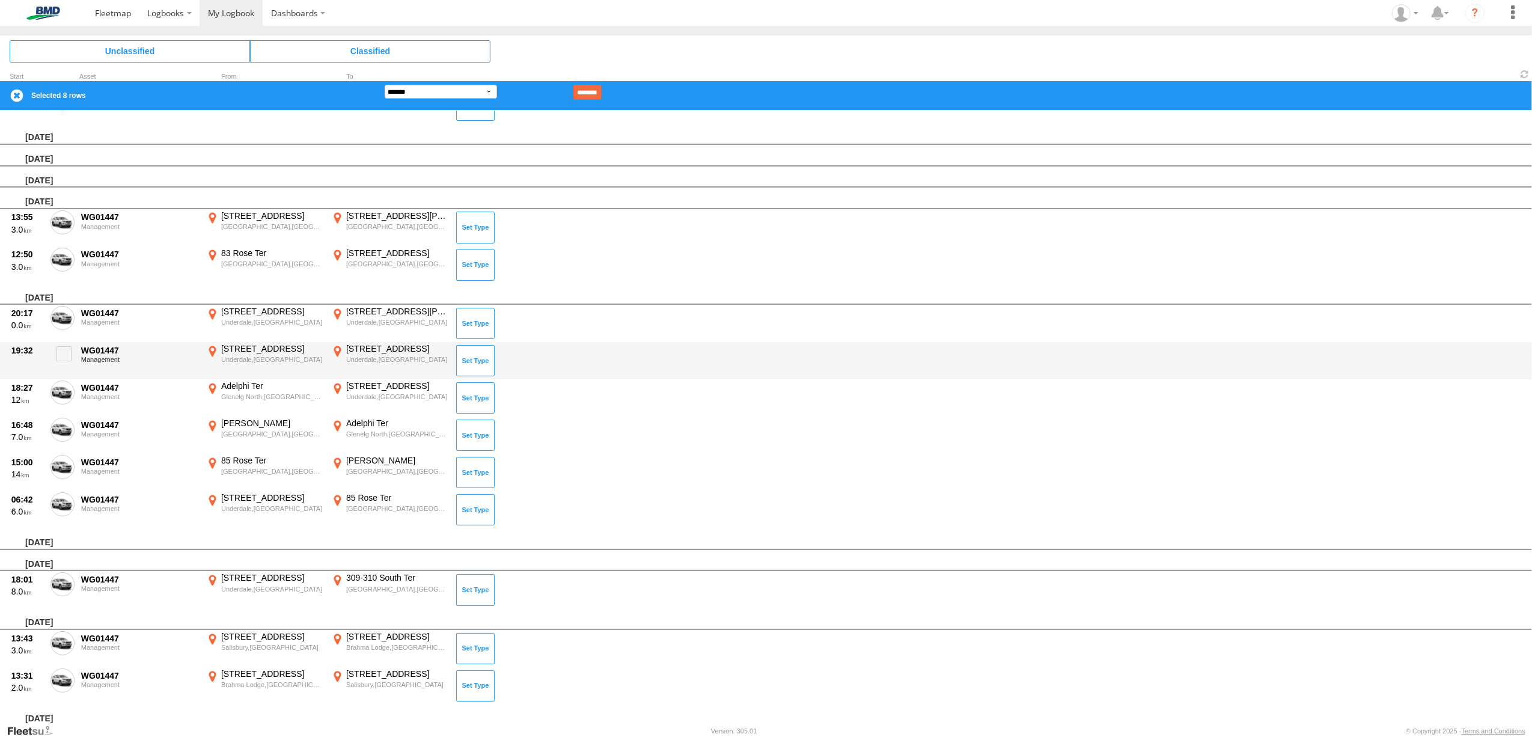
scroll to position [592, 0]
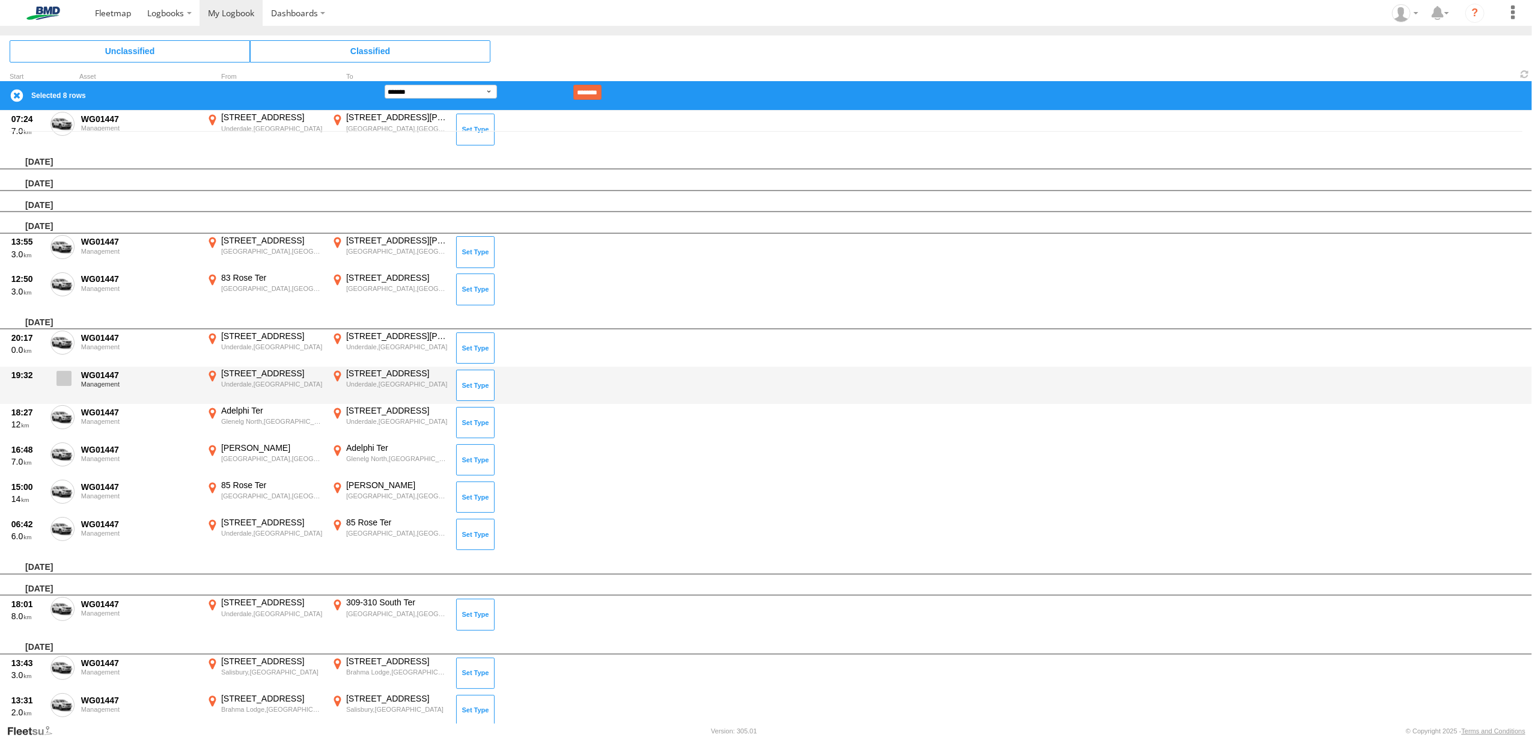
click at [66, 373] on span at bounding box center [64, 378] width 15 height 15
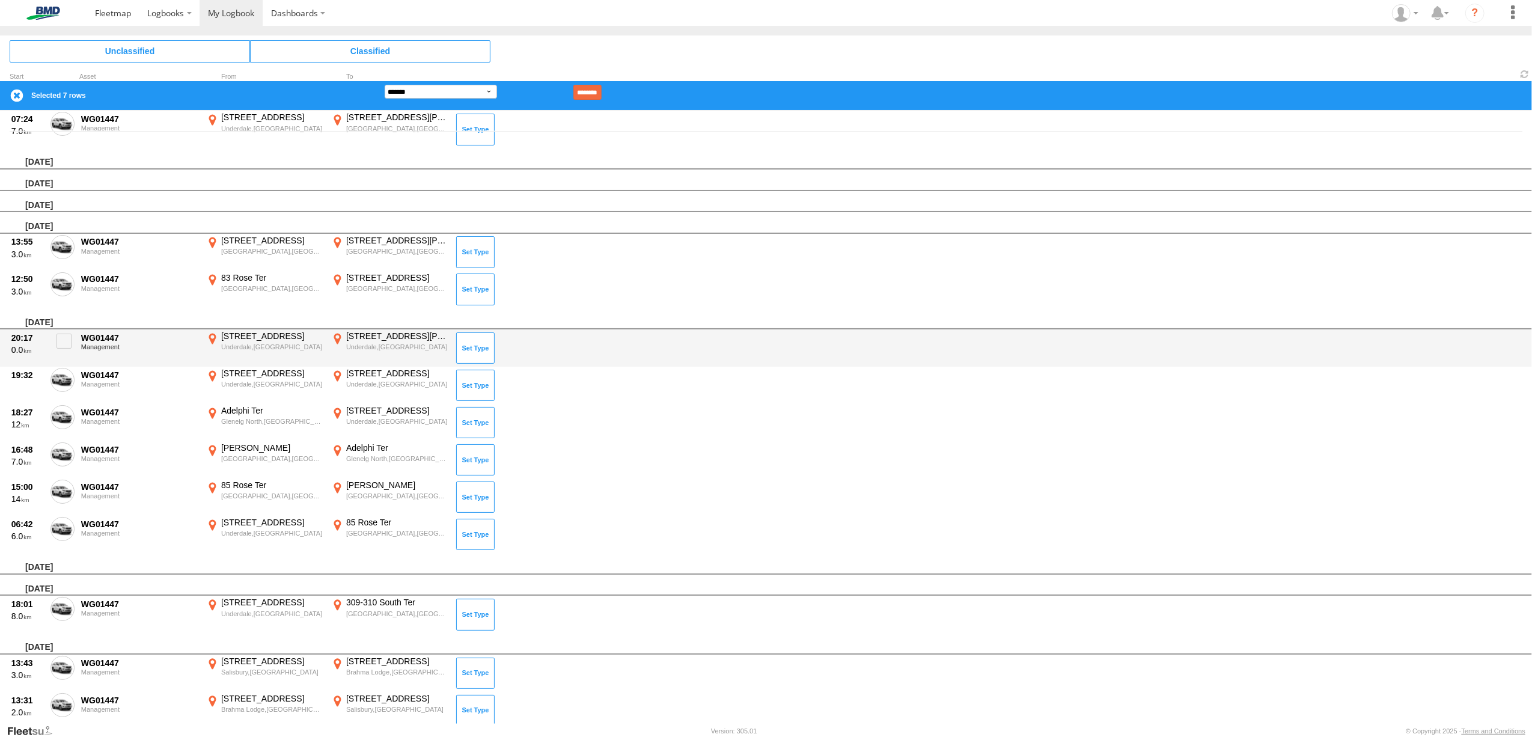
scroll to position [432, 0]
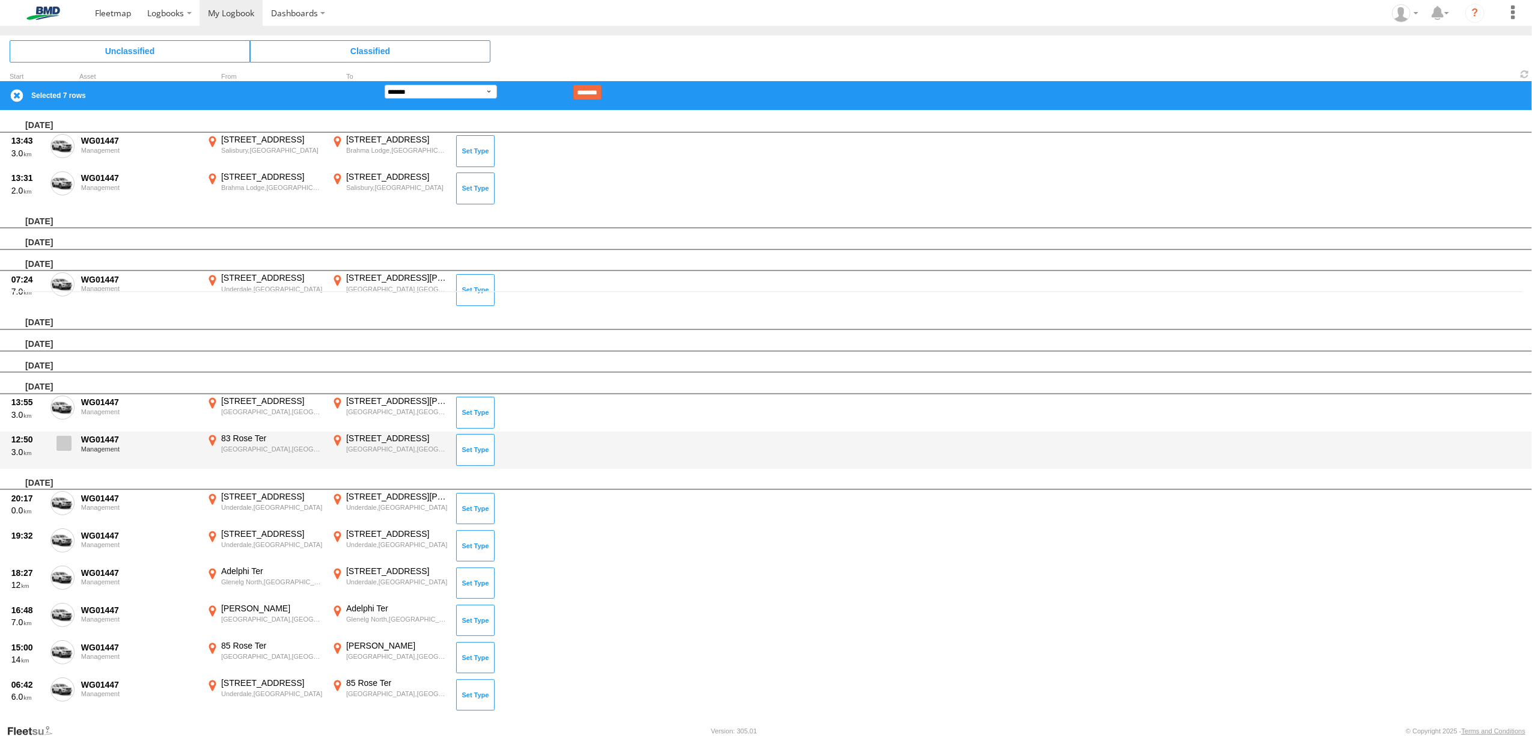
click at [63, 436] on span at bounding box center [64, 443] width 15 height 15
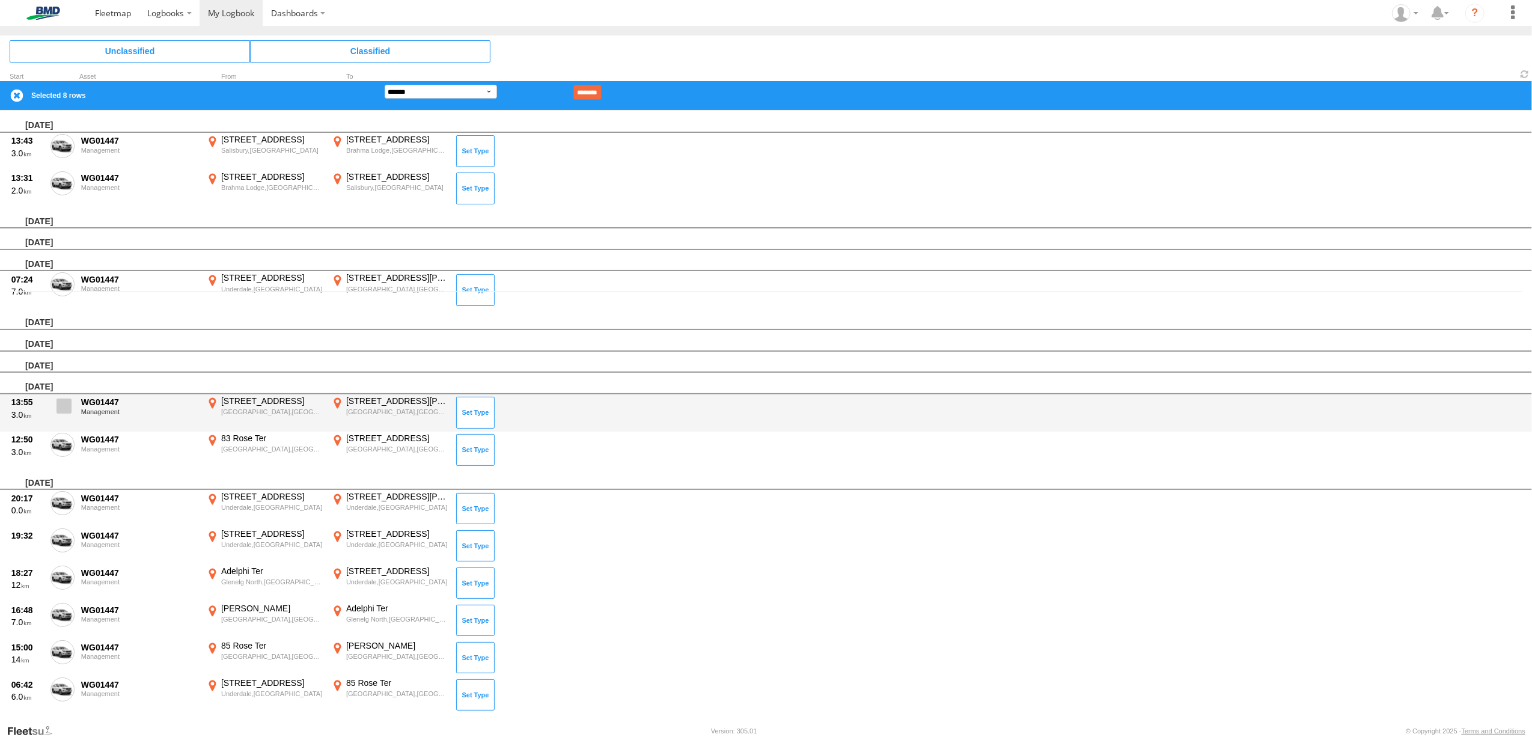
click at [66, 400] on span at bounding box center [64, 406] width 15 height 15
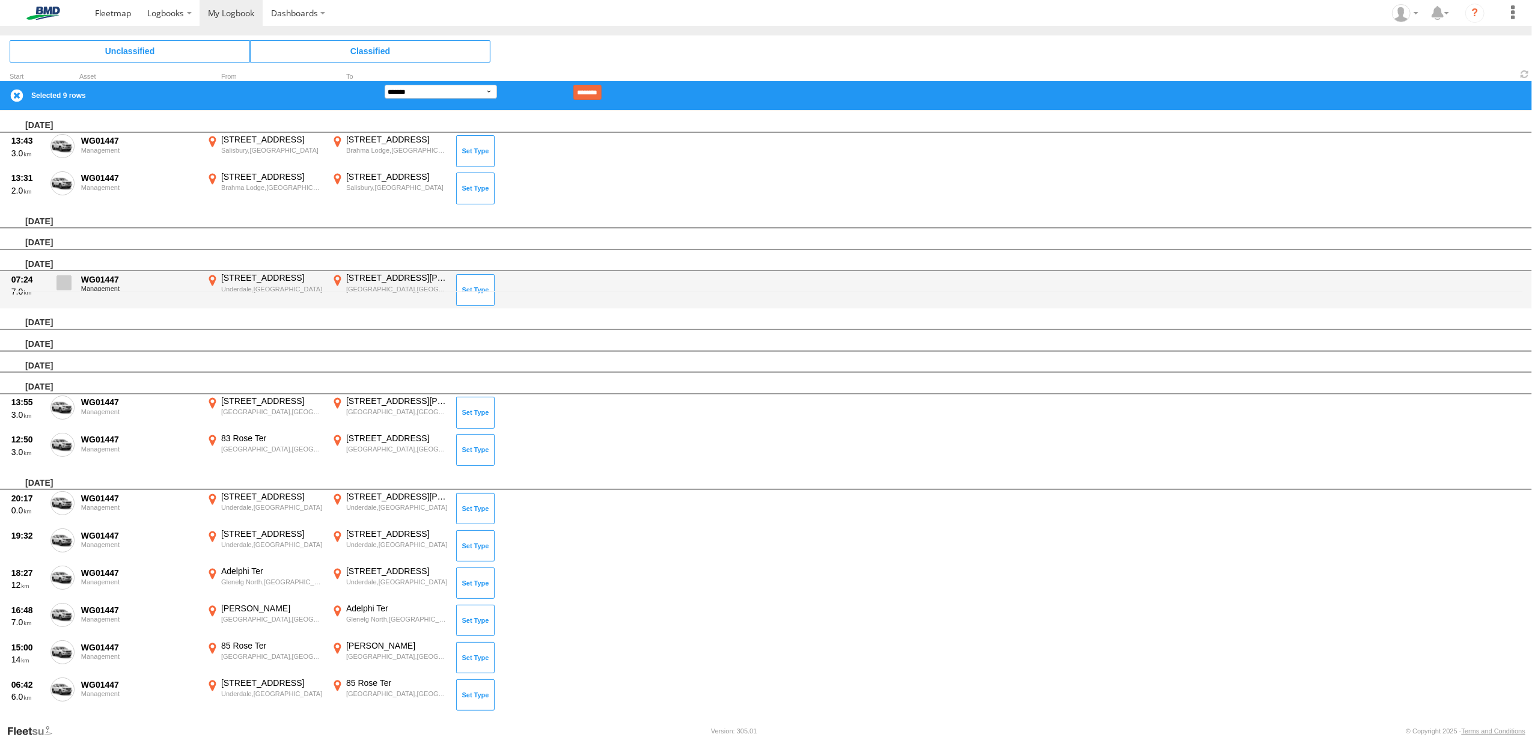
click at [70, 285] on span at bounding box center [64, 282] width 15 height 15
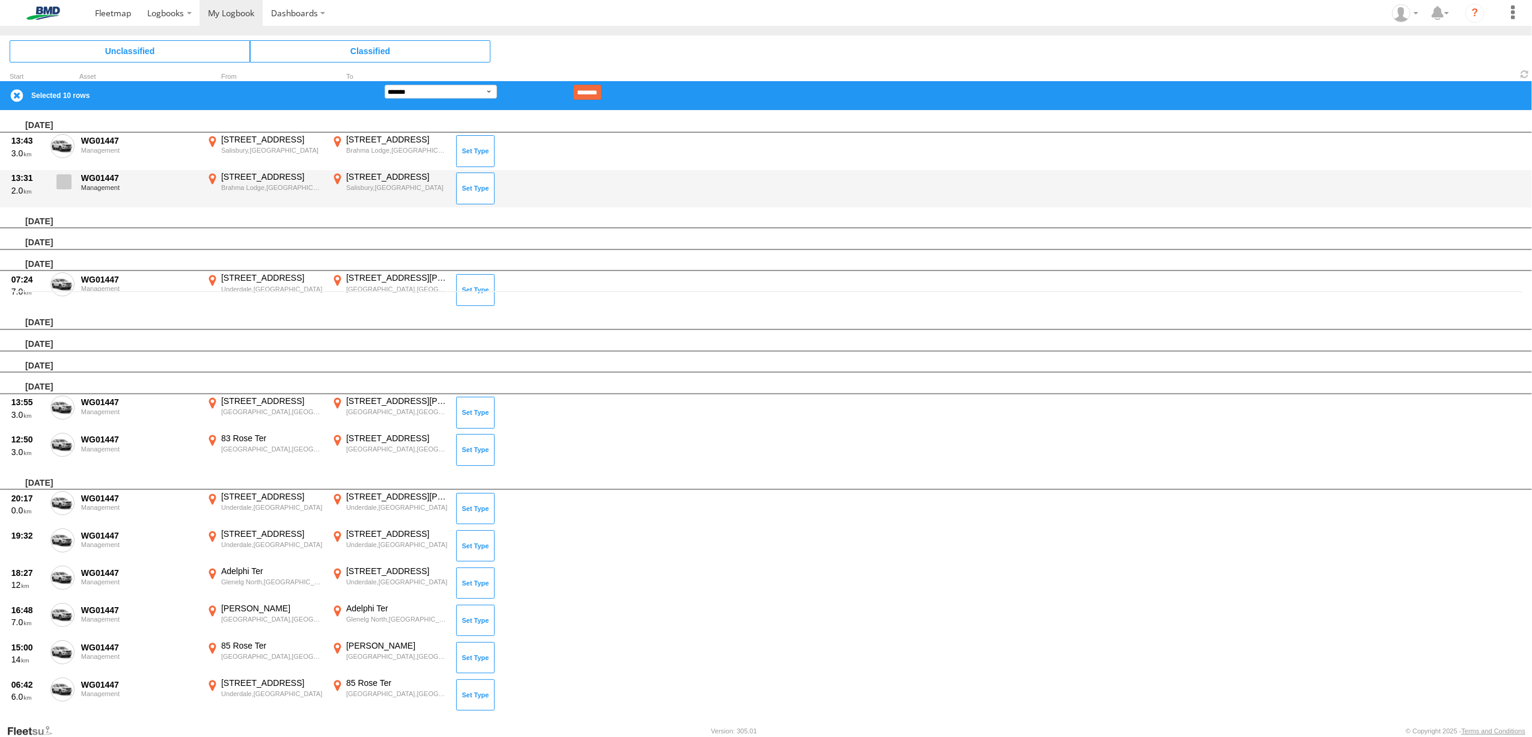
drag, startPoint x: 69, startPoint y: 184, endPoint x: 66, endPoint y: 176, distance: 8.2
click at [69, 183] on span at bounding box center [64, 181] width 15 height 15
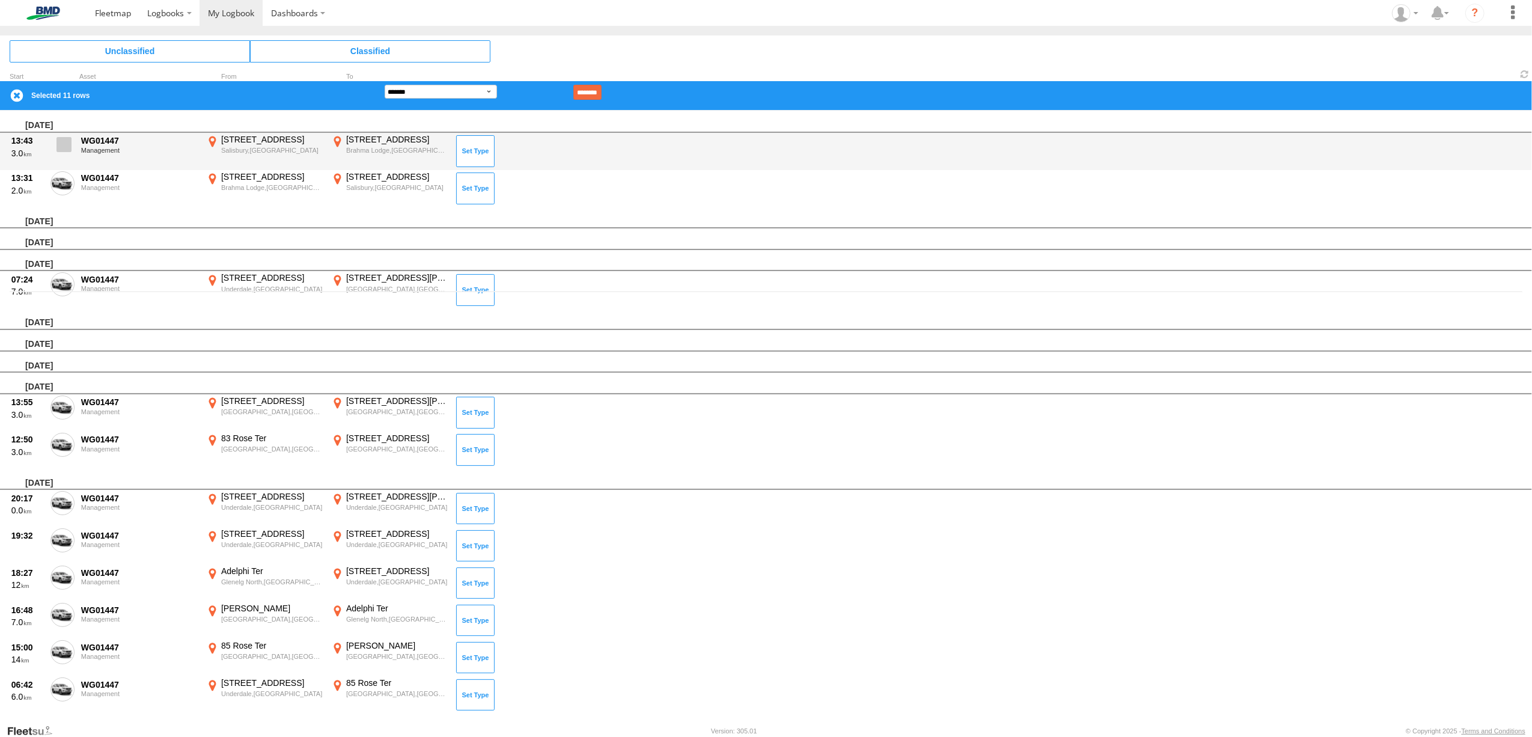
click at [61, 141] on span at bounding box center [64, 144] width 15 height 15
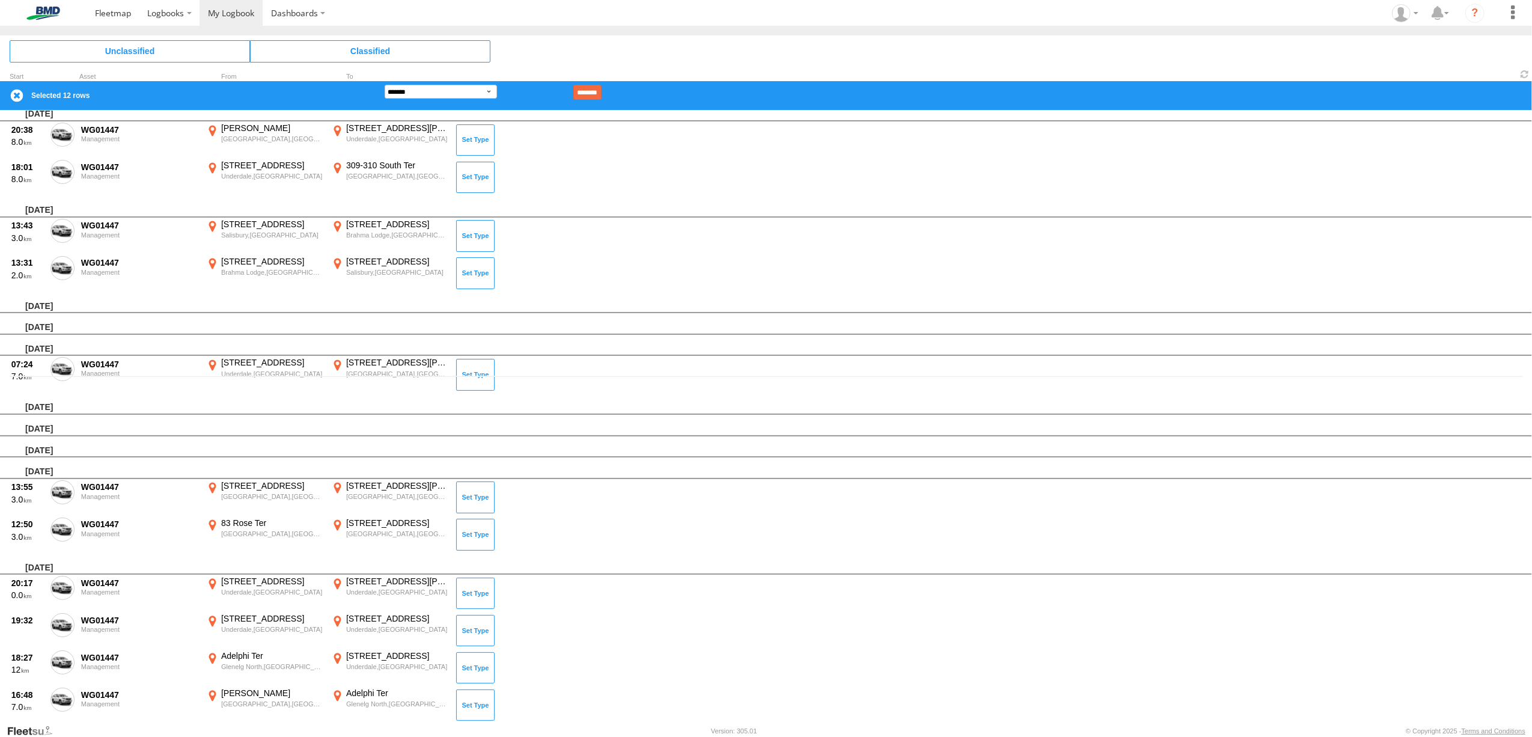
scroll to position [111, 0]
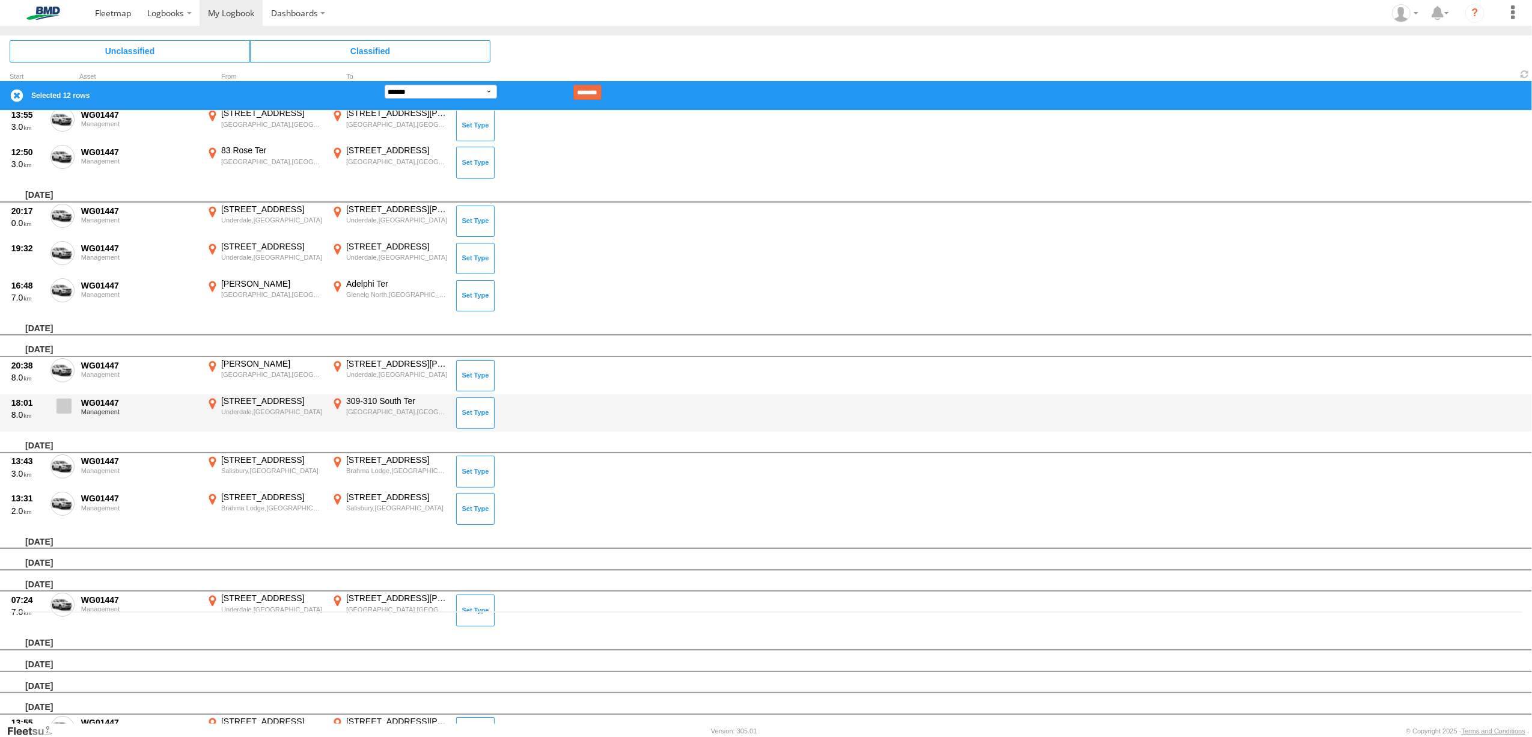
click at [63, 399] on span at bounding box center [64, 406] width 15 height 15
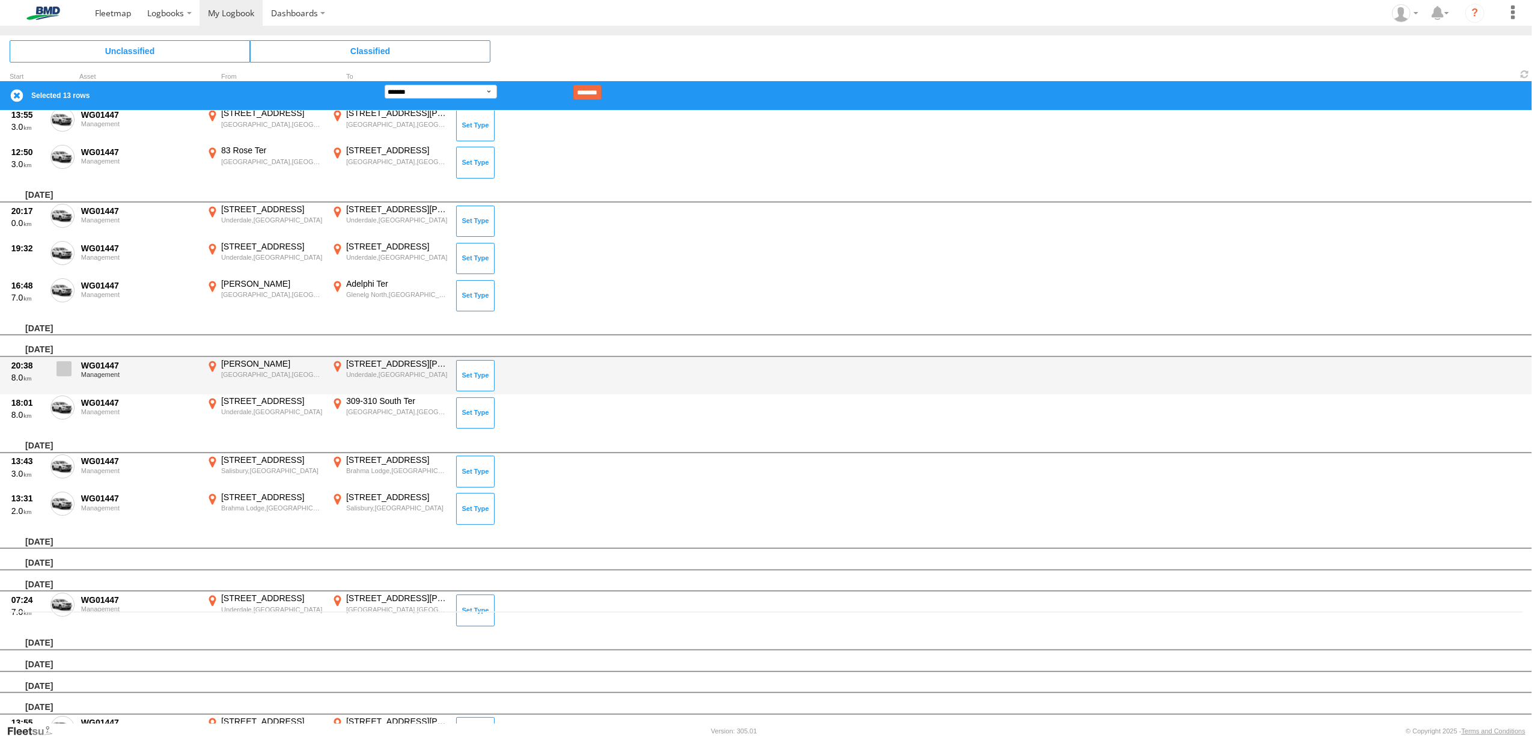
click at [63, 368] on span at bounding box center [64, 368] width 15 height 15
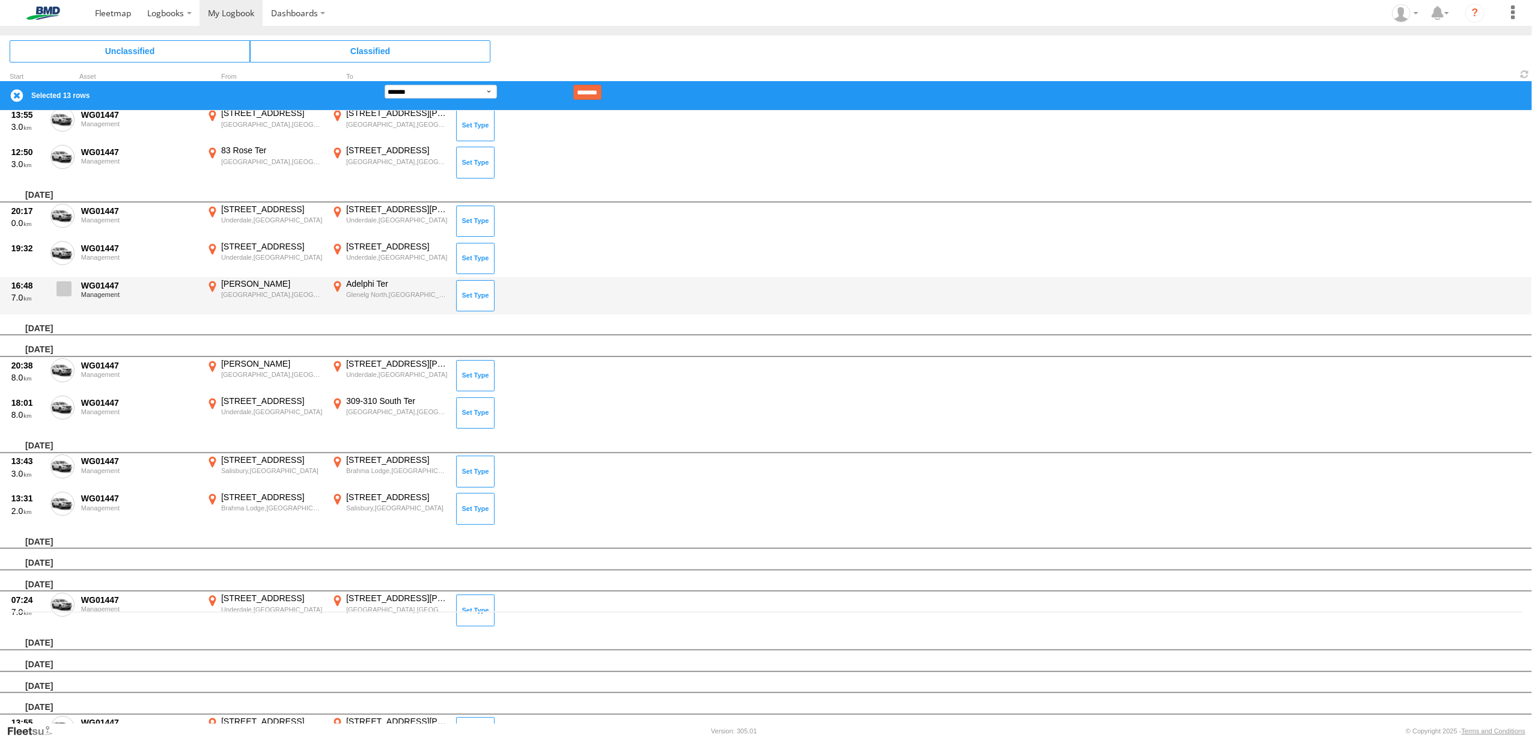
click at [61, 283] on span at bounding box center [64, 288] width 15 height 15
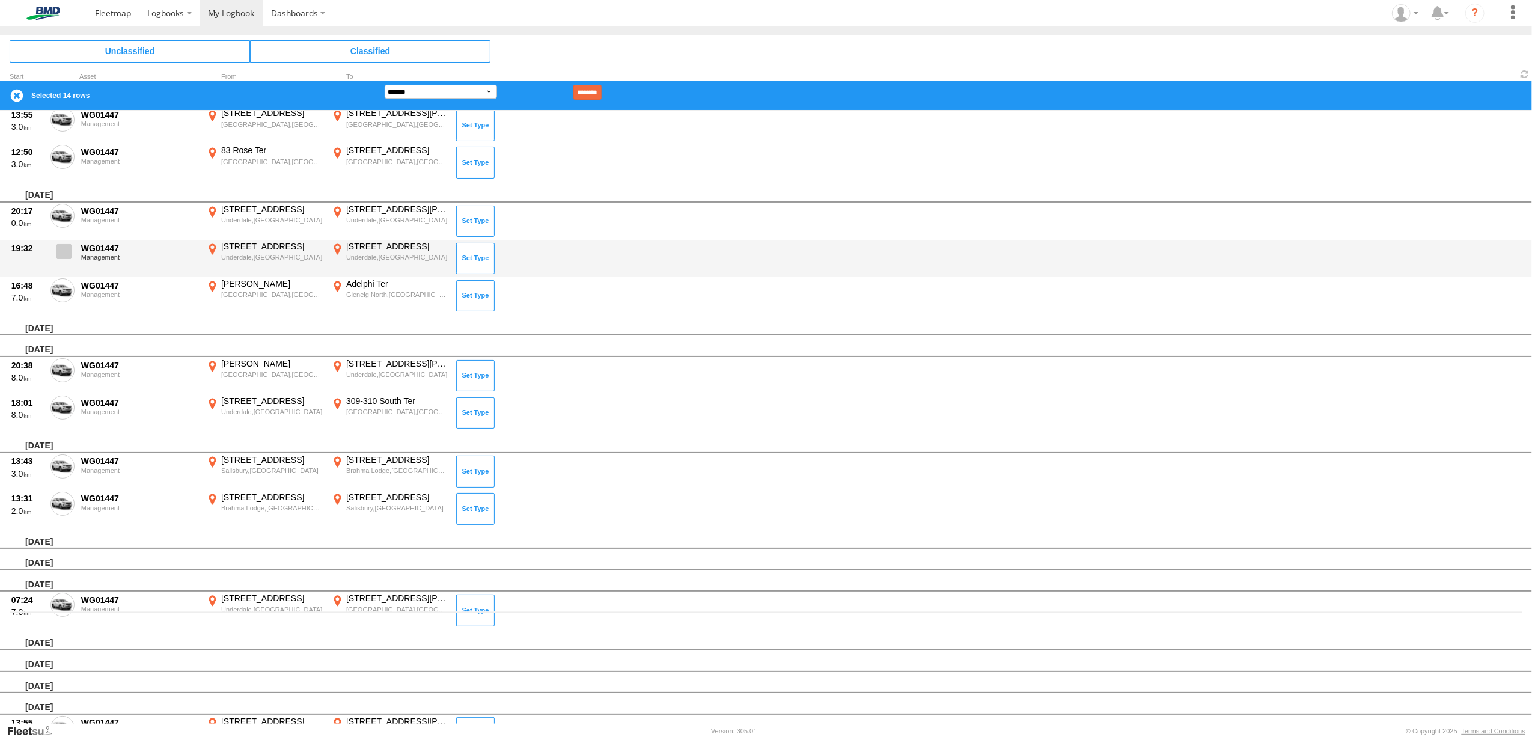
click at [61, 251] on span at bounding box center [64, 251] width 15 height 15
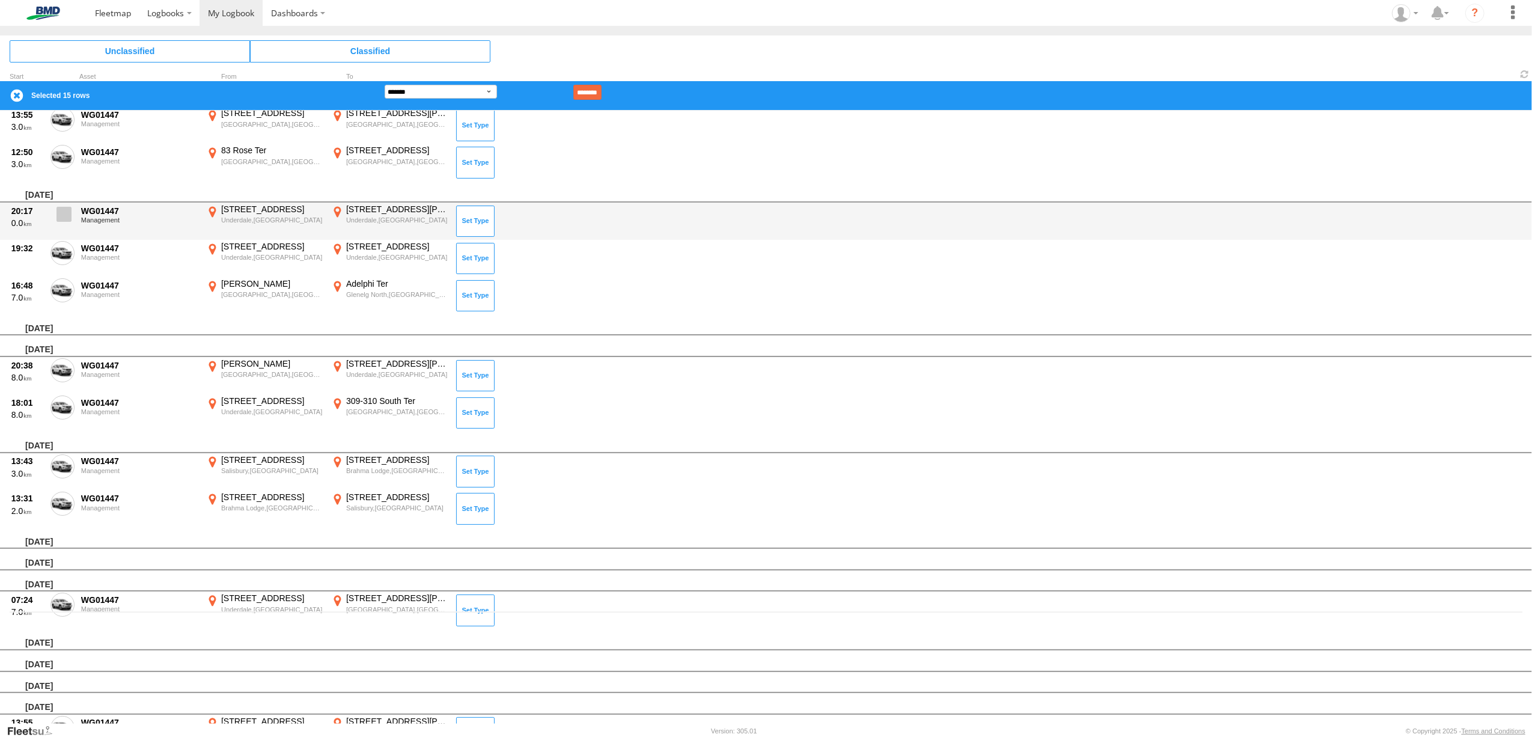
click at [65, 215] on span at bounding box center [64, 214] width 15 height 15
click at [67, 219] on span at bounding box center [64, 214] width 15 height 15
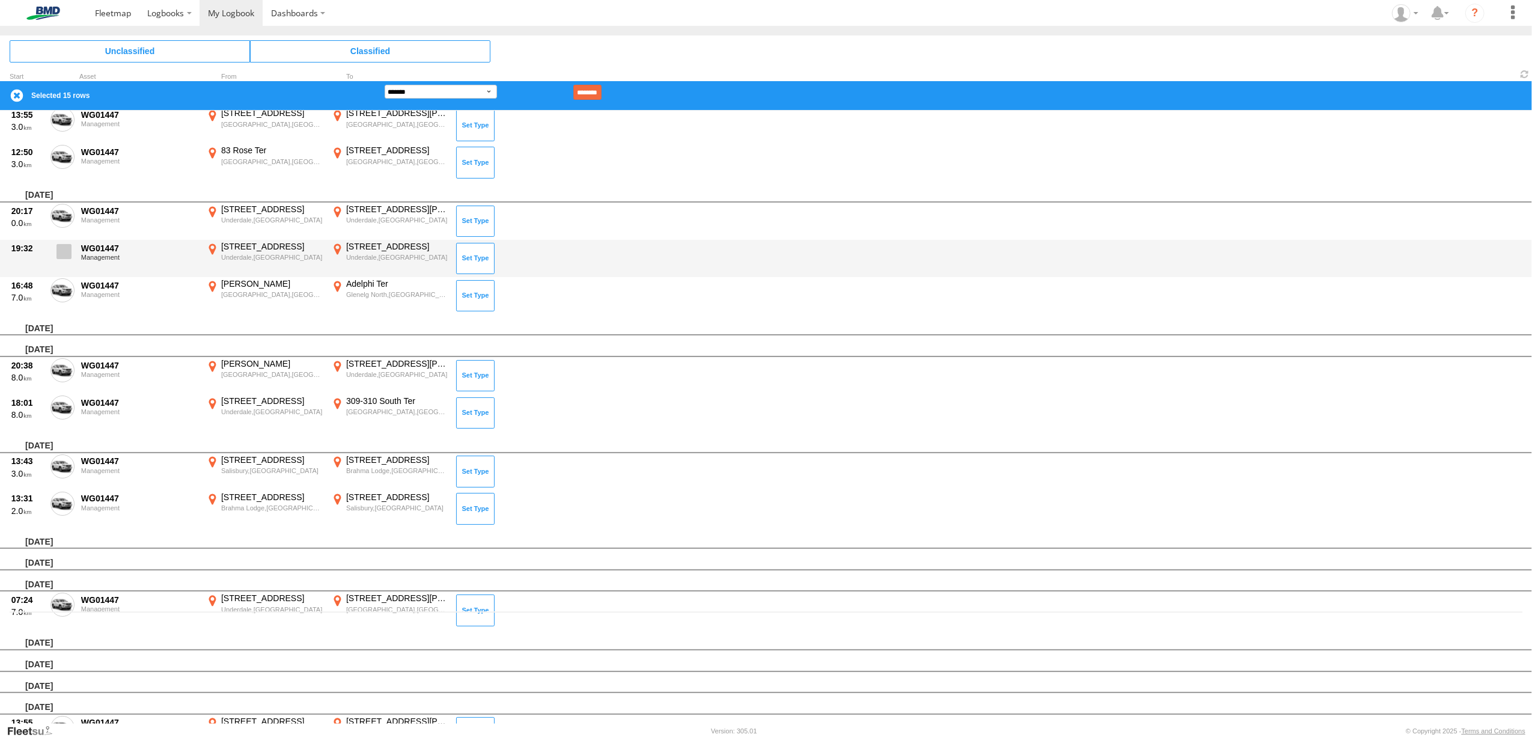
click at [64, 257] on label at bounding box center [62, 255] width 24 height 28
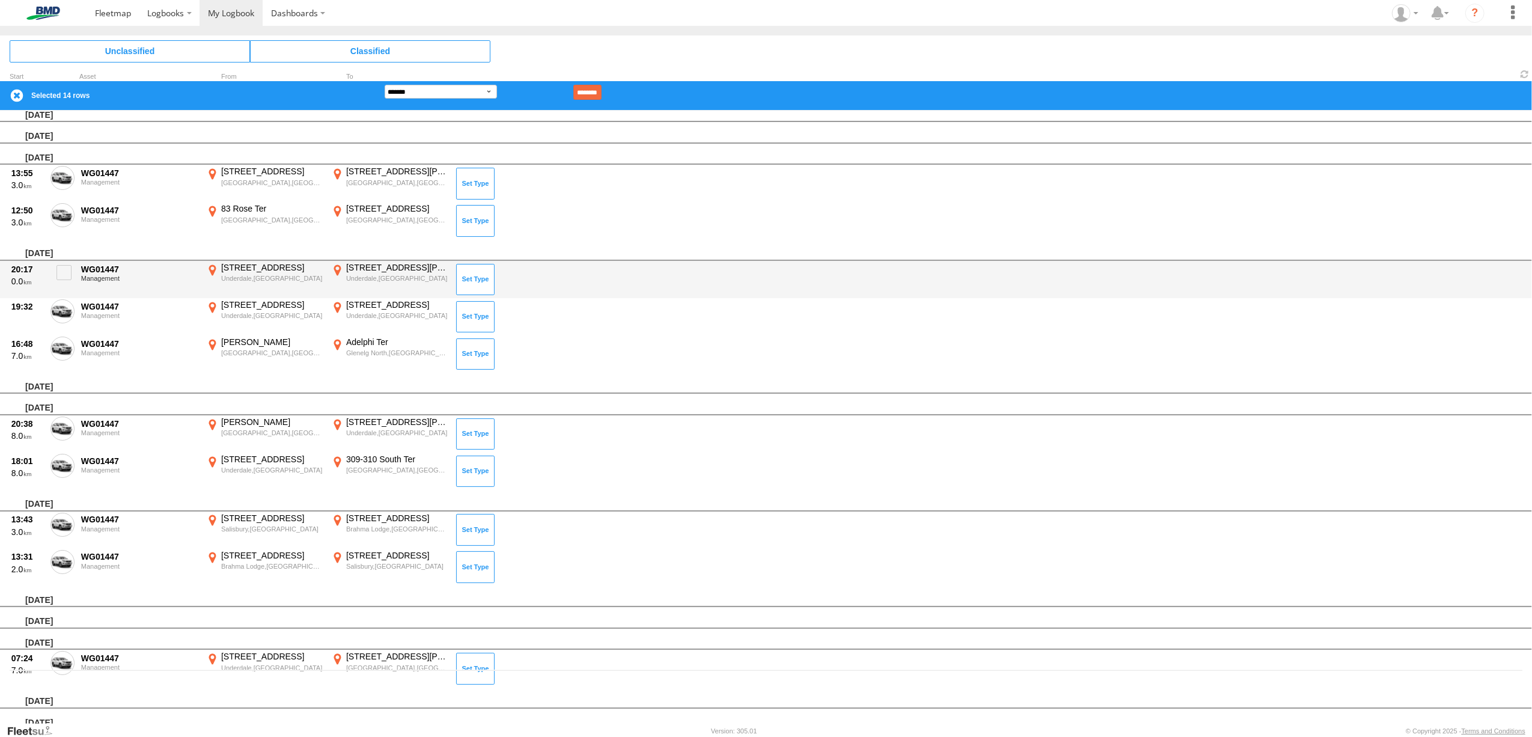
scroll to position [0, 0]
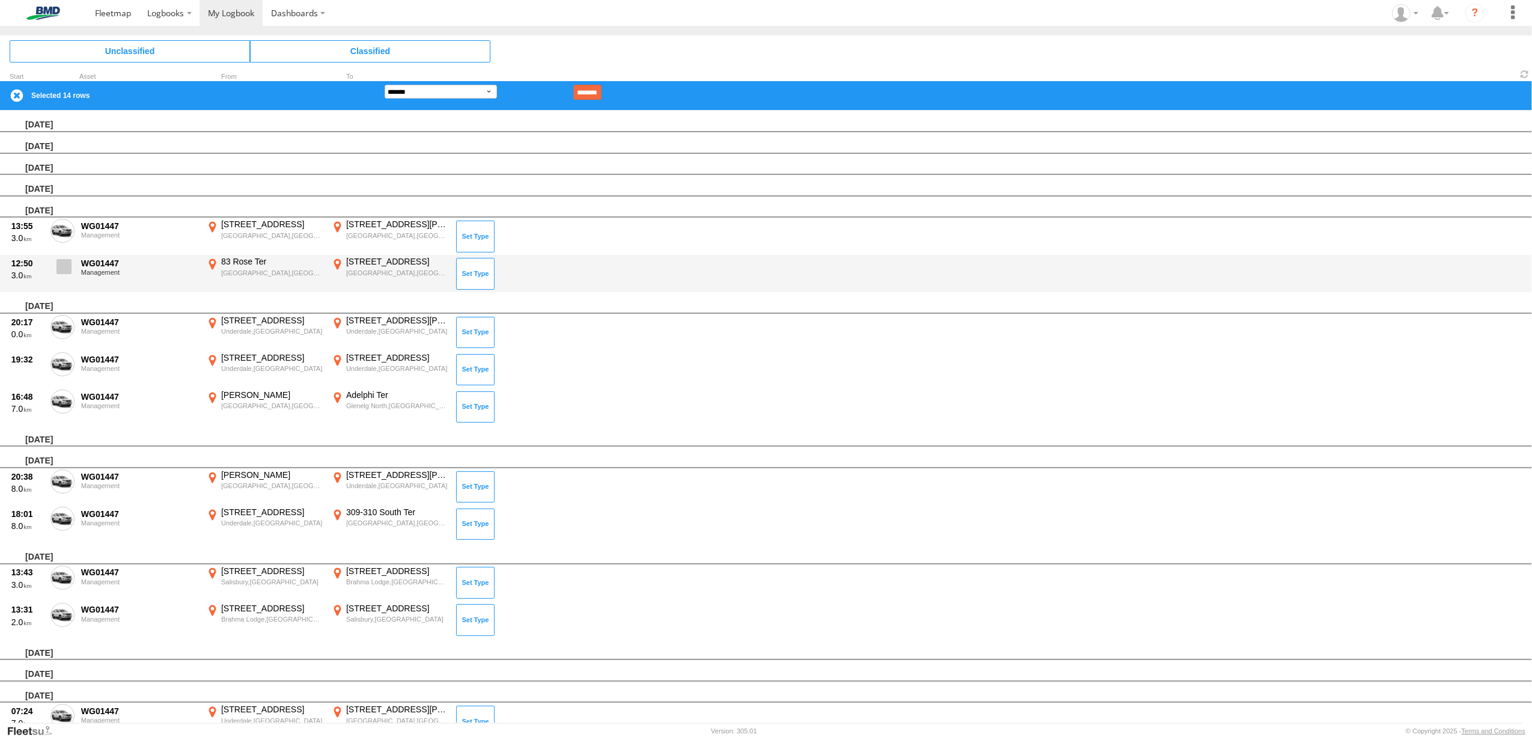
click at [68, 264] on span at bounding box center [64, 266] width 15 height 15
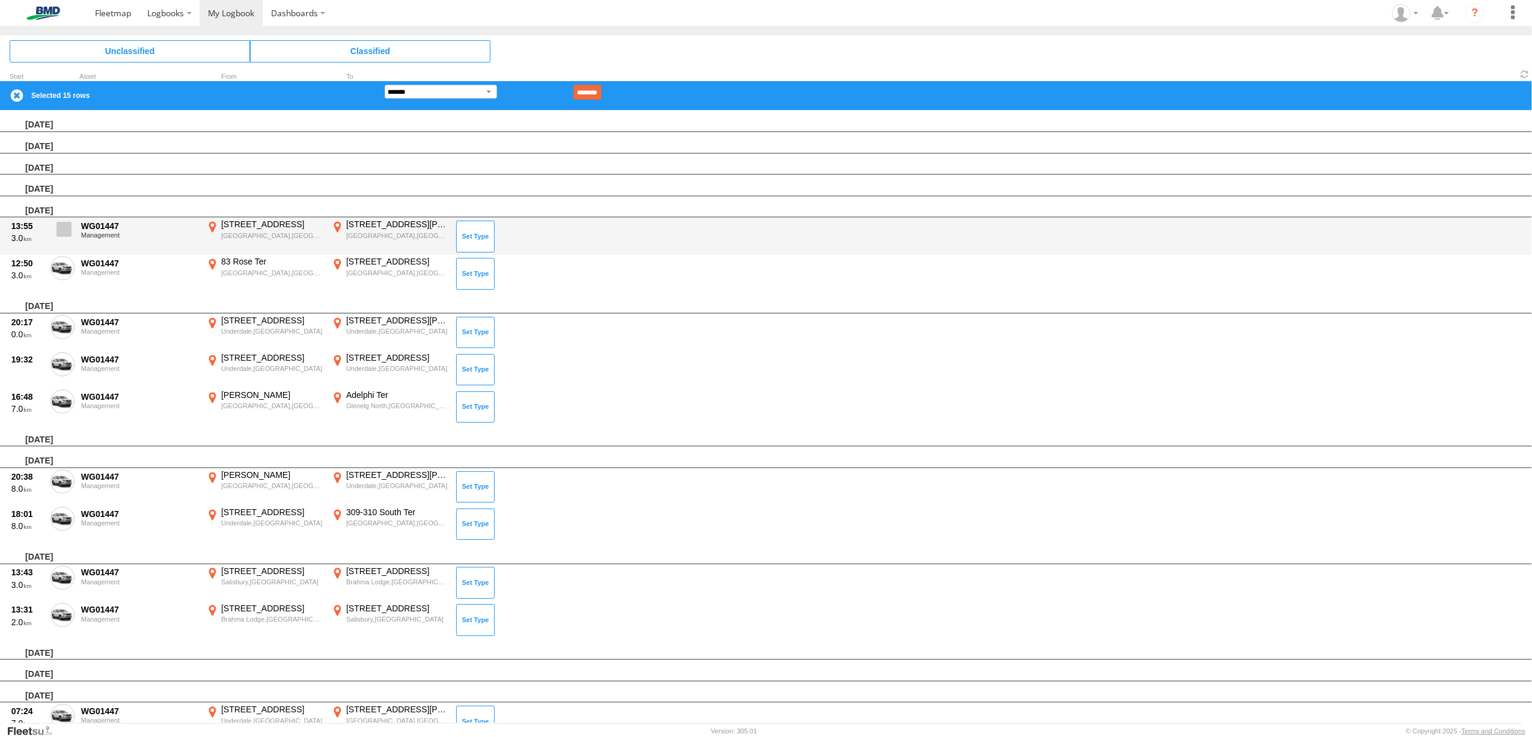
click at [69, 231] on span at bounding box center [64, 229] width 15 height 15
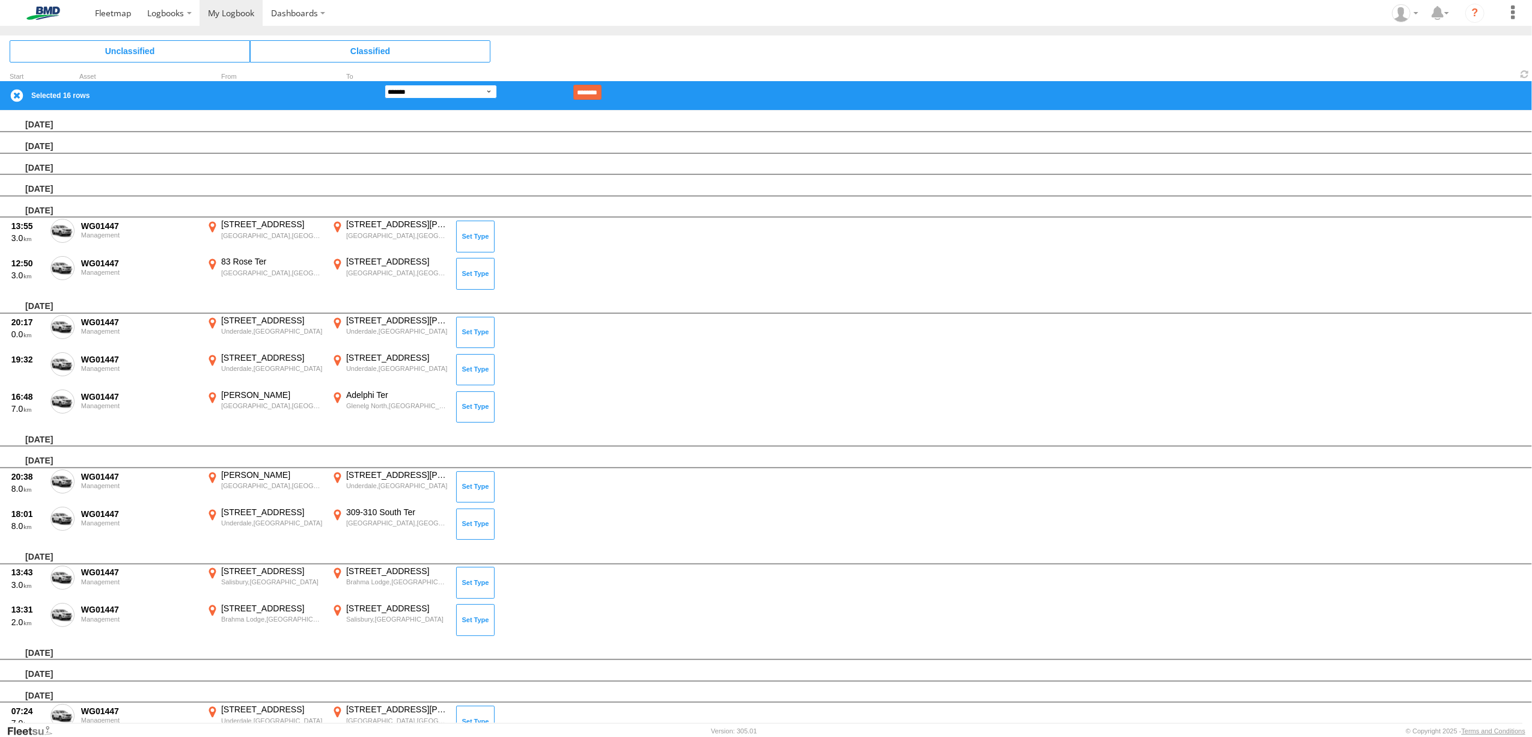
click at [498, 88] on form "**********" at bounding box center [493, 92] width 217 height 15
click at [385, 85] on select "**********" at bounding box center [441, 92] width 112 height 14
click at [602, 90] on input "********" at bounding box center [587, 92] width 28 height 15
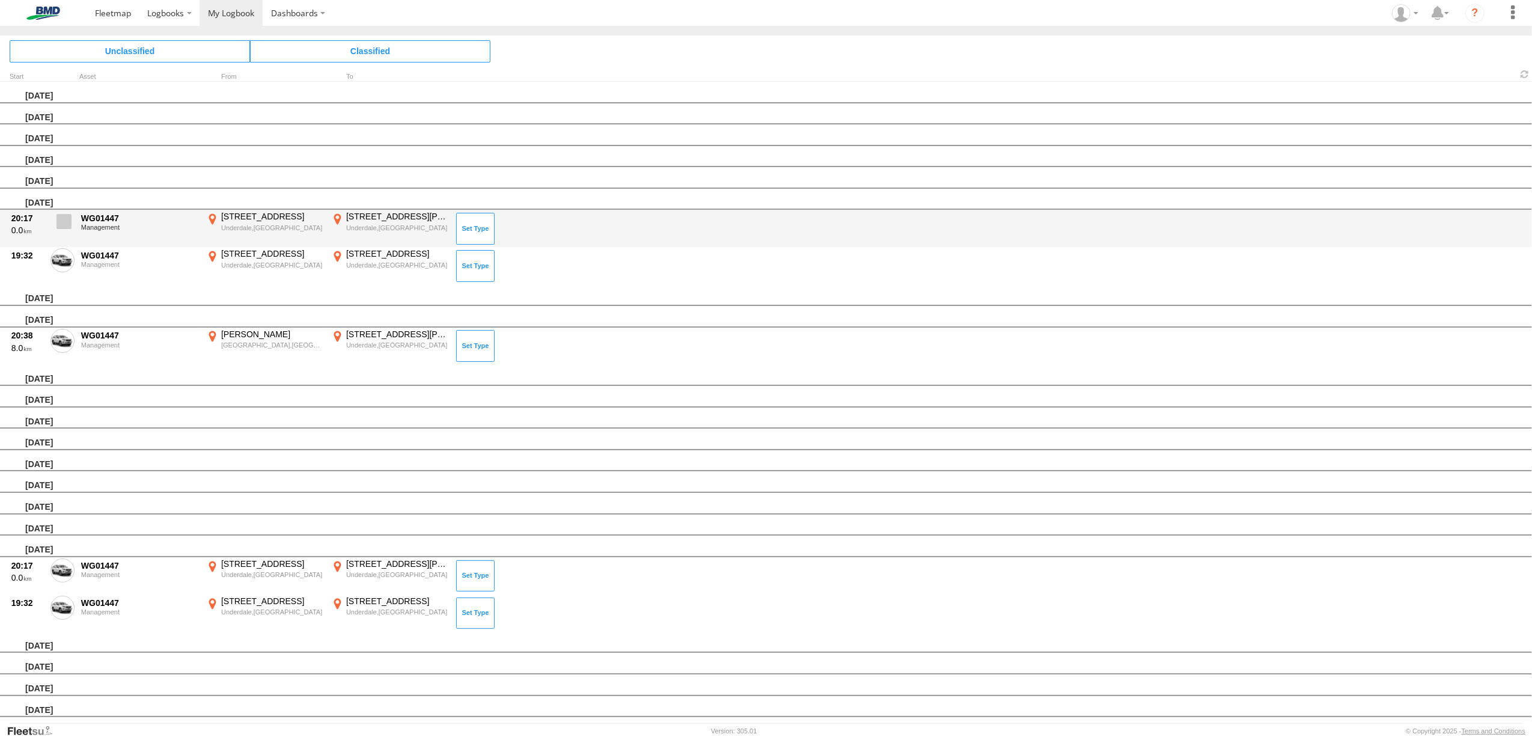
click at [66, 219] on span at bounding box center [64, 221] width 15 height 15
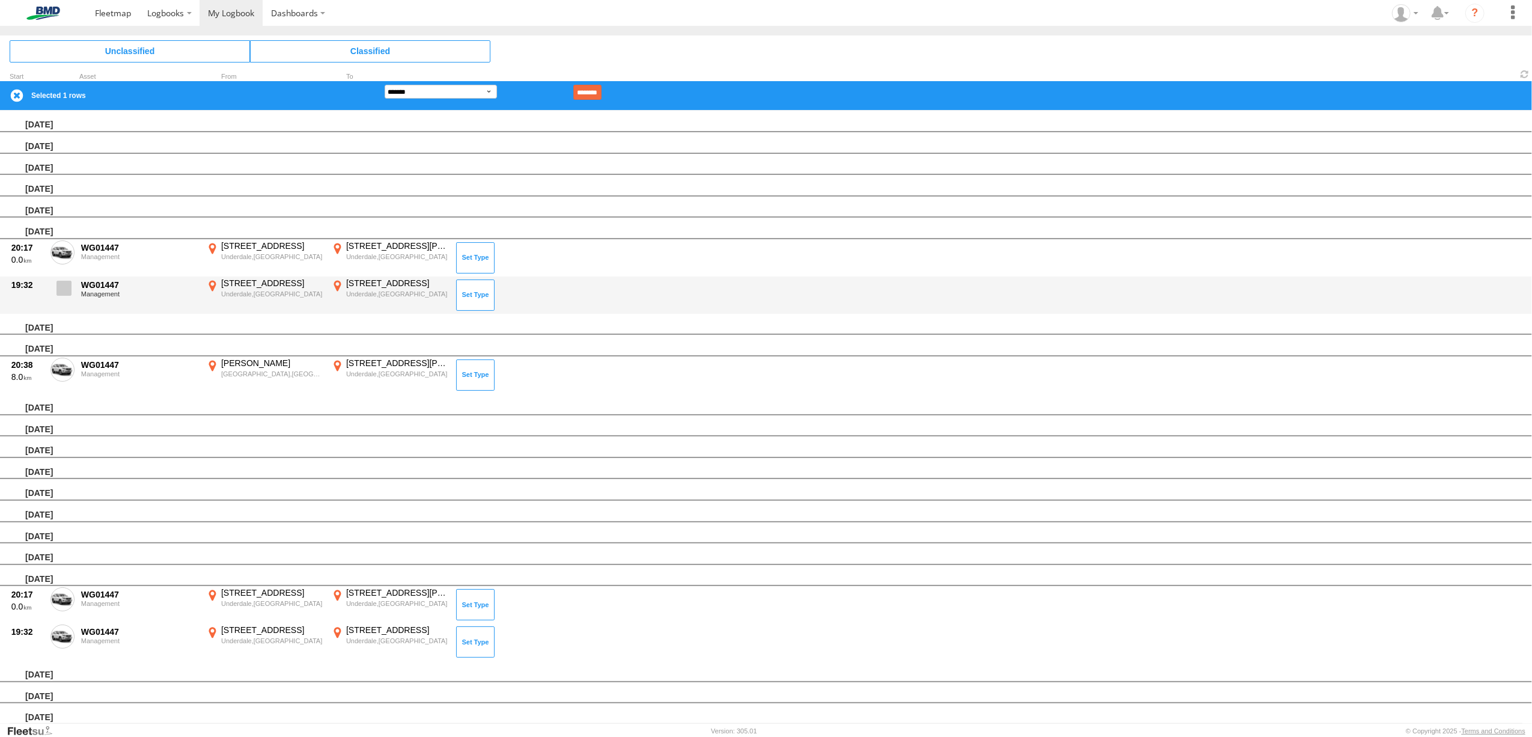
click at [63, 282] on span at bounding box center [64, 288] width 15 height 15
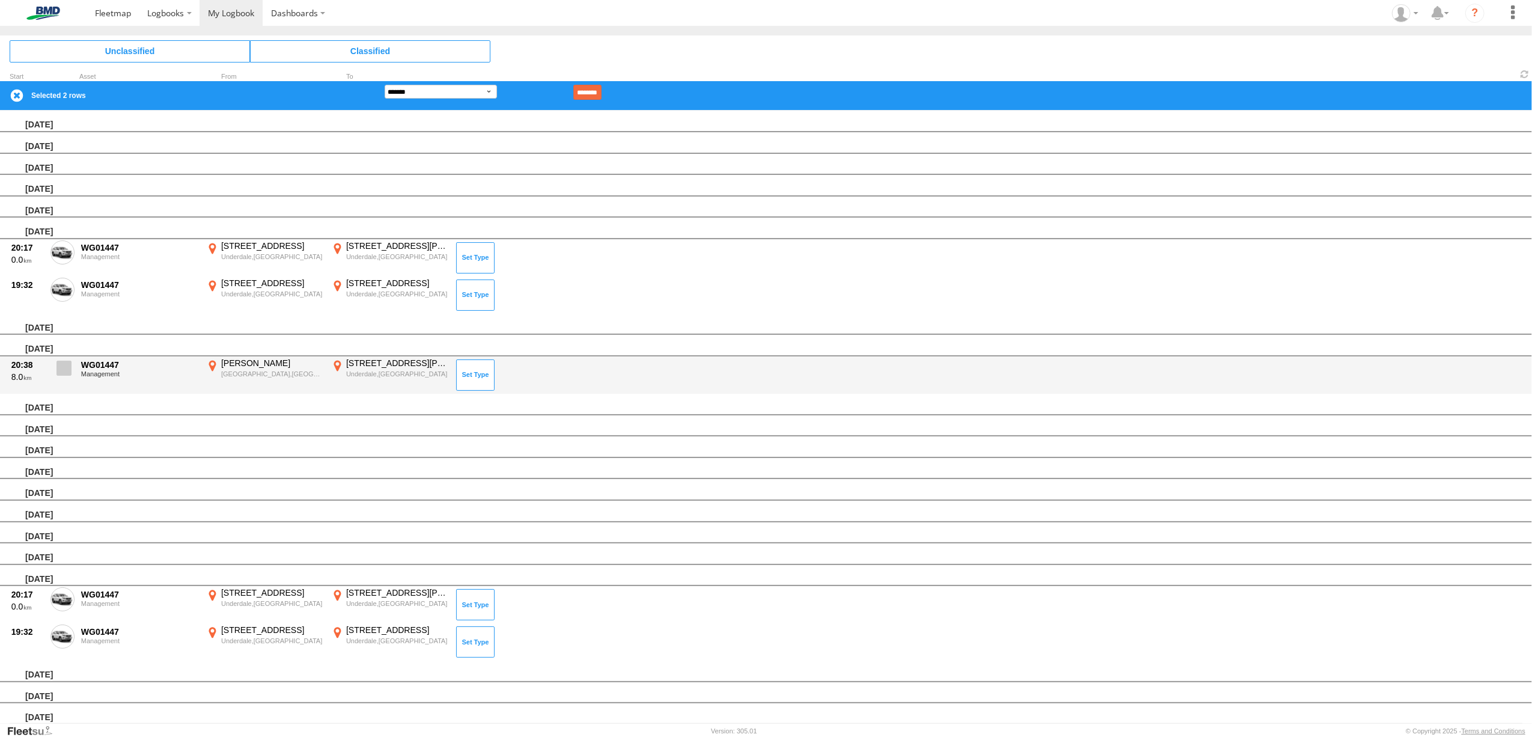
click at [69, 371] on span at bounding box center [64, 368] width 15 height 15
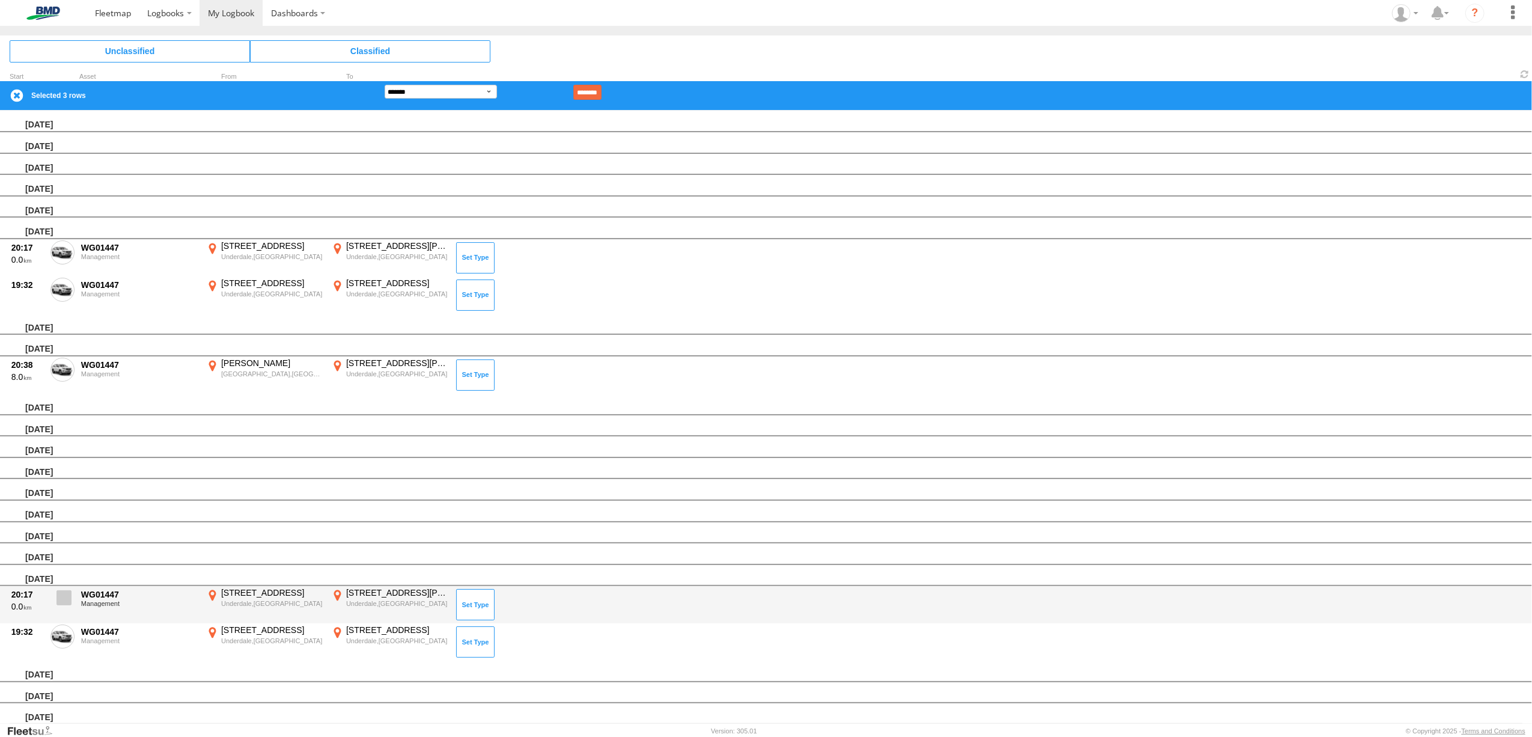
click at [65, 594] on span at bounding box center [64, 597] width 15 height 15
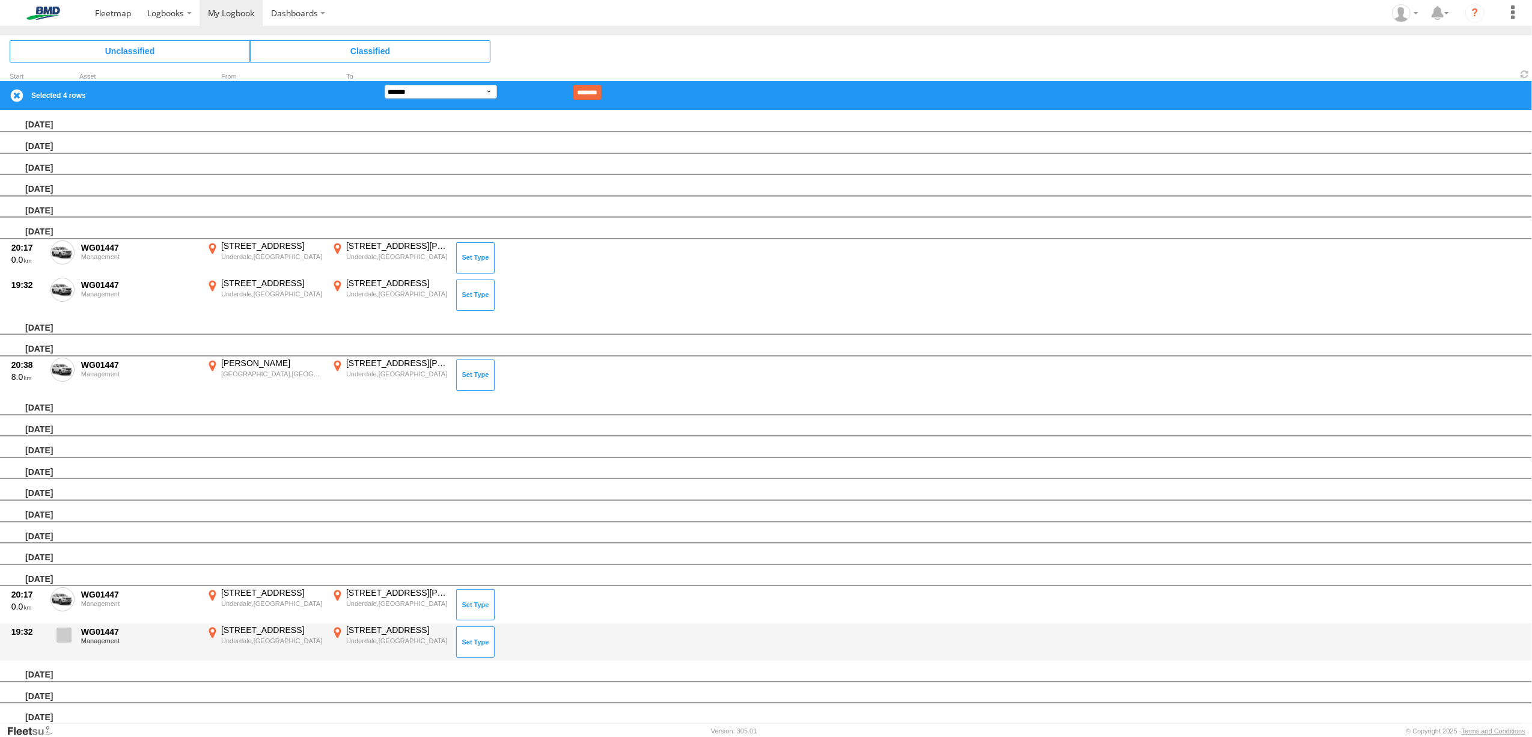
click at [66, 631] on span at bounding box center [64, 635] width 15 height 15
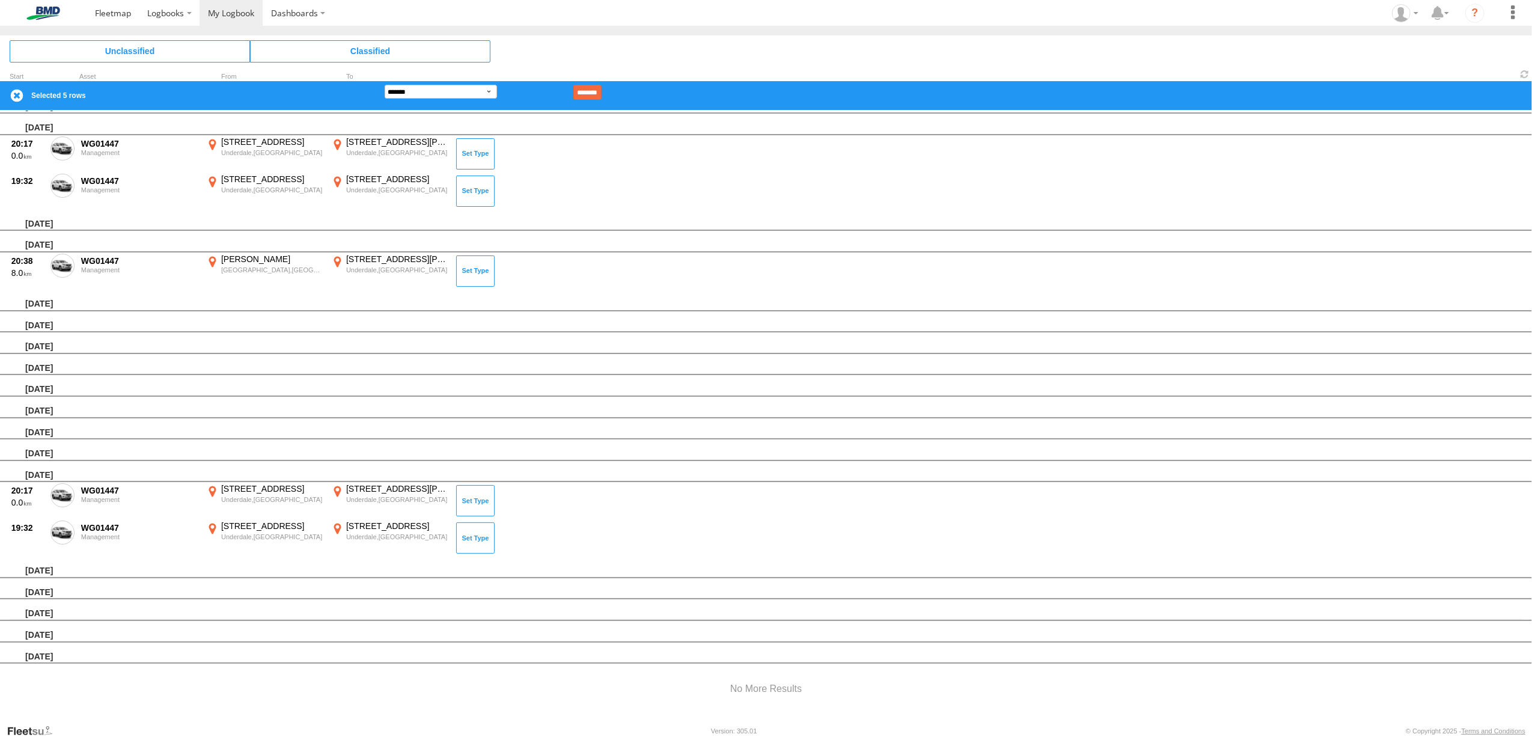
scroll to position [105, 0]
click at [489, 93] on select "**********" at bounding box center [441, 92] width 112 height 14
select select "**"
click at [385, 85] on select "**********" at bounding box center [441, 92] width 112 height 14
click at [600, 94] on input "********" at bounding box center [587, 92] width 28 height 15
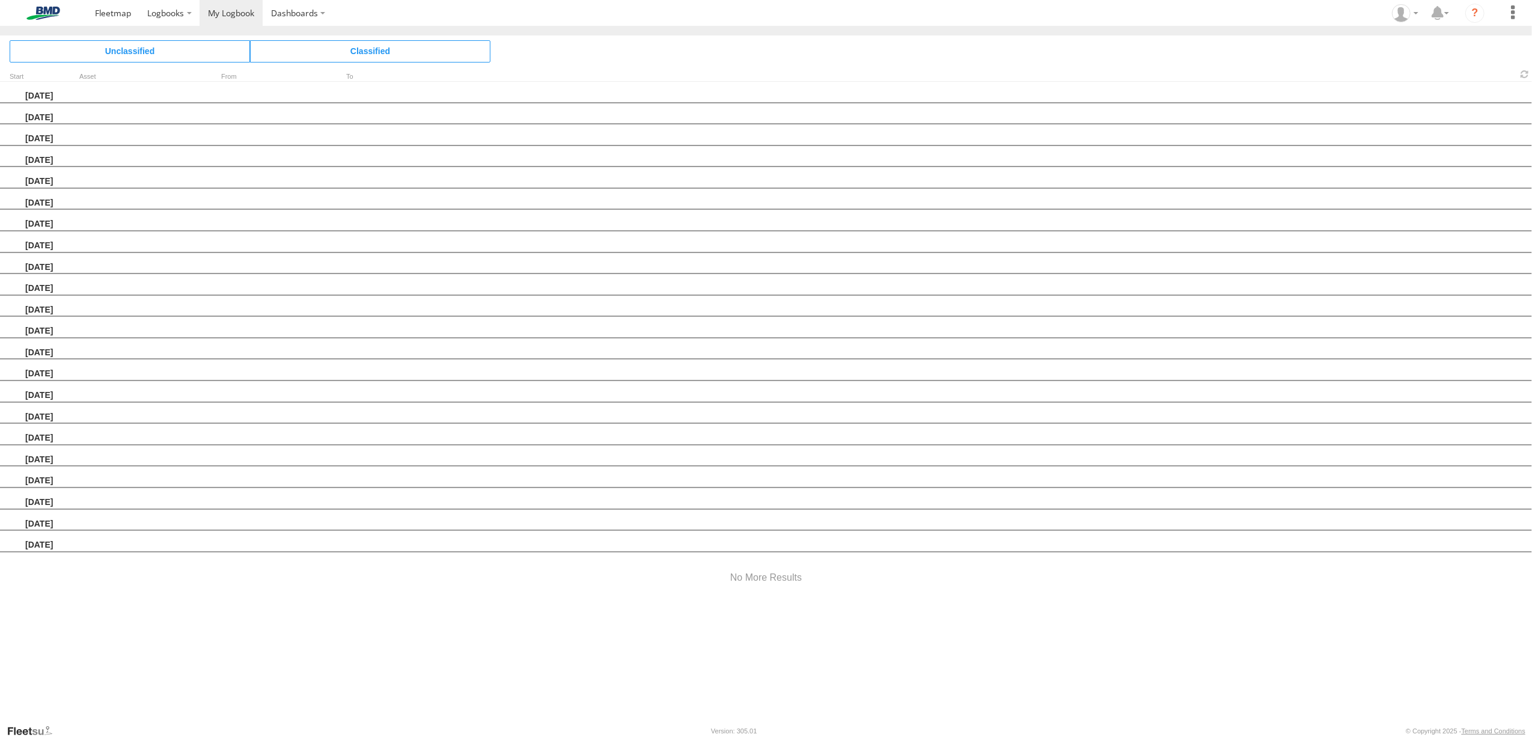
scroll to position [0, 0]
